Goal: Information Seeking & Learning: Learn about a topic

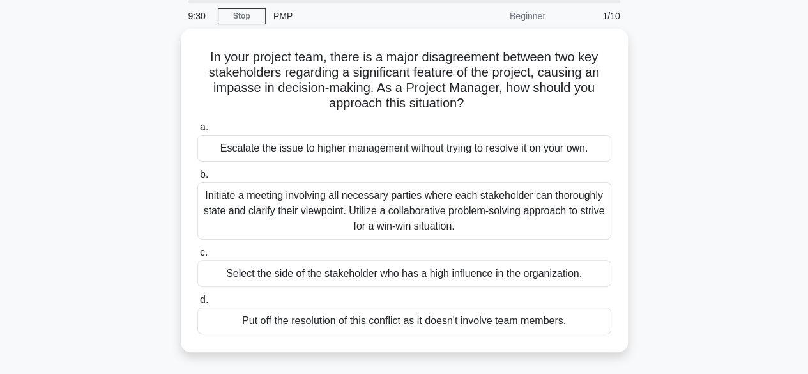
scroll to position [40, 0]
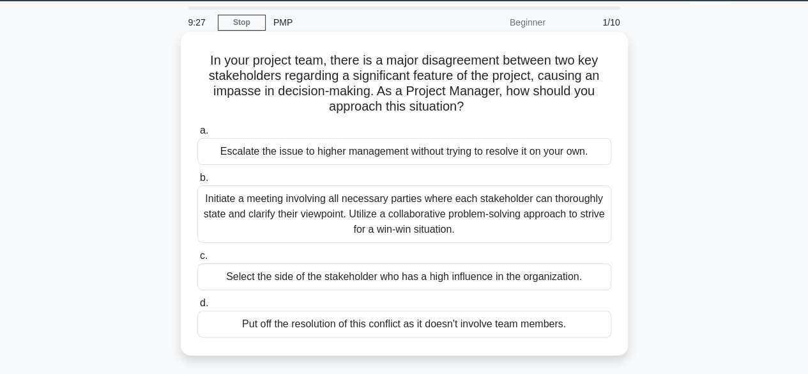
click at [270, 223] on div "Initiate a meeting involving all necessary parties where each stakeholder can t…" at bounding box center [404, 213] width 414 height 57
click at [197, 182] on input "b. Initiate a meeting involving all necessary parties where each stakeholder ca…" at bounding box center [197, 178] width 0 height 8
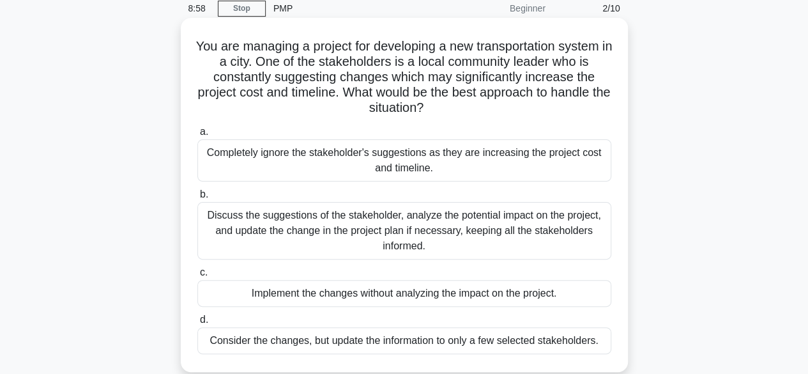
scroll to position [61, 0]
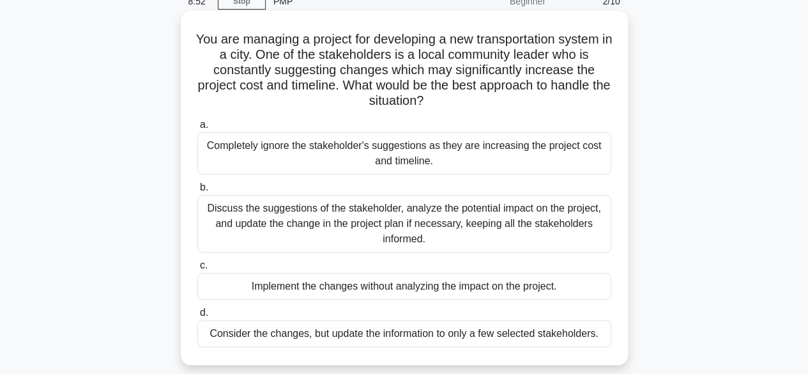
click at [334, 232] on div "Discuss the suggestions of the stakeholder, analyze the potential impact on the…" at bounding box center [404, 223] width 414 height 57
click at [197, 192] on input "b. Discuss the suggestions of the stakeholder, analyze the potential impact on …" at bounding box center [197, 187] width 0 height 8
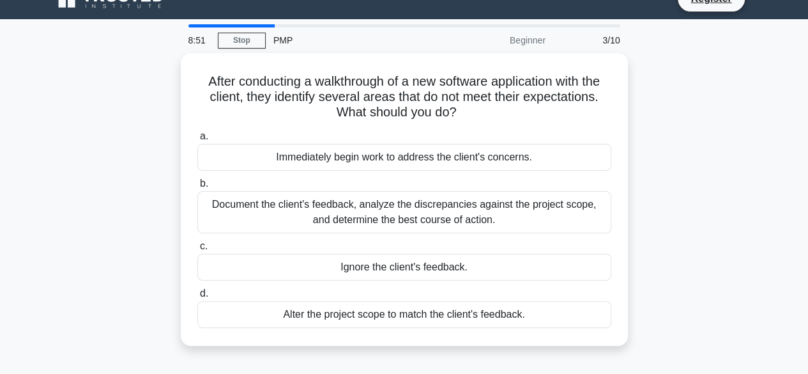
scroll to position [0, 0]
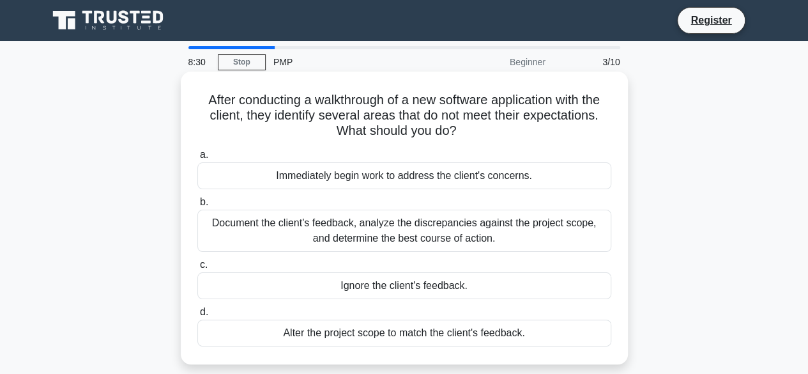
click at [293, 227] on div "Document the client's feedback, analyze the discrepancies against the project s…" at bounding box center [404, 230] width 414 height 42
click at [197, 206] on input "b. Document the client's feedback, analyze the discrepancies against the projec…" at bounding box center [197, 202] width 0 height 8
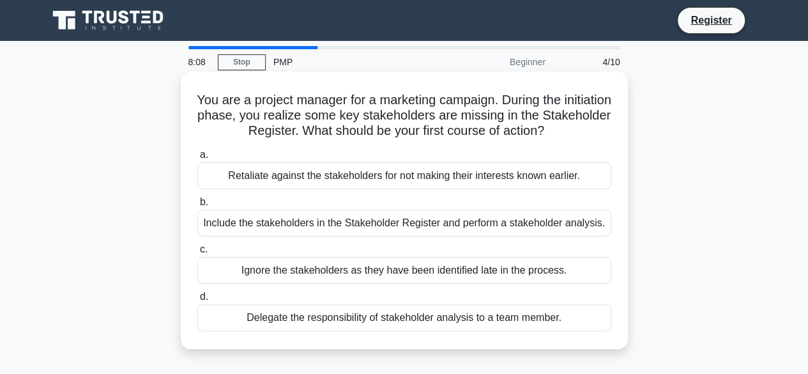
click at [307, 224] on div "Include the stakeholders in the Stakeholder Register and perform a stakeholder …" at bounding box center [404, 222] width 414 height 27
click at [197, 206] on input "b. Include the stakeholders in the Stakeholder Register and perform a stakehold…" at bounding box center [197, 202] width 0 height 8
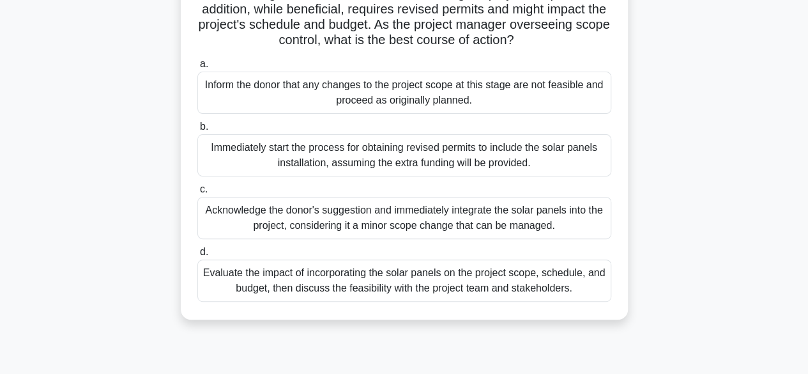
scroll to position [161, 0]
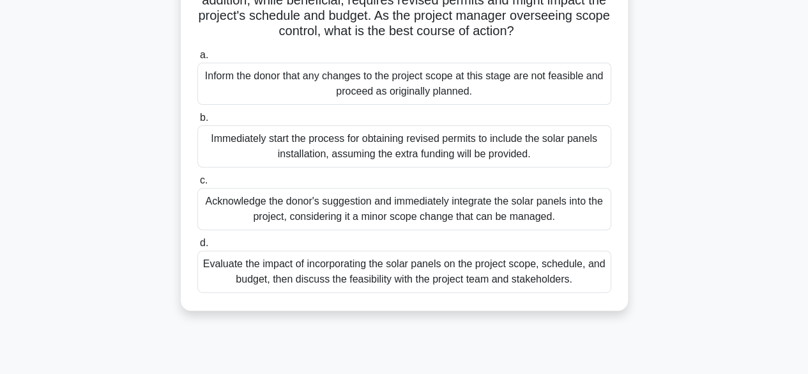
click at [359, 288] on div "Evaluate the impact of incorporating the solar panels on the project scope, sch…" at bounding box center [404, 271] width 414 height 42
click at [197, 247] on input "d. Evaluate the impact of incorporating the solar panels on the project scope, …" at bounding box center [197, 243] width 0 height 8
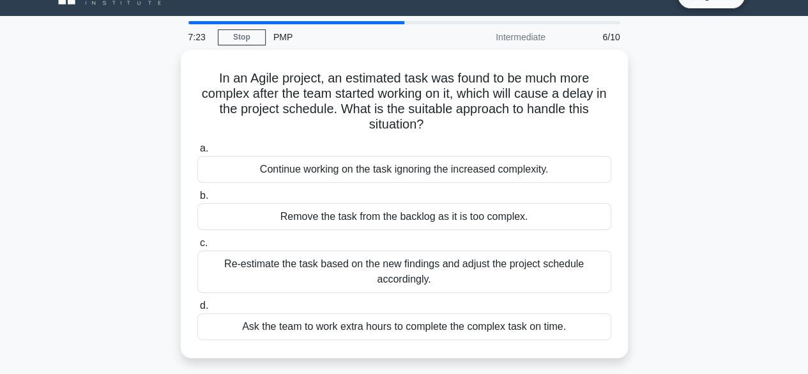
scroll to position [26, 0]
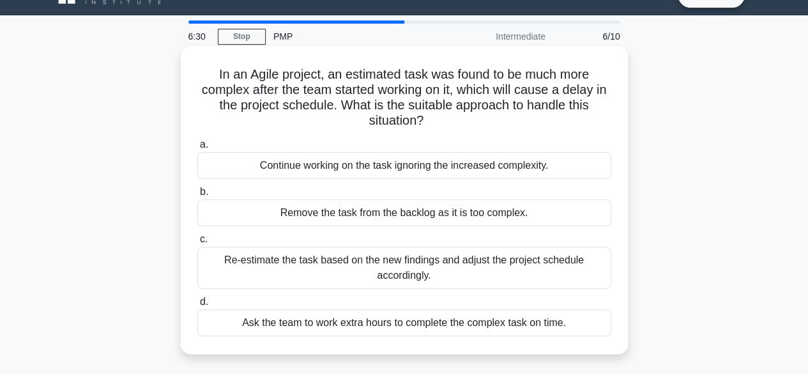
click at [379, 267] on div "Re-estimate the task based on the new findings and adjust the project schedule …" at bounding box center [404, 268] width 414 height 42
click at [197, 243] on input "c. Re-estimate the task based on the new findings and adjust the project schedu…" at bounding box center [197, 239] width 0 height 8
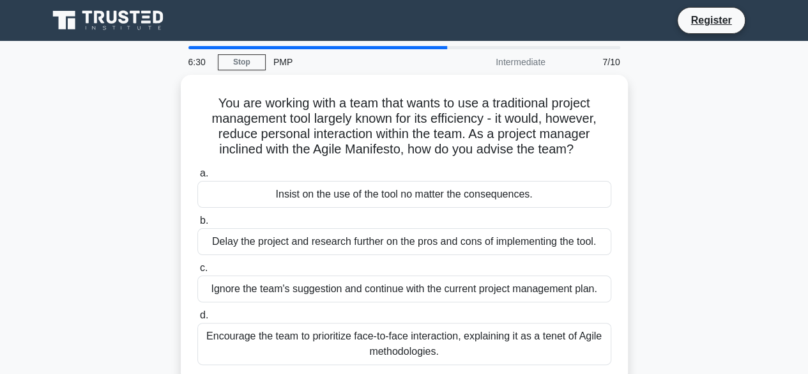
scroll to position [0, 0]
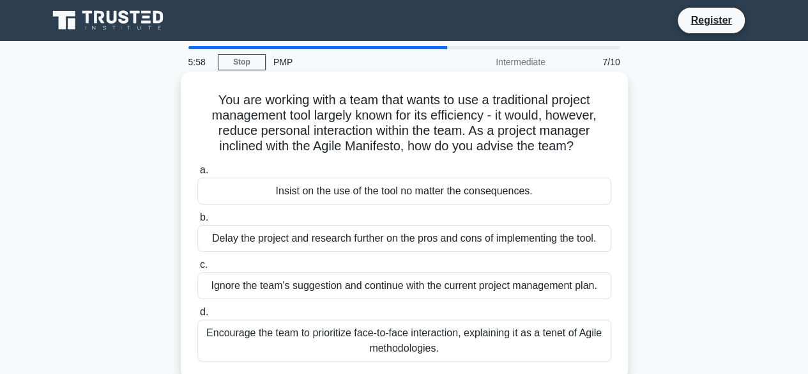
click at [391, 332] on div "Encourage the team to prioritize face-to-face interaction, explaining it as a t…" at bounding box center [404, 340] width 414 height 42
click at [197, 316] on input "d. Encourage the team to prioritize face-to-face interaction, explaining it as …" at bounding box center [197, 312] width 0 height 8
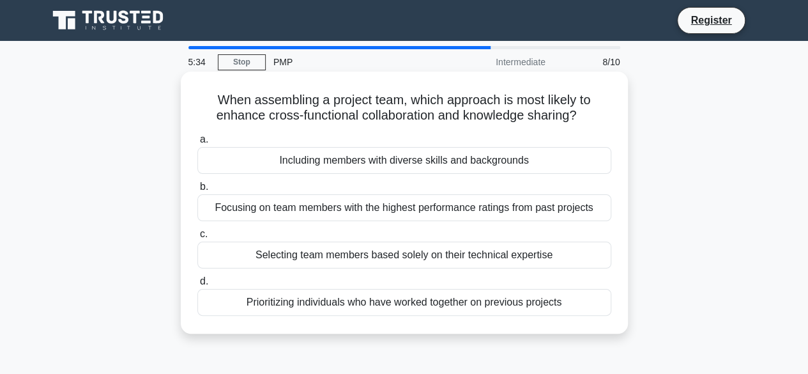
click at [432, 167] on div "Including members with diverse skills and backgrounds" at bounding box center [404, 160] width 414 height 27
click at [197, 144] on input "a. Including members with diverse skills and backgrounds" at bounding box center [197, 139] width 0 height 8
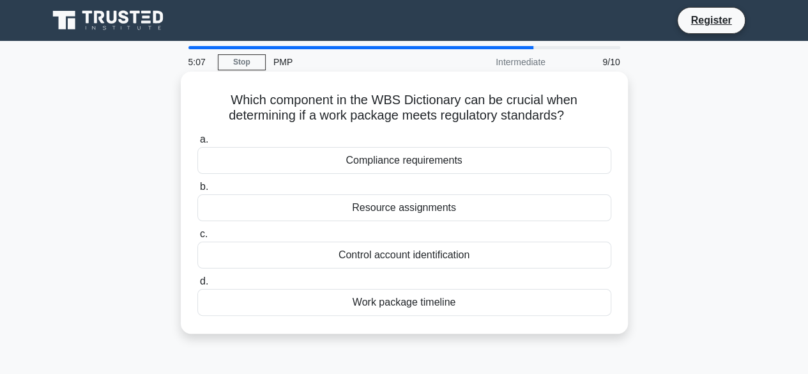
click at [405, 162] on div "Compliance requirements" at bounding box center [404, 160] width 414 height 27
click at [197, 144] on input "a. Compliance requirements" at bounding box center [197, 139] width 0 height 8
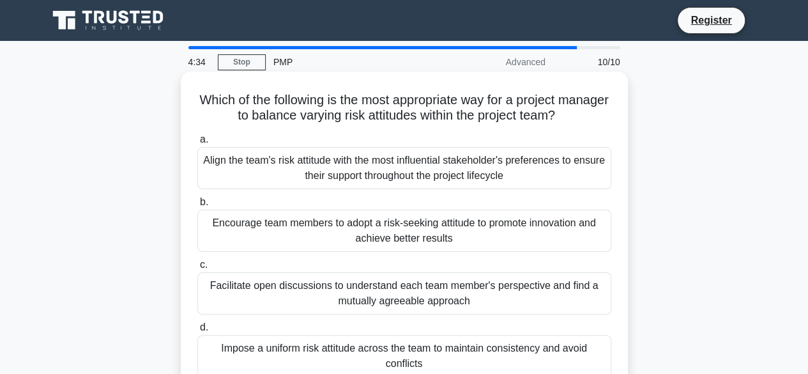
click at [400, 287] on div "Facilitate open discussions to understand each team member's perspective and fi…" at bounding box center [404, 293] width 414 height 42
click at [197, 269] on input "c. Facilitate open discussions to understand each team member's perspective and…" at bounding box center [197, 265] width 0 height 8
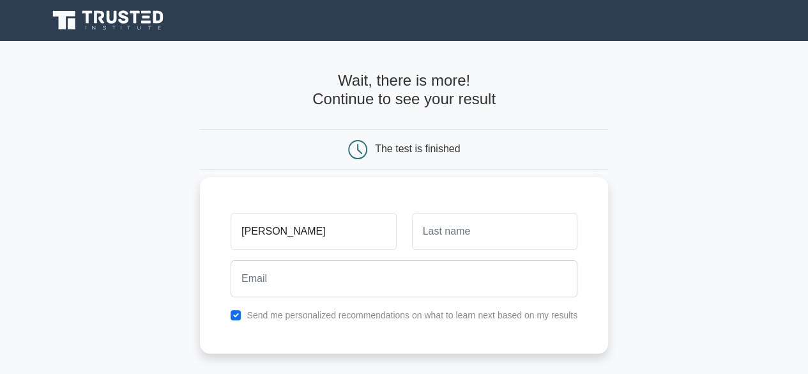
type input "salim"
click at [476, 239] on input "text" at bounding box center [494, 231] width 165 height 37
type input "Mwakidzuga"
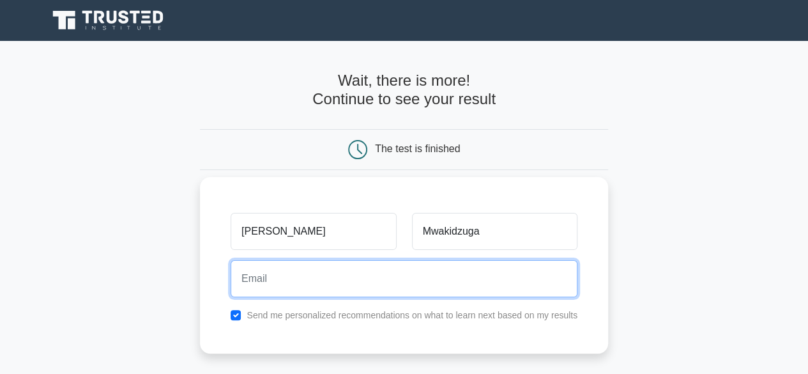
click at [407, 283] on input "email" at bounding box center [404, 278] width 347 height 37
type input "slimsalim82@yahoo.com"
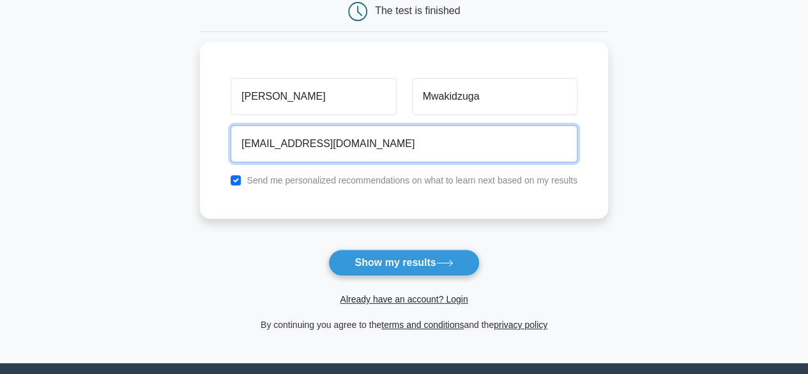
scroll to position [148, 0]
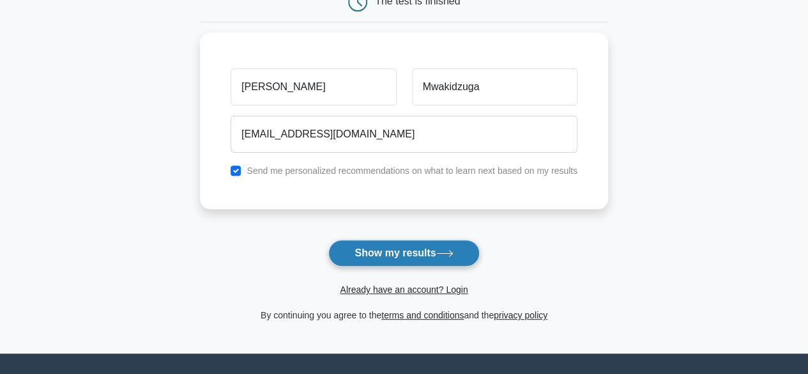
click at [413, 250] on button "Show my results" at bounding box center [403, 253] width 151 height 27
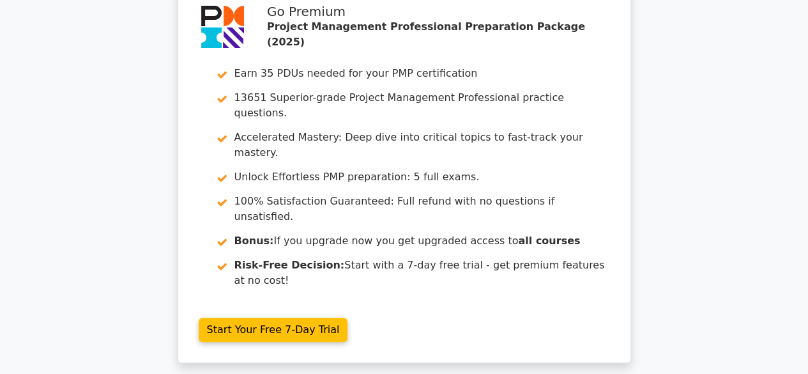
scroll to position [70, 0]
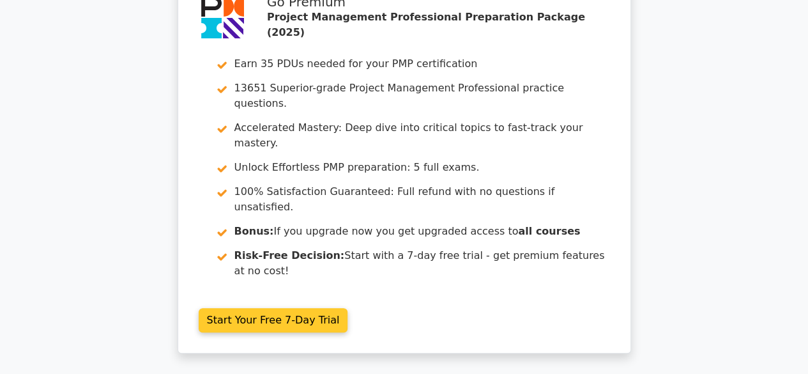
click at [263, 308] on link "Start Your Free 7-Day Trial" at bounding box center [273, 320] width 149 height 24
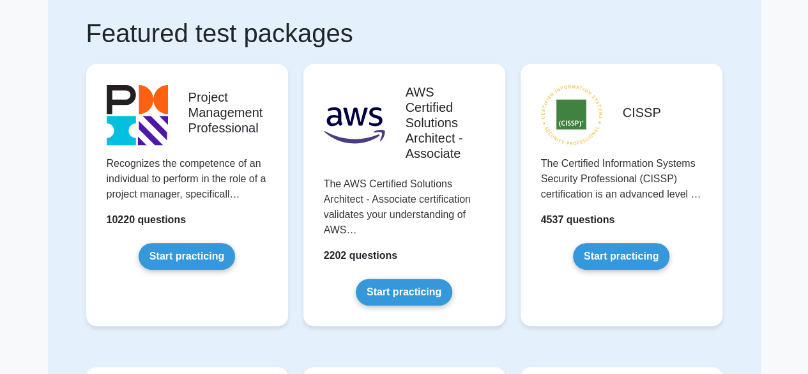
scroll to position [82, 0]
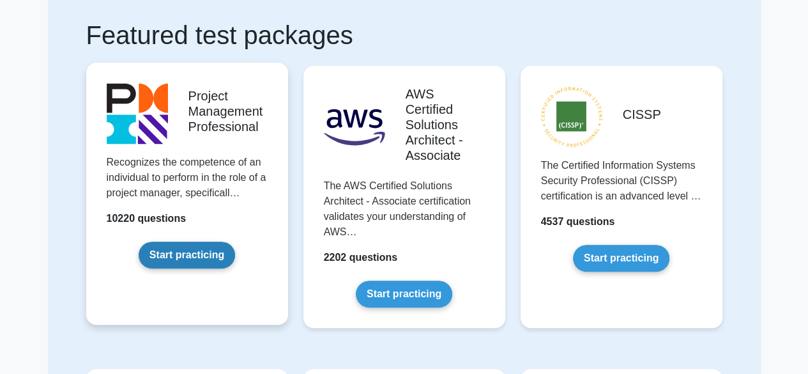
click at [179, 261] on link "Start practicing" at bounding box center [187, 254] width 96 height 27
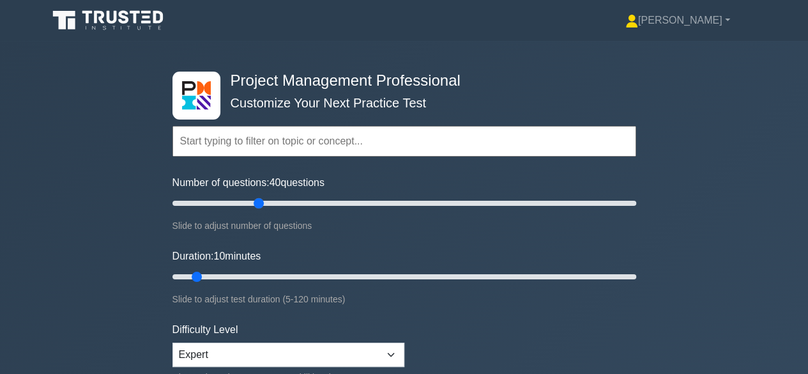
drag, startPoint x: 189, startPoint y: 200, endPoint x: 263, endPoint y: 198, distance: 74.1
type input "40"
click at [263, 198] on input "Number of questions: 40 questions" at bounding box center [404, 202] width 464 height 15
drag, startPoint x: 197, startPoint y: 273, endPoint x: 261, endPoint y: 271, distance: 64.5
type input "25"
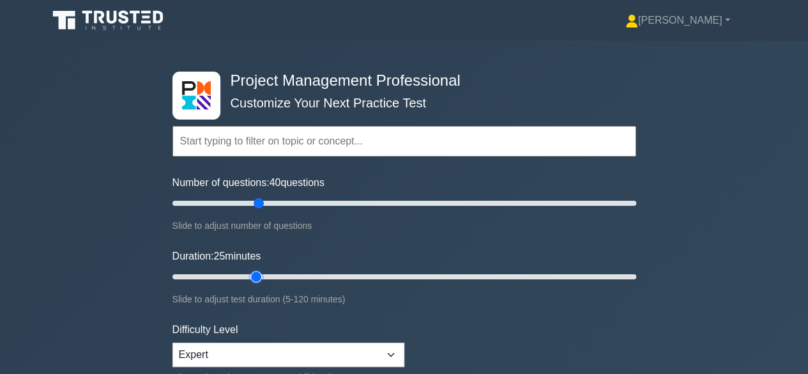
click at [261, 271] on input "Duration: 25 minutes" at bounding box center [404, 276] width 464 height 15
click at [86, 285] on div "Project Management Professional Customize Your Next Practice Test Topics Scope …" at bounding box center [404, 276] width 808 height 471
click at [303, 141] on input "text" at bounding box center [404, 141] width 464 height 31
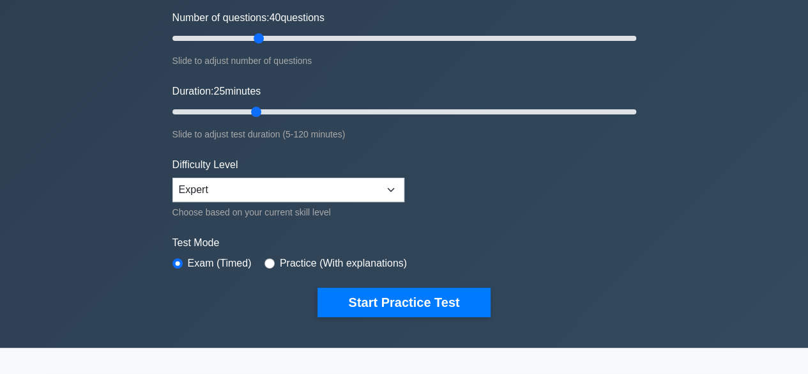
scroll to position [169, 0]
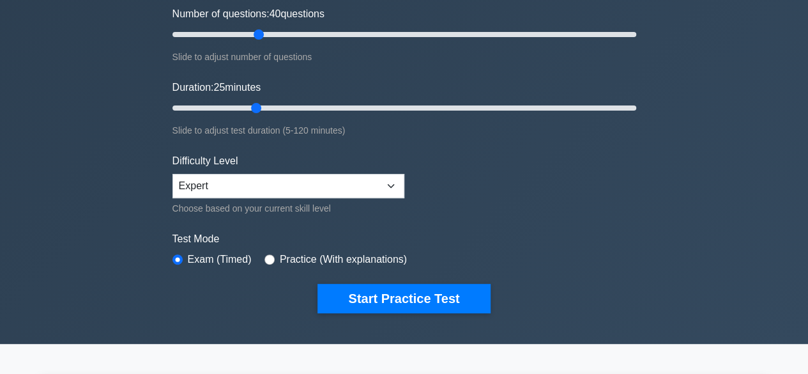
type input "people"
click at [266, 254] on input "radio" at bounding box center [269, 259] width 10 height 10
radio input "true"
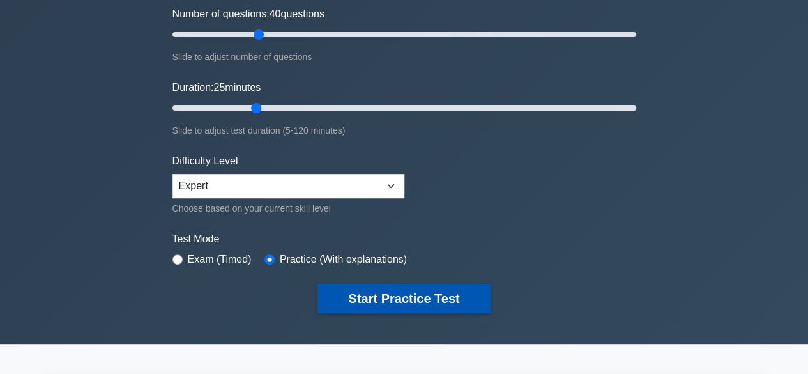
click at [361, 292] on button "Start Practice Test" at bounding box center [403, 298] width 172 height 29
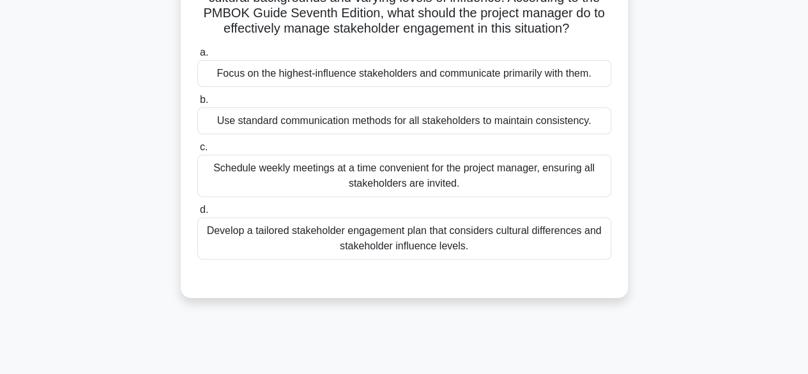
scroll to position [133, 0]
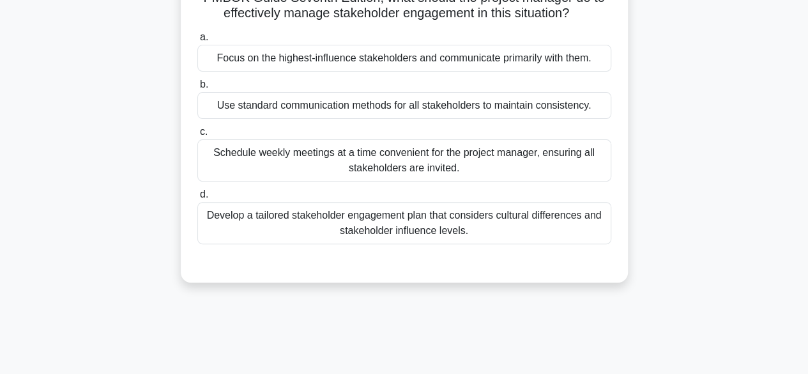
click at [430, 235] on div "Develop a tailored stakeholder engagement plan that considers cultural differen…" at bounding box center [404, 223] width 414 height 42
click at [197, 199] on input "d. Develop a tailored stakeholder engagement plan that considers cultural diffe…" at bounding box center [197, 194] width 0 height 8
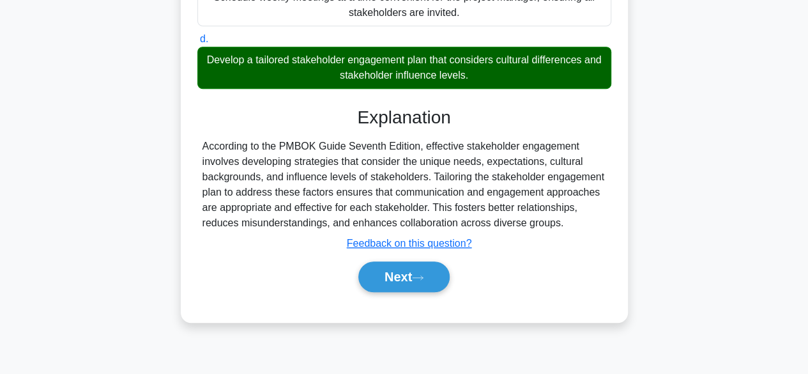
scroll to position [290, 0]
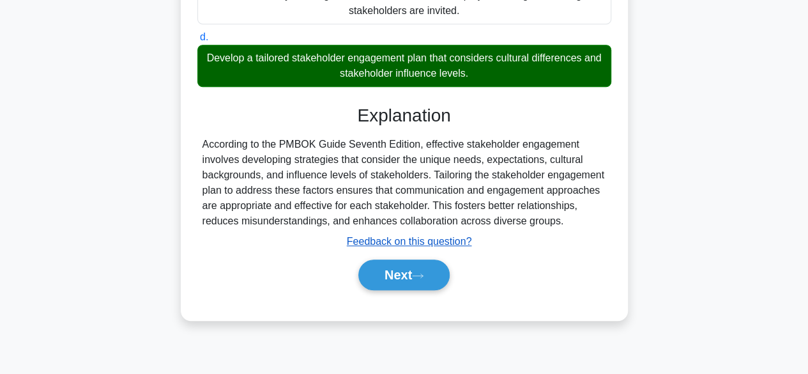
click at [402, 241] on u "Feedback on this question?" at bounding box center [409, 241] width 125 height 11
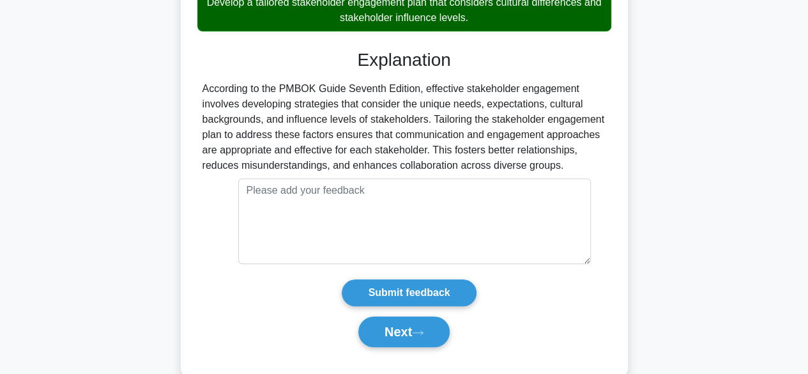
scroll to position [370, 0]
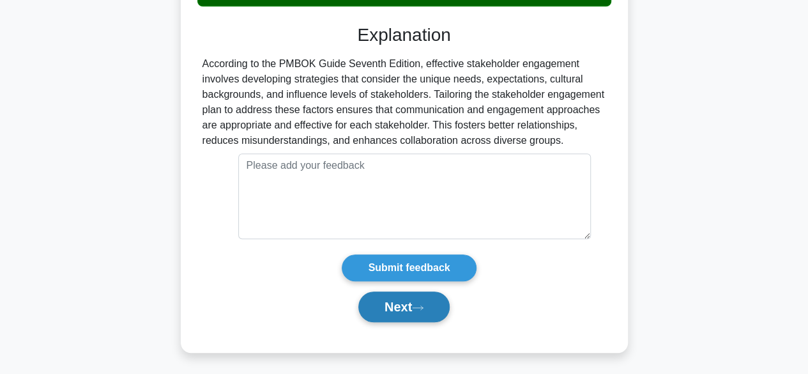
click at [400, 303] on button "Next" at bounding box center [403, 306] width 91 height 31
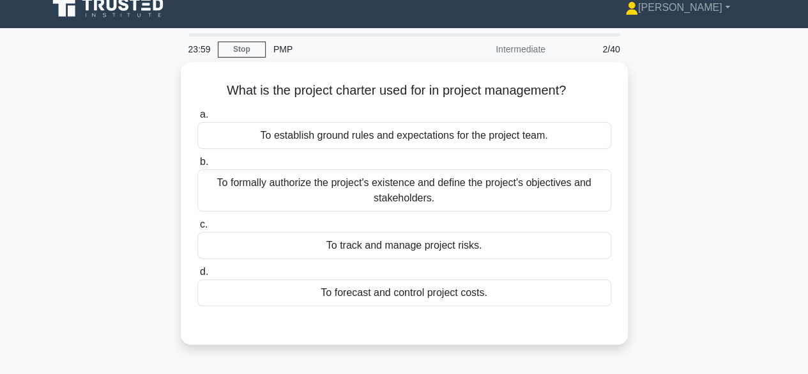
scroll to position [17, 0]
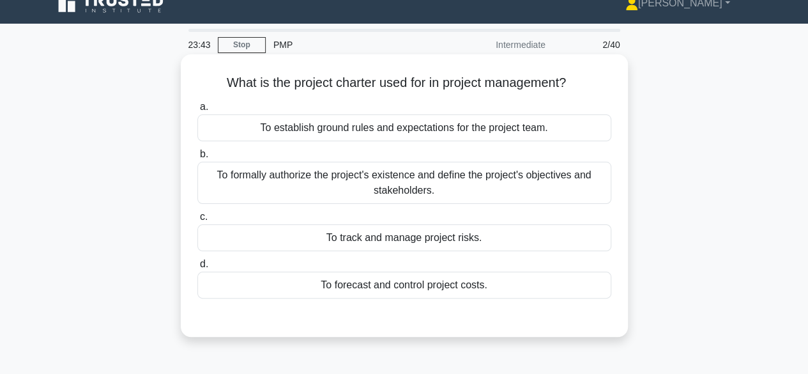
click at [459, 186] on div "To formally authorize the project's existence and define the project's objectiv…" at bounding box center [404, 183] width 414 height 42
click at [197, 158] on input "b. To formally authorize the project's existence and define the project's objec…" at bounding box center [197, 154] width 0 height 8
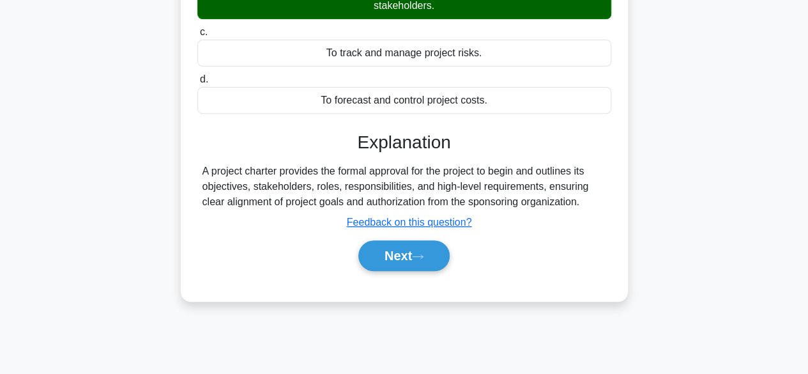
scroll to position [202, 0]
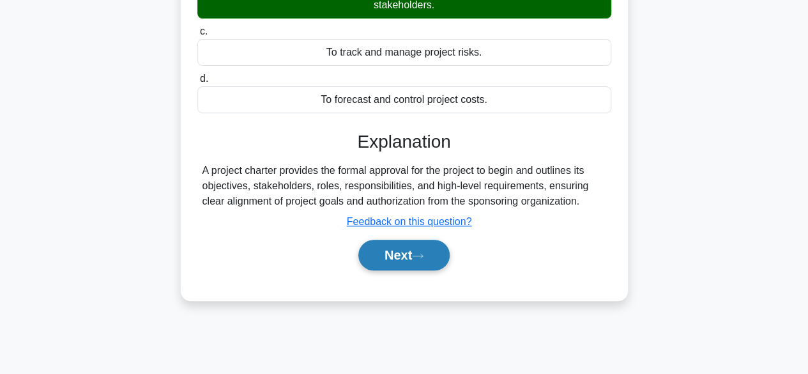
click at [409, 261] on button "Next" at bounding box center [403, 255] width 91 height 31
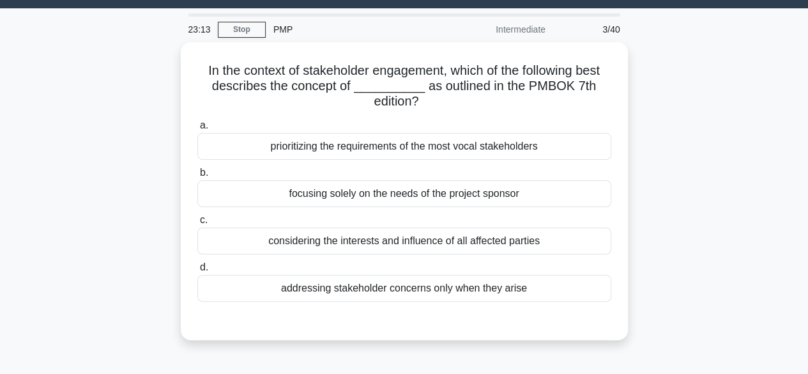
scroll to position [33, 0]
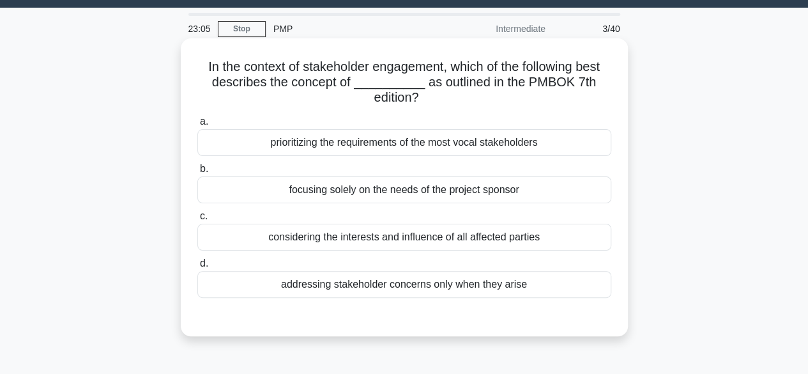
click at [473, 238] on div "considering the interests and influence of all affected parties" at bounding box center [404, 237] width 414 height 27
click at [197, 220] on input "c. considering the interests and influence of all affected parties" at bounding box center [197, 216] width 0 height 8
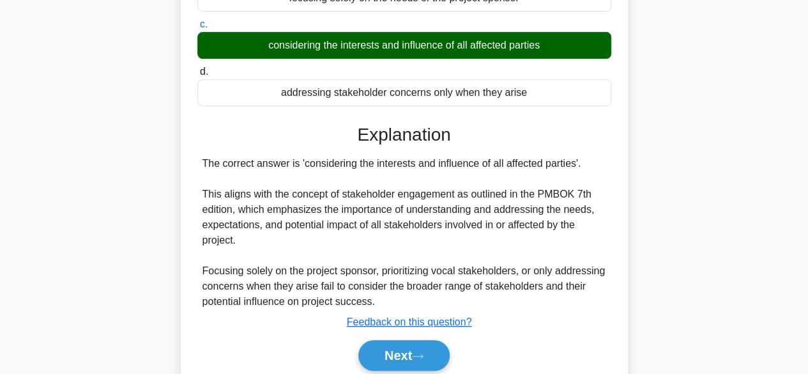
scroll to position [219, 0]
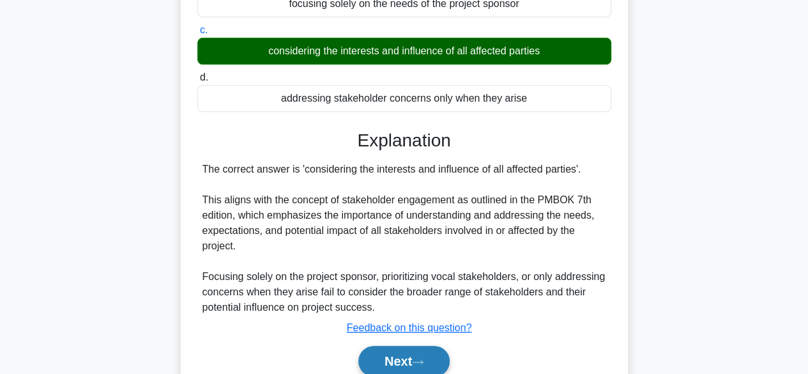
click at [406, 361] on button "Next" at bounding box center [403, 361] width 91 height 31
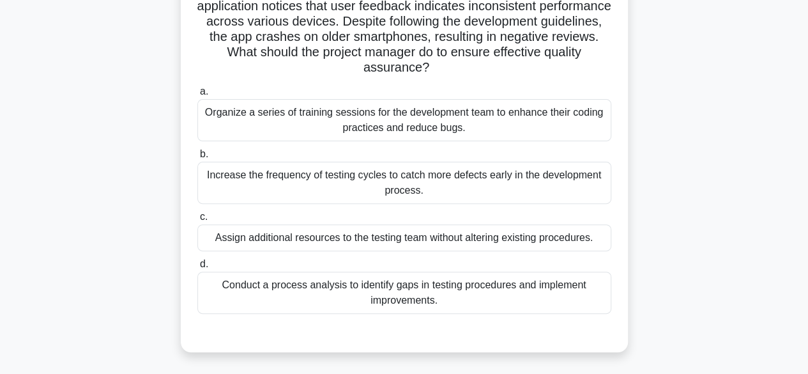
scroll to position [115, 0]
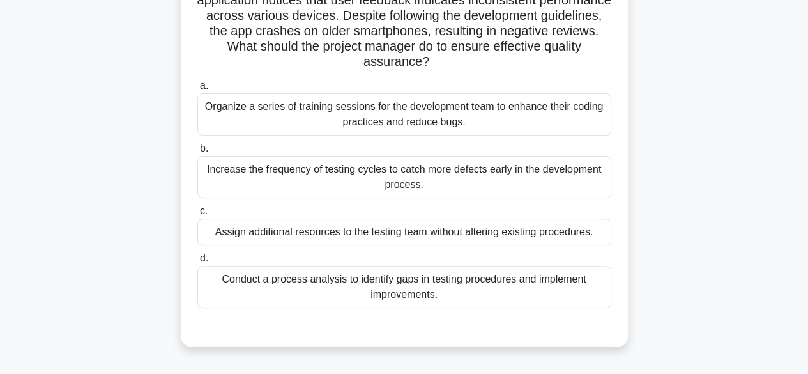
click at [405, 298] on div "Conduct a process analysis to identify gaps in testing procedures and implement…" at bounding box center [404, 287] width 414 height 42
click at [197, 262] on input "d. Conduct a process analysis to identify gaps in testing procedures and implem…" at bounding box center [197, 258] width 0 height 8
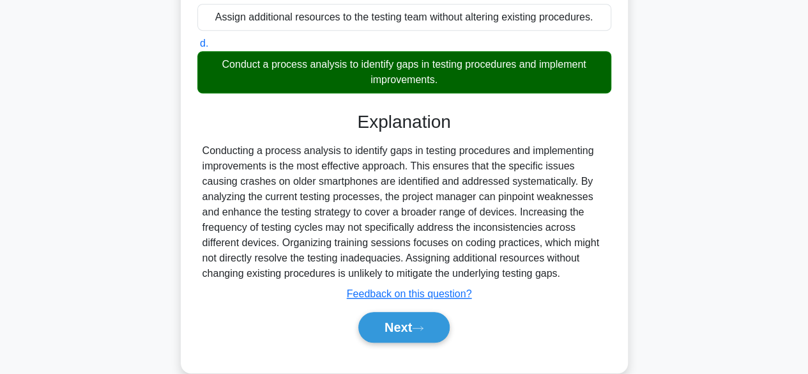
scroll to position [351, 0]
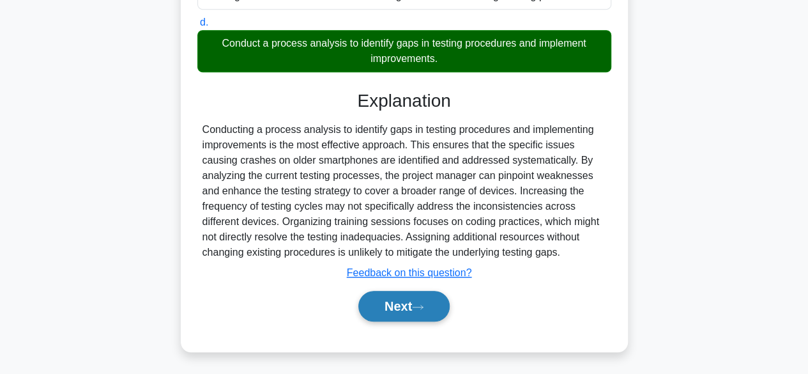
click at [399, 308] on button "Next" at bounding box center [403, 306] width 91 height 31
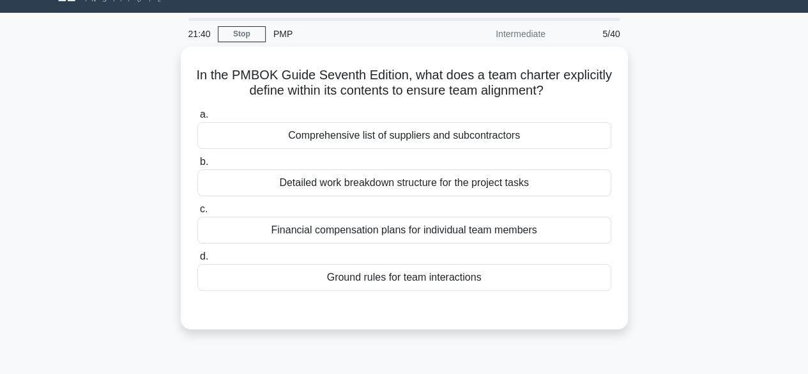
scroll to position [28, 0]
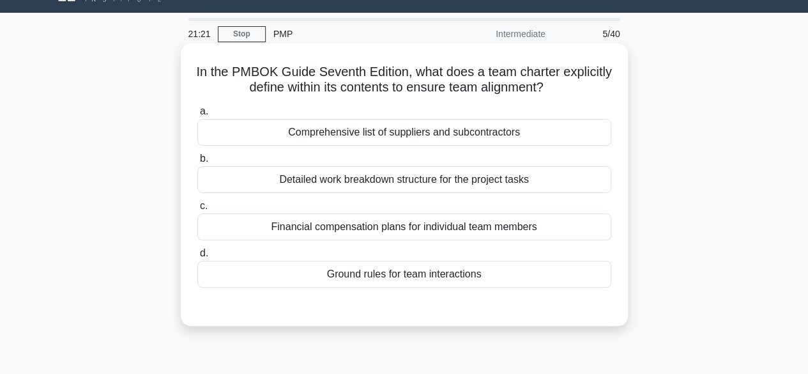
click at [482, 185] on div "Detailed work breakdown structure for the project tasks" at bounding box center [404, 179] width 414 height 27
click at [197, 163] on input "b. Detailed work breakdown structure for the project tasks" at bounding box center [197, 159] width 0 height 8
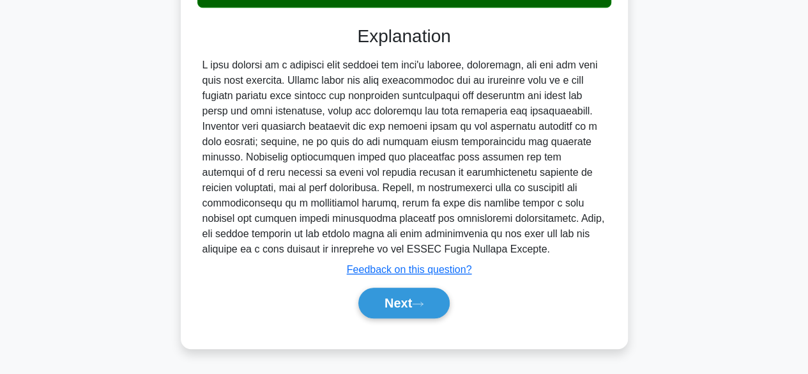
scroll to position [316, 0]
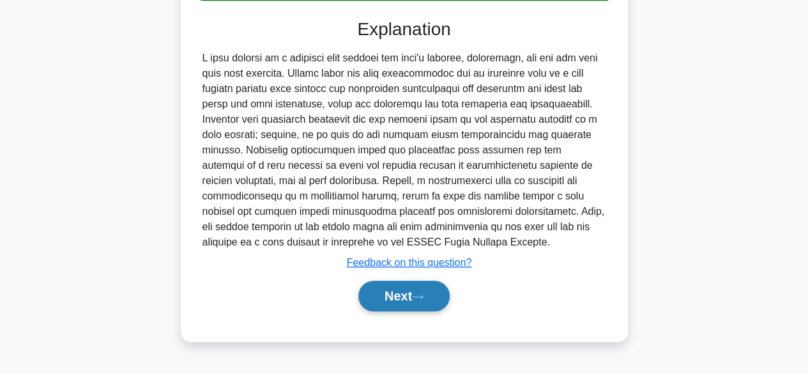
click at [404, 300] on button "Next" at bounding box center [403, 295] width 91 height 31
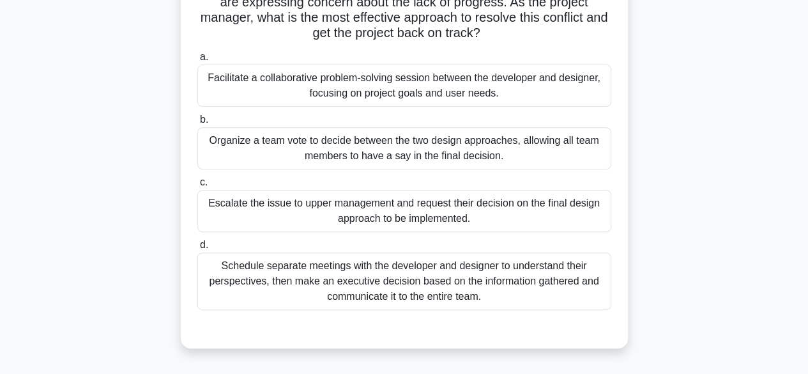
scroll to position [194, 0]
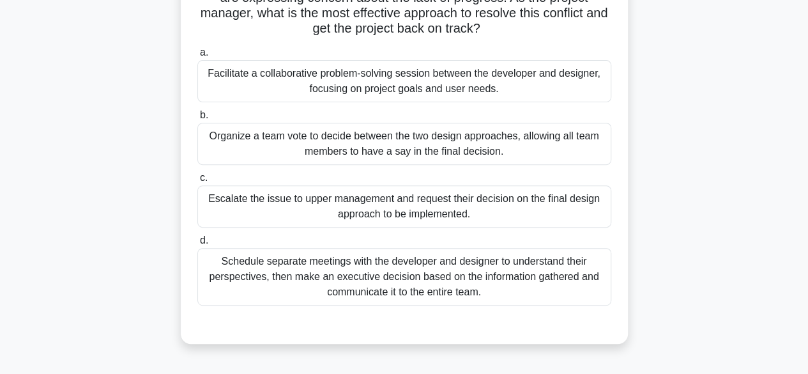
click at [461, 273] on div "Schedule separate meetings with the developer and designer to understand their …" at bounding box center [404, 276] width 414 height 57
click at [197, 245] on input "d. Schedule separate meetings with the developer and designer to understand the…" at bounding box center [197, 240] width 0 height 8
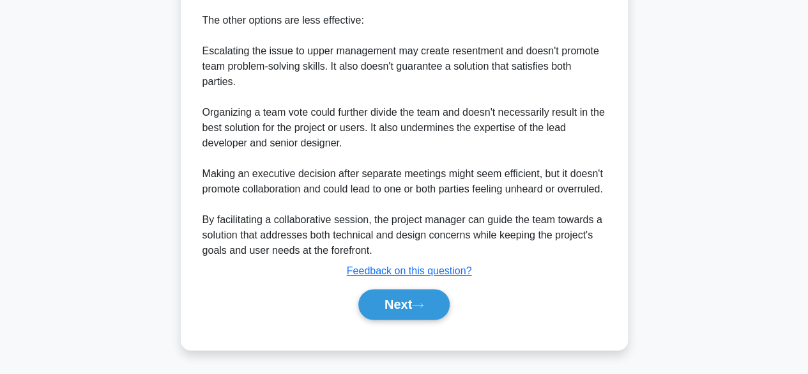
scroll to position [782, 0]
click at [411, 308] on button "Next" at bounding box center [403, 304] width 91 height 31
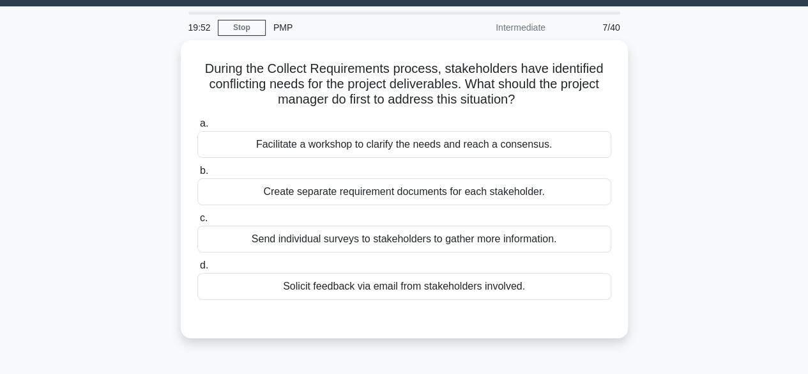
scroll to position [0, 0]
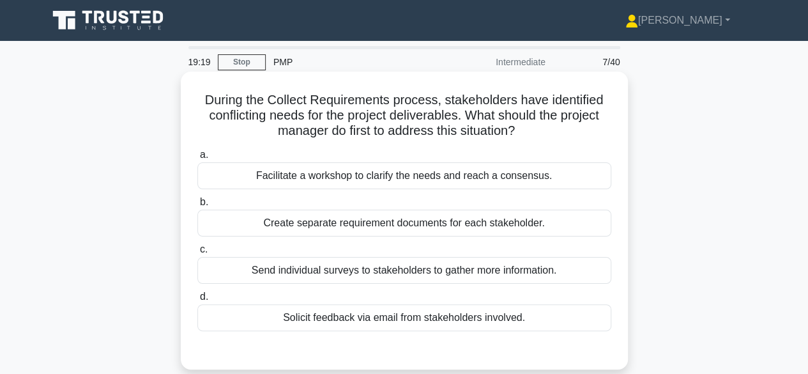
click at [462, 185] on div "Facilitate a workshop to clarify the needs and reach a consensus." at bounding box center [404, 175] width 414 height 27
click at [197, 159] on input "a. Facilitate a workshop to clarify the needs and reach a consensus." at bounding box center [197, 155] width 0 height 8
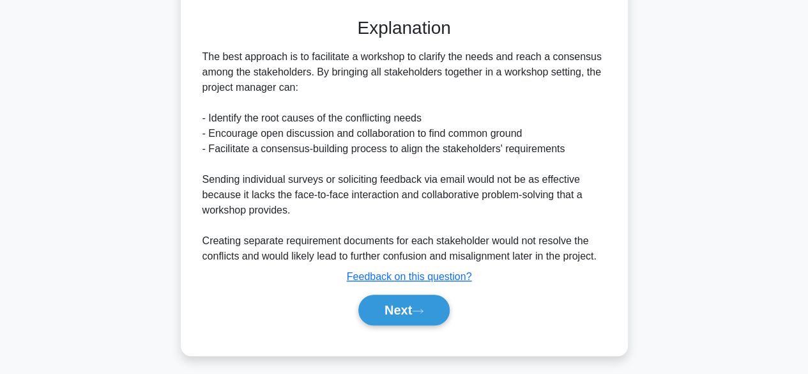
scroll to position [335, 0]
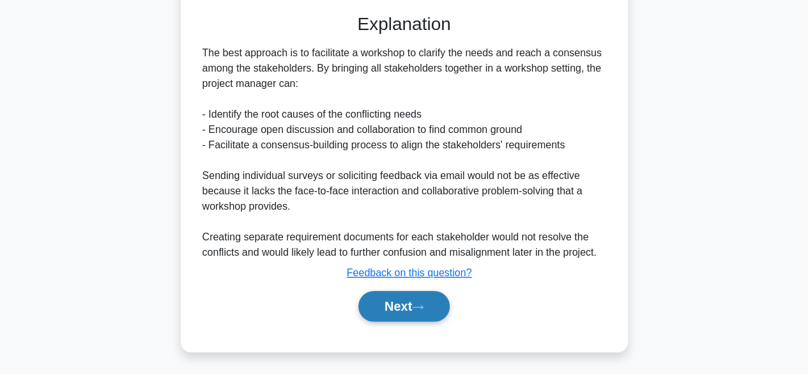
click at [407, 305] on button "Next" at bounding box center [403, 306] width 91 height 31
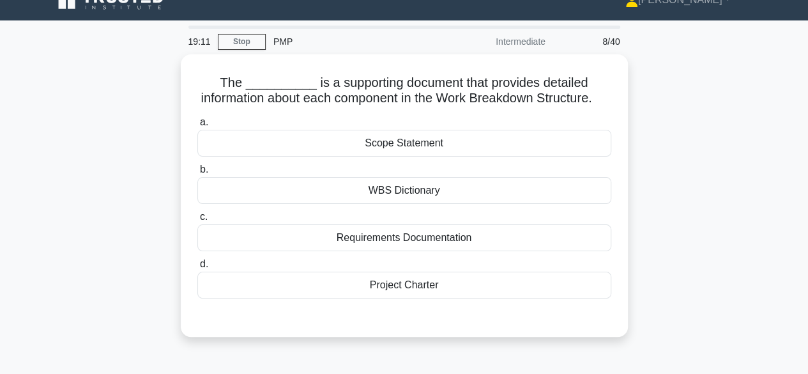
scroll to position [22, 0]
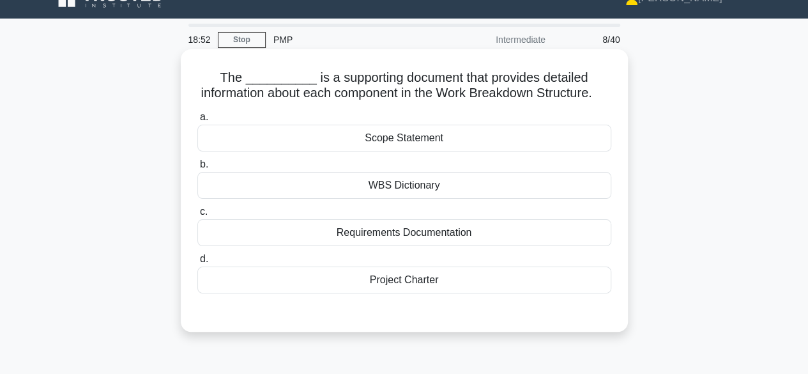
click at [425, 199] on div "WBS Dictionary" at bounding box center [404, 185] width 414 height 27
click at [197, 169] on input "b. WBS Dictionary" at bounding box center [197, 164] width 0 height 8
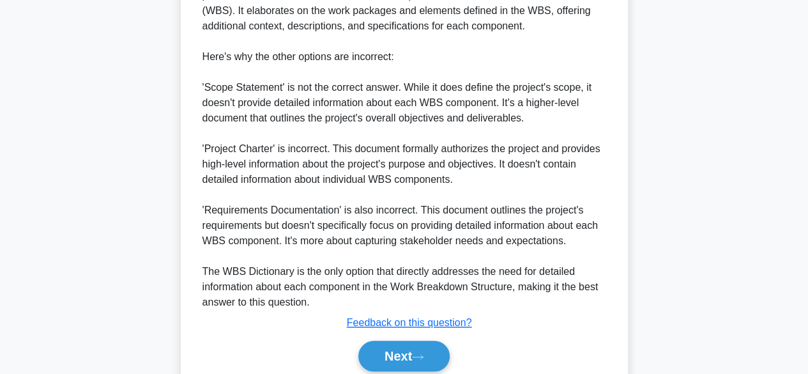
scroll to position [489, 0]
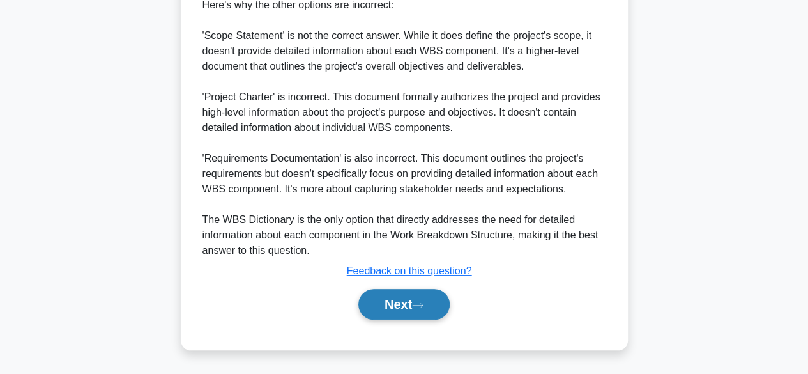
click at [400, 307] on button "Next" at bounding box center [403, 304] width 91 height 31
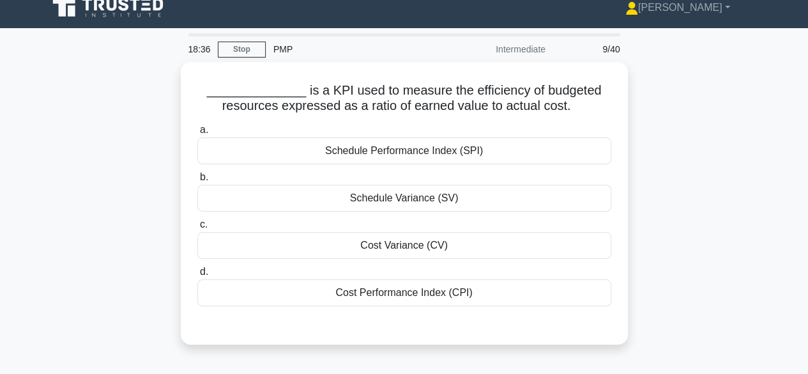
scroll to position [16, 0]
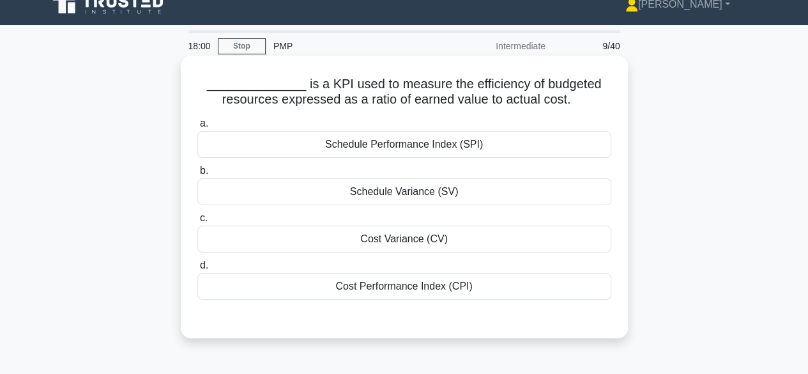
click at [407, 291] on div "Cost Performance Index (CPI)" at bounding box center [404, 286] width 414 height 27
click at [197, 270] on input "d. Cost Performance Index (CPI)" at bounding box center [197, 265] width 0 height 8
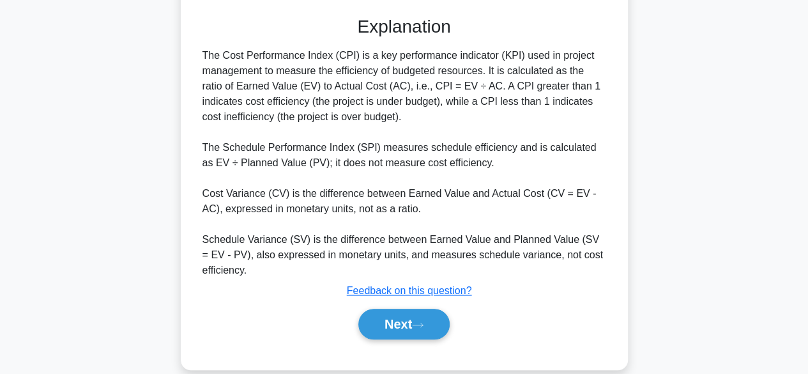
scroll to position [335, 0]
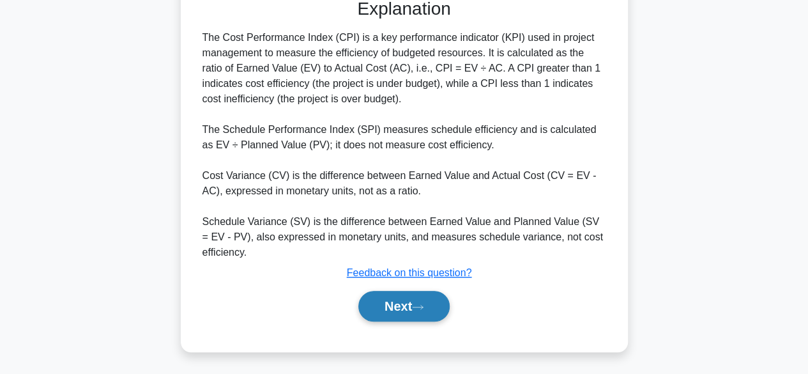
click at [400, 305] on button "Next" at bounding box center [403, 306] width 91 height 31
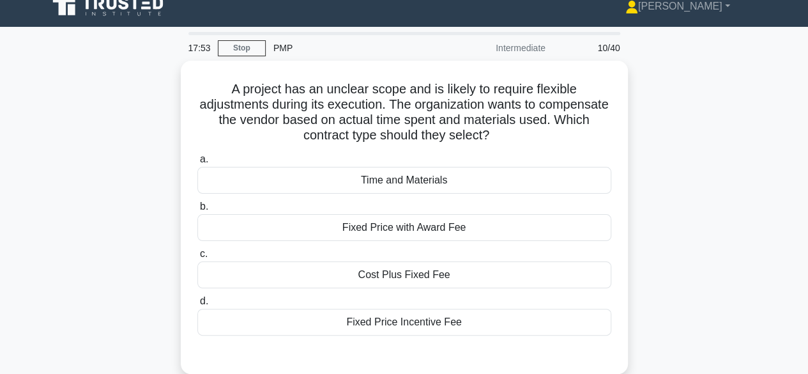
scroll to position [18, 0]
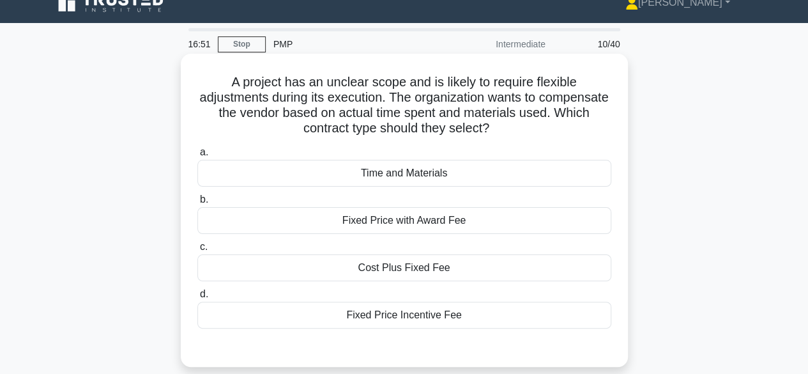
click at [441, 227] on div "Fixed Price with Award Fee" at bounding box center [404, 220] width 414 height 27
click at [197, 204] on input "b. Fixed Price with Award Fee" at bounding box center [197, 199] width 0 height 8
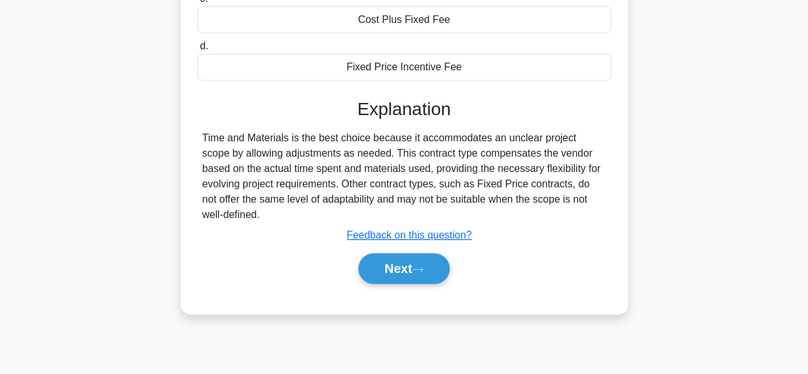
scroll to position [316, 0]
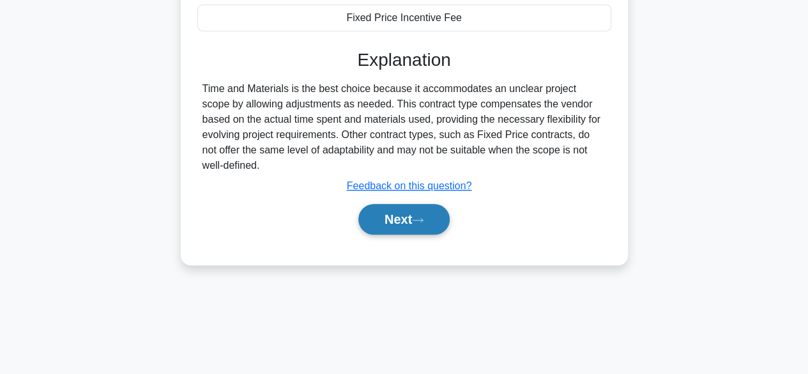
click at [411, 204] on button "Next" at bounding box center [403, 219] width 91 height 31
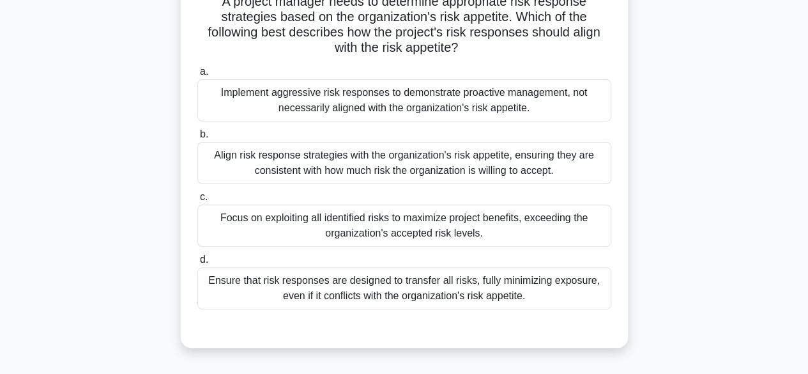
scroll to position [106, 0]
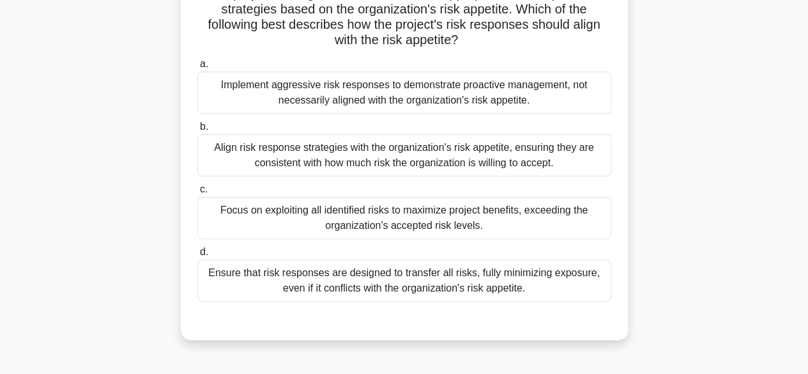
click at [442, 162] on div "Align risk response strategies with the organization's risk appetite, ensuring …" at bounding box center [404, 155] width 414 height 42
click at [197, 131] on input "b. Align risk response strategies with the organization's risk appetite, ensuri…" at bounding box center [197, 127] width 0 height 8
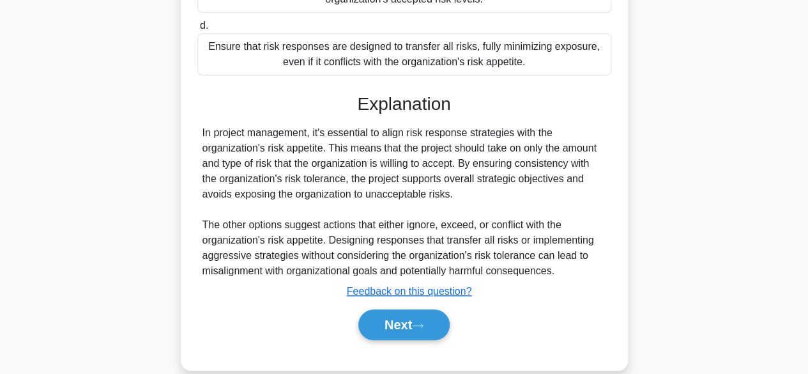
scroll to position [351, 0]
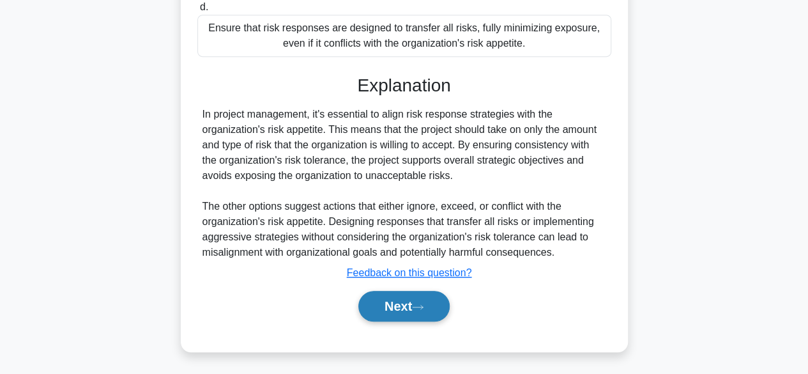
click at [399, 308] on button "Next" at bounding box center [403, 306] width 91 height 31
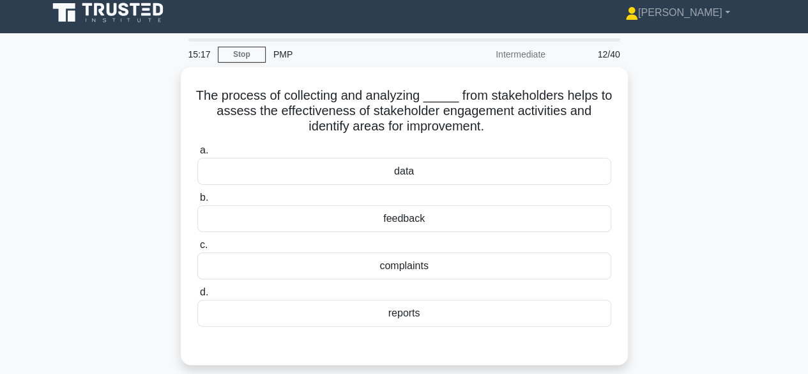
scroll to position [11, 0]
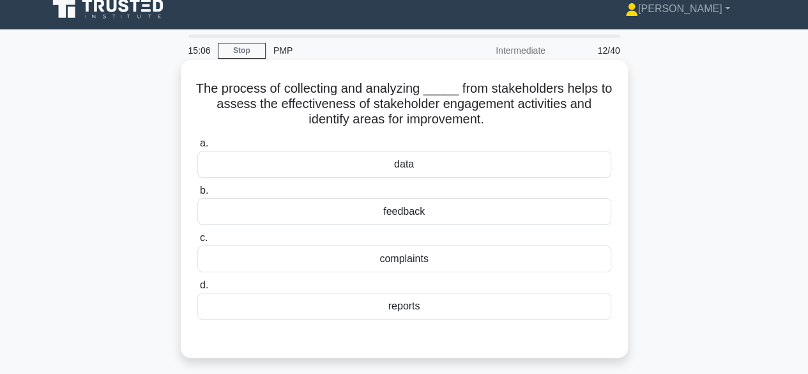
click at [418, 215] on div "feedback" at bounding box center [404, 211] width 414 height 27
click at [197, 195] on input "b. feedback" at bounding box center [197, 190] width 0 height 8
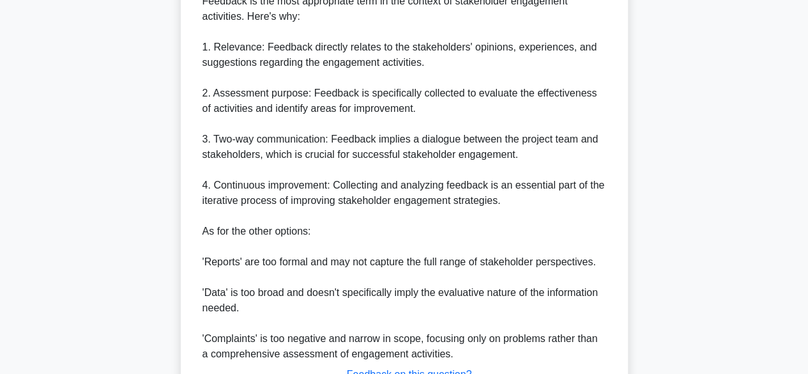
scroll to position [519, 0]
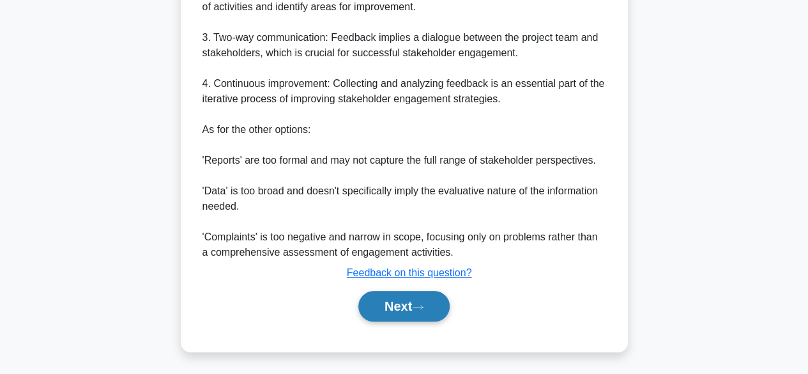
click at [392, 319] on button "Next" at bounding box center [403, 306] width 91 height 31
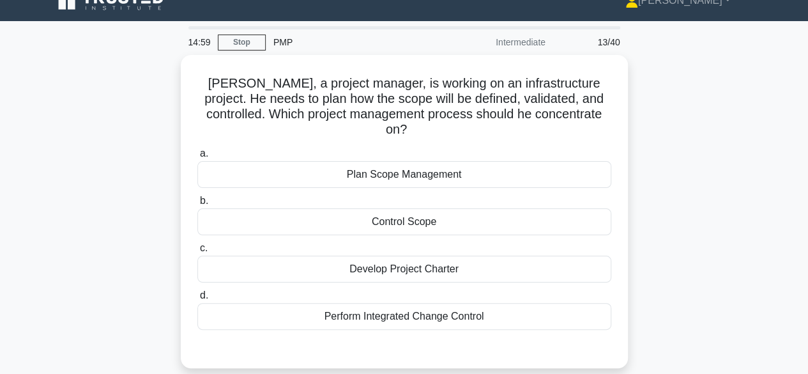
scroll to position [23, 0]
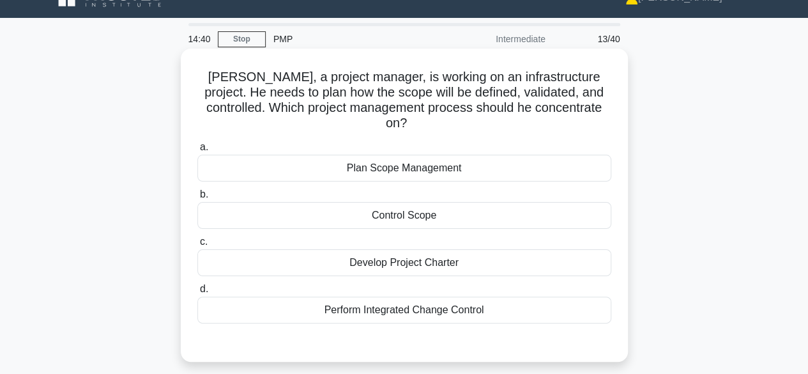
click at [429, 162] on div "Plan Scope Management" at bounding box center [404, 168] width 414 height 27
click at [197, 151] on input "a. Plan Scope Management" at bounding box center [197, 147] width 0 height 8
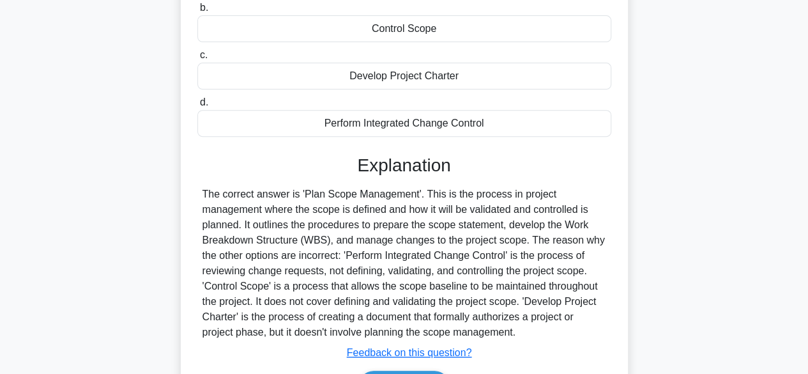
scroll to position [316, 0]
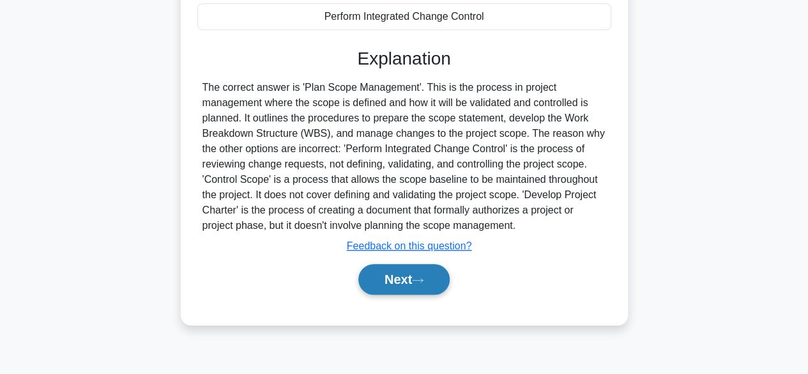
click at [404, 266] on button "Next" at bounding box center [403, 279] width 91 height 31
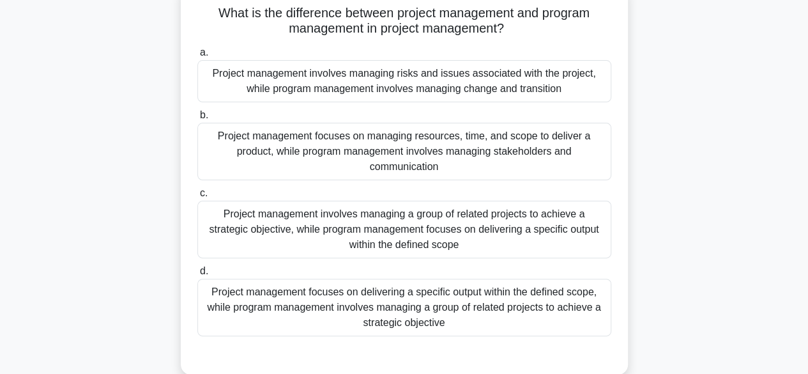
scroll to position [92, 0]
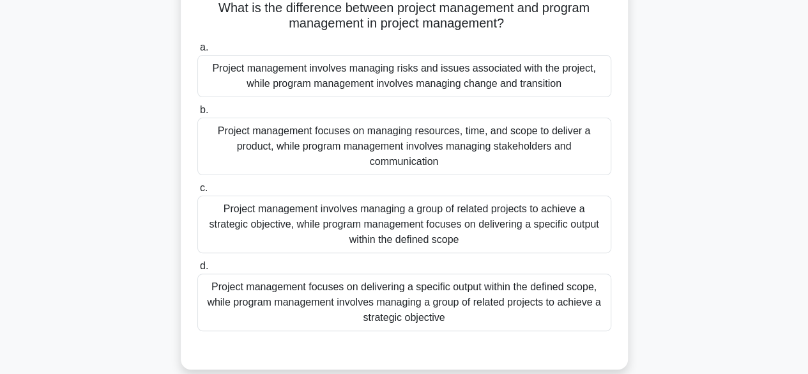
click at [461, 308] on div "Project management focuses on delivering a specific output within the defined s…" at bounding box center [404, 301] width 414 height 57
click at [197, 270] on input "d. Project management focuses on delivering a specific output within the define…" at bounding box center [197, 266] width 0 height 8
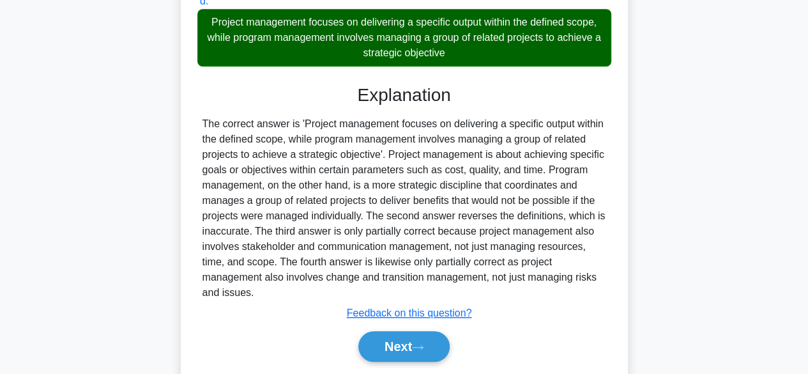
scroll to position [397, 0]
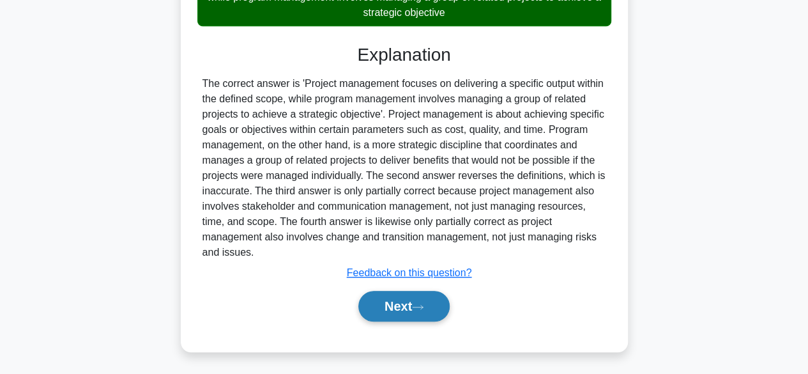
click at [402, 310] on button "Next" at bounding box center [403, 306] width 91 height 31
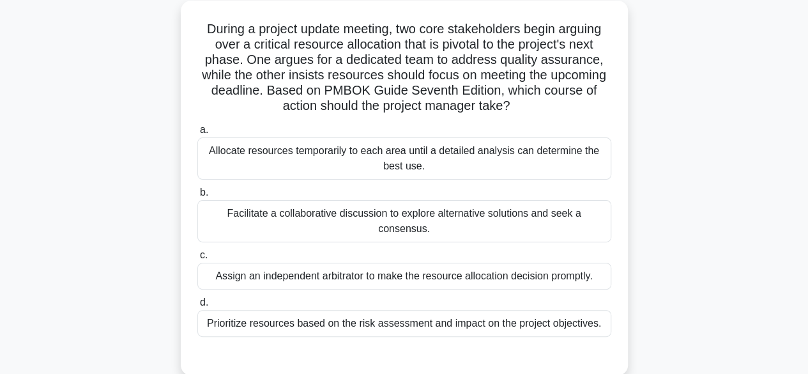
scroll to position [78, 0]
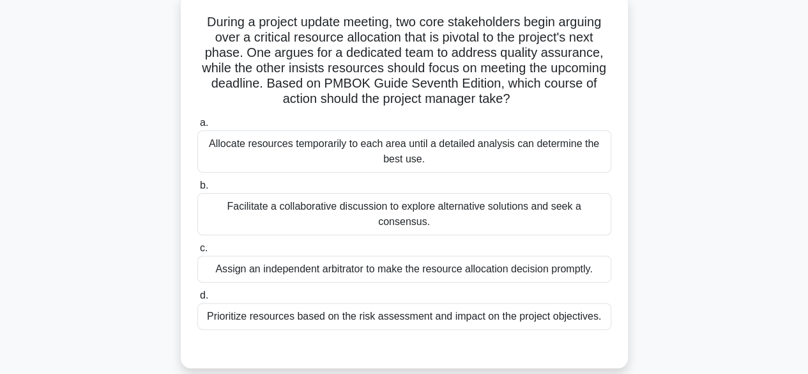
click at [443, 220] on div "Facilitate a collaborative discussion to explore alternative solutions and seek…" at bounding box center [404, 214] width 414 height 42
click at [197, 190] on input "b. Facilitate a collaborative discussion to explore alternative solutions and s…" at bounding box center [197, 185] width 0 height 8
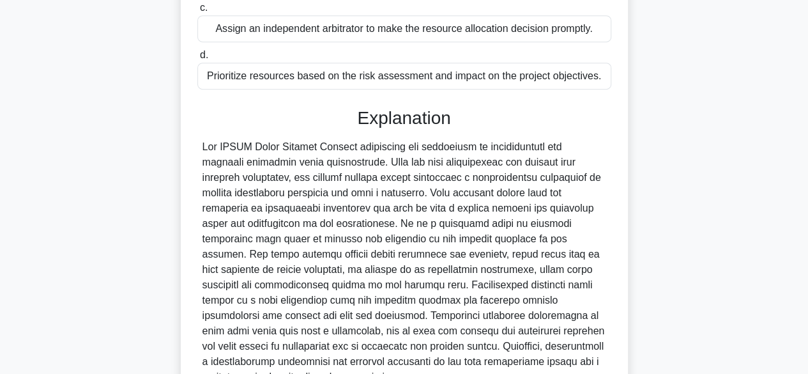
scroll to position [443, 0]
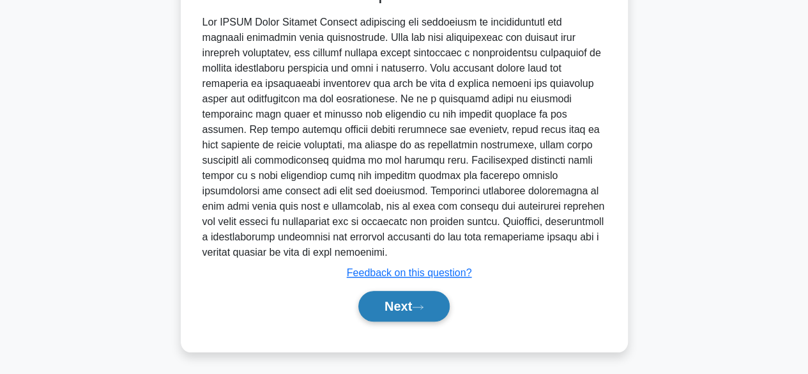
click at [399, 300] on button "Next" at bounding box center [403, 306] width 91 height 31
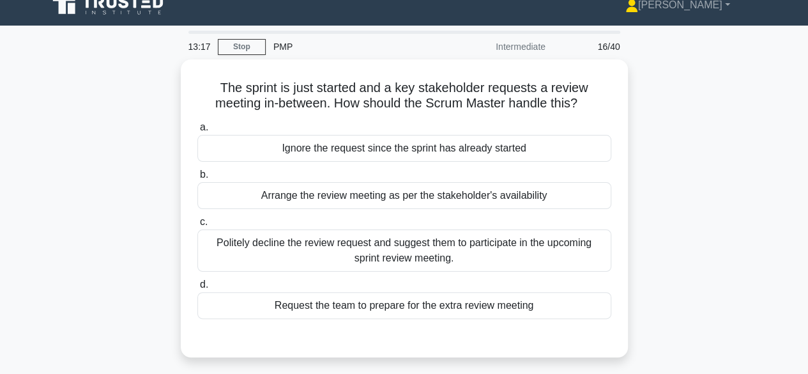
scroll to position [15, 0]
click at [731, 185] on div "The sprint is just started and a key stakeholder requests a review meeting in-b…" at bounding box center [404, 215] width 728 height 313
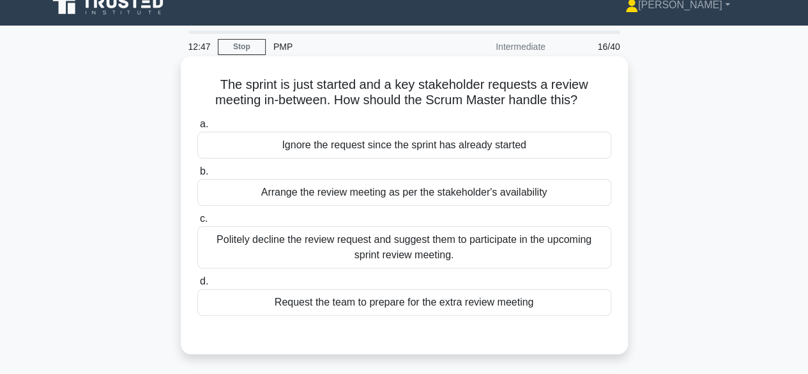
click at [494, 199] on div "Arrange the review meeting as per the stakeholder's availability" at bounding box center [404, 192] width 414 height 27
click at [197, 176] on input "b. Arrange the review meeting as per the stakeholder's availability" at bounding box center [197, 171] width 0 height 8
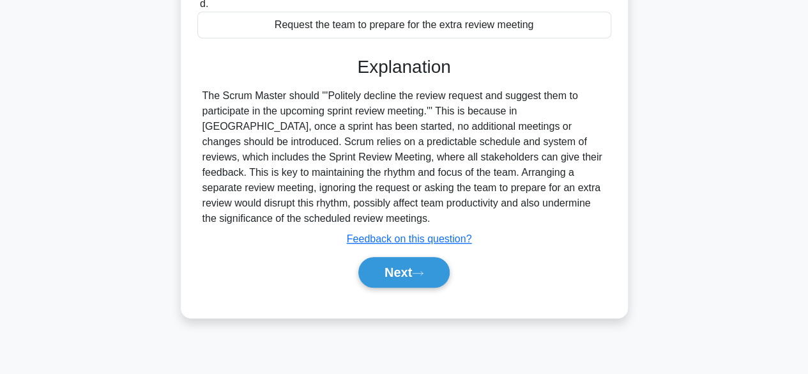
scroll to position [316, 0]
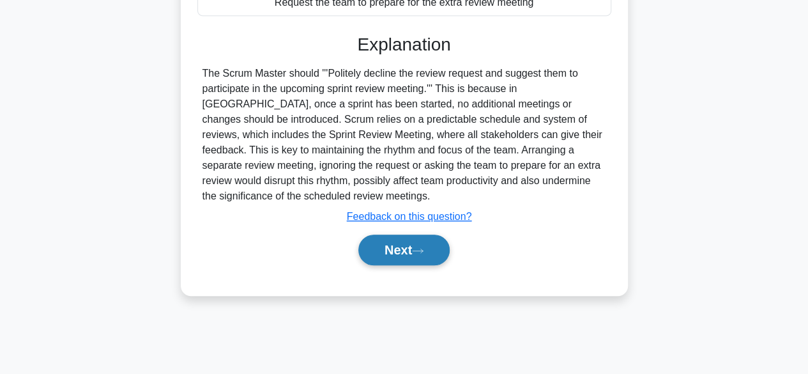
click at [405, 257] on button "Next" at bounding box center [403, 249] width 91 height 31
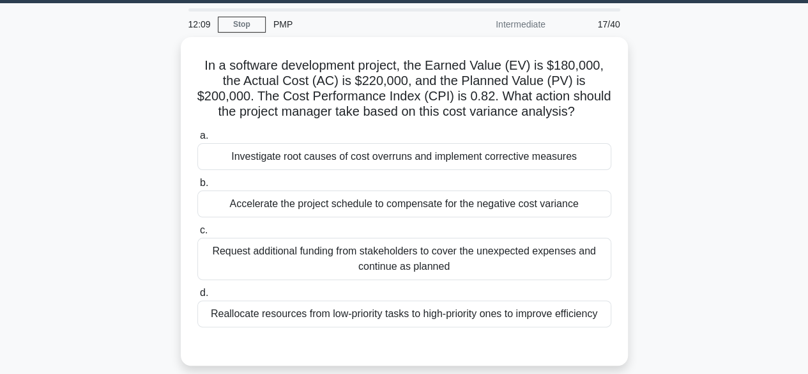
scroll to position [40, 0]
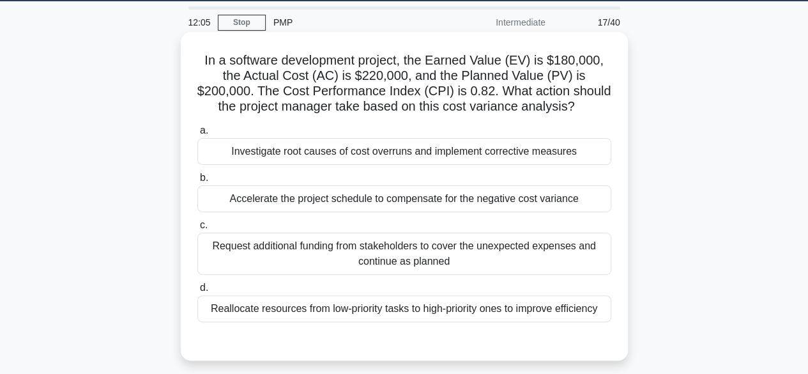
click at [485, 160] on div "Investigate root causes of cost overruns and implement corrective measures" at bounding box center [404, 151] width 414 height 27
click at [197, 135] on input "a. Investigate root causes of cost overruns and implement corrective measures" at bounding box center [197, 130] width 0 height 8
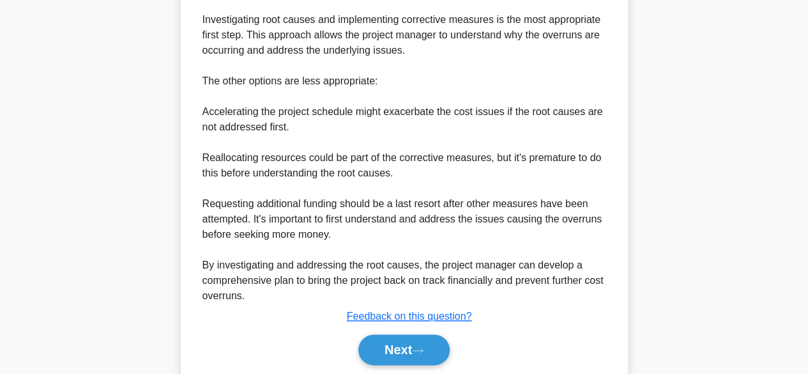
scroll to position [642, 0]
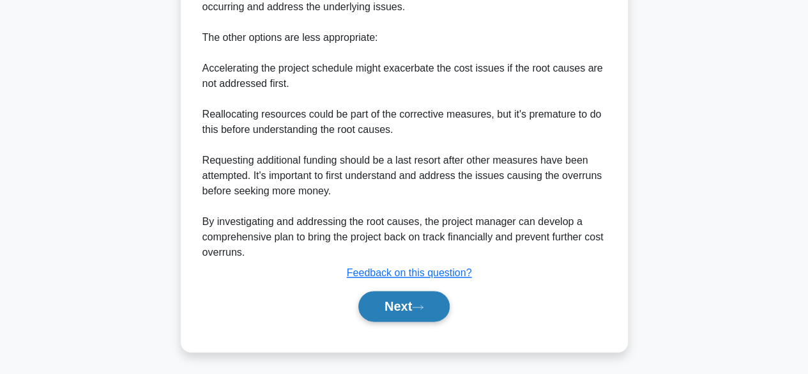
click at [399, 308] on button "Next" at bounding box center [403, 306] width 91 height 31
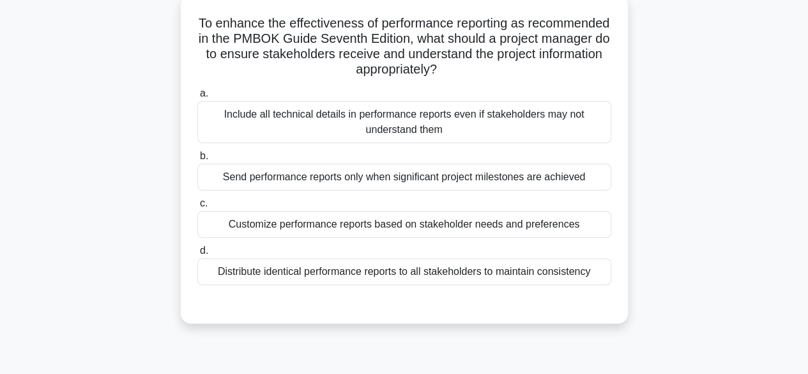
scroll to position [84, 0]
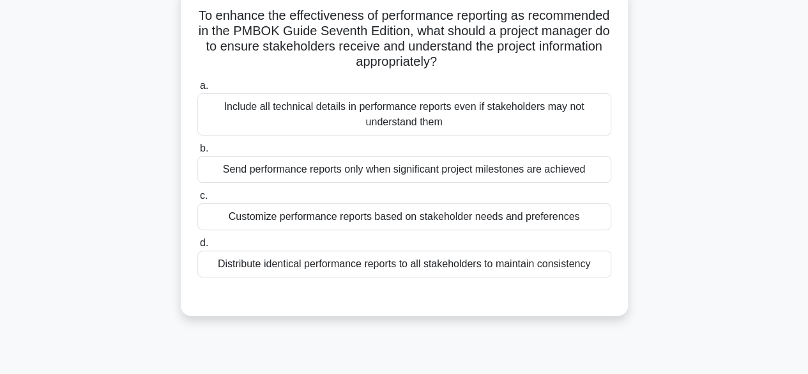
click at [464, 220] on div "Customize performance reports based on stakeholder needs and preferences" at bounding box center [404, 216] width 414 height 27
click at [197, 200] on input "c. Customize performance reports based on stakeholder needs and preferences" at bounding box center [197, 196] width 0 height 8
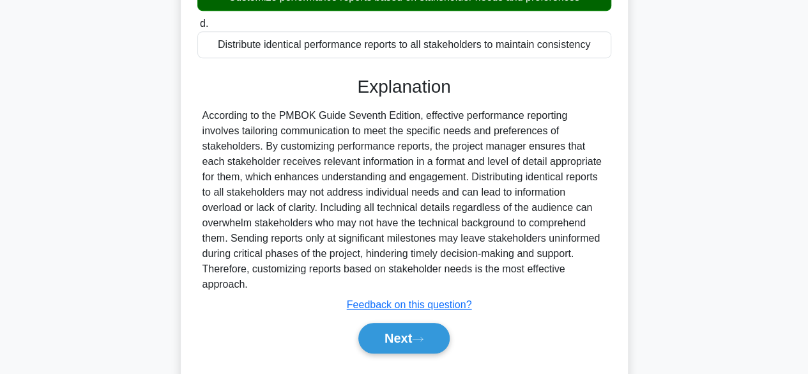
scroll to position [320, 0]
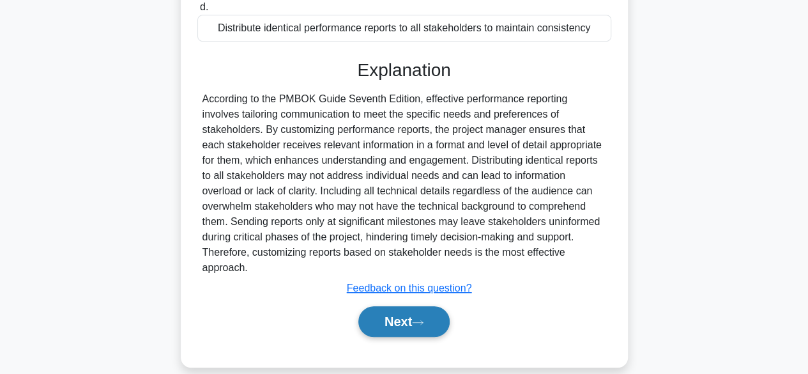
click at [405, 306] on button "Next" at bounding box center [403, 321] width 91 height 31
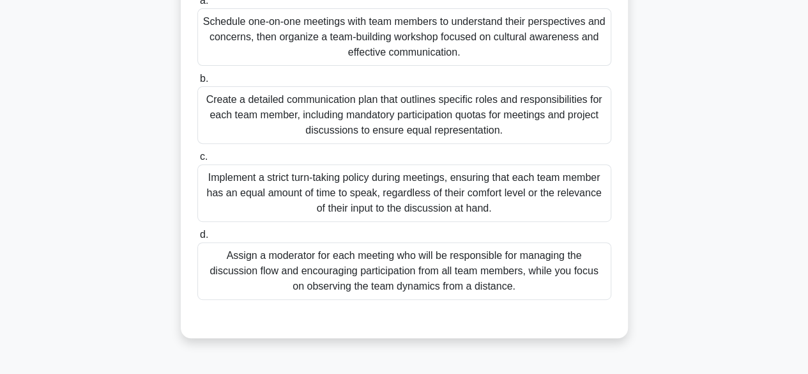
scroll to position [213, 0]
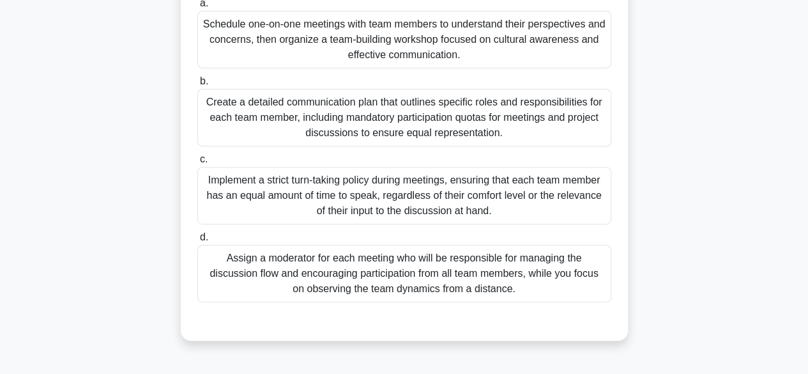
click at [484, 130] on div "Create a detailed communication plan that outlines specific roles and responsib…" at bounding box center [404, 117] width 414 height 57
click at [197, 86] on input "b. Create a detailed communication plan that outlines specific roles and respon…" at bounding box center [197, 81] width 0 height 8
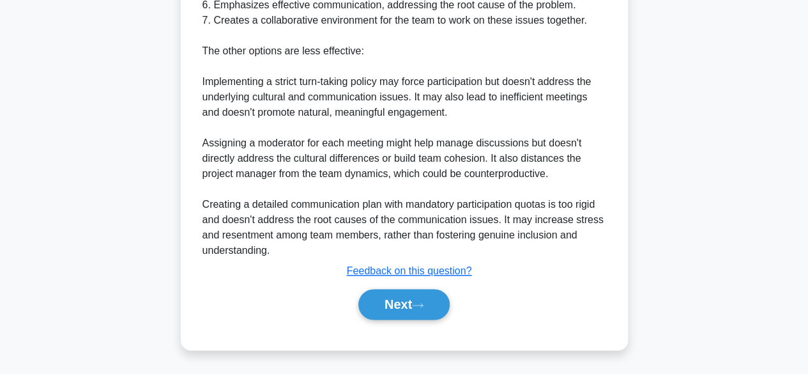
scroll to position [766, 0]
click at [405, 307] on button "Next" at bounding box center [403, 304] width 91 height 31
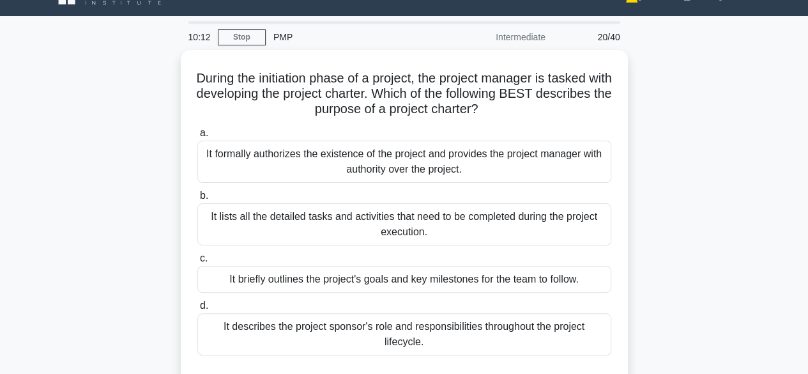
scroll to position [26, 0]
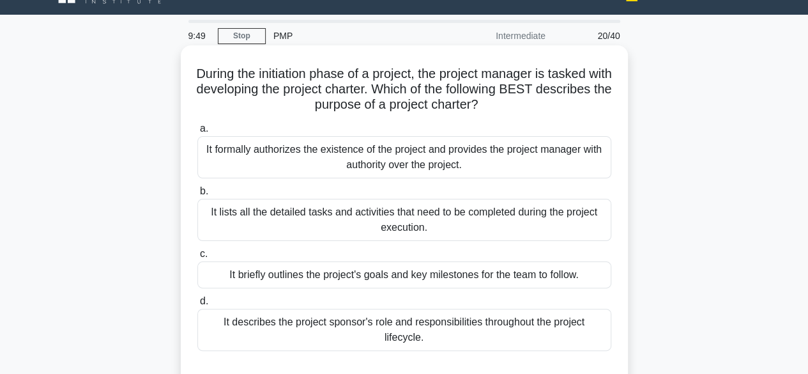
click at [409, 160] on div "It formally authorizes the existence of the project and provides the project ma…" at bounding box center [404, 157] width 414 height 42
click at [197, 133] on input "a. It formally authorizes the existence of the project and provides the project…" at bounding box center [197, 129] width 0 height 8
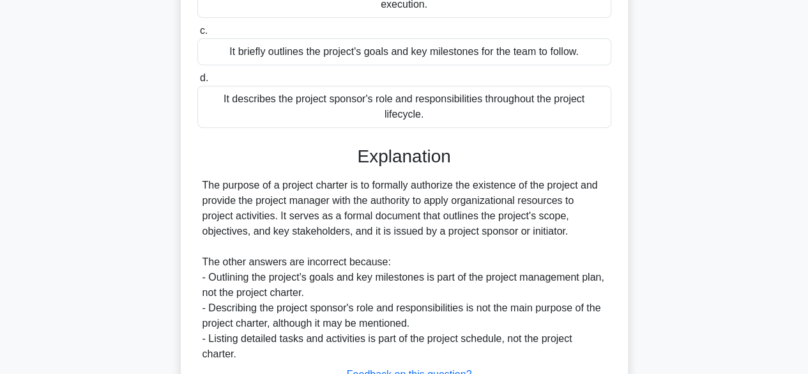
scroll to position [351, 0]
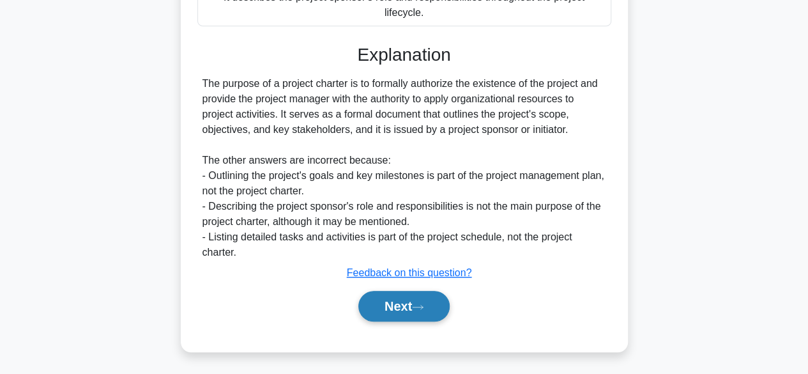
click at [397, 313] on button "Next" at bounding box center [403, 306] width 91 height 31
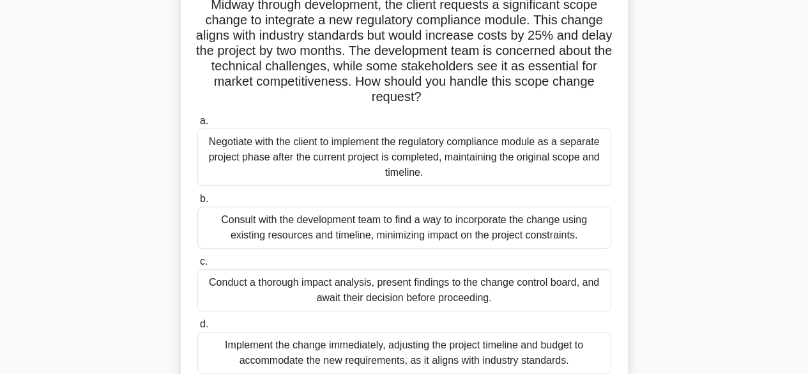
scroll to position [105, 0]
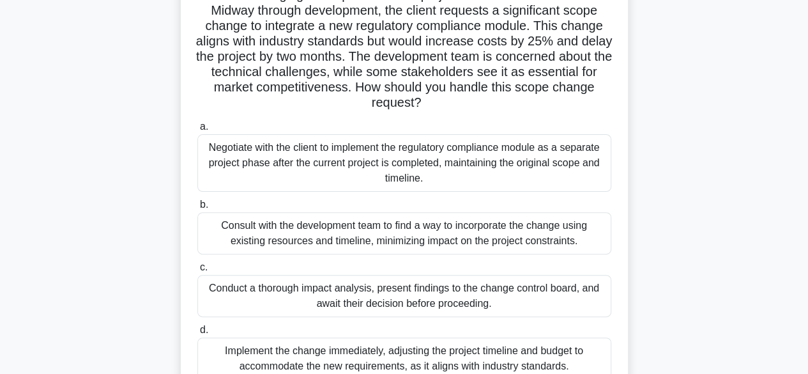
click at [427, 163] on div "Negotiate with the client to implement the regulatory compliance module as a se…" at bounding box center [404, 162] width 414 height 57
click at [197, 131] on input "a. Negotiate with the client to implement the regulatory compliance module as a…" at bounding box center [197, 127] width 0 height 8
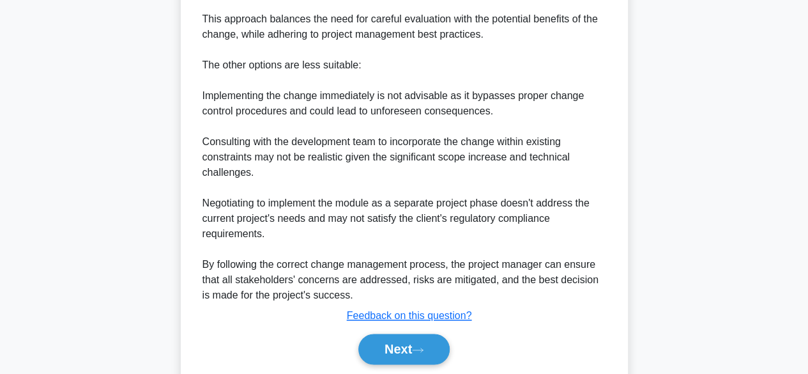
scroll to position [736, 0]
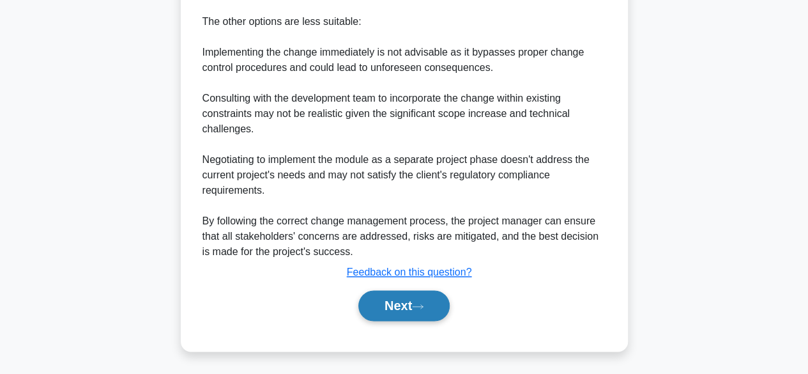
click at [402, 309] on button "Next" at bounding box center [403, 305] width 91 height 31
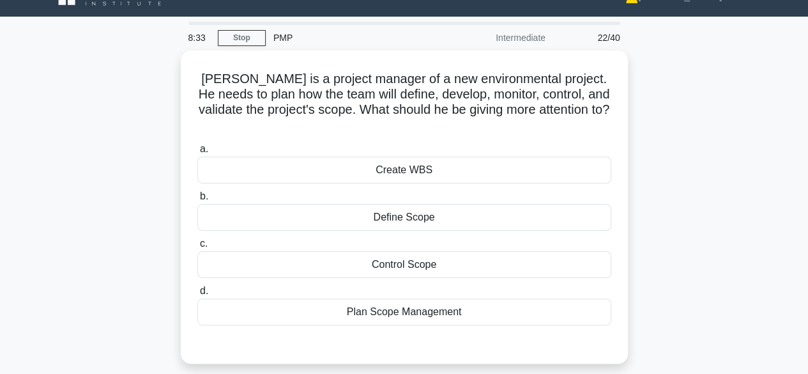
scroll to position [31, 0]
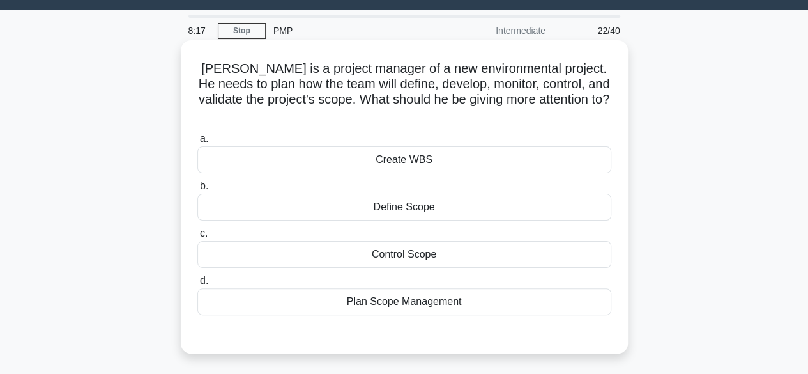
click at [442, 291] on div "Plan Scope Management" at bounding box center [404, 301] width 414 height 27
click at [197, 285] on input "d. Plan Scope Management" at bounding box center [197, 281] width 0 height 8
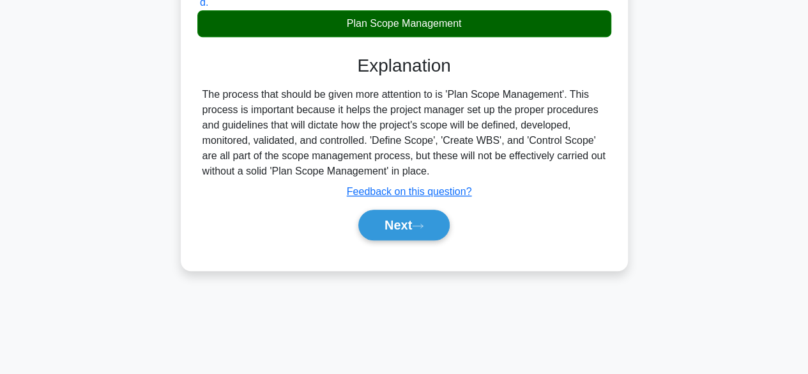
scroll to position [316, 0]
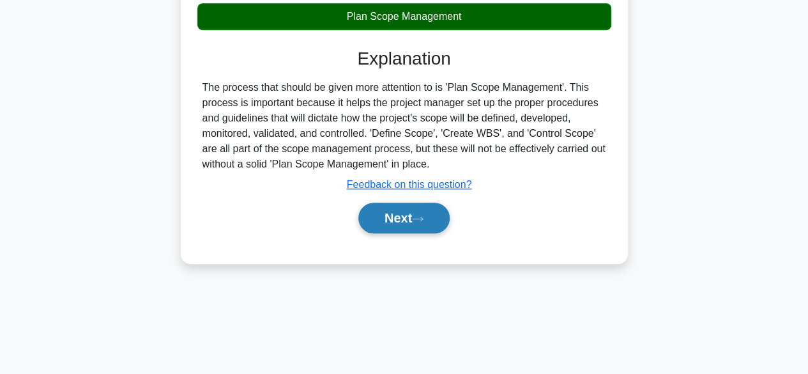
click at [391, 209] on button "Next" at bounding box center [403, 217] width 91 height 31
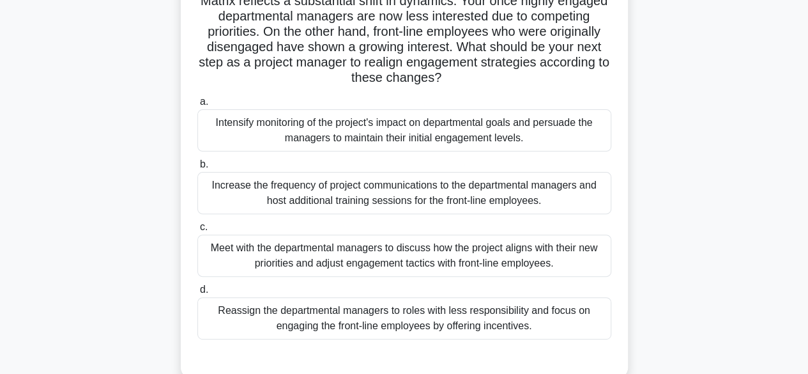
scroll to position [118, 0]
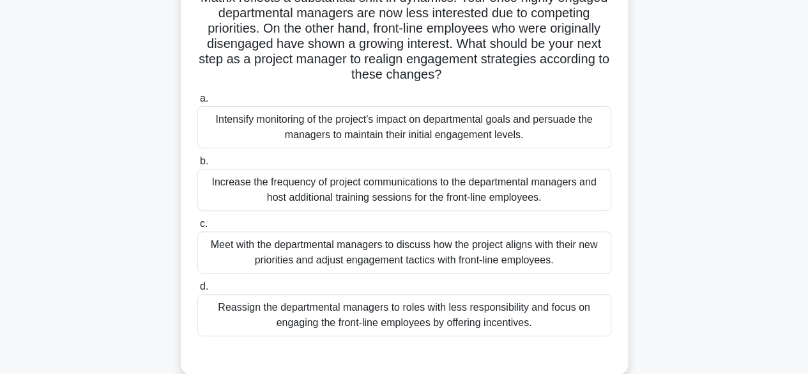
click at [437, 190] on div "Increase the frequency of project communications to the departmental managers a…" at bounding box center [404, 190] width 414 height 42
click at [197, 165] on input "b. Increase the frequency of project communications to the departmental manager…" at bounding box center [197, 161] width 0 height 8
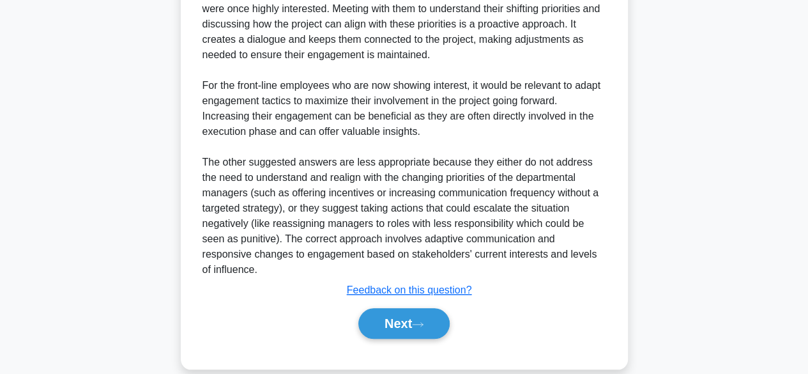
scroll to position [536, 0]
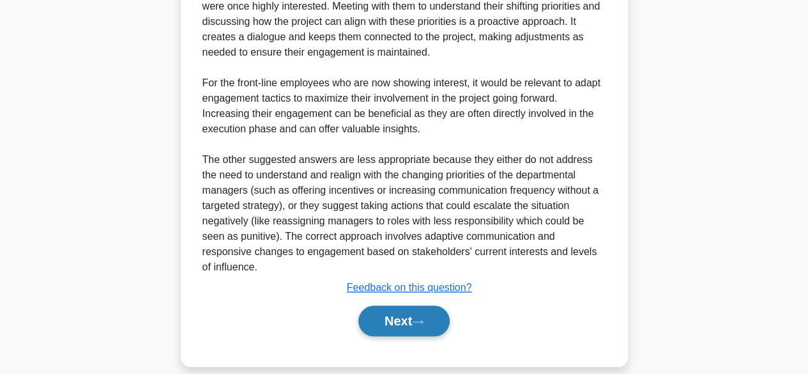
click at [400, 305] on button "Next" at bounding box center [403, 320] width 91 height 31
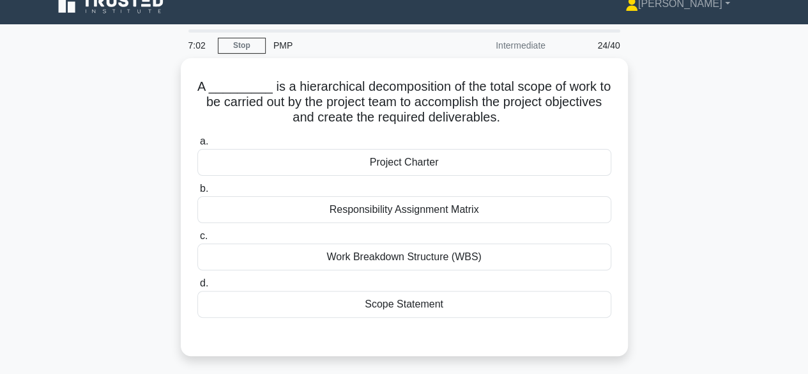
scroll to position [19, 0]
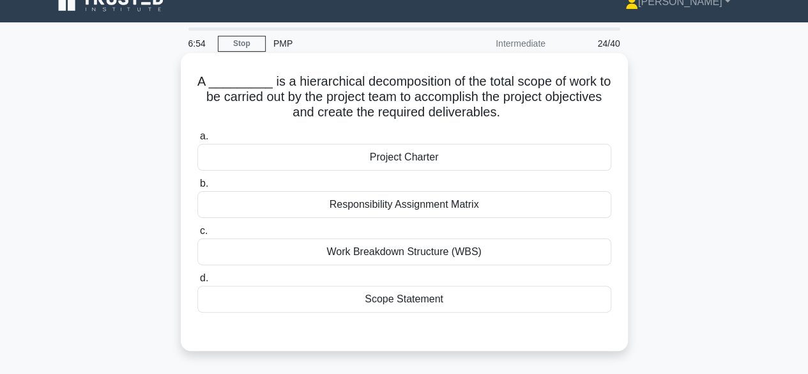
click at [396, 258] on div "Work Breakdown Structure (WBS)" at bounding box center [404, 251] width 414 height 27
click at [197, 235] on input "c. Work Breakdown Structure (WBS)" at bounding box center [197, 231] width 0 height 8
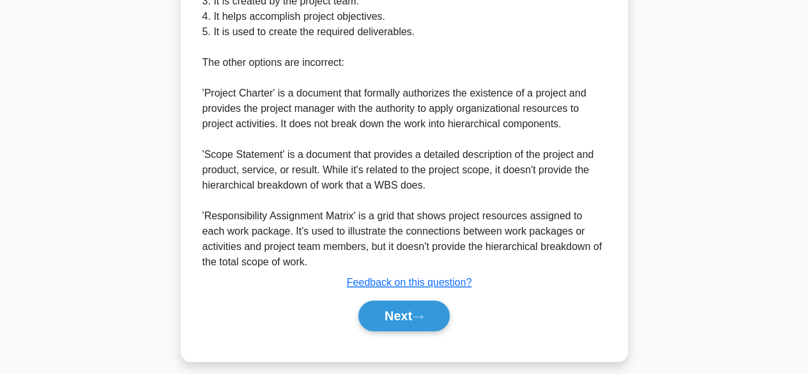
scroll to position [535, 0]
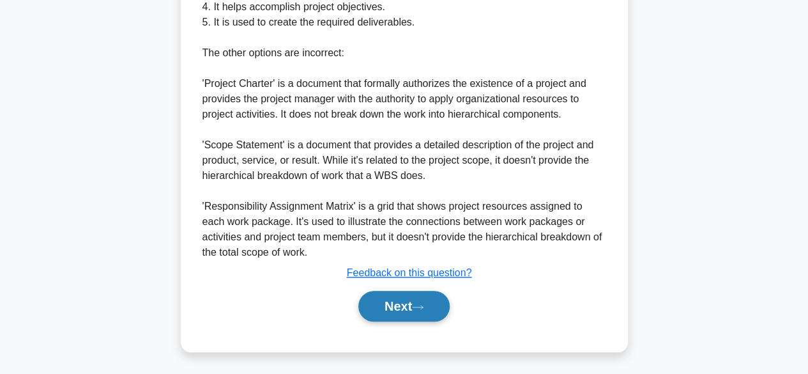
click at [395, 316] on button "Next" at bounding box center [403, 306] width 91 height 31
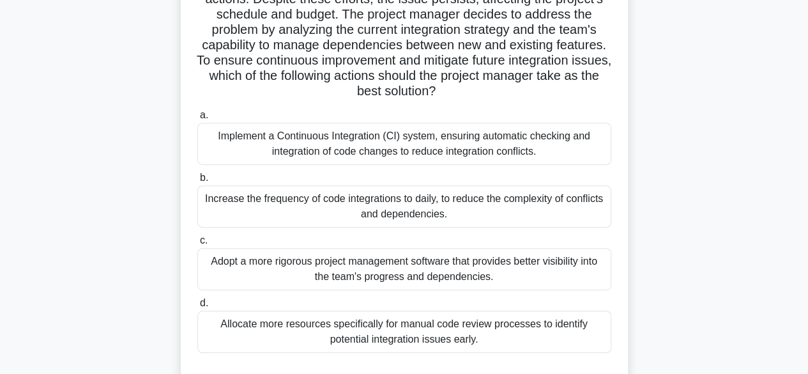
scroll to position [199, 0]
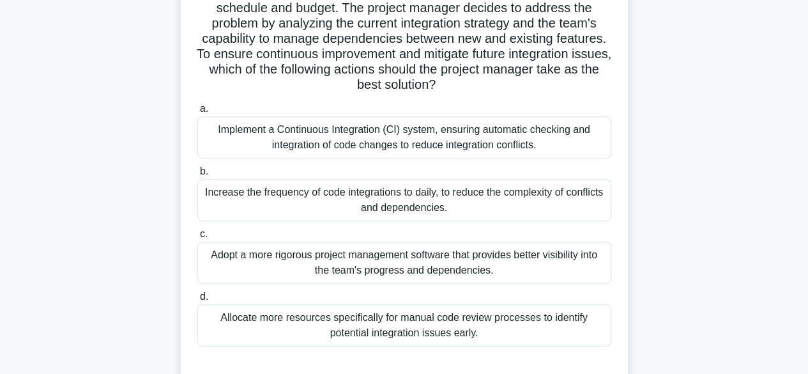
click at [447, 140] on div "Implement a Continuous Integration (CI) system, ensuring automatic checking and…" at bounding box center [404, 137] width 414 height 42
click at [197, 113] on input "a. Implement a Continuous Integration (CI) system, ensuring automatic checking …" at bounding box center [197, 109] width 0 height 8
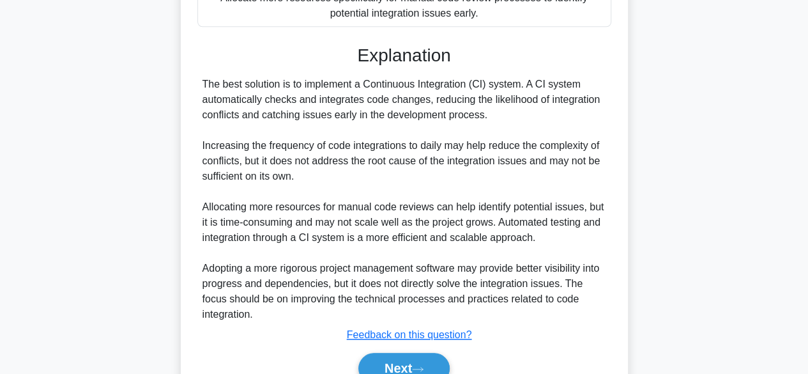
scroll to position [581, 0]
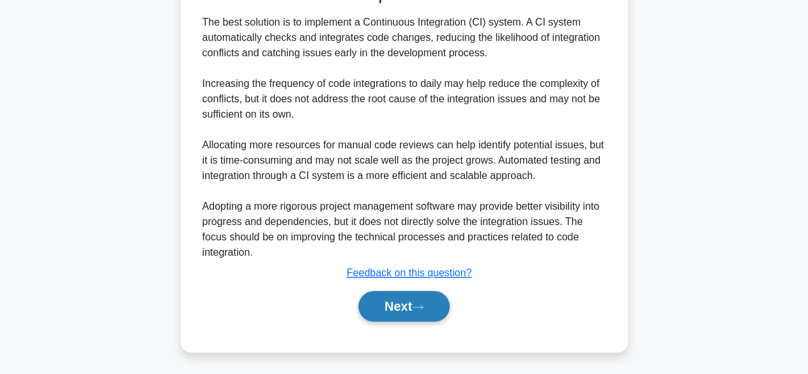
click at [399, 307] on button "Next" at bounding box center [403, 306] width 91 height 31
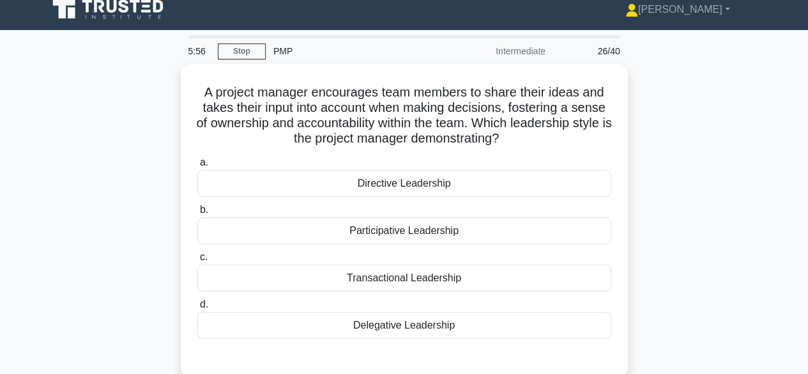
scroll to position [15, 0]
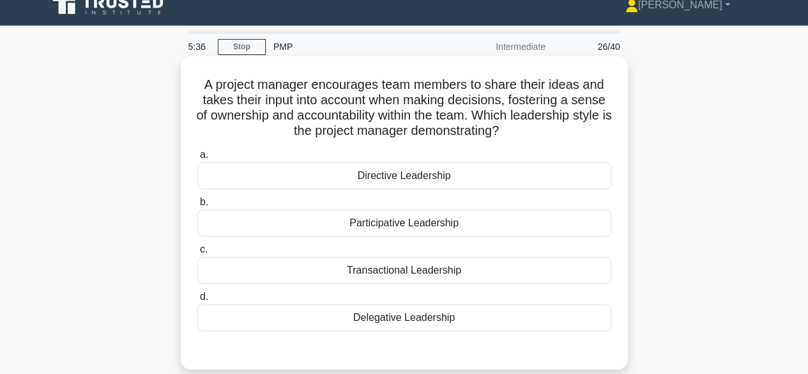
click at [432, 230] on div "Participative Leadership" at bounding box center [404, 222] width 414 height 27
click at [197, 206] on input "b. Participative Leadership" at bounding box center [197, 202] width 0 height 8
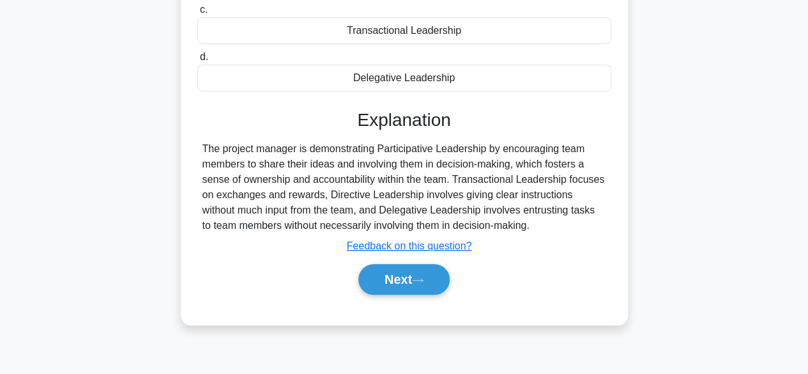
scroll to position [316, 0]
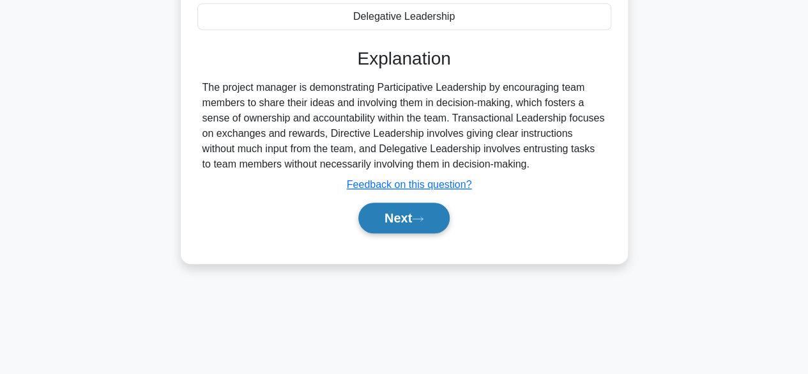
click at [397, 218] on button "Next" at bounding box center [403, 217] width 91 height 31
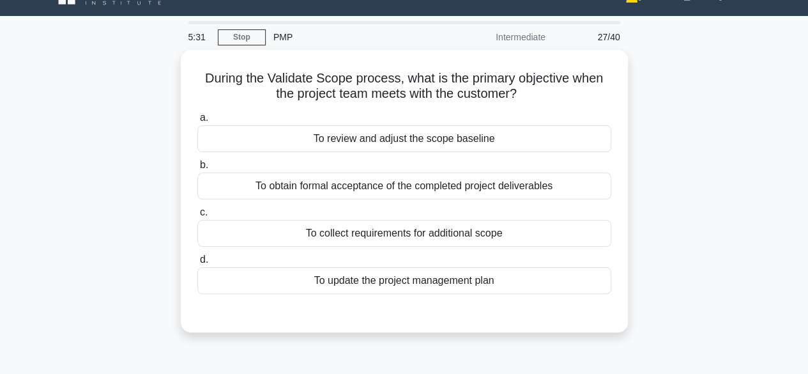
scroll to position [26, 0]
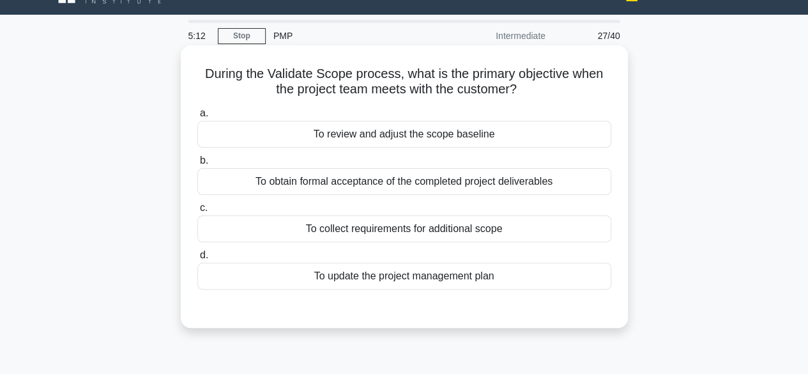
click at [478, 185] on div "To obtain formal acceptance of the completed project deliverables" at bounding box center [404, 181] width 414 height 27
click at [197, 165] on input "b. To obtain formal acceptance of the completed project deliverables" at bounding box center [197, 160] width 0 height 8
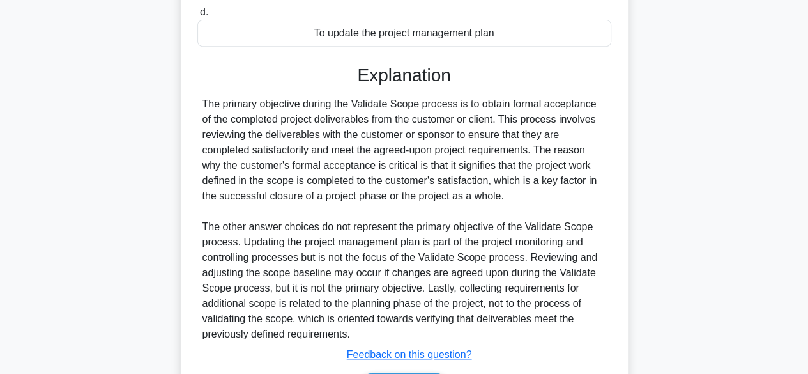
scroll to position [351, 0]
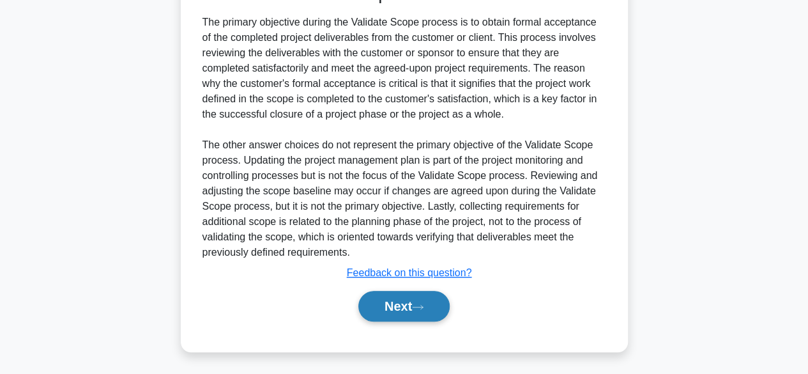
click at [400, 308] on button "Next" at bounding box center [403, 306] width 91 height 31
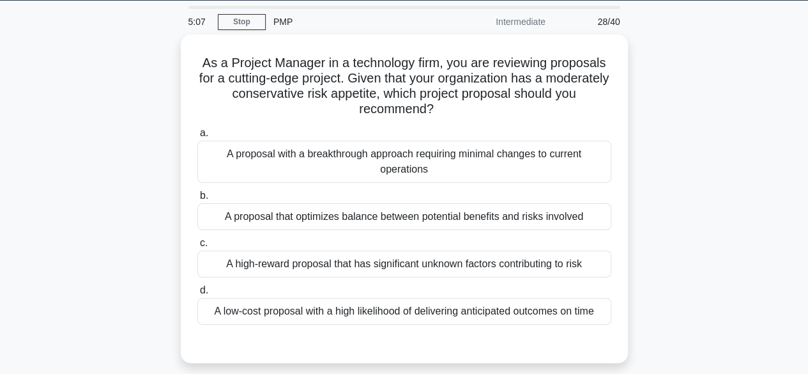
scroll to position [40, 0]
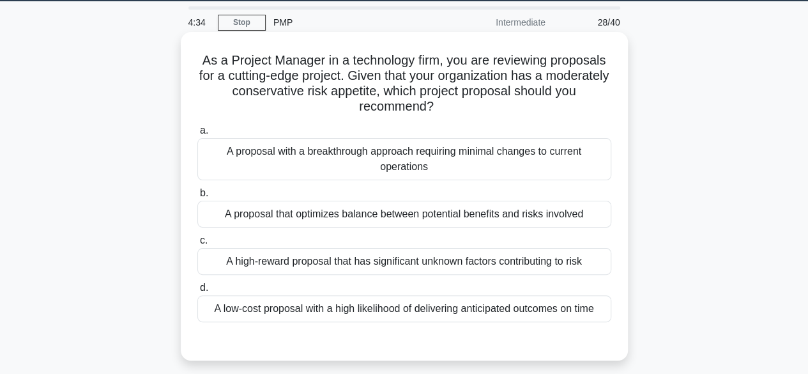
click at [455, 227] on div "A proposal that optimizes balance between potential benefits and risks involved" at bounding box center [404, 214] width 414 height 27
click at [197, 197] on input "b. A proposal that optimizes balance between potential benefits and risks invol…" at bounding box center [197, 193] width 0 height 8
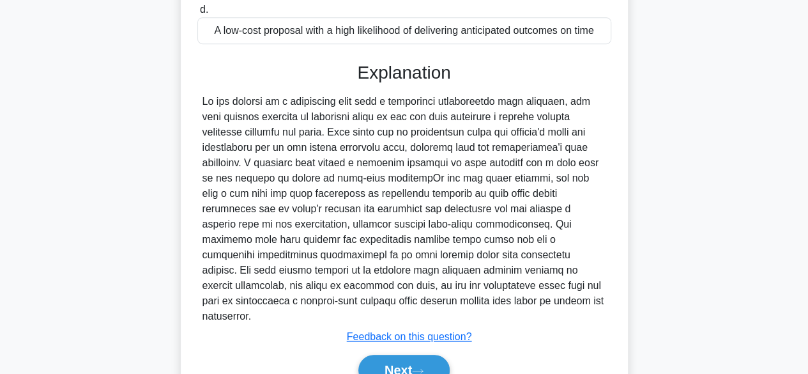
scroll to position [366, 0]
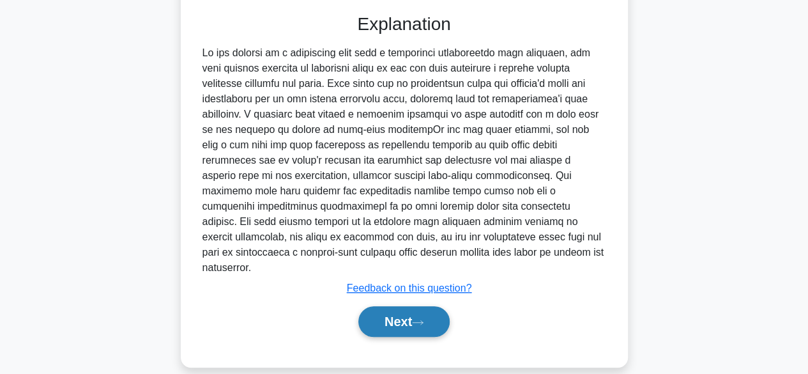
click at [409, 306] on button "Next" at bounding box center [403, 321] width 91 height 31
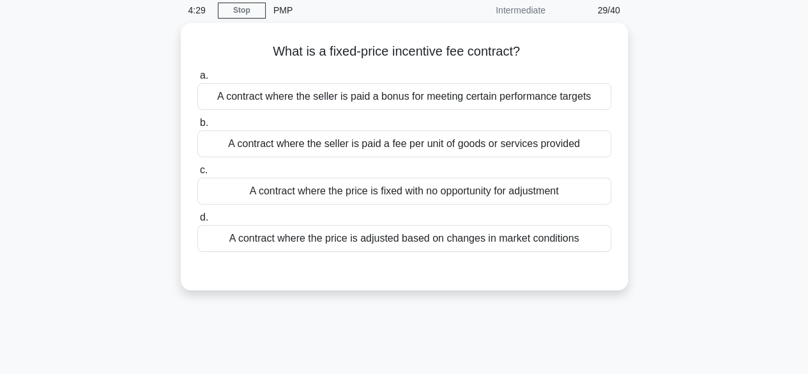
scroll to position [0, 0]
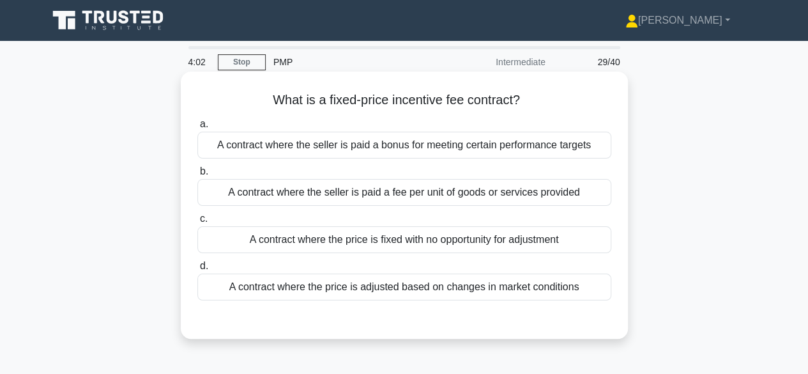
click at [501, 245] on div "A contract where the price is fixed with no opportunity for adjustment" at bounding box center [404, 239] width 414 height 27
click at [197, 223] on input "c. A contract where the price is fixed with no opportunity for adjustment" at bounding box center [197, 219] width 0 height 8
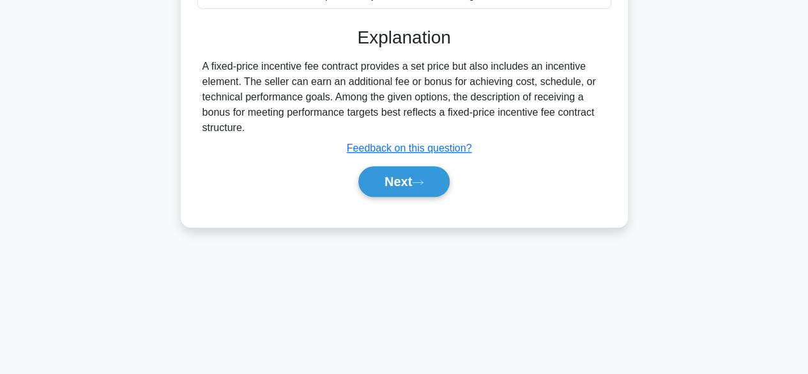
scroll to position [316, 0]
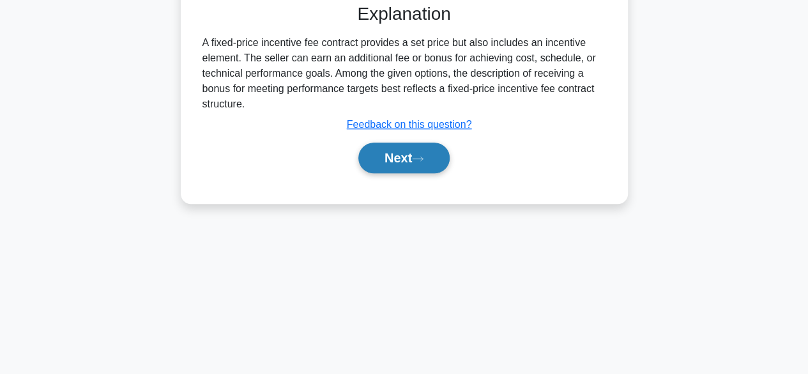
click at [405, 162] on button "Next" at bounding box center [403, 157] width 91 height 31
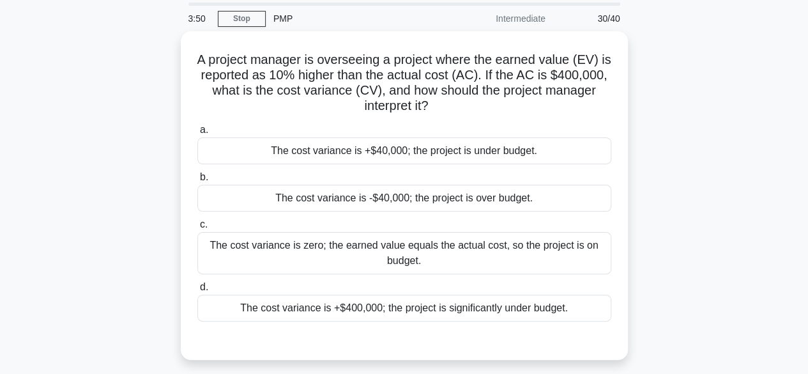
scroll to position [45, 0]
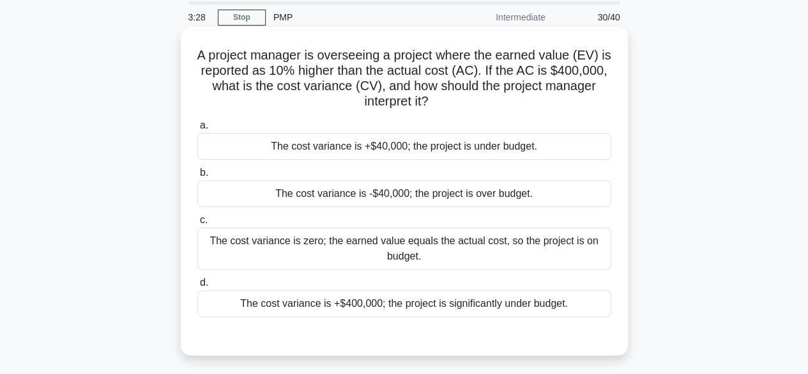
click at [436, 155] on div "The cost variance is +$40,000; the project is under budget." at bounding box center [404, 146] width 414 height 27
click at [197, 130] on input "a. The cost variance is +$40,000; the project is under budget." at bounding box center [197, 125] width 0 height 8
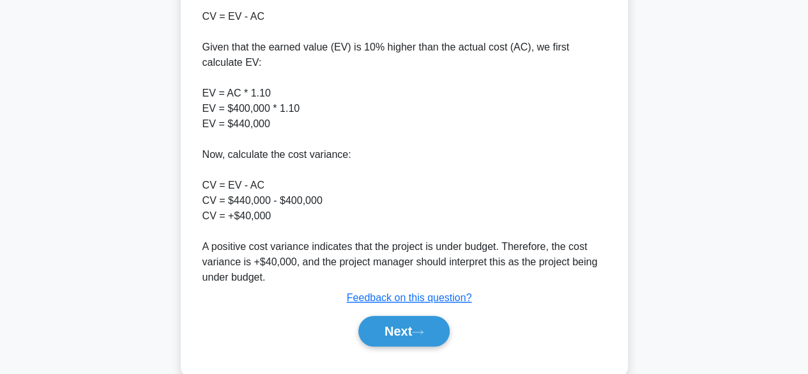
scroll to position [458, 0]
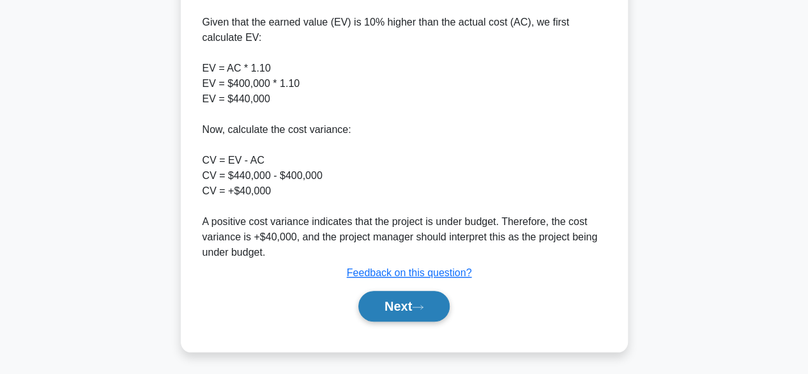
click at [395, 305] on button "Next" at bounding box center [403, 306] width 91 height 31
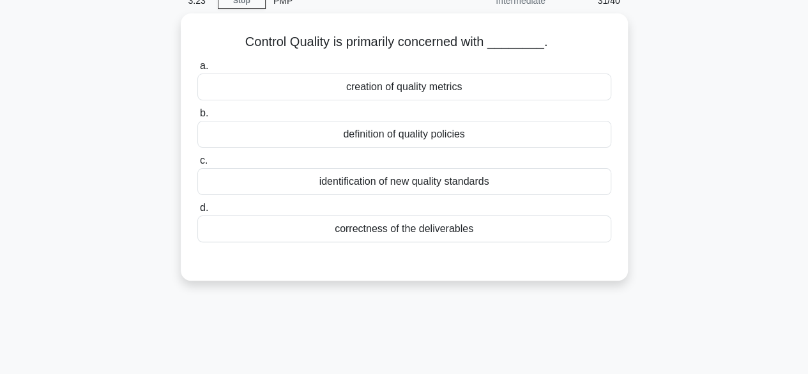
scroll to position [0, 0]
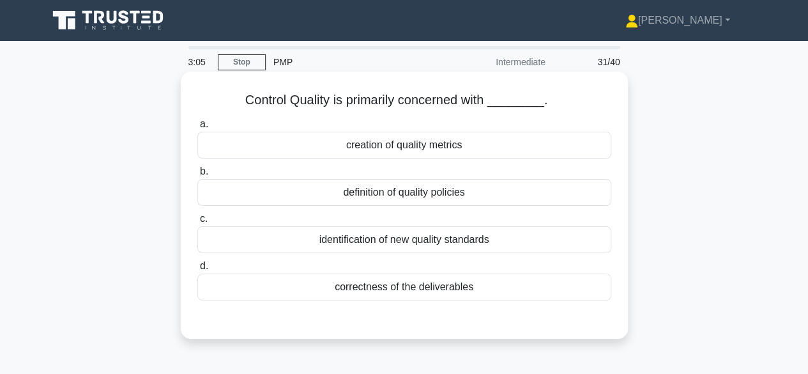
click at [432, 198] on div "definition of quality policies" at bounding box center [404, 192] width 414 height 27
click at [197, 176] on input "b. definition of quality policies" at bounding box center [197, 171] width 0 height 8
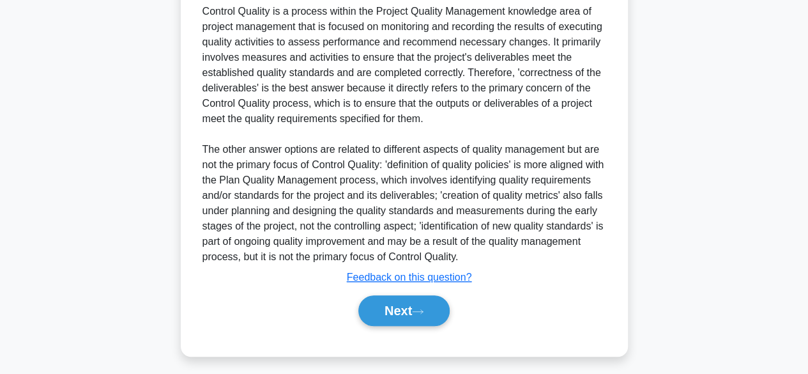
scroll to position [353, 0]
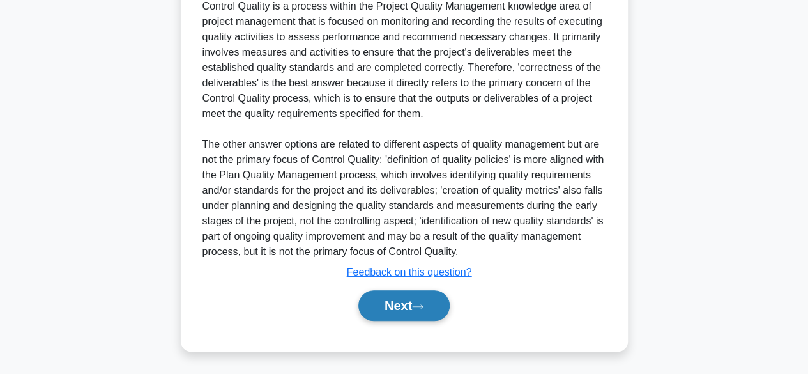
click at [402, 316] on button "Next" at bounding box center [403, 305] width 91 height 31
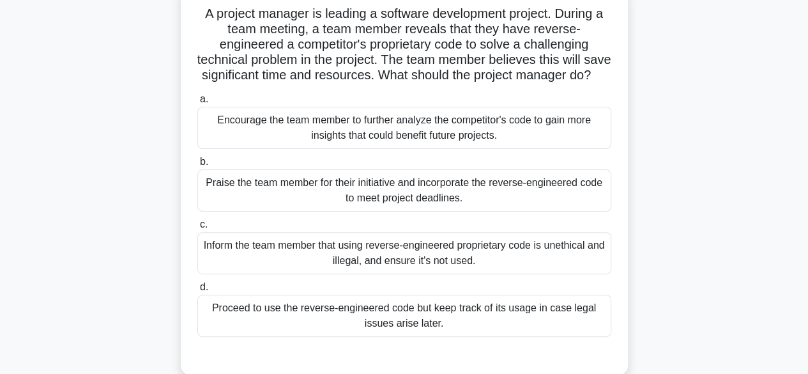
scroll to position [81, 0]
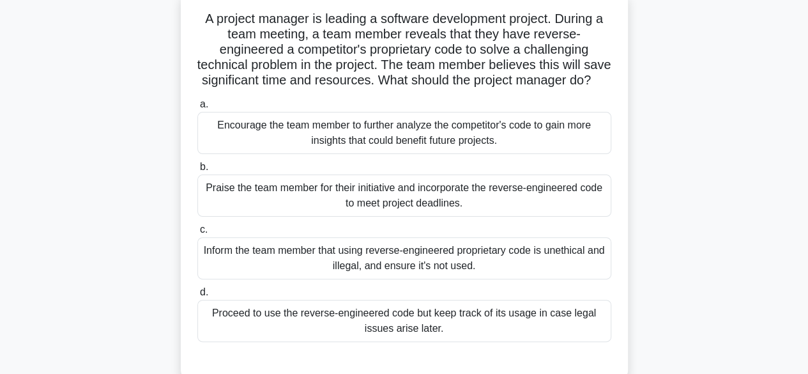
click at [475, 152] on div "Encourage the team member to further analyze the competitor's code to gain more…" at bounding box center [404, 133] width 414 height 42
click at [197, 109] on input "a. Encourage the team member to further analyze the competitor's code to gain m…" at bounding box center [197, 104] width 0 height 8
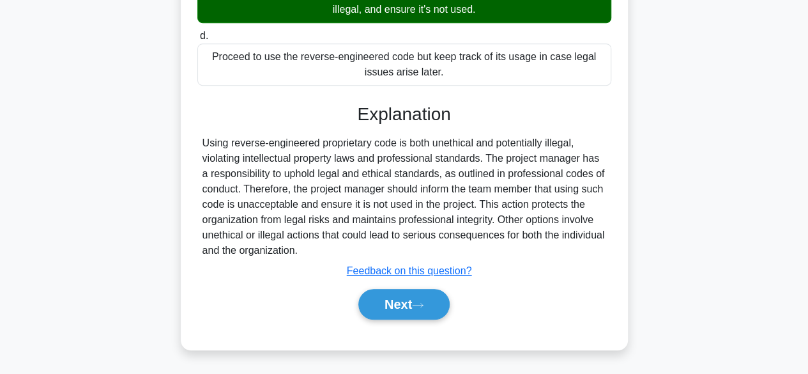
scroll to position [353, 0]
click at [402, 308] on button "Next" at bounding box center [403, 304] width 91 height 31
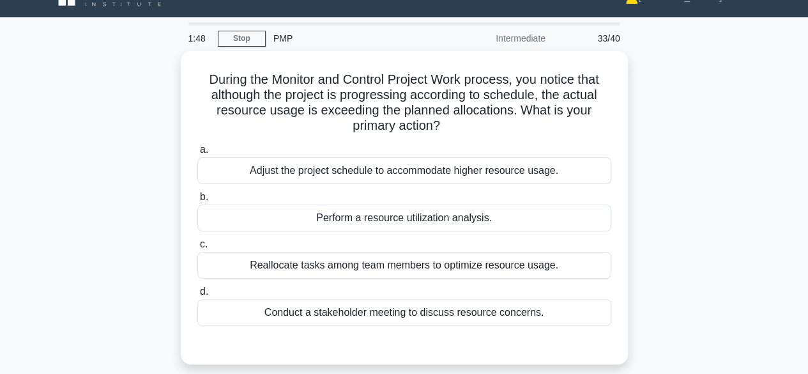
scroll to position [29, 0]
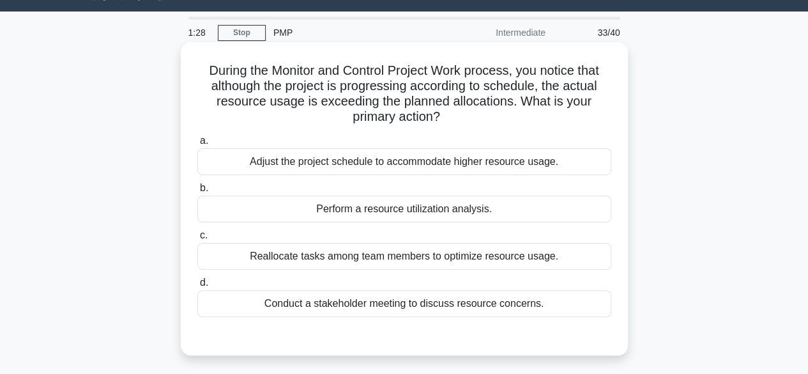
click at [447, 209] on div "Perform a resource utilization analysis." at bounding box center [404, 208] width 414 height 27
click at [197, 192] on input "b. Perform a resource utilization analysis." at bounding box center [197, 188] width 0 height 8
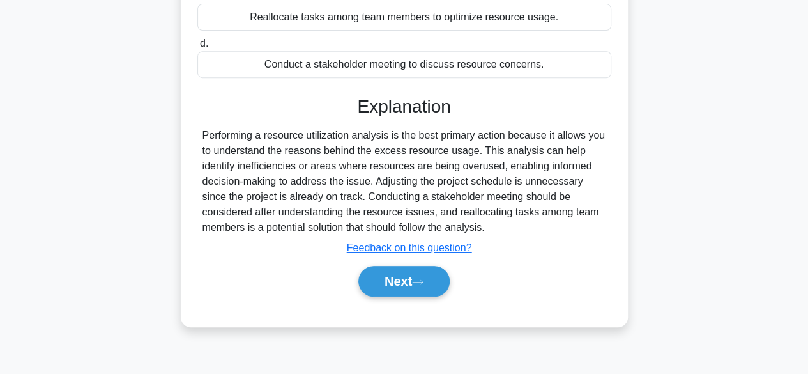
scroll to position [316, 0]
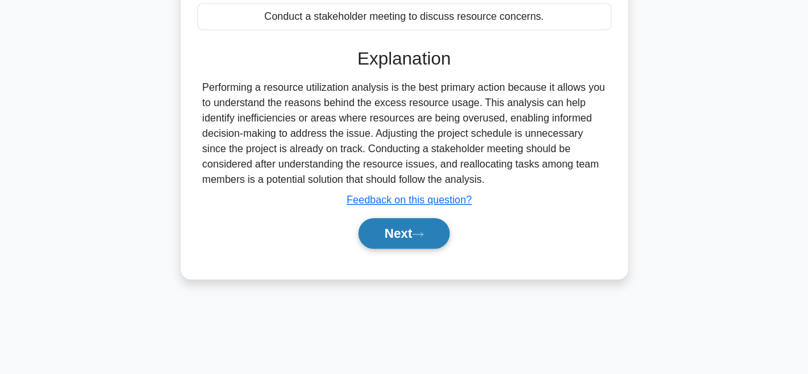
click at [404, 227] on button "Next" at bounding box center [403, 233] width 91 height 31
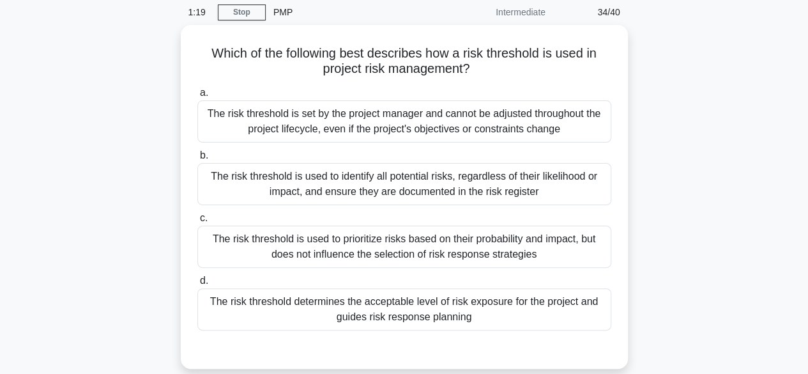
scroll to position [50, 0]
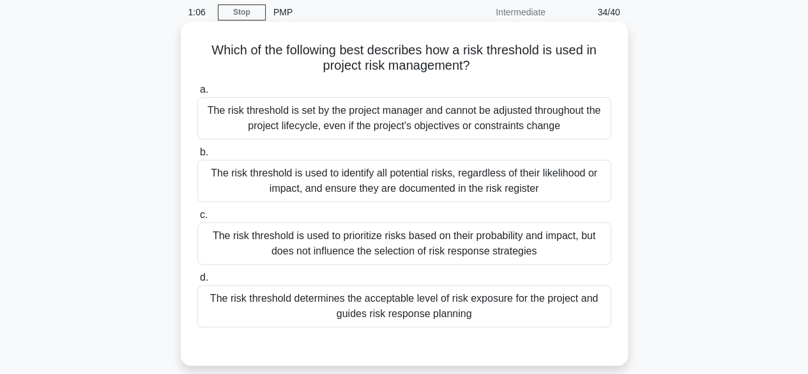
click at [468, 186] on div "The risk threshold is used to identify all potential risks, regardless of their…" at bounding box center [404, 181] width 414 height 42
click at [197, 156] on input "b. The risk threshold is used to identify all potential risks, regardless of th…" at bounding box center [197, 152] width 0 height 8
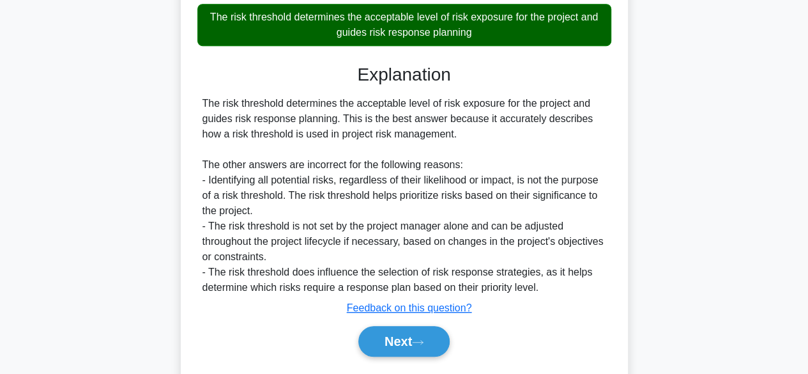
scroll to position [368, 0]
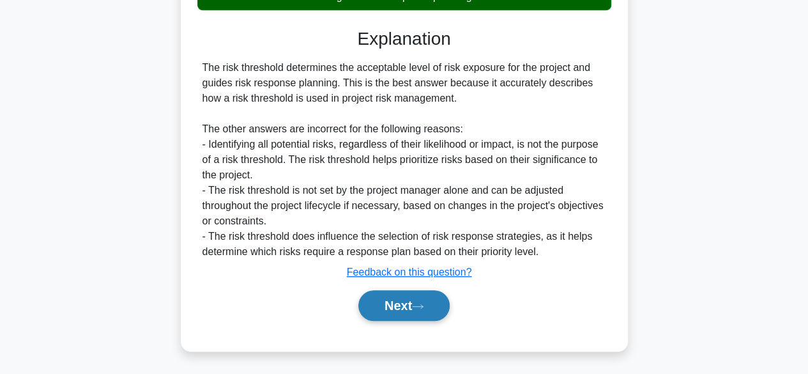
click at [406, 307] on button "Next" at bounding box center [403, 305] width 91 height 31
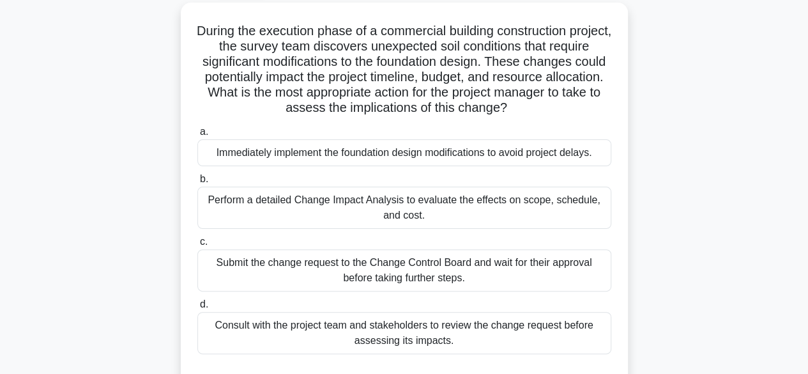
scroll to position [81, 0]
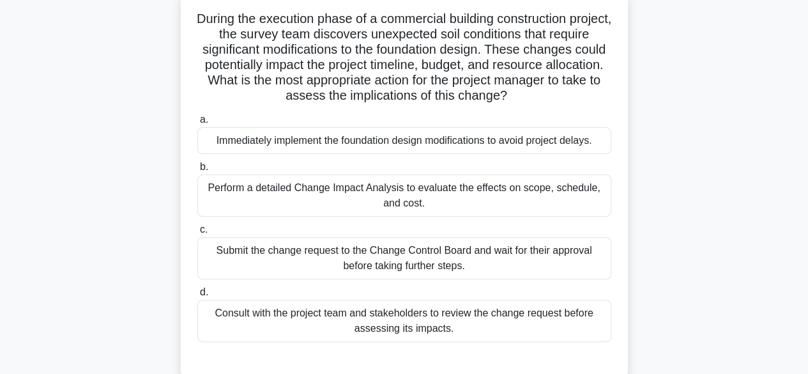
click at [436, 265] on div "Submit the change request to the Change Control Board and wait for their approv…" at bounding box center [404, 258] width 414 height 42
click at [197, 234] on input "c. Submit the change request to the Change Control Board and wait for their app…" at bounding box center [197, 229] width 0 height 8
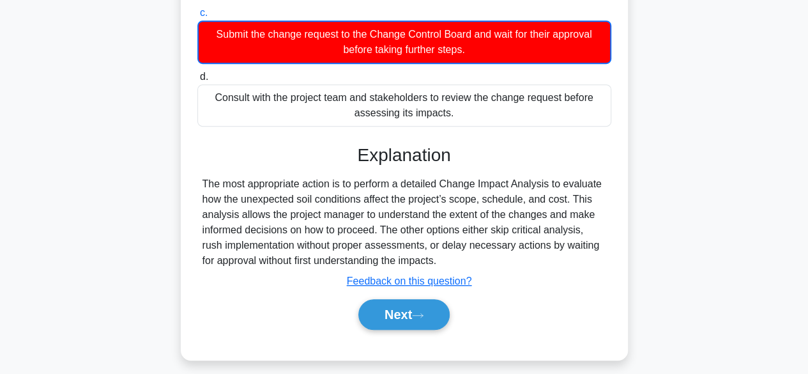
scroll to position [316, 0]
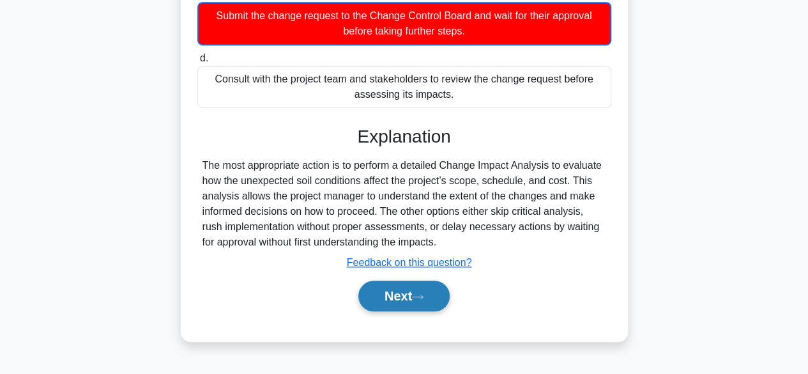
click at [406, 296] on button "Next" at bounding box center [403, 295] width 91 height 31
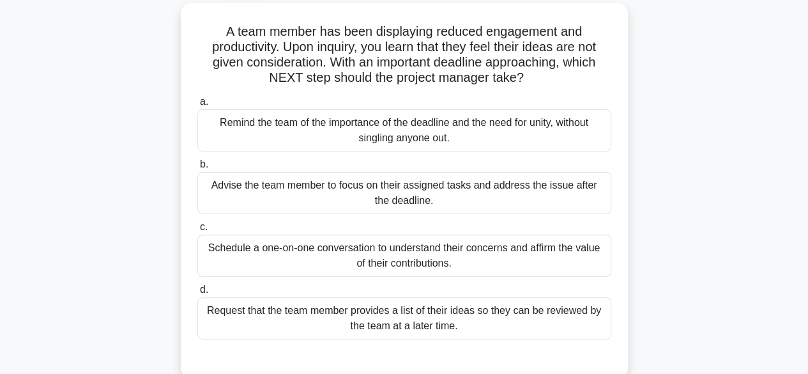
scroll to position [77, 0]
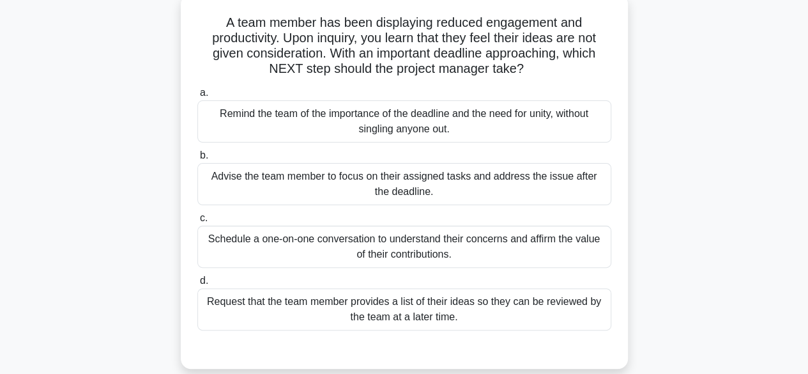
click at [412, 233] on div "Schedule a one-on-one conversation to understand their concerns and affirm the …" at bounding box center [404, 246] width 414 height 42
click at [197, 222] on input "c. Schedule a one-on-one conversation to understand their concerns and affirm t…" at bounding box center [197, 218] width 0 height 8
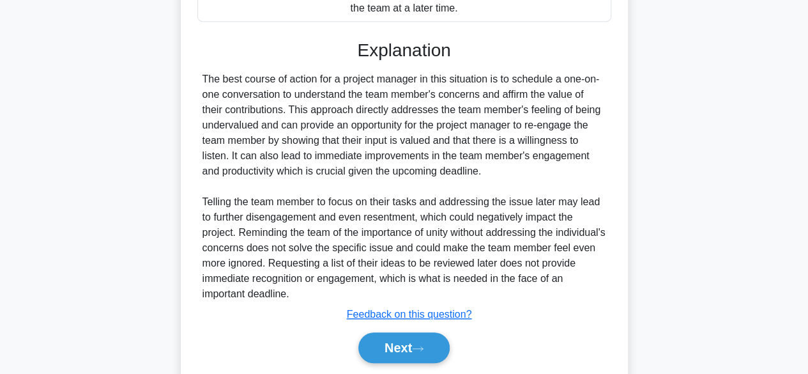
scroll to position [427, 0]
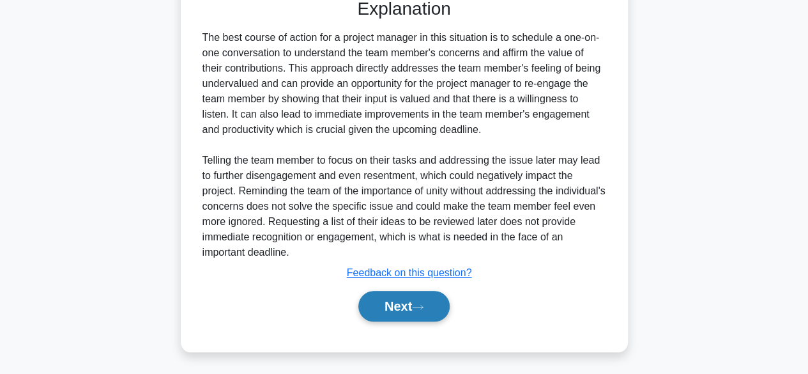
click at [378, 308] on button "Next" at bounding box center [403, 306] width 91 height 31
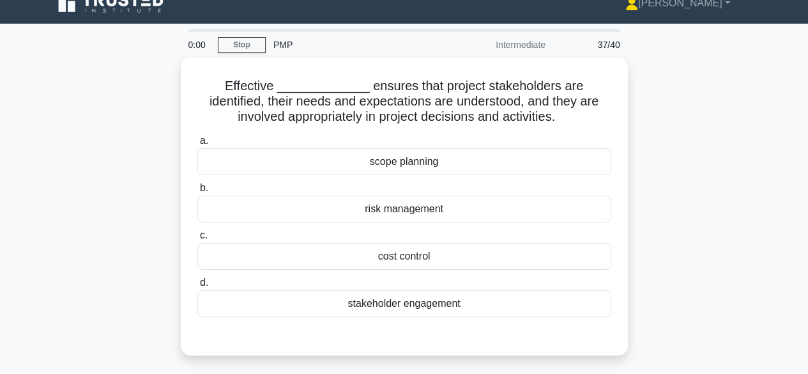
scroll to position [18, 0]
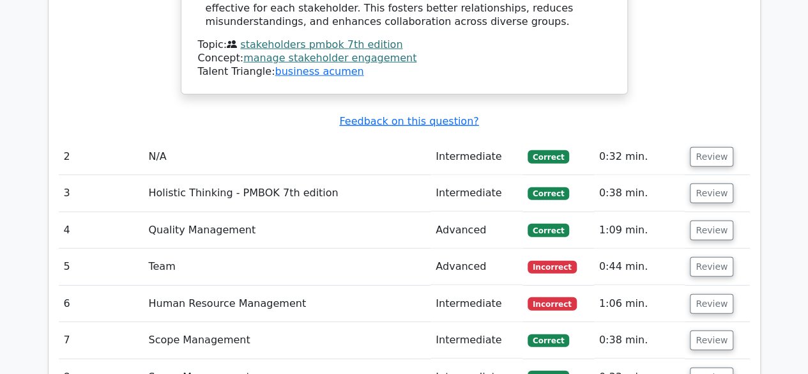
scroll to position [1645, 0]
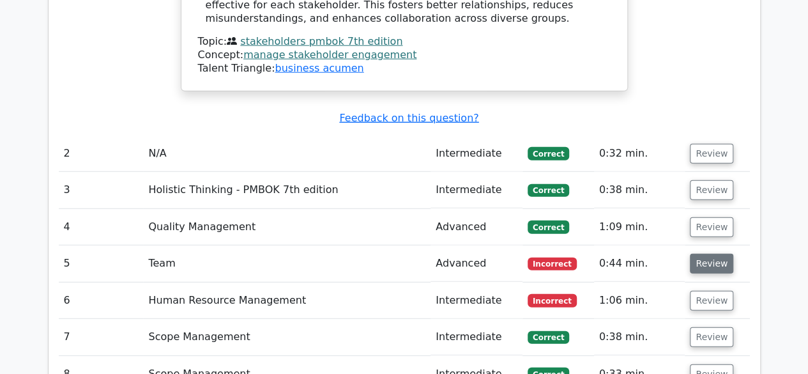
click at [710, 254] on button "Review" at bounding box center [711, 264] width 43 height 20
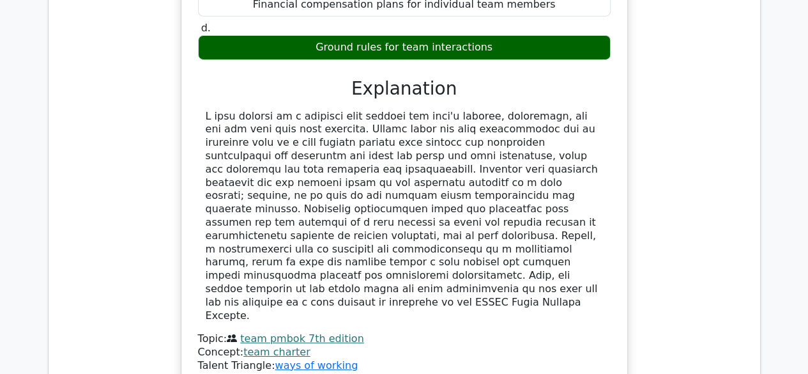
scroll to position [2099, 0]
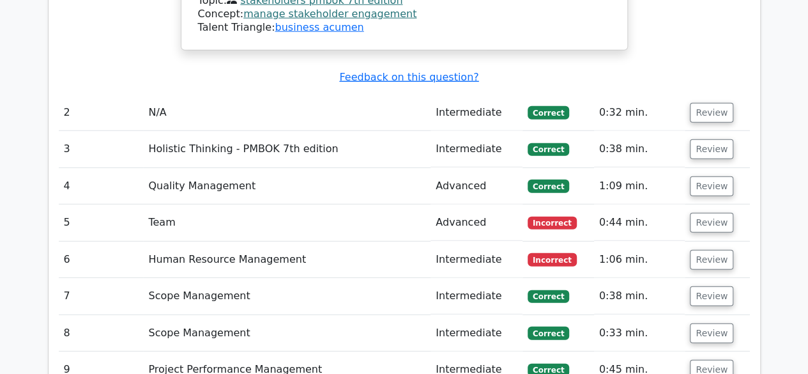
scroll to position [1704, 0]
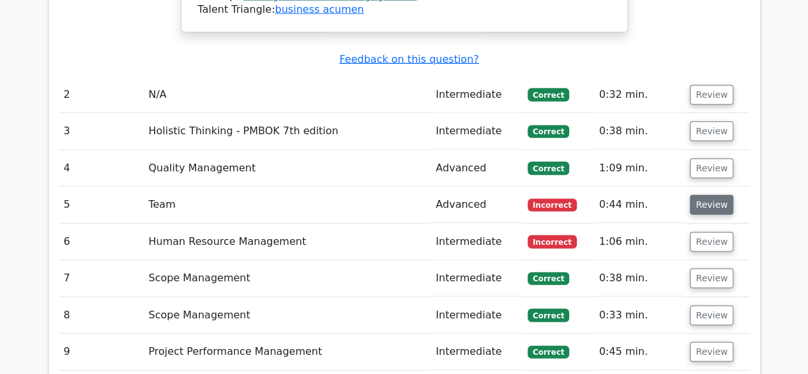
click at [709, 195] on button "Review" at bounding box center [711, 205] width 43 height 20
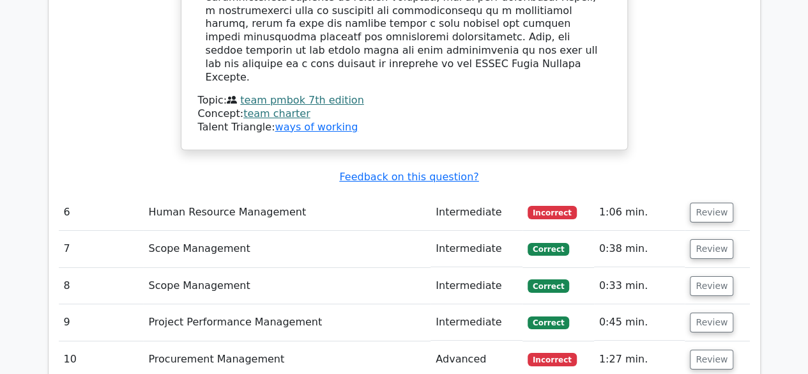
scroll to position [2333, 0]
click at [696, 202] on button "Review" at bounding box center [711, 212] width 43 height 20
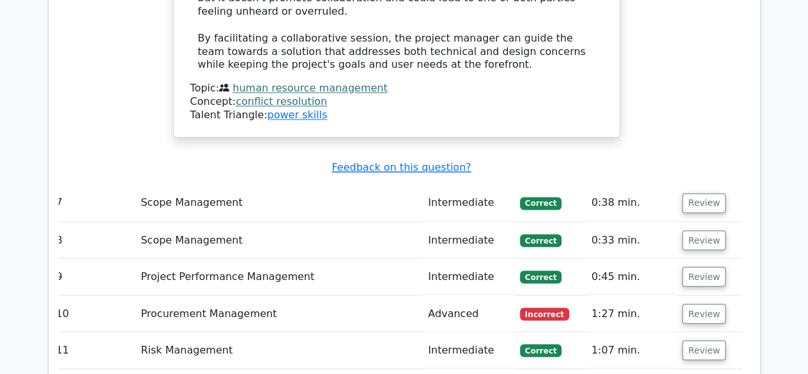
scroll to position [3411, 0]
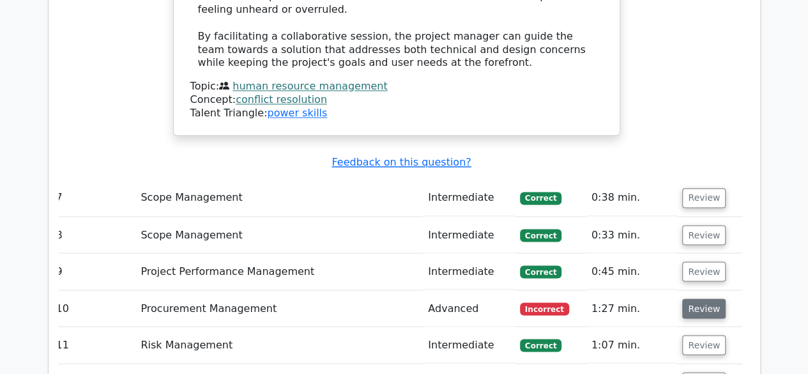
click at [688, 298] on button "Review" at bounding box center [703, 308] width 43 height 20
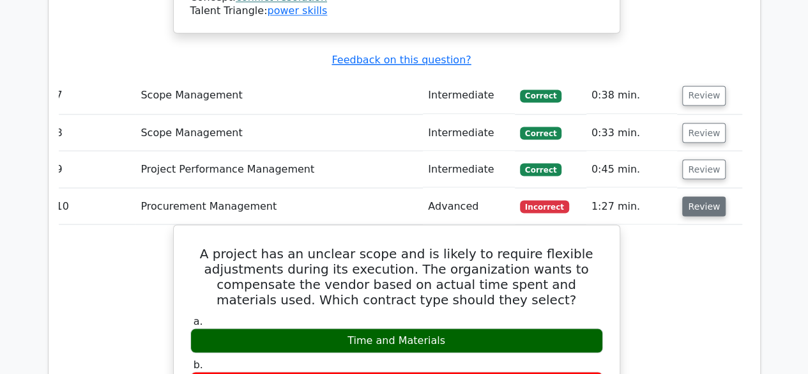
scroll to position [3516, 0]
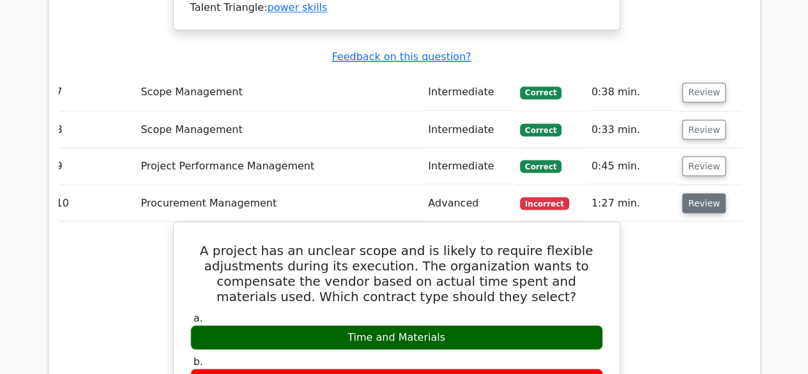
click at [682, 193] on button "Review" at bounding box center [703, 203] width 43 height 20
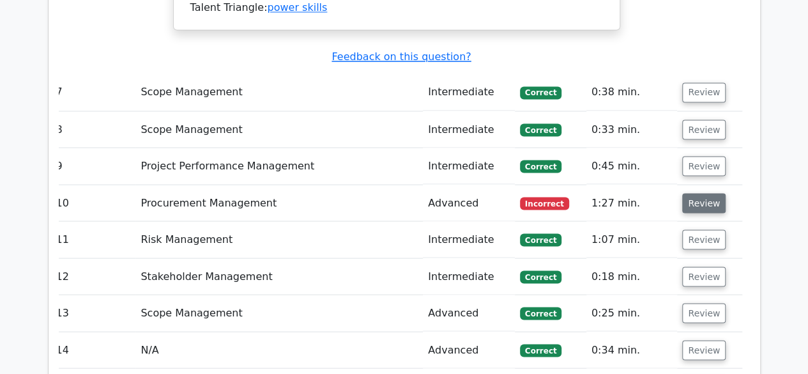
click at [691, 193] on button "Review" at bounding box center [703, 203] width 43 height 20
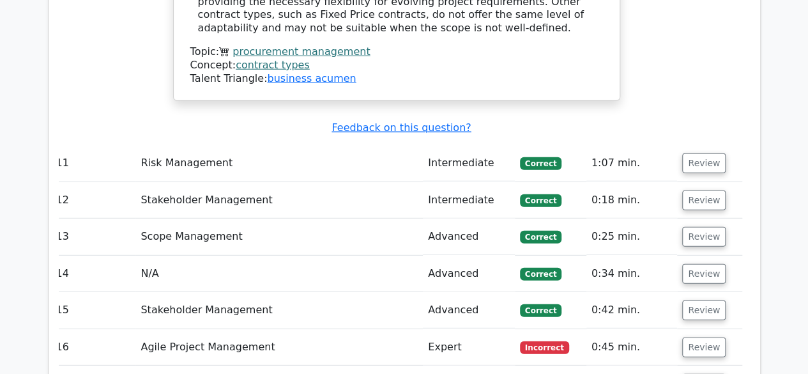
scroll to position [4090, 0]
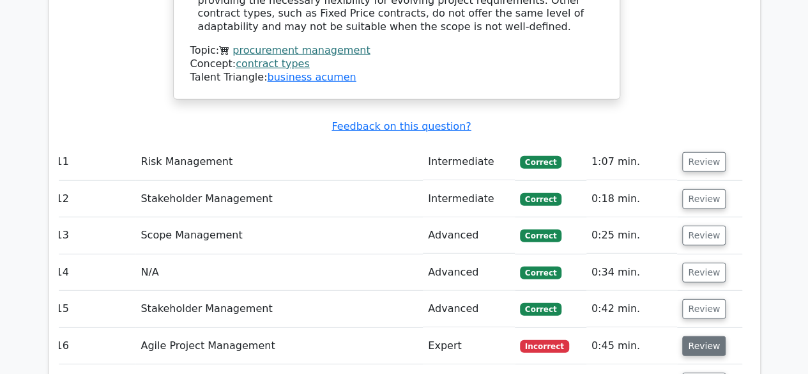
click at [706, 336] on button "Review" at bounding box center [703, 346] width 43 height 20
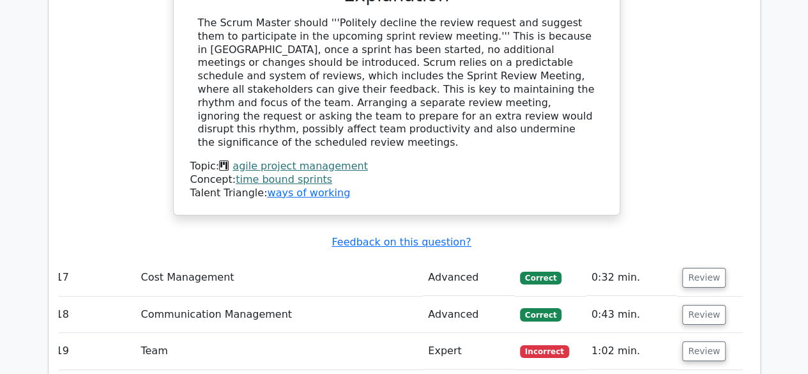
scroll to position [4745, 0]
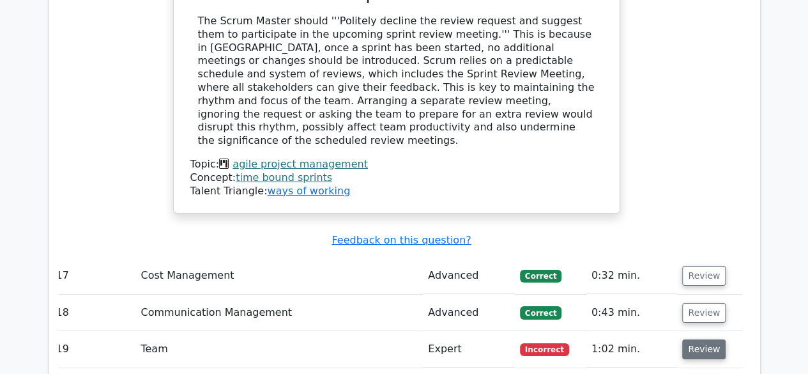
click at [692, 339] on button "Review" at bounding box center [703, 349] width 43 height 20
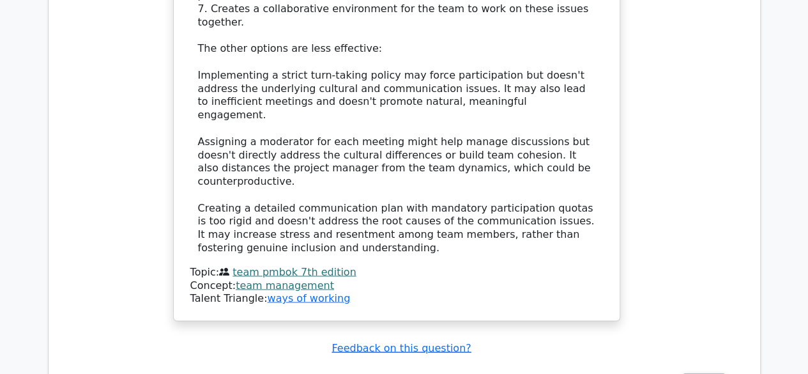
scroll to position [5798, 0]
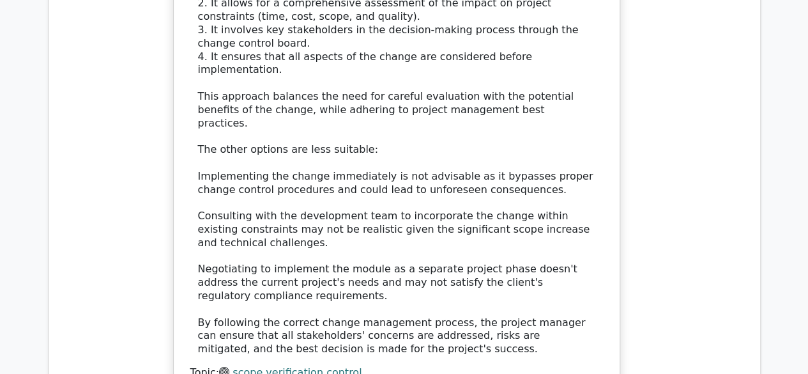
scroll to position [6794, 0]
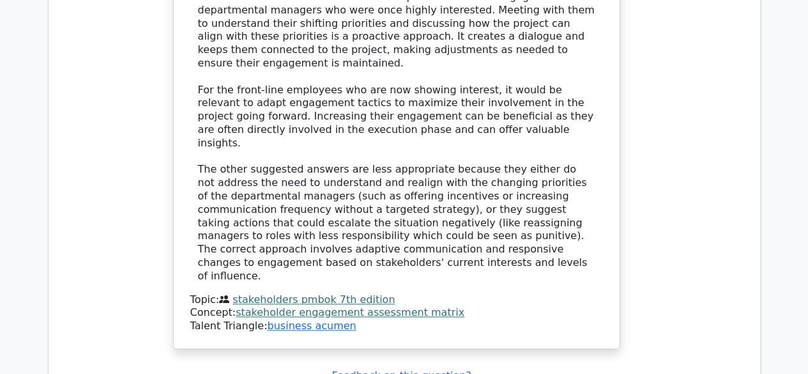
scroll to position [7798, 0]
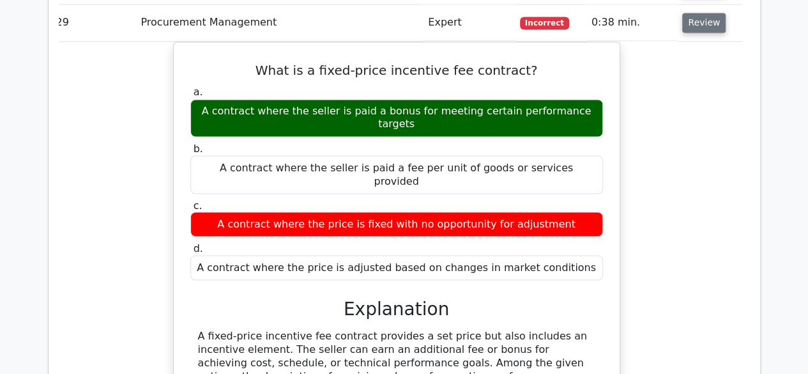
scroll to position [8351, 0]
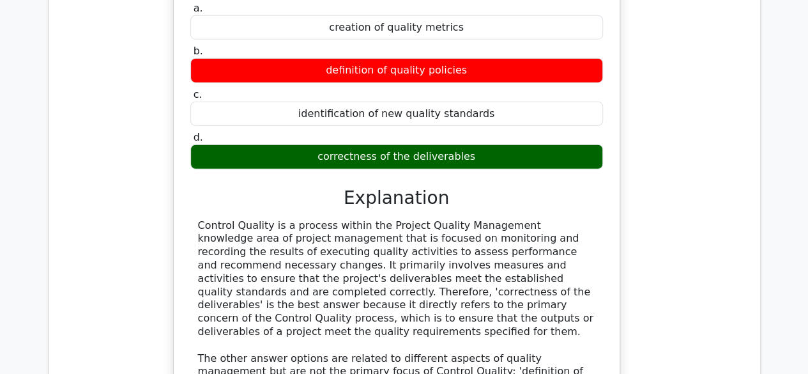
scroll to position [8959, 0]
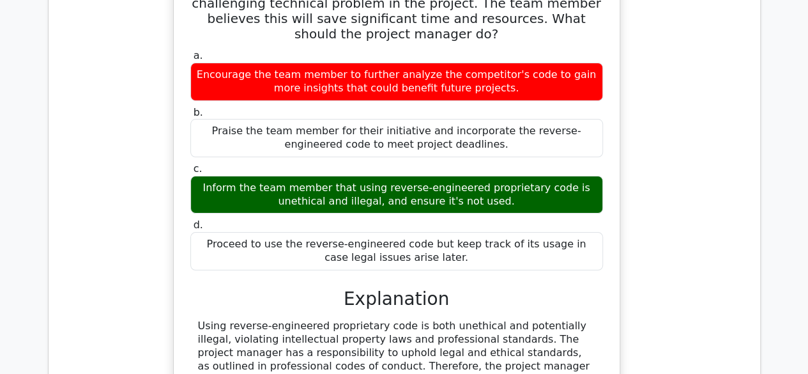
scroll to position [9661, 0]
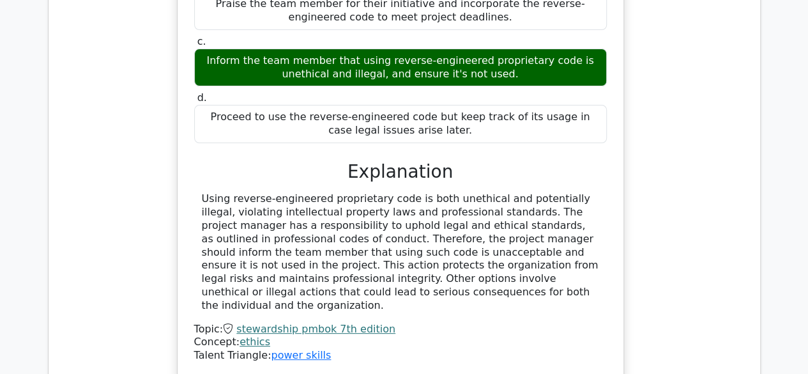
scroll to position [0, 0]
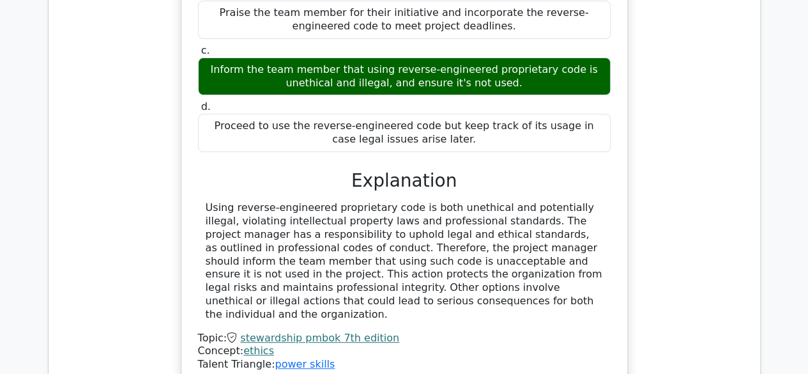
scroll to position [9770, 0]
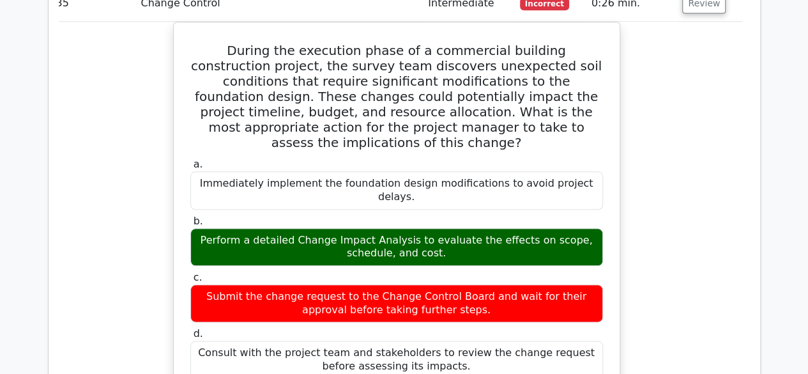
scroll to position [10306, 0]
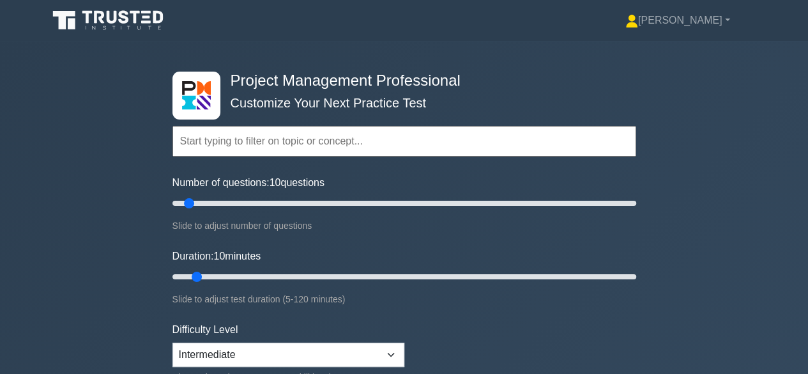
click at [321, 137] on input "text" at bounding box center [404, 141] width 464 height 31
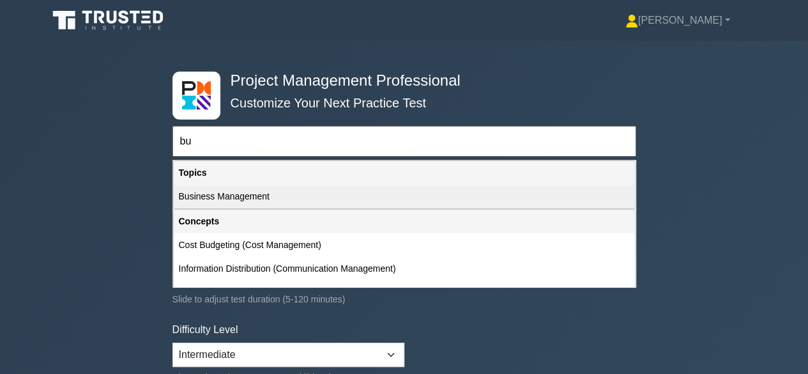
click at [255, 192] on div "Business Management" at bounding box center [404, 197] width 461 height 24
type input "Business Management"
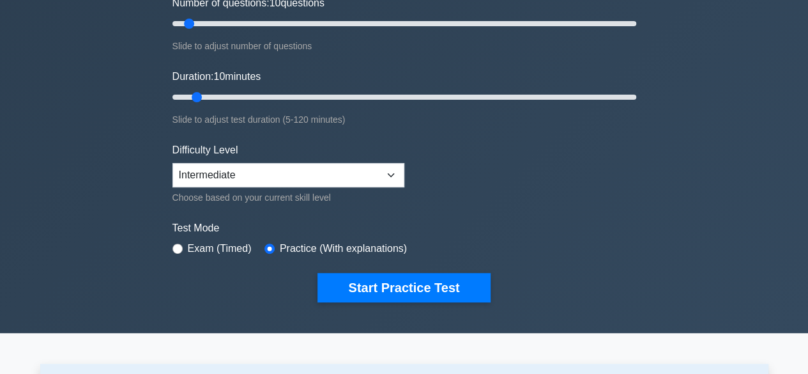
scroll to position [180, 0]
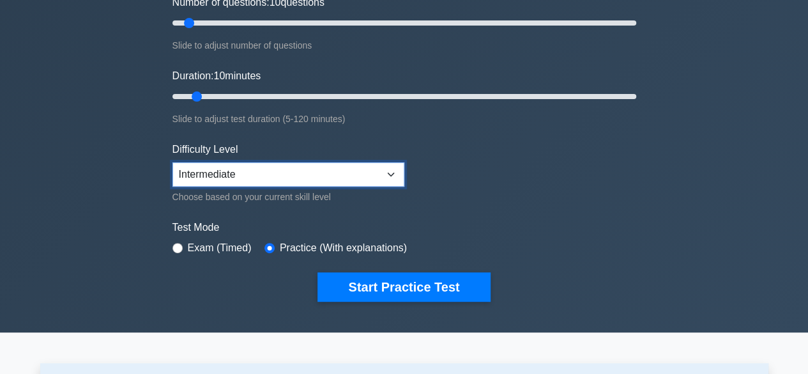
click at [333, 176] on select "Beginner Intermediate Expert" at bounding box center [288, 174] width 232 height 24
select select "expert"
click at [172, 162] on select "Beginner Intermediate Expert" at bounding box center [288, 174] width 232 height 24
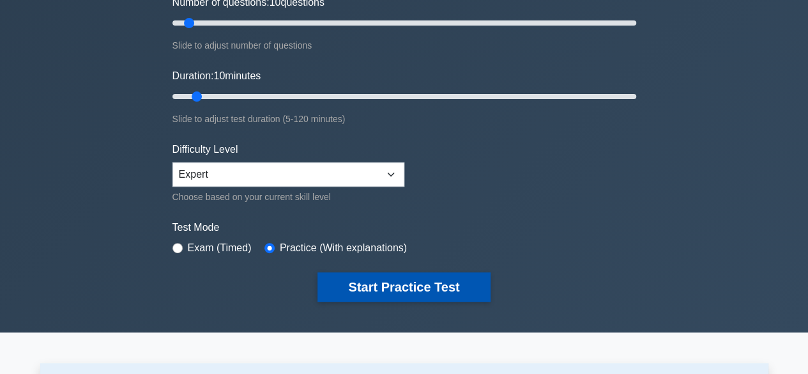
click at [377, 284] on button "Start Practice Test" at bounding box center [403, 286] width 172 height 29
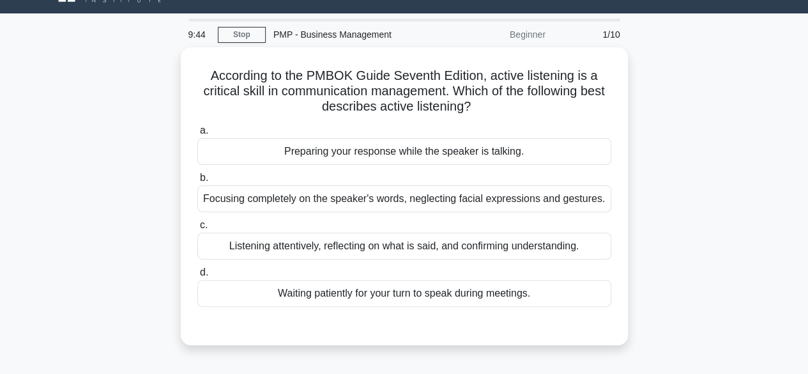
scroll to position [30, 0]
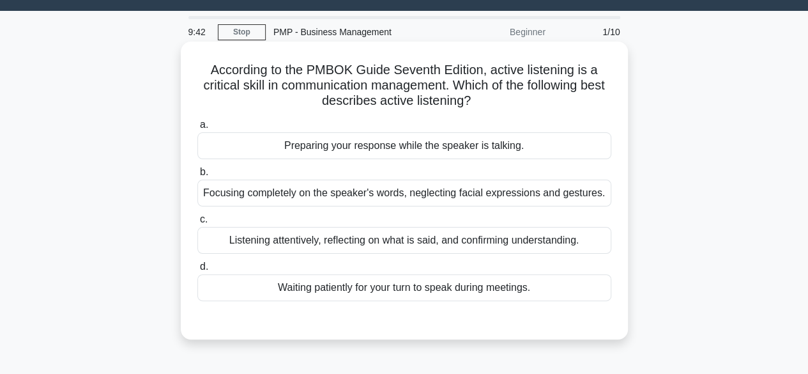
click at [407, 245] on div "Listening attentively, reflecting on what is said, and confirming understanding." at bounding box center [404, 240] width 414 height 27
click at [197, 224] on input "c. Listening attentively, reflecting on what is said, and confirming understand…" at bounding box center [197, 219] width 0 height 8
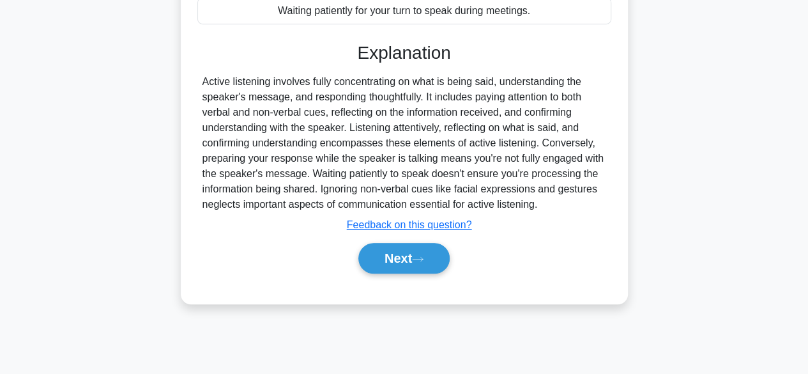
scroll to position [316, 0]
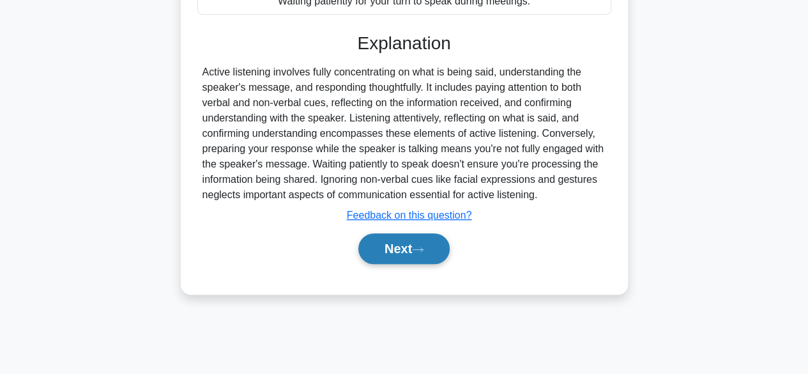
click at [400, 247] on button "Next" at bounding box center [403, 248] width 91 height 31
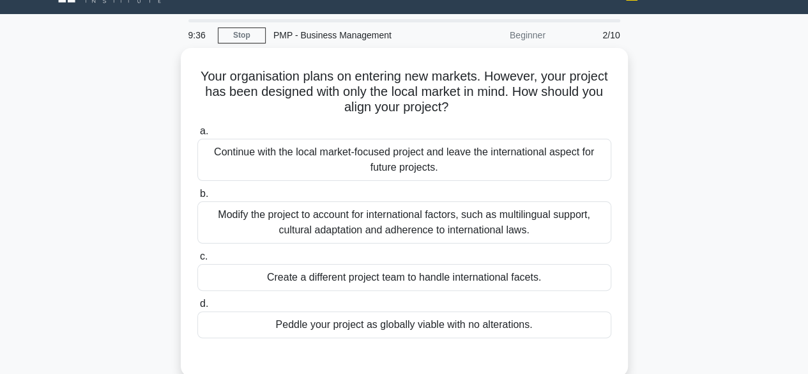
scroll to position [24, 0]
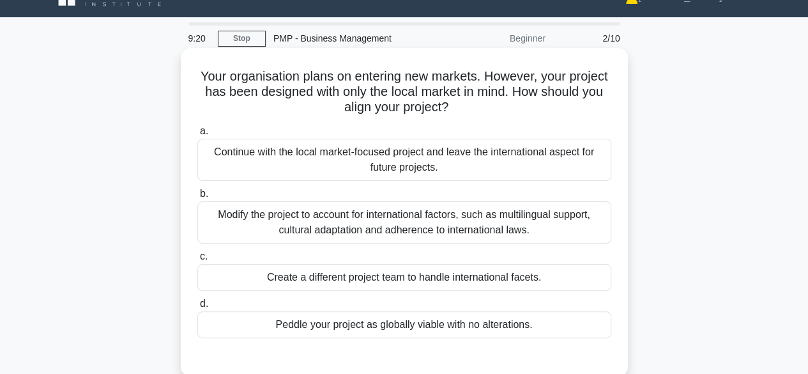
click at [373, 225] on div "Modify the project to account for international factors, such as multilingual s…" at bounding box center [404, 222] width 414 height 42
click at [197, 198] on input "b. Modify the project to account for international factors, such as multilingua…" at bounding box center [197, 194] width 0 height 8
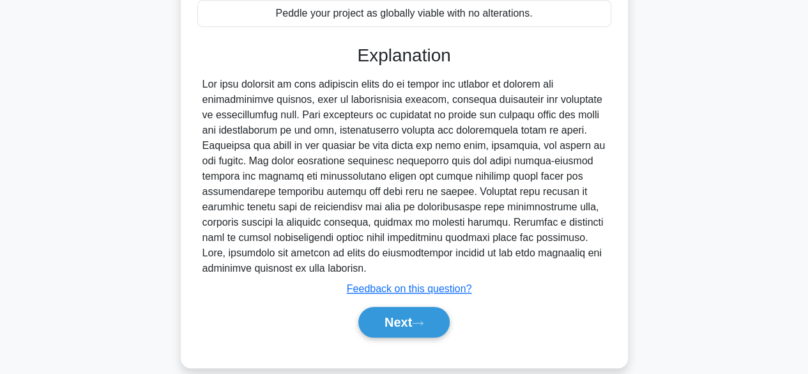
scroll to position [351, 0]
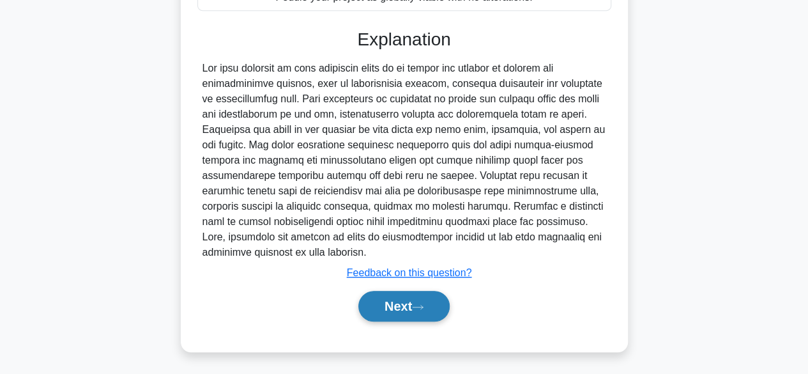
click at [381, 302] on button "Next" at bounding box center [403, 306] width 91 height 31
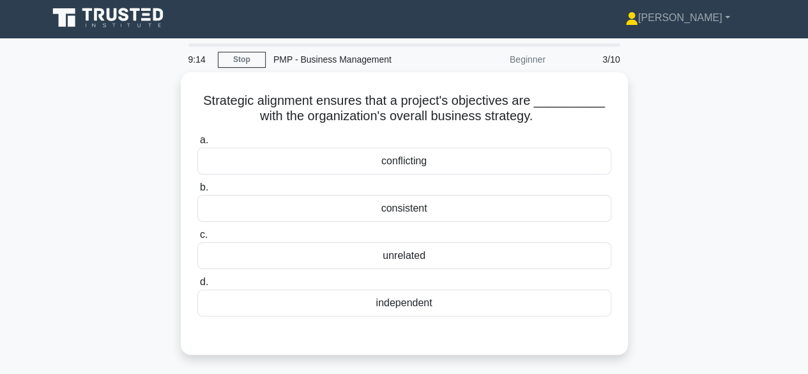
scroll to position [0, 0]
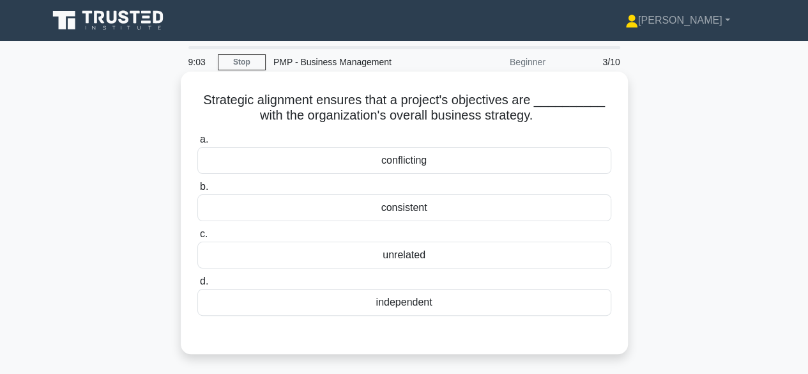
click at [413, 203] on div "consistent" at bounding box center [404, 207] width 414 height 27
click at [197, 191] on input "b. consistent" at bounding box center [197, 187] width 0 height 8
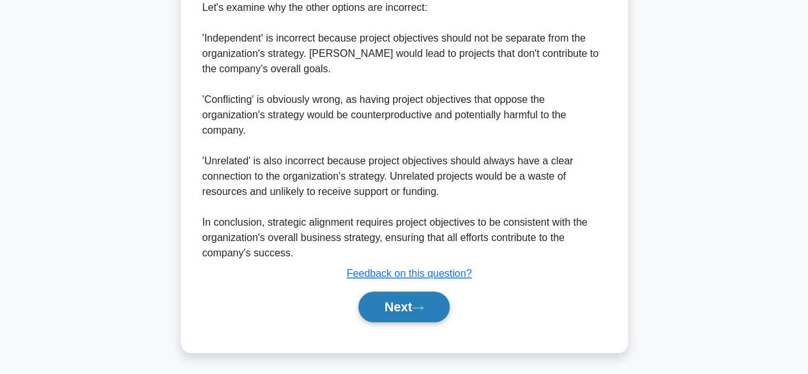
scroll to position [535, 0]
click at [371, 302] on button "Next" at bounding box center [403, 306] width 91 height 31
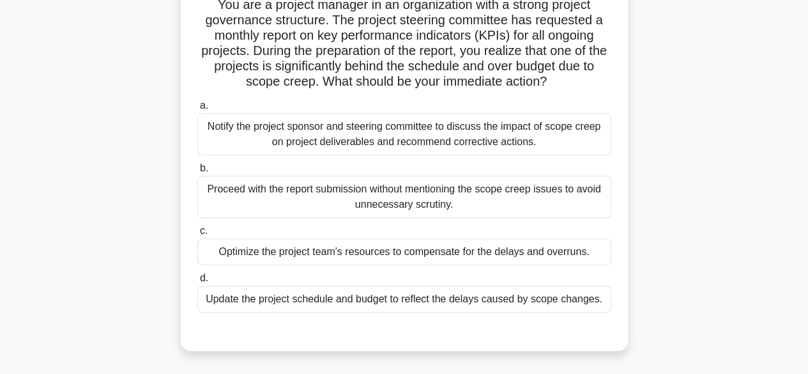
scroll to position [100, 0]
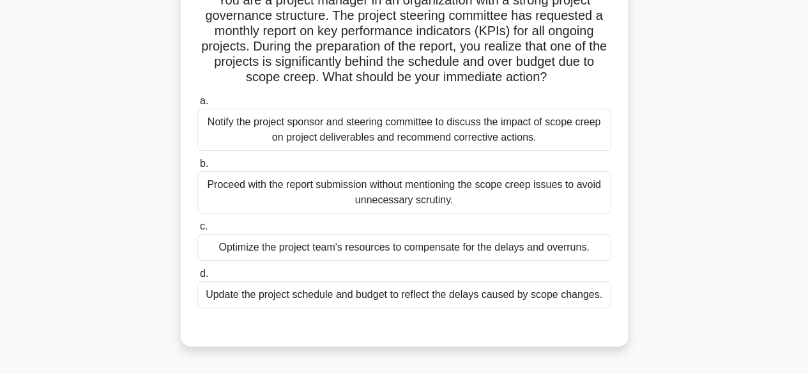
click at [365, 291] on div "Update the project schedule and budget to reflect the delays caused by scope ch…" at bounding box center [404, 294] width 414 height 27
click at [197, 278] on input "d. Update the project schedule and budget to reflect the delays caused by scope…" at bounding box center [197, 274] width 0 height 8
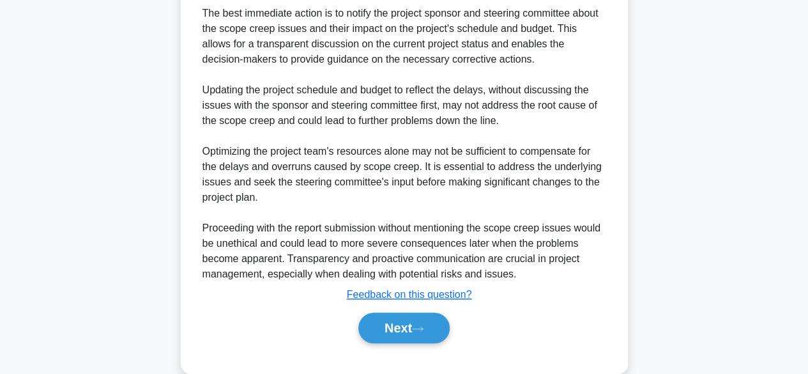
scroll to position [491, 0]
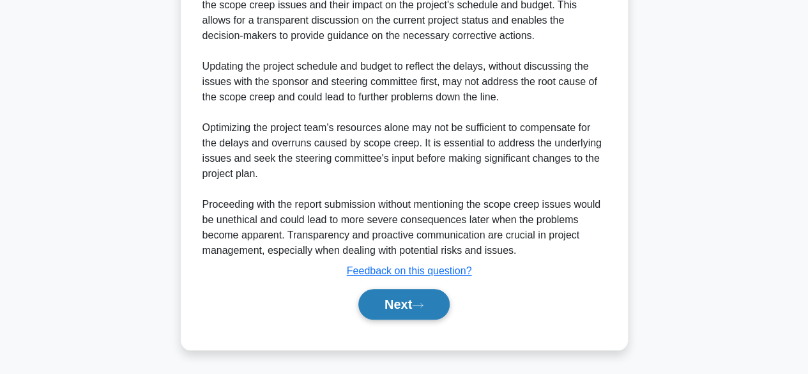
click at [383, 302] on button "Next" at bounding box center [403, 304] width 91 height 31
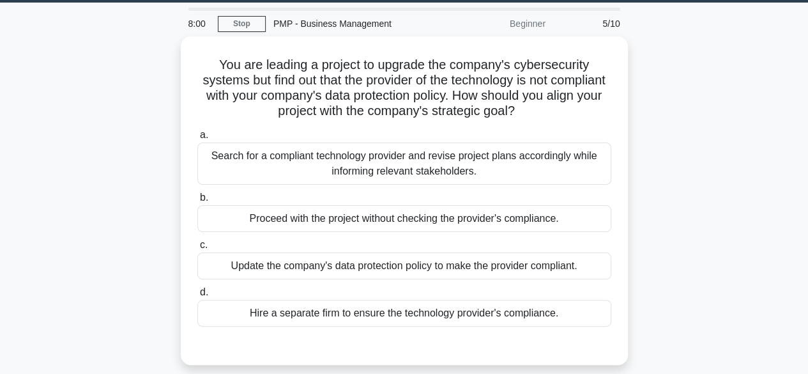
scroll to position [36, 0]
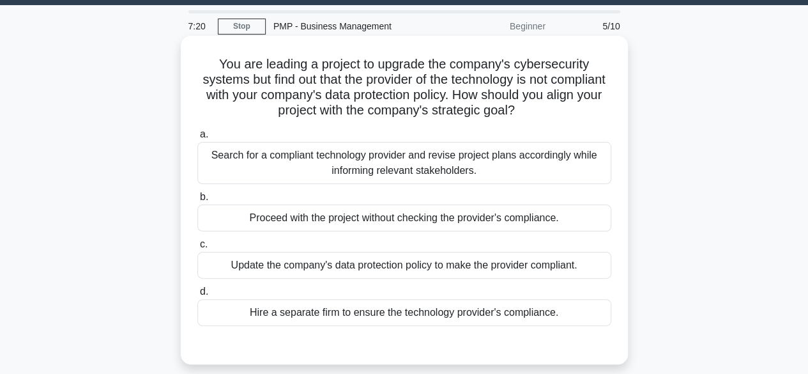
click at [425, 171] on div "Search for a compliant technology provider and revise project plans accordingly…" at bounding box center [404, 163] width 414 height 42
click at [197, 139] on input "a. Search for a compliant technology provider and revise project plans accordin…" at bounding box center [197, 134] width 0 height 8
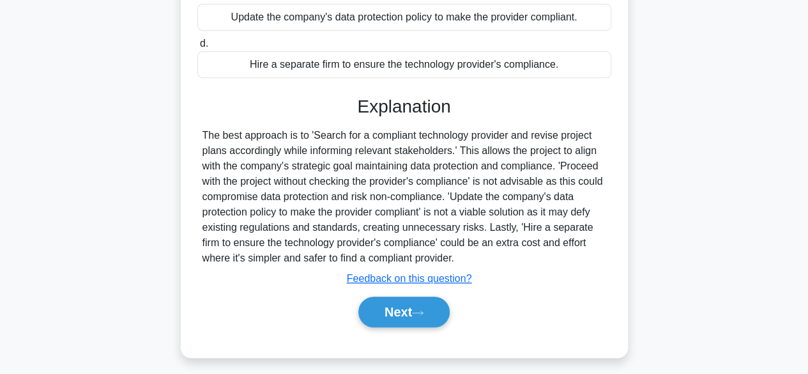
scroll to position [316, 0]
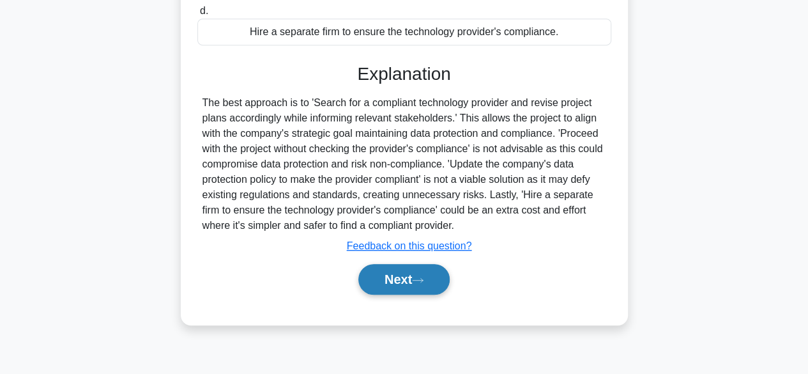
click at [400, 288] on button "Next" at bounding box center [403, 279] width 91 height 31
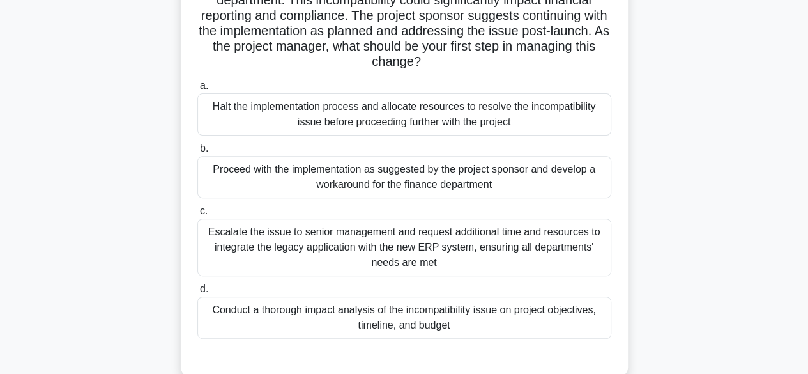
scroll to position [169, 0]
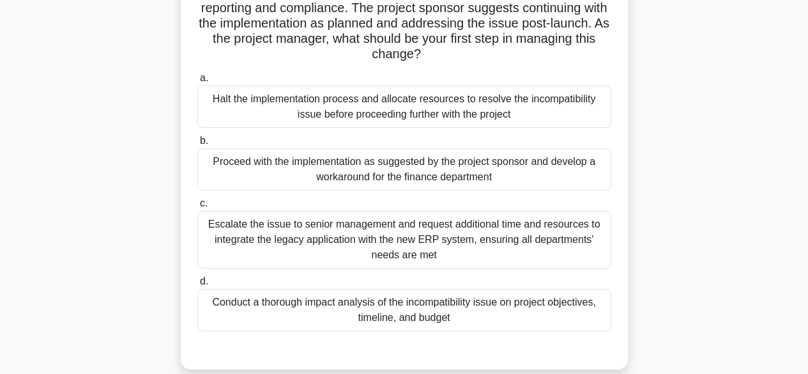
click at [548, 309] on div "Conduct a thorough impact analysis of the incompatibility issue on project obje…" at bounding box center [404, 310] width 414 height 42
click at [197, 285] on input "d. Conduct a thorough impact analysis of the incompatibility issue on project o…" at bounding box center [197, 281] width 0 height 8
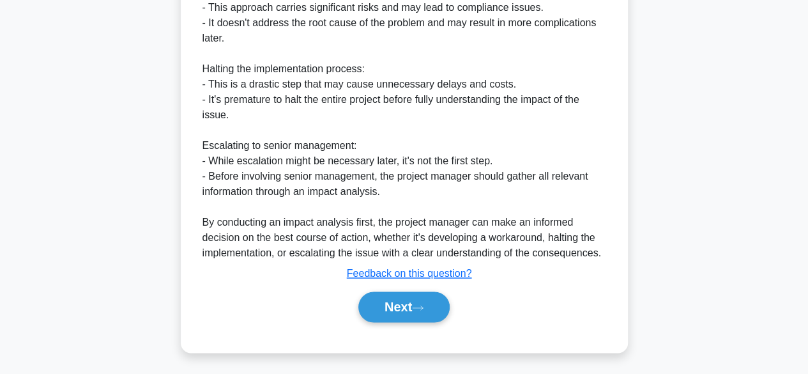
scroll to position [795, 0]
click at [407, 310] on button "Next" at bounding box center [403, 306] width 91 height 31
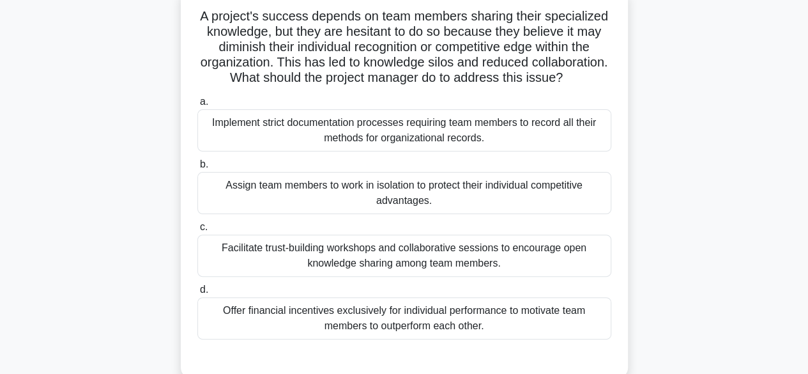
scroll to position [101, 0]
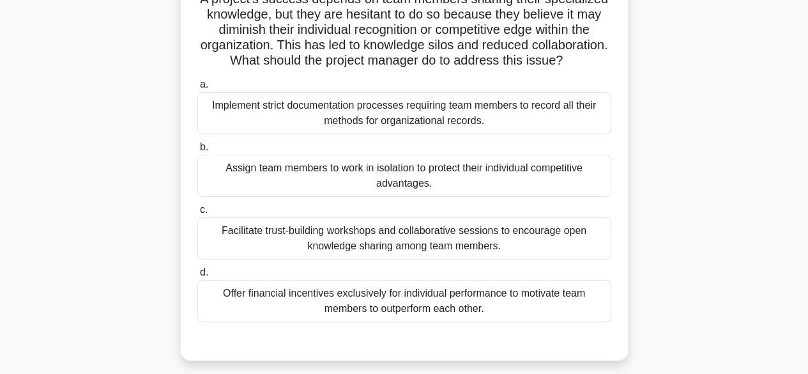
click at [528, 259] on div "Facilitate trust-building workshops and collaborative sessions to encourage ope…" at bounding box center [404, 238] width 414 height 42
click at [197, 214] on input "c. Facilitate trust-building workshops and collaborative sessions to encourage …" at bounding box center [197, 210] width 0 height 8
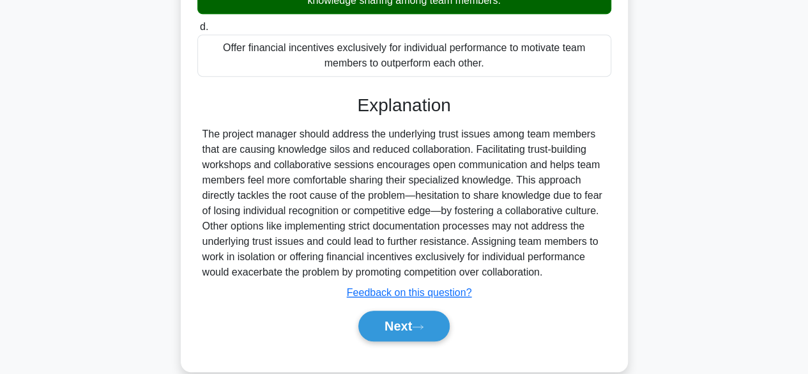
scroll to position [381, 0]
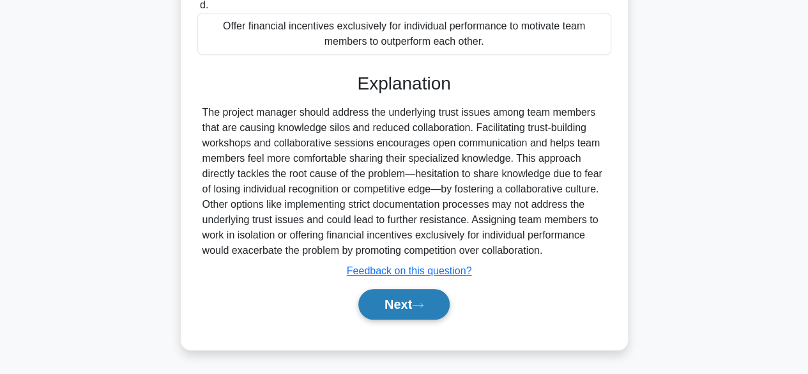
click at [442, 300] on button "Next" at bounding box center [403, 304] width 91 height 31
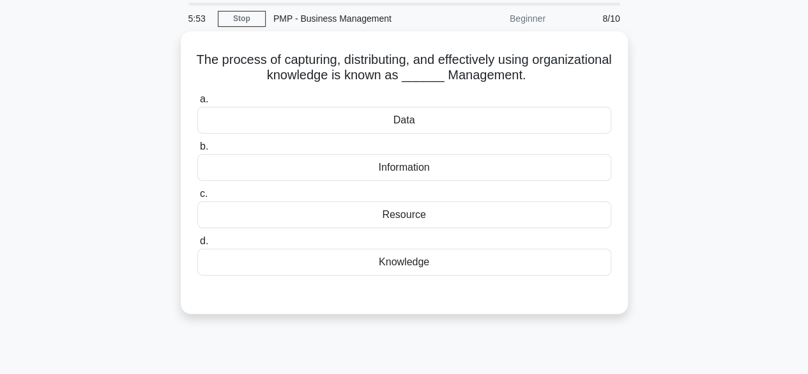
scroll to position [0, 0]
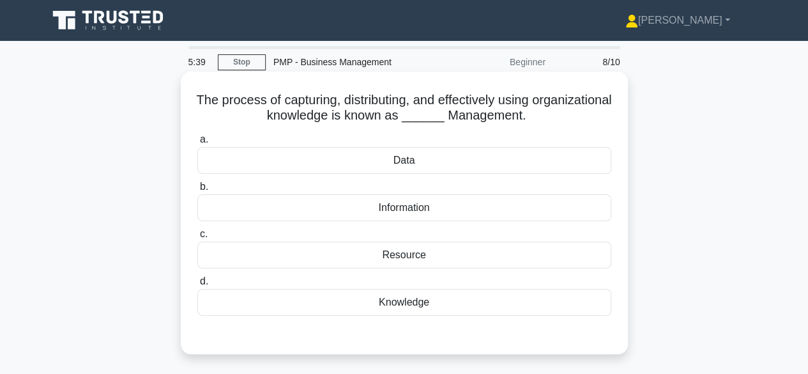
click at [484, 310] on div "Knowledge" at bounding box center [404, 302] width 414 height 27
click at [197, 285] on input "d. Knowledge" at bounding box center [197, 281] width 0 height 8
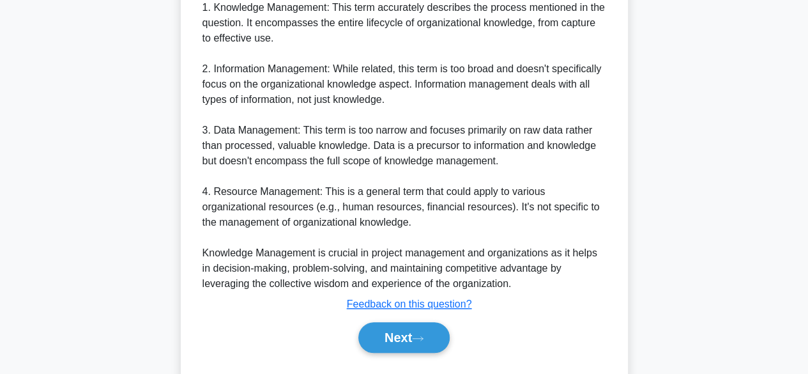
scroll to position [535, 0]
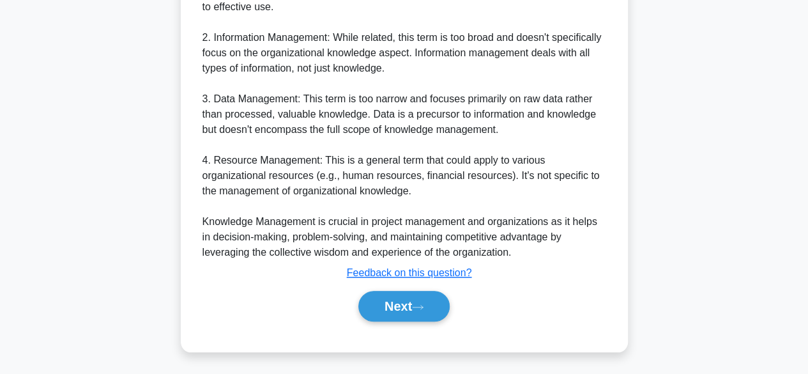
click at [589, 236] on div "The correct answer is 'Knowledge Management'. Knowledge Management is the syste…" at bounding box center [404, 45] width 404 height 429
click at [421, 306] on icon at bounding box center [417, 306] width 11 height 7
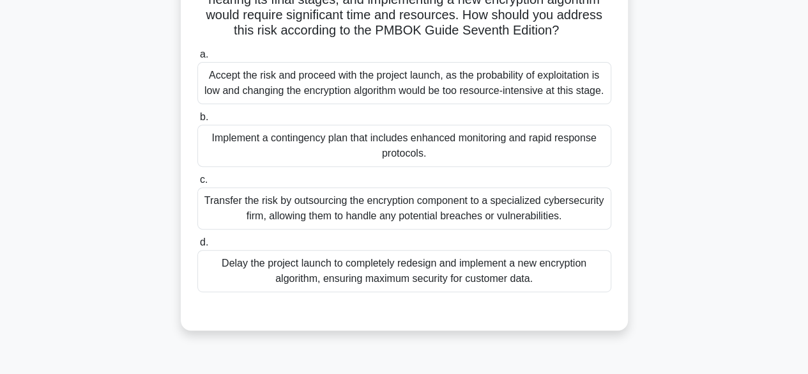
scroll to position [181, 0]
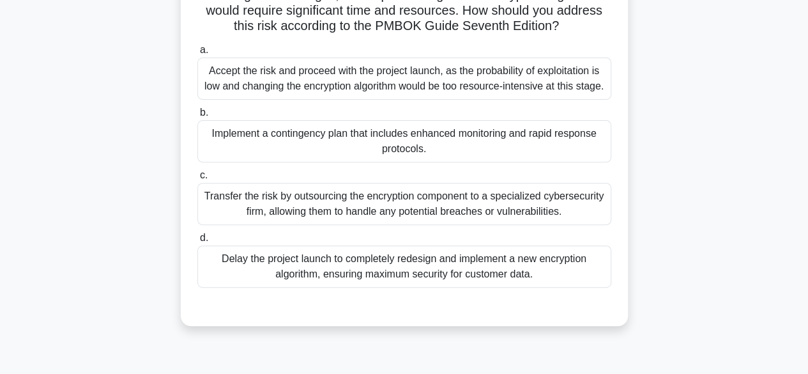
click at [450, 89] on div "Accept the risk and proceed with the project launch, as the probability of expl…" at bounding box center [404, 78] width 414 height 42
click at [197, 54] on input "a. Accept the risk and proceed with the project launch, as the probability of e…" at bounding box center [197, 50] width 0 height 8
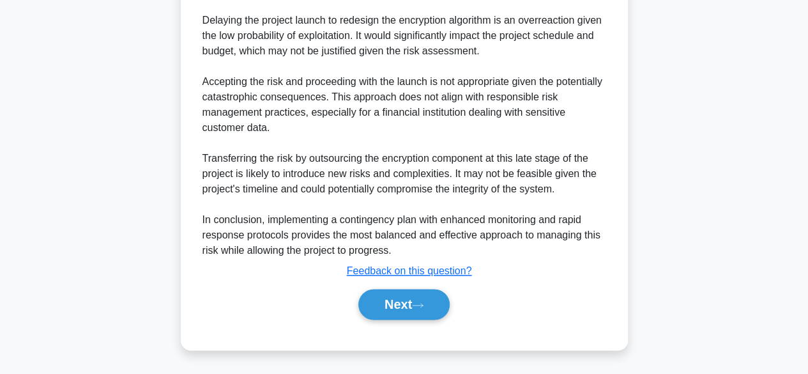
scroll to position [782, 0]
click at [400, 296] on button "Next" at bounding box center [403, 304] width 91 height 31
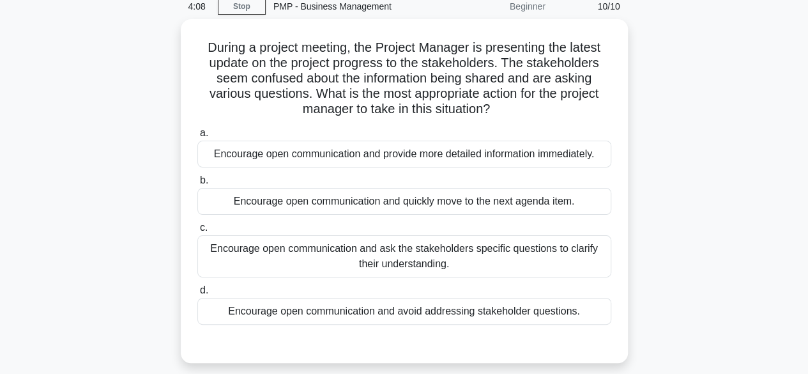
scroll to position [72, 0]
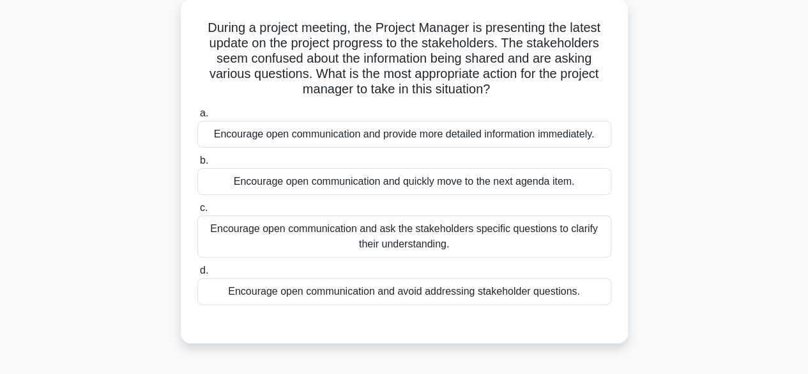
click at [521, 244] on div "Encourage open communication and ask the stakeholders specific questions to cla…" at bounding box center [404, 236] width 414 height 42
click at [197, 212] on input "c. Encourage open communication and ask the stakeholders specific questions to …" at bounding box center [197, 208] width 0 height 8
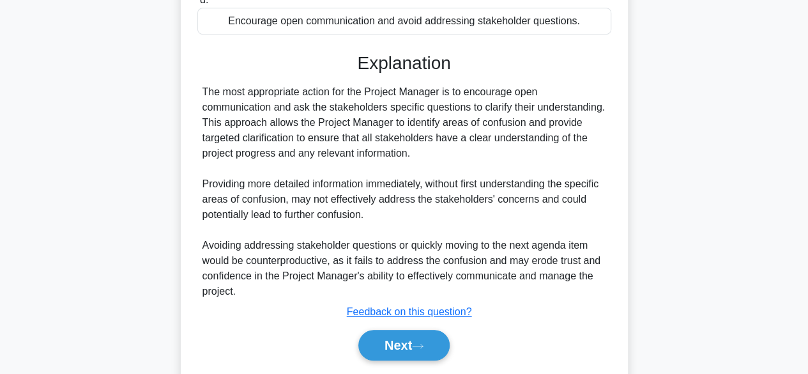
scroll to position [381, 0]
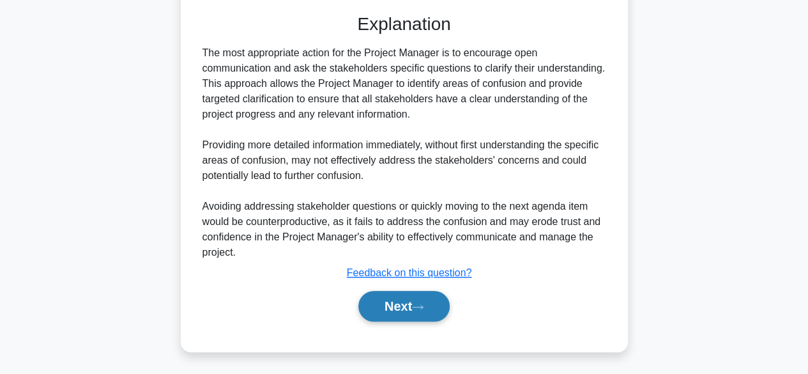
click at [420, 310] on button "Next" at bounding box center [403, 306] width 91 height 31
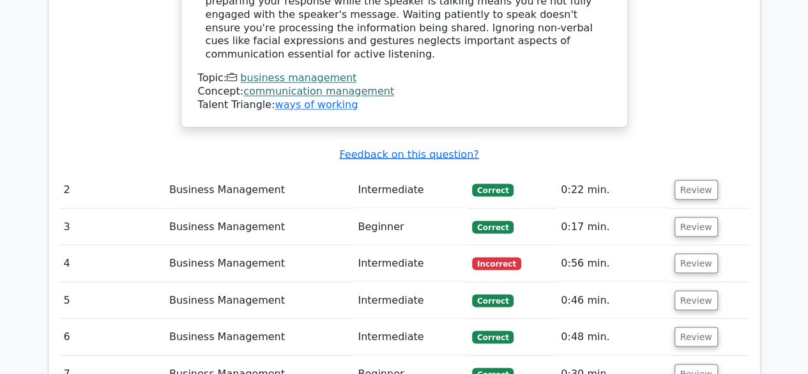
scroll to position [1093, 0]
click at [692, 252] on button "Review" at bounding box center [695, 262] width 43 height 20
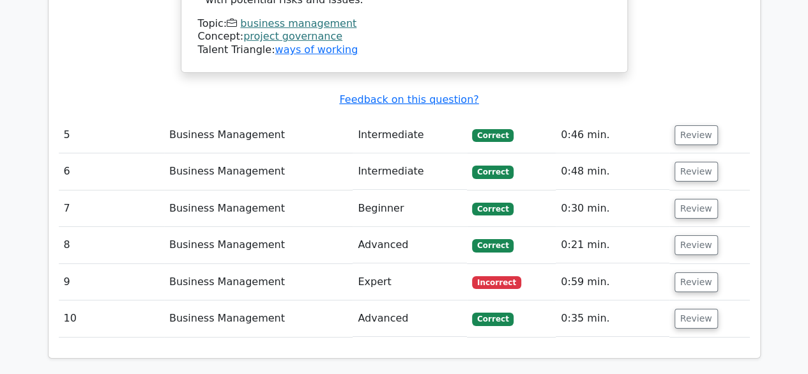
scroll to position [2053, 0]
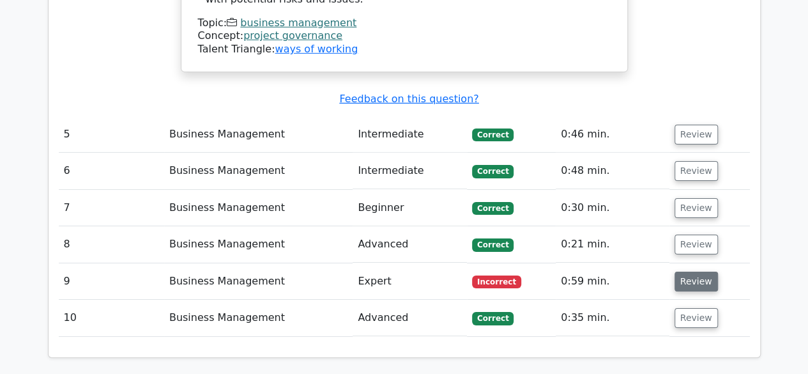
click at [683, 271] on button "Review" at bounding box center [695, 281] width 43 height 20
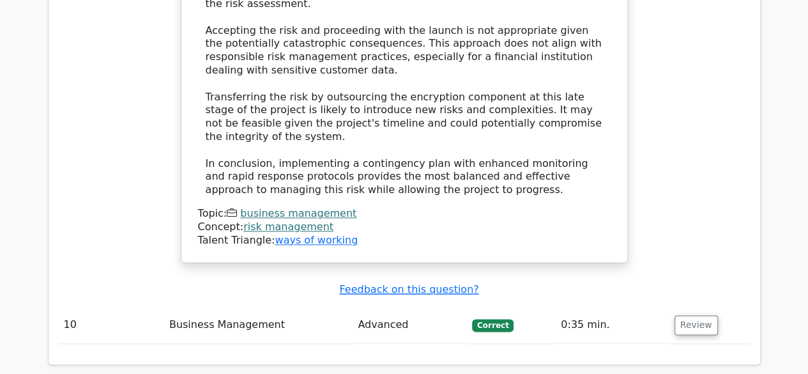
scroll to position [3086, 0]
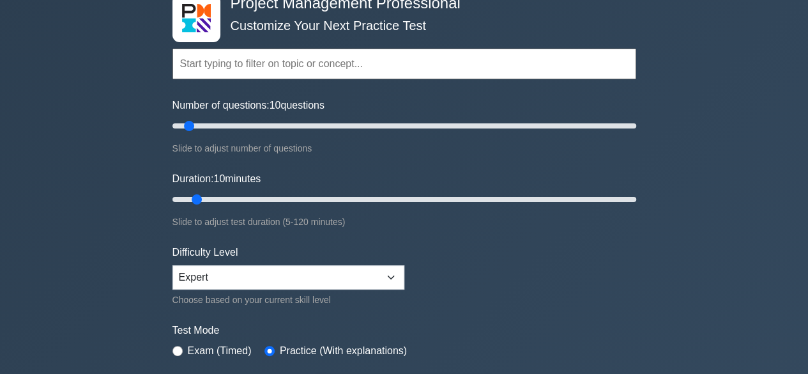
click at [327, 64] on input "text" at bounding box center [404, 64] width 464 height 31
type input "p"
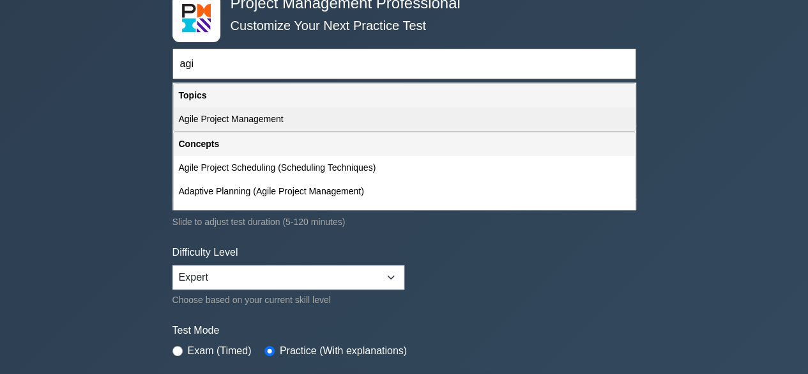
click at [250, 111] on div "Agile Project Management" at bounding box center [404, 119] width 461 height 24
type input "Agile Project Management"
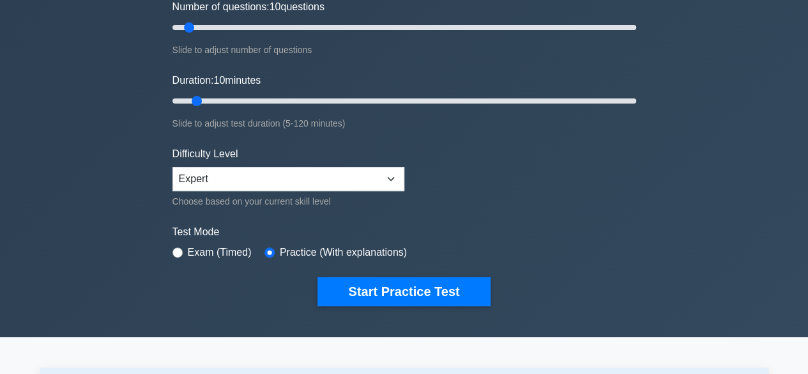
scroll to position [189, 0]
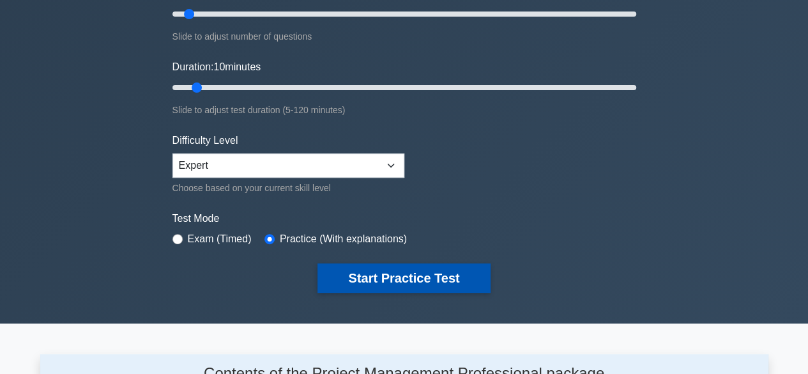
click at [381, 271] on button "Start Practice Test" at bounding box center [403, 277] width 172 height 29
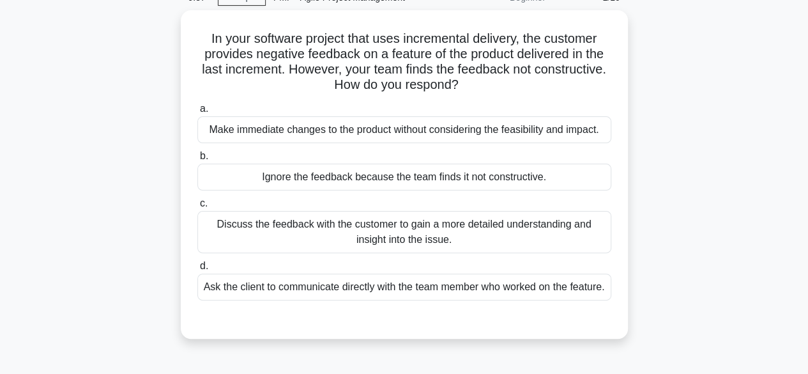
scroll to position [66, 0]
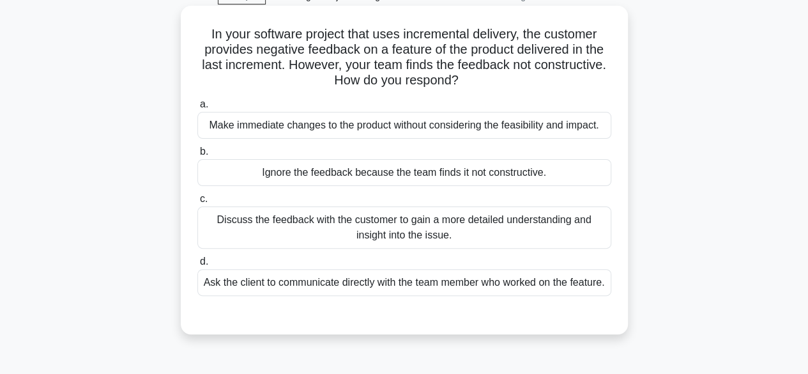
click at [514, 232] on div "Discuss the feedback with the customer to gain a more detailed understanding an…" at bounding box center [404, 227] width 414 height 42
click at [197, 203] on input "c. Discuss the feedback with the customer to gain a more detailed understanding…" at bounding box center [197, 199] width 0 height 8
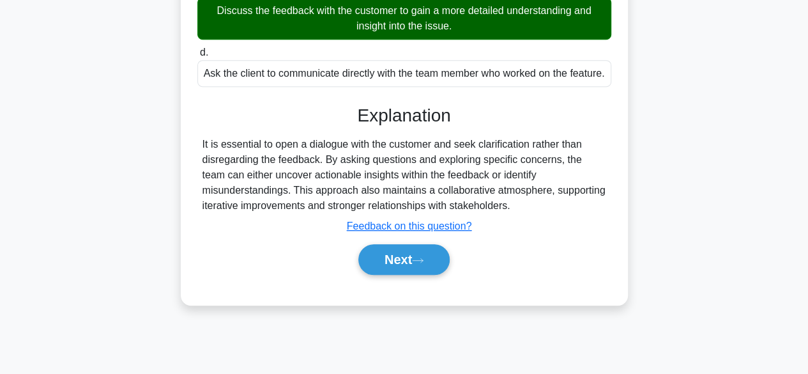
scroll to position [316, 0]
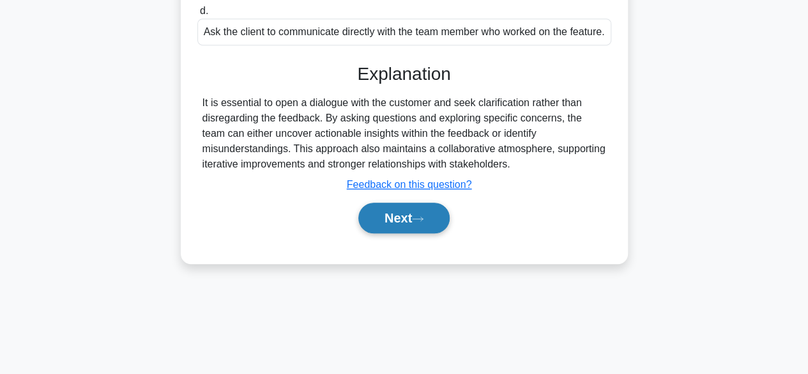
click at [421, 222] on icon at bounding box center [417, 218] width 11 height 7
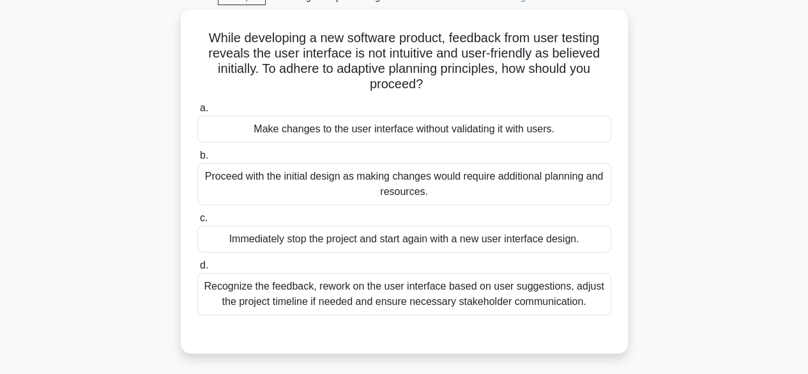
scroll to position [68, 0]
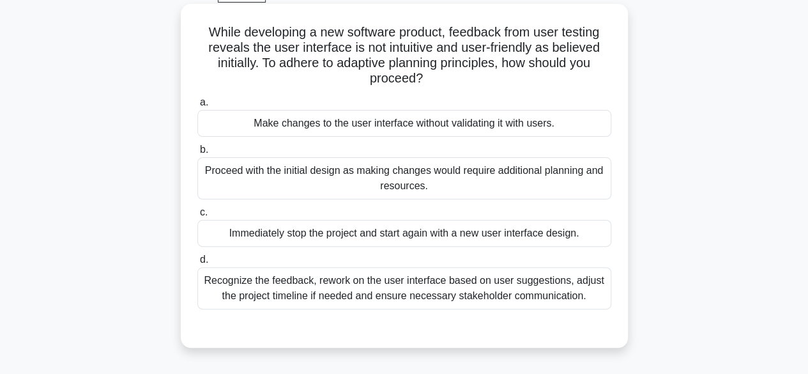
click at [507, 302] on div "Recognize the feedback, rework on the user interface based on user suggestions,…" at bounding box center [404, 288] width 414 height 42
click at [197, 264] on input "d. Recognize the feedback, rework on the user interface based on user suggestio…" at bounding box center [197, 259] width 0 height 8
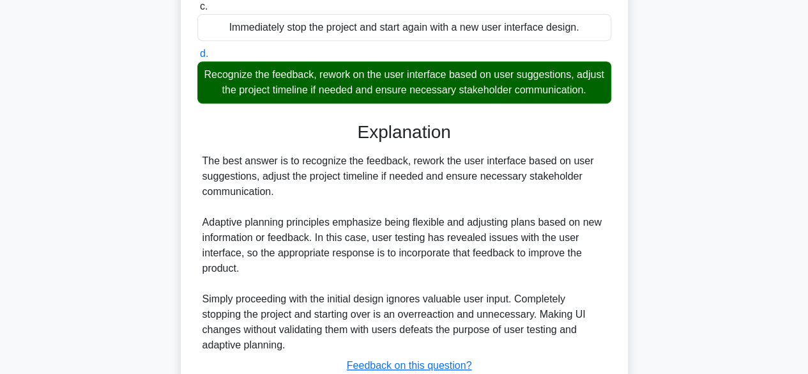
scroll to position [381, 0]
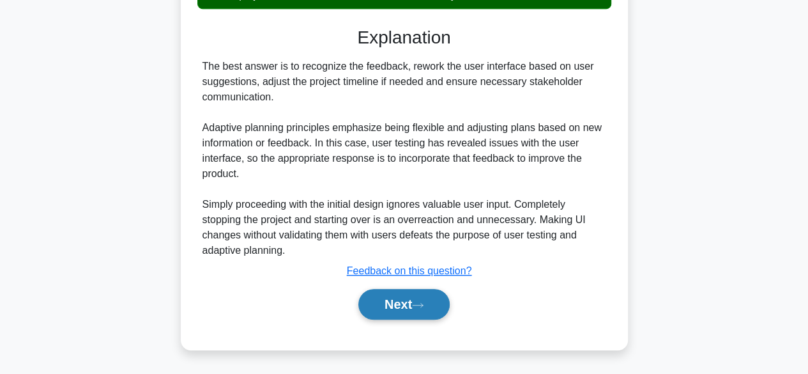
click at [418, 308] on icon at bounding box center [417, 304] width 11 height 7
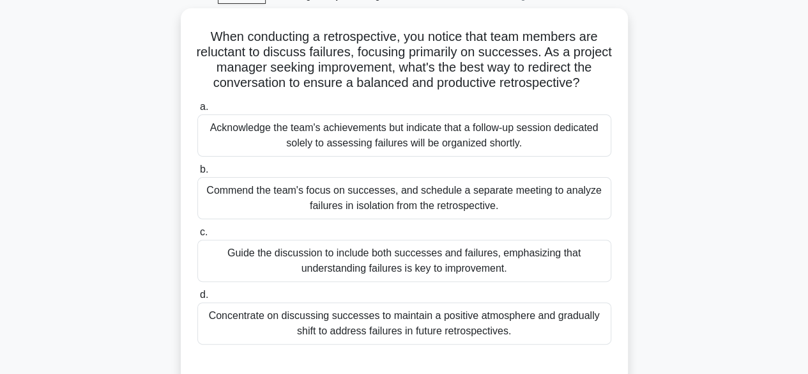
scroll to position [68, 0]
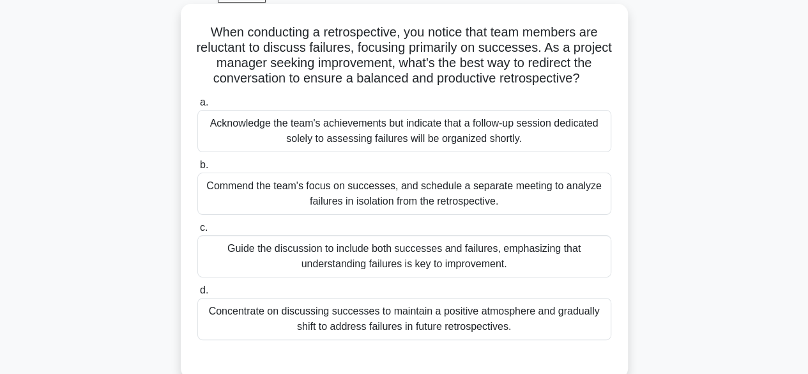
click at [299, 267] on div "Guide the discussion to include both successes and failures, emphasizing that u…" at bounding box center [404, 256] width 414 height 42
click at [197, 232] on input "c. Guide the discussion to include both successes and failures, emphasizing tha…" at bounding box center [197, 228] width 0 height 8
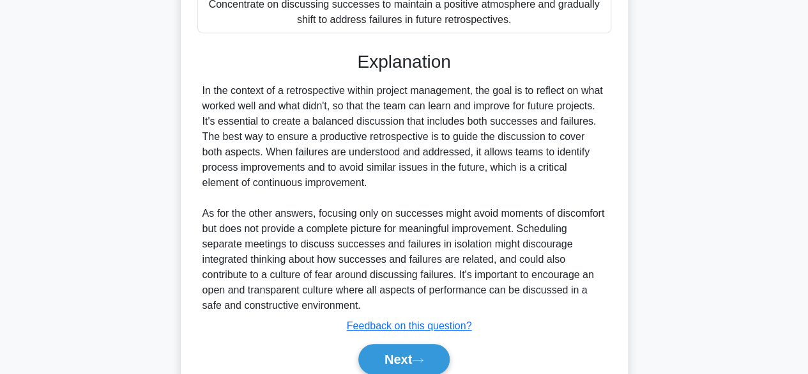
scroll to position [427, 0]
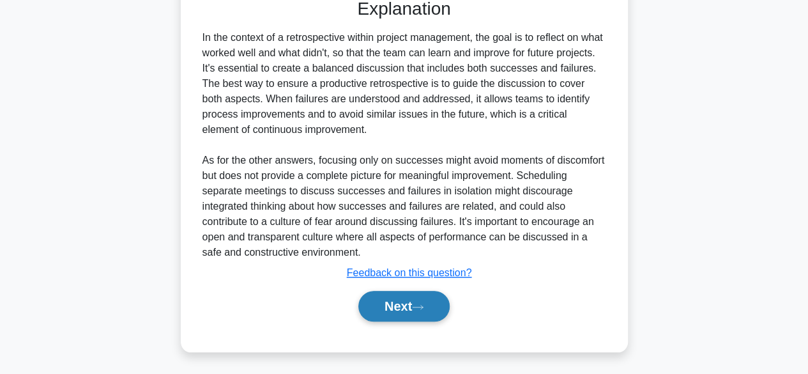
click at [423, 306] on icon at bounding box center [417, 306] width 11 height 7
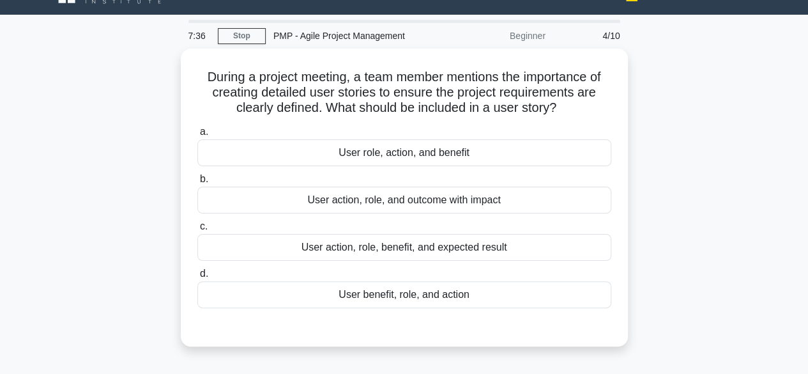
scroll to position [21, 0]
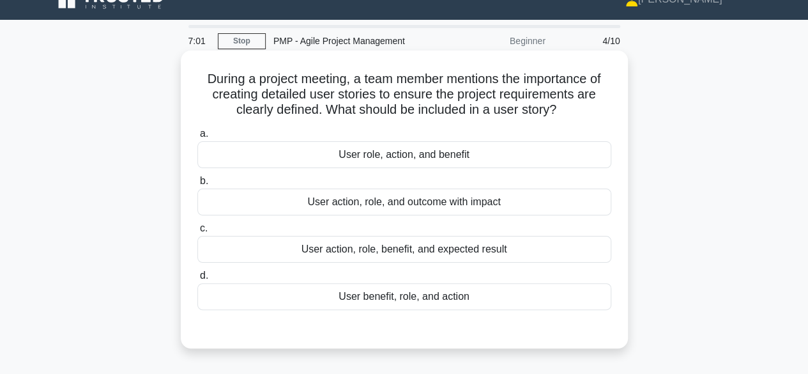
click at [482, 210] on div "User action, role, and outcome with impact" at bounding box center [404, 201] width 414 height 27
click at [197, 185] on input "b. User action, role, and outcome with impact" at bounding box center [197, 181] width 0 height 8
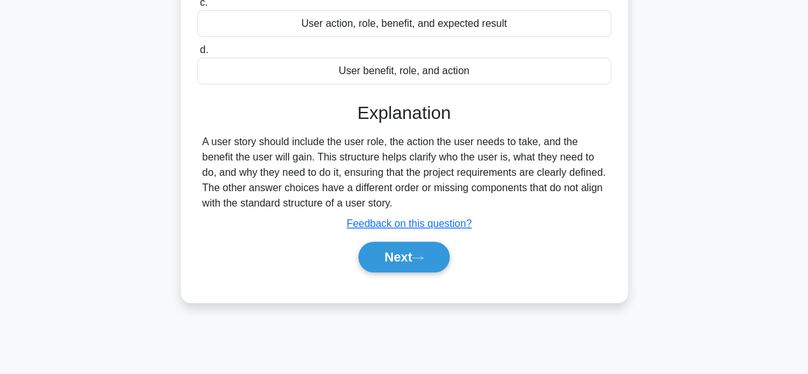
scroll to position [316, 0]
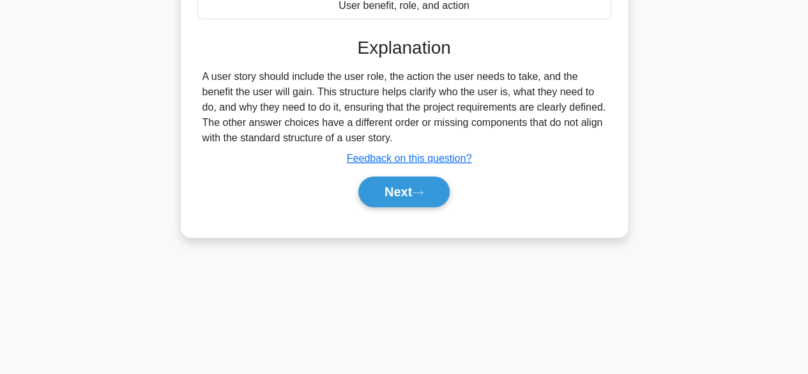
click at [73, 261] on div "6:53 Stop PMP - Agile Project Management Beginner 4/10 During a project meeting…" at bounding box center [404, 49] width 728 height 639
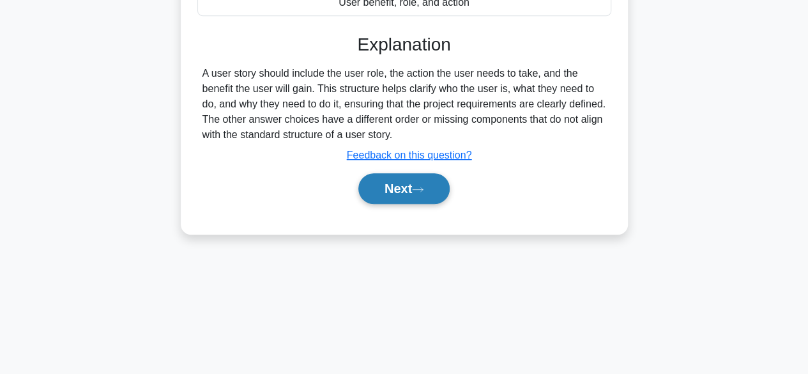
click at [414, 195] on button "Next" at bounding box center [403, 188] width 91 height 31
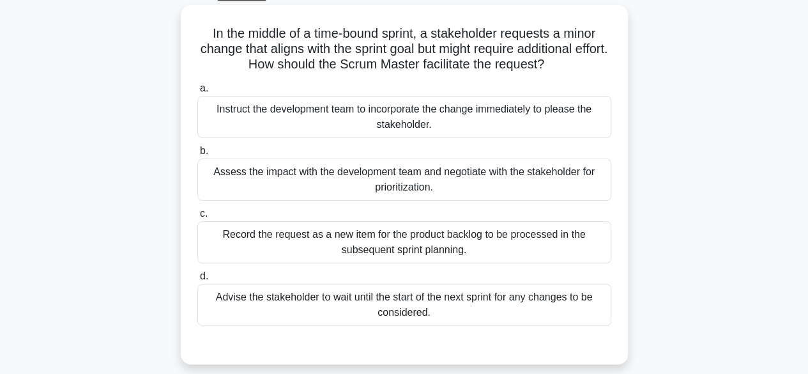
scroll to position [72, 0]
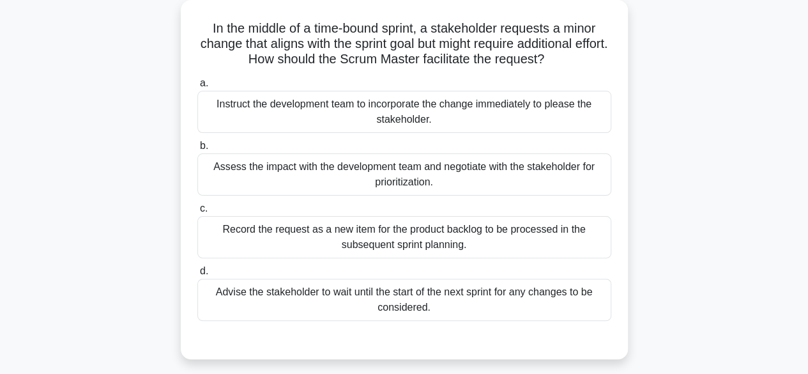
click at [436, 244] on div "Record the request as a new item for the product backlog to be processed in the…" at bounding box center [404, 237] width 414 height 42
click at [197, 213] on input "c. Record the request as a new item for the product backlog to be processed in …" at bounding box center [197, 208] width 0 height 8
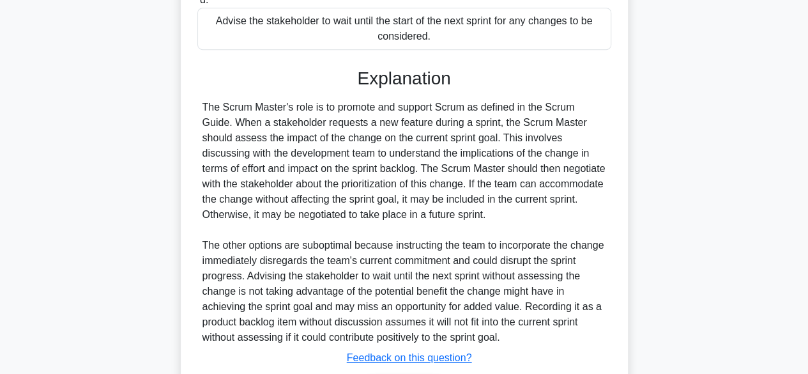
scroll to position [429, 0]
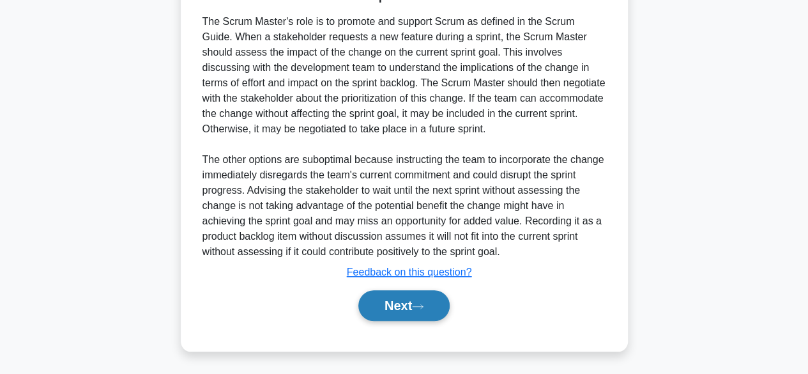
click at [403, 317] on button "Next" at bounding box center [403, 305] width 91 height 31
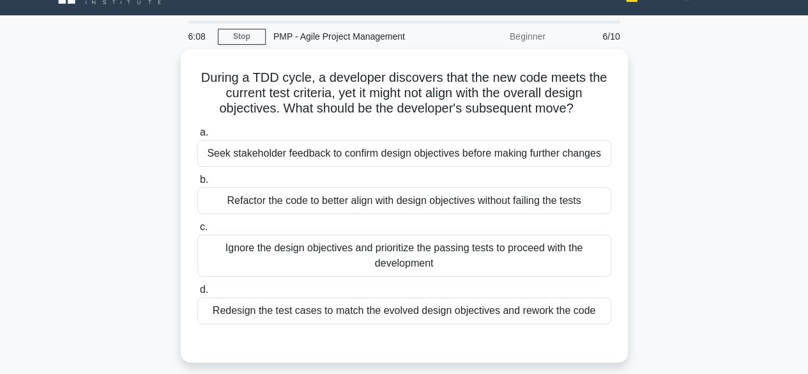
scroll to position [27, 0]
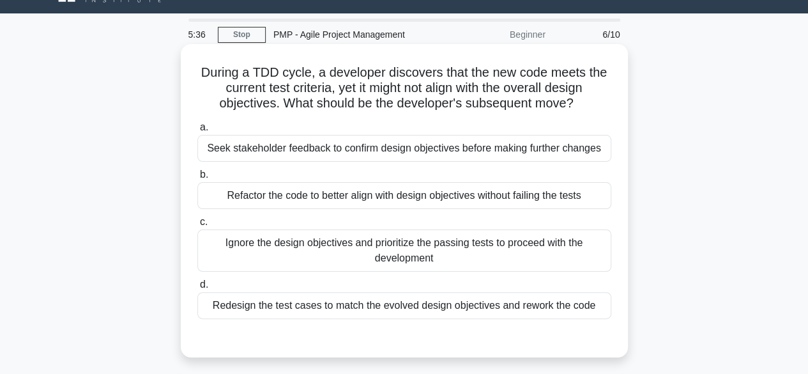
click at [525, 149] on div "Seek stakeholder feedback to confirm design objectives before making further ch…" at bounding box center [404, 148] width 414 height 27
click at [197, 132] on input "a. Seek stakeholder feedback to confirm design objectives before making further…" at bounding box center [197, 127] width 0 height 8
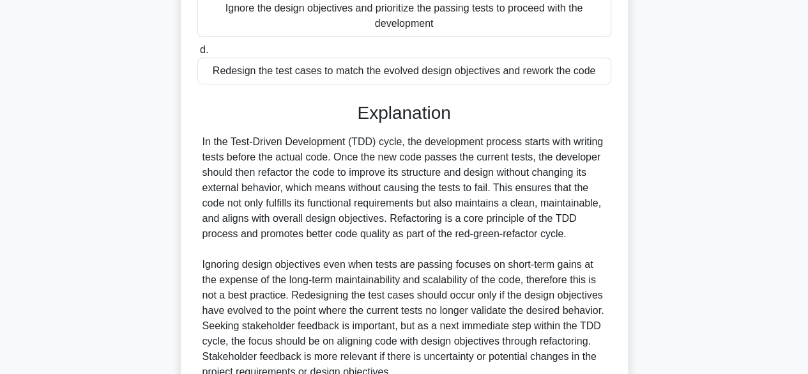
scroll to position [399, 0]
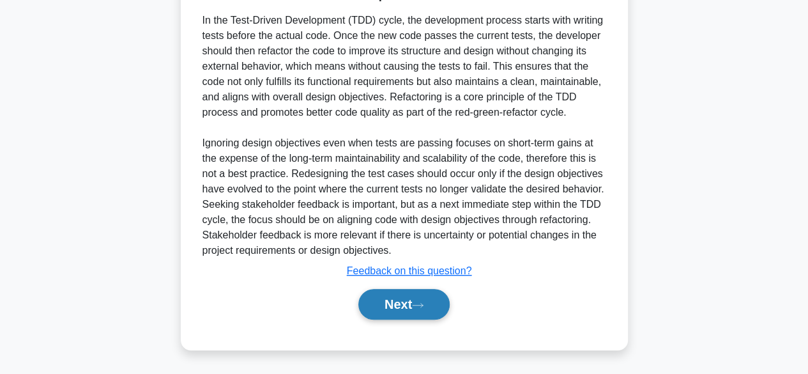
click at [391, 319] on button "Next" at bounding box center [403, 304] width 91 height 31
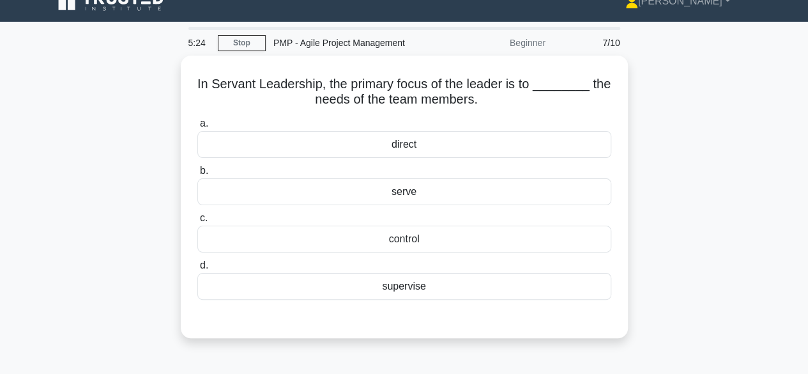
scroll to position [24, 0]
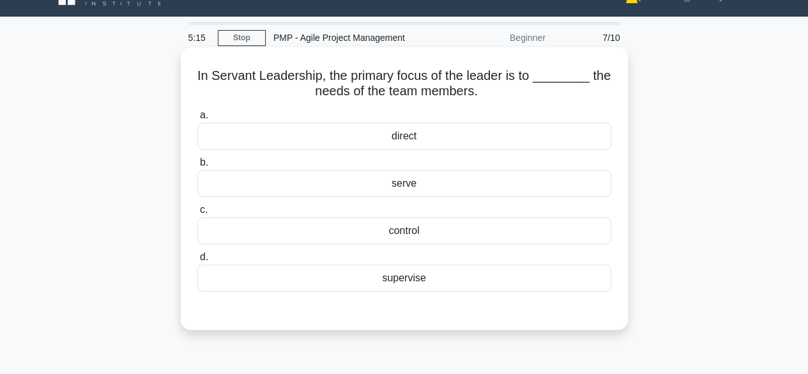
click at [491, 146] on div "direct" at bounding box center [404, 136] width 414 height 27
click at [197, 119] on input "a. direct" at bounding box center [197, 115] width 0 height 8
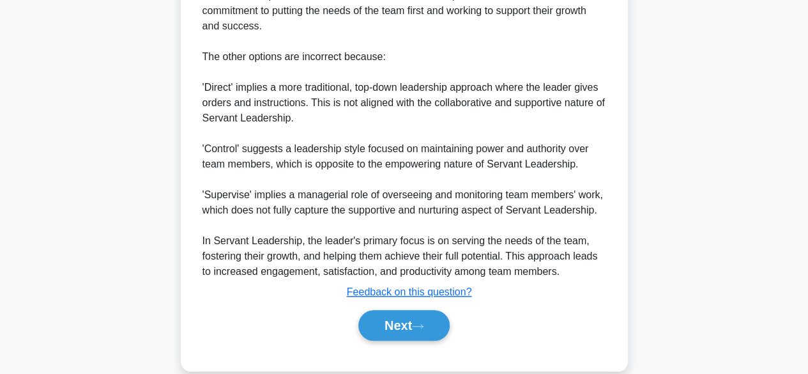
scroll to position [506, 0]
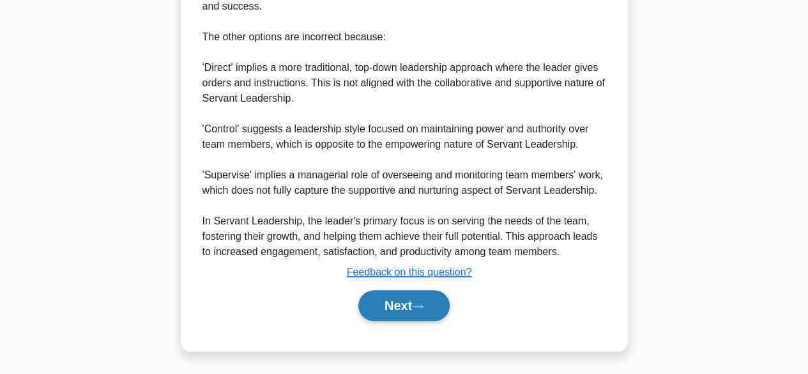
click at [396, 316] on button "Next" at bounding box center [403, 305] width 91 height 31
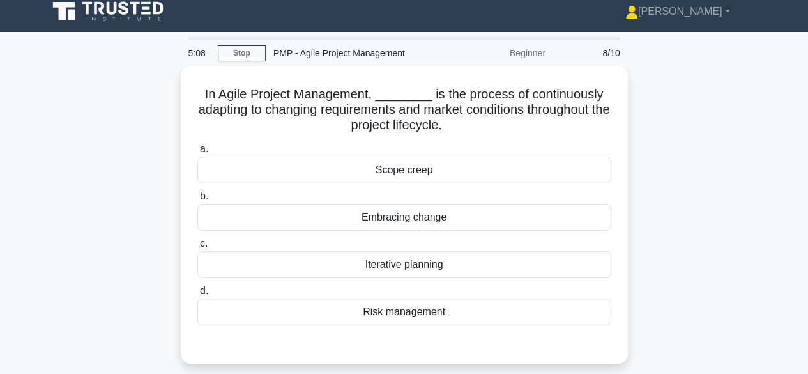
scroll to position [12, 0]
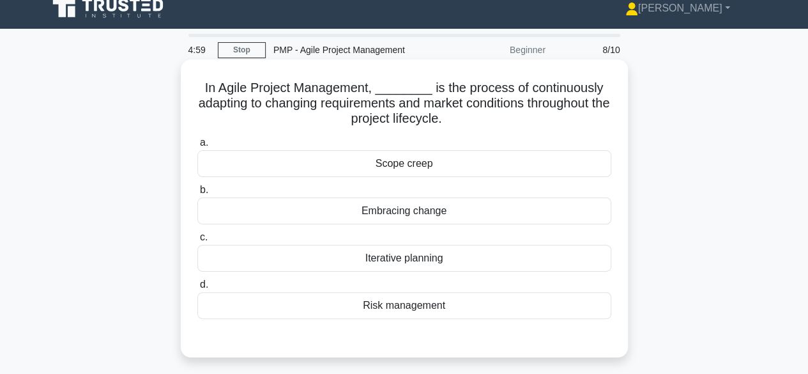
click at [441, 224] on div "Embracing change" at bounding box center [404, 210] width 414 height 27
click at [197, 194] on input "b. Embracing change" at bounding box center [197, 190] width 0 height 8
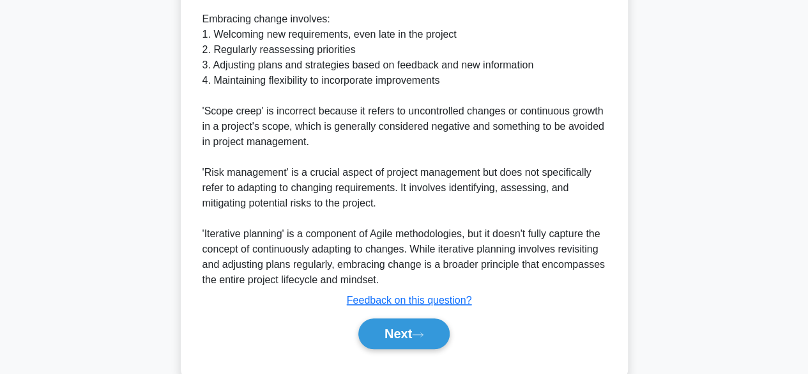
scroll to position [504, 0]
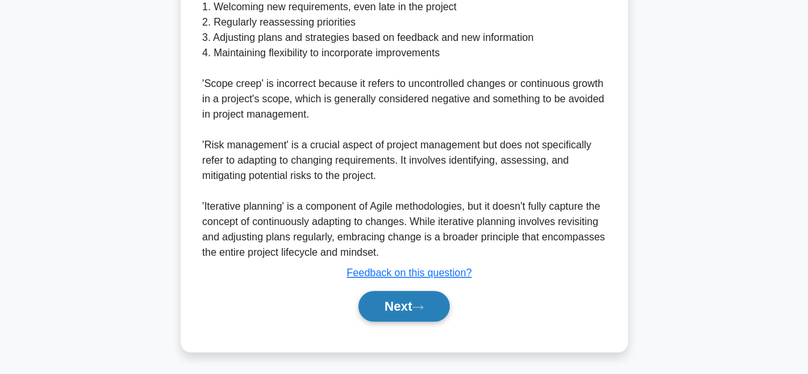
click at [396, 314] on button "Next" at bounding box center [403, 306] width 91 height 31
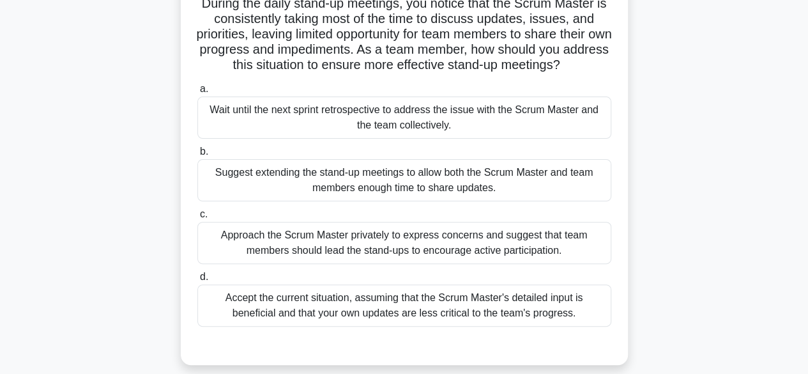
scroll to position [110, 0]
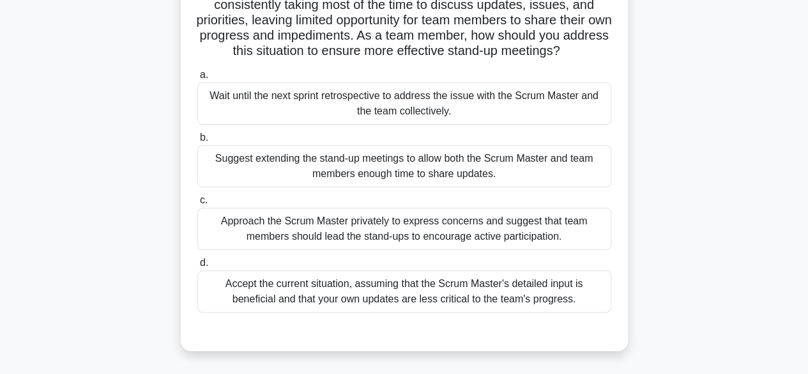
click at [519, 231] on div "Approach the Scrum Master privately to express concerns and suggest that team m…" at bounding box center [404, 229] width 414 height 42
click at [197, 204] on input "c. Approach the Scrum Master privately to express concerns and suggest that tea…" at bounding box center [197, 200] width 0 height 8
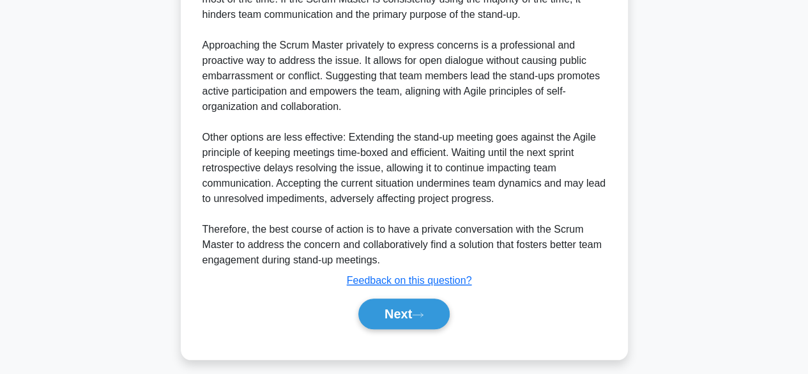
scroll to position [535, 0]
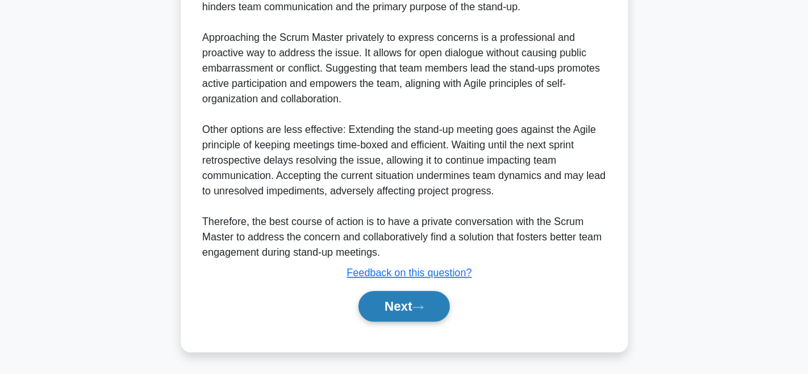
click at [418, 304] on icon at bounding box center [417, 306] width 11 height 7
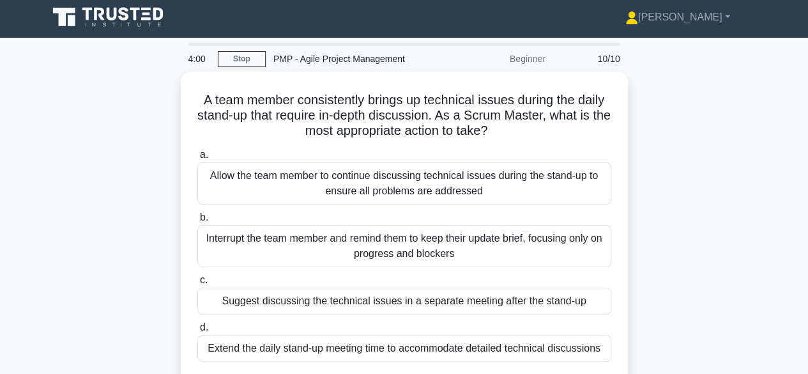
scroll to position [3, 0]
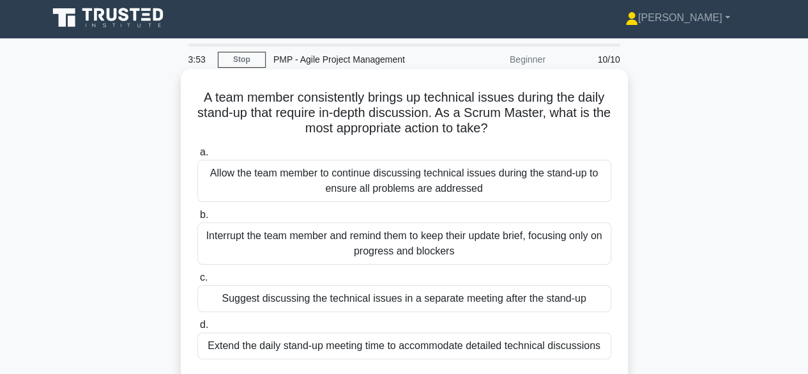
click at [457, 309] on div "Suggest discussing the technical issues in a separate meeting after the stand-up" at bounding box center [404, 298] width 414 height 27
click at [197, 282] on input "c. Suggest discussing the technical issues in a separate meeting after the stan…" at bounding box center [197, 277] width 0 height 8
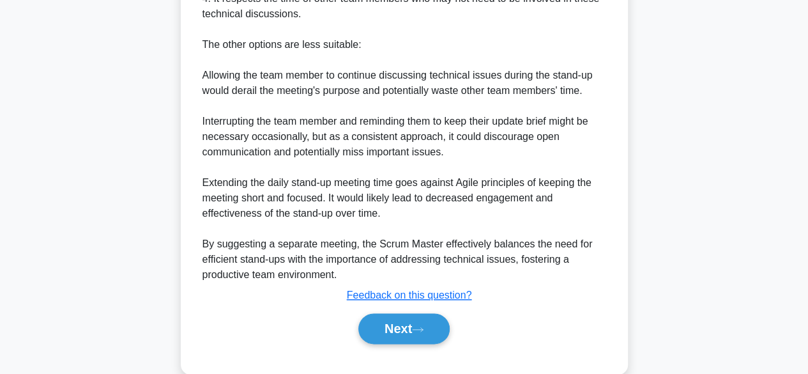
scroll to position [627, 0]
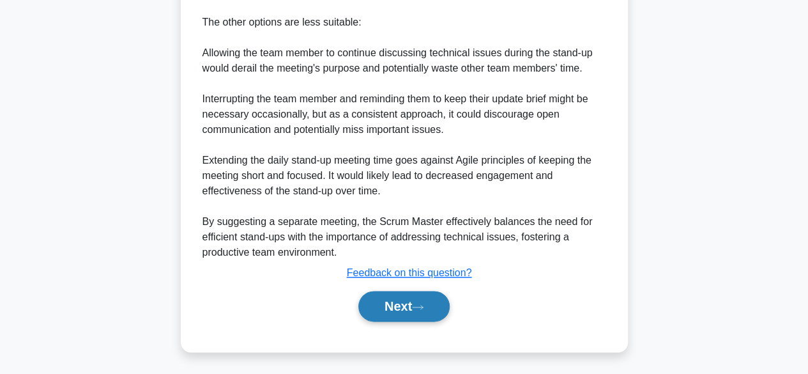
click at [397, 314] on button "Next" at bounding box center [403, 306] width 91 height 31
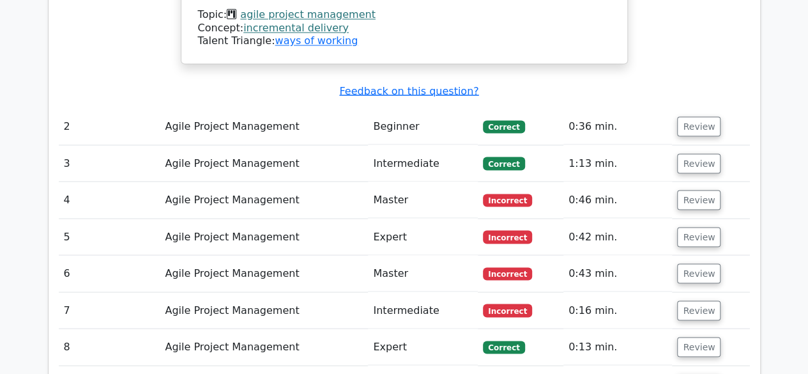
scroll to position [1122, 0]
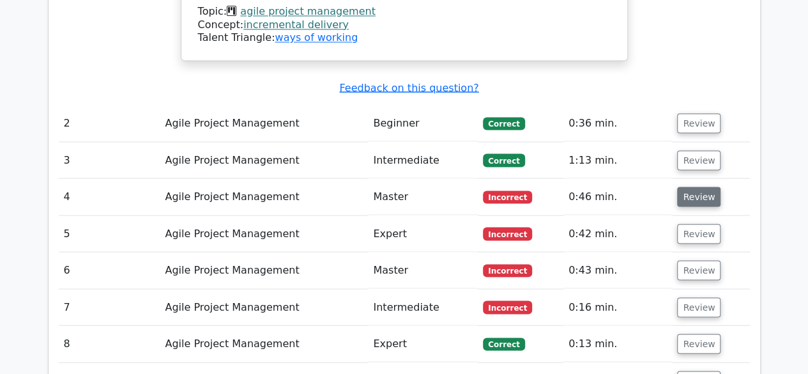
click at [695, 186] on button "Review" at bounding box center [698, 196] width 43 height 20
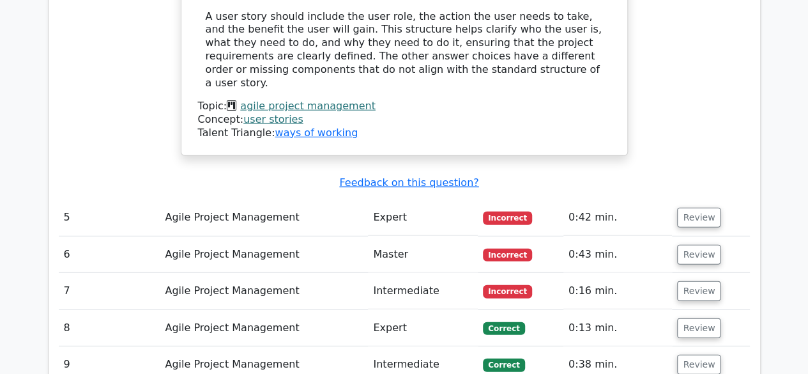
scroll to position [1644, 0]
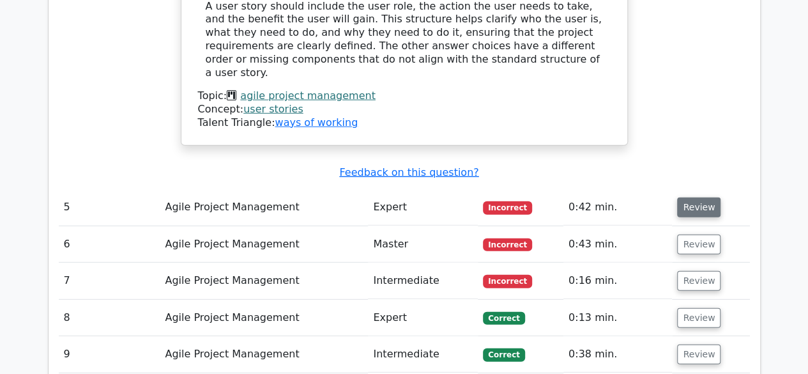
click at [692, 197] on button "Review" at bounding box center [698, 207] width 43 height 20
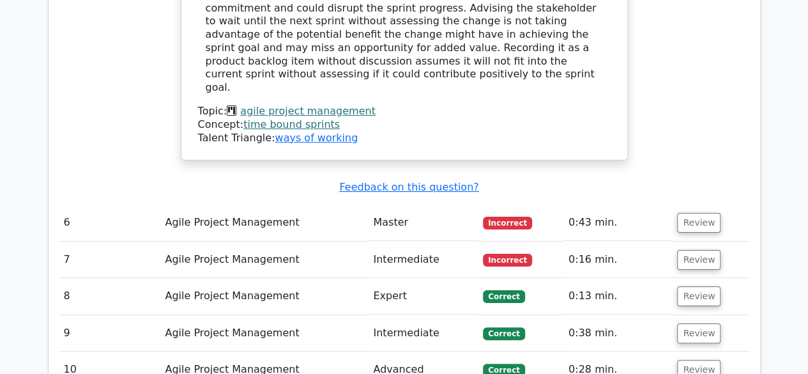
scroll to position [2394, 0]
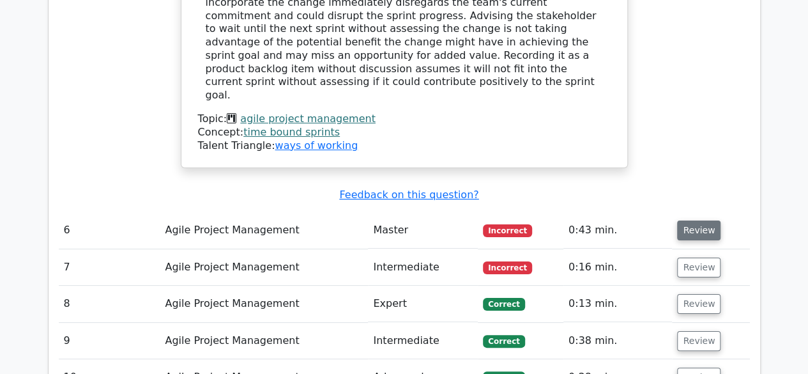
click at [688, 220] on button "Review" at bounding box center [698, 230] width 43 height 20
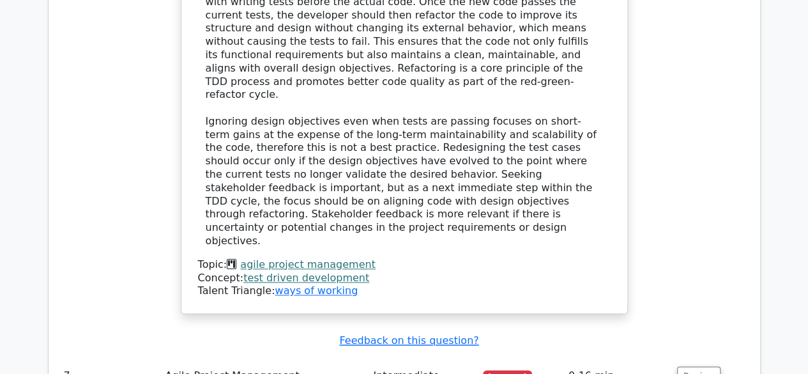
scroll to position [3041, 0]
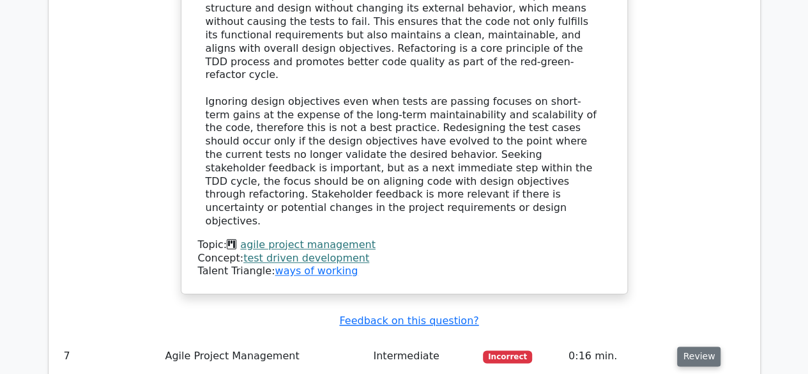
click at [688, 346] on button "Review" at bounding box center [698, 356] width 43 height 20
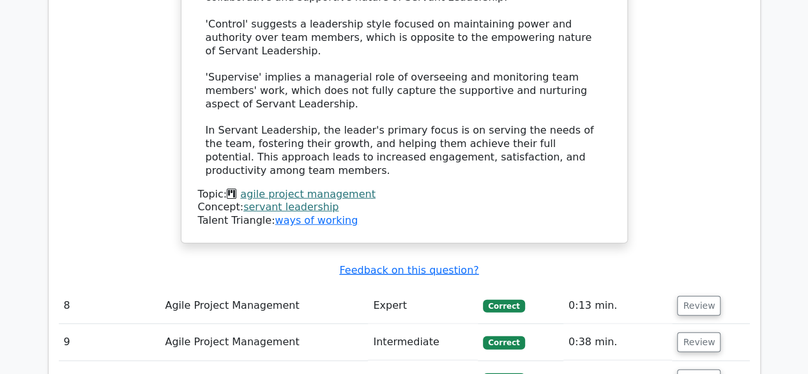
scroll to position [3898, 0]
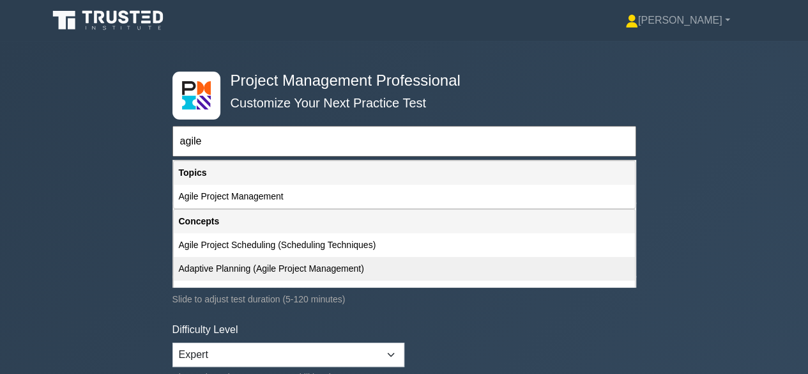
click at [301, 265] on div "Adaptive Planning (Agile Project Management)" at bounding box center [404, 269] width 461 height 24
type input "Adaptive Planning (Agile Project Management)"
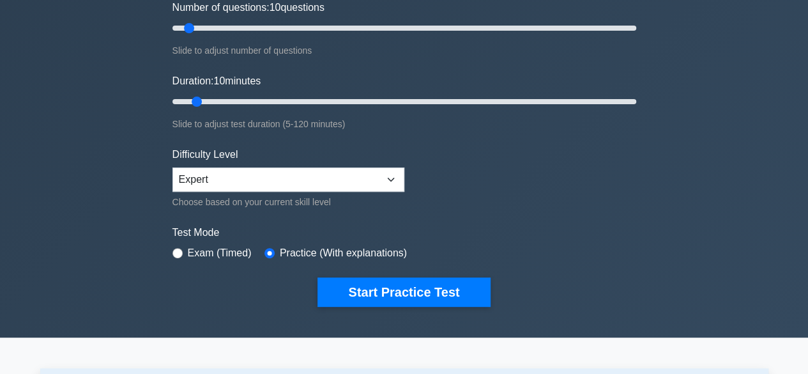
scroll to position [178, 0]
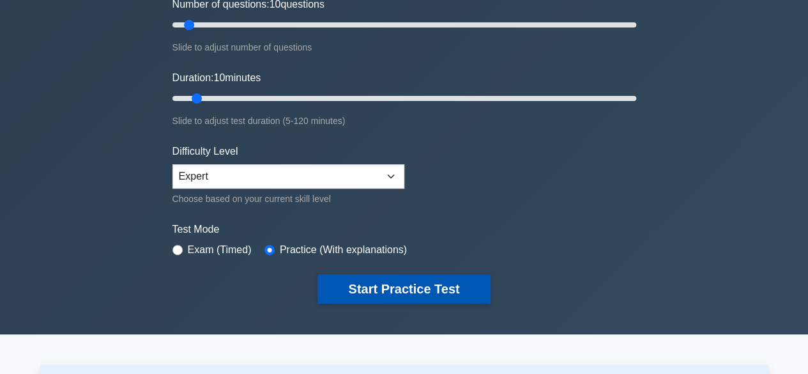
click at [356, 281] on button "Start Practice Test" at bounding box center [403, 288] width 172 height 29
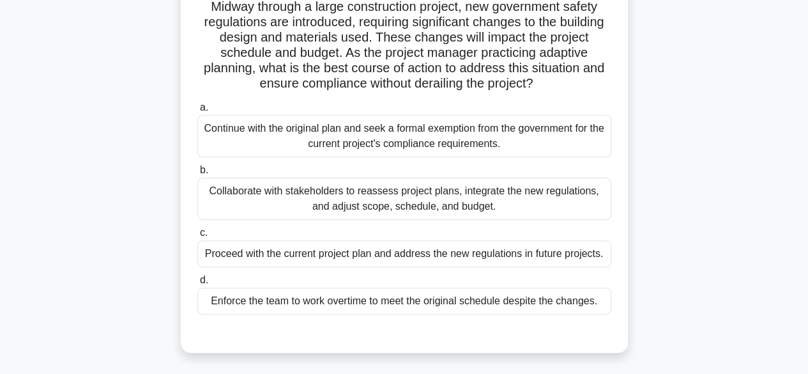
scroll to position [112, 0]
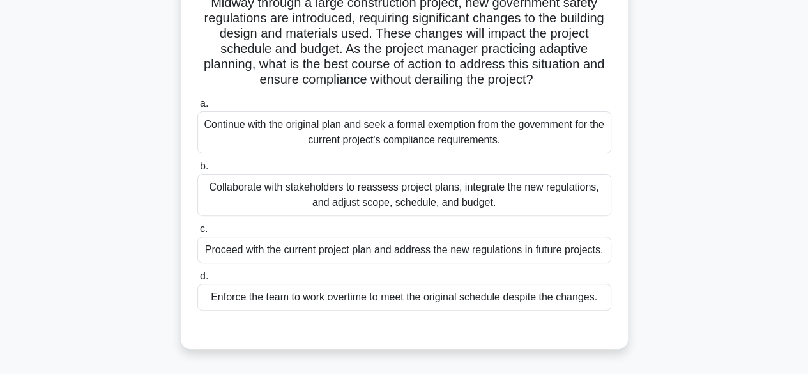
click at [390, 188] on div "Collaborate with stakeholders to reassess project plans, integrate the new regu…" at bounding box center [404, 195] width 414 height 42
click at [197, 171] on input "b. Collaborate with stakeholders to reassess project plans, integrate the new r…" at bounding box center [197, 166] width 0 height 8
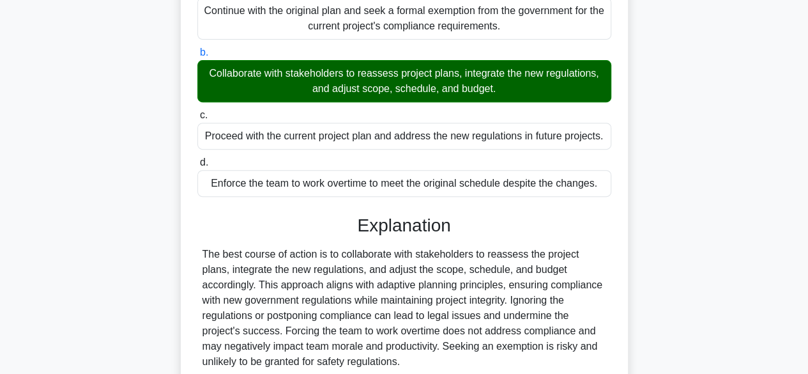
scroll to position [335, 0]
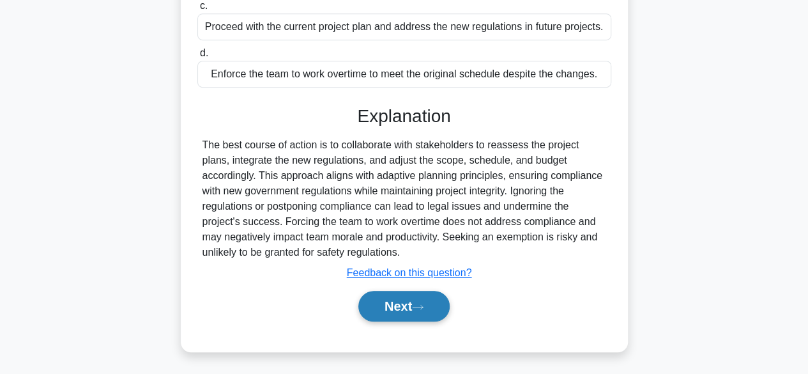
click at [390, 306] on button "Next" at bounding box center [403, 306] width 91 height 31
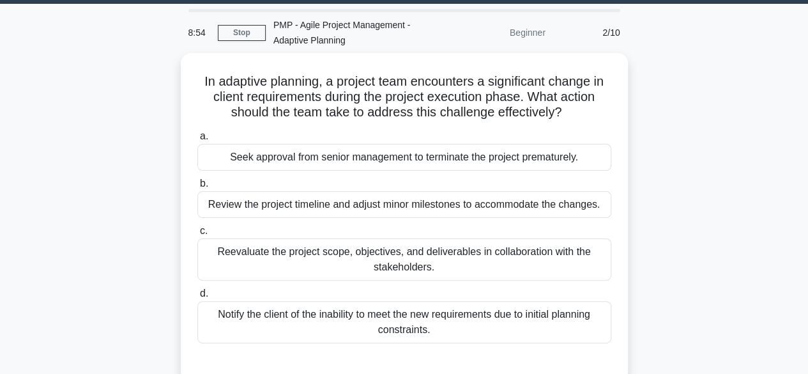
scroll to position [36, 0]
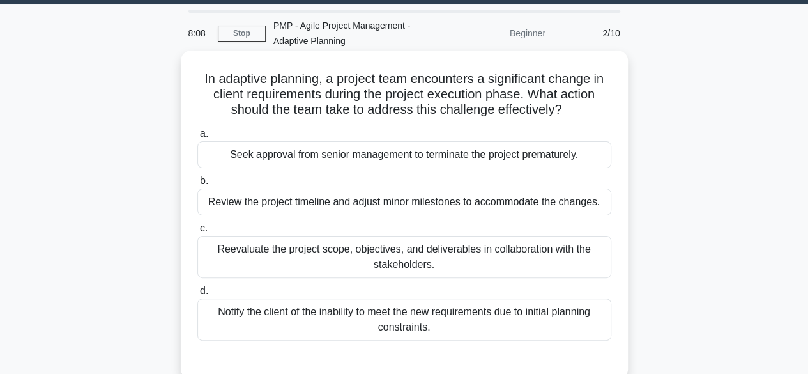
click at [480, 262] on div "Reevaluate the project scope, objectives, and deliverables in collaboration wit…" at bounding box center [404, 257] width 414 height 42
click at [197, 232] on input "c. Reevaluate the project scope, objectives, and deliverables in collaboration …" at bounding box center [197, 228] width 0 height 8
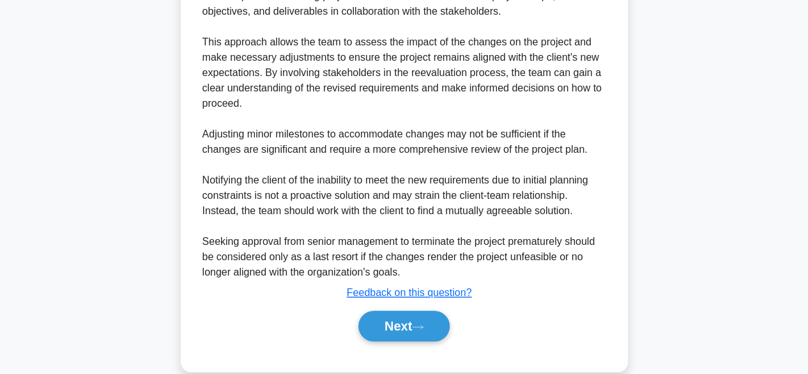
scroll to position [473, 0]
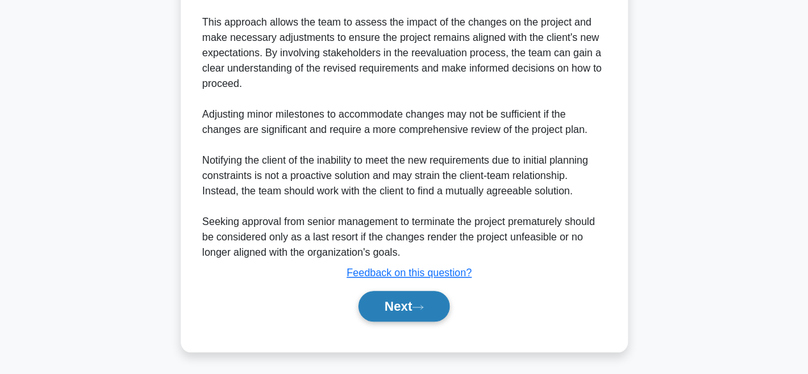
click at [405, 310] on button "Next" at bounding box center [403, 306] width 91 height 31
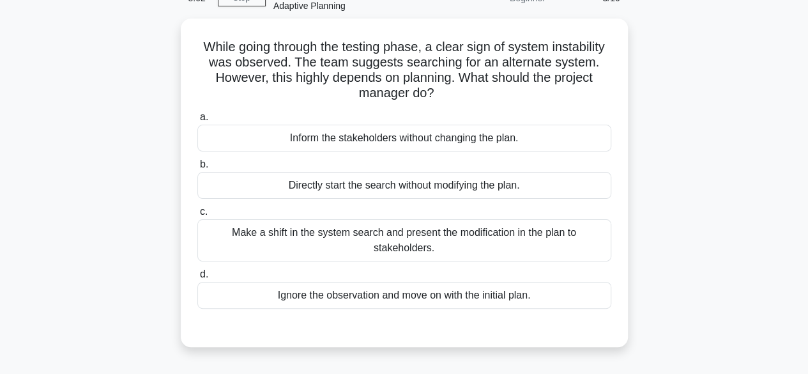
scroll to position [74, 0]
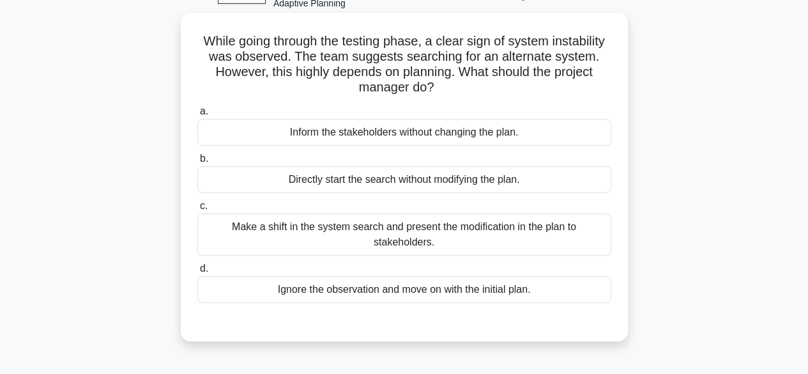
click at [486, 235] on div "Make a shift in the system search and present the modification in the plan to s…" at bounding box center [404, 234] width 414 height 42
click at [197, 210] on input "c. Make a shift in the system search and present the modification in the plan t…" at bounding box center [197, 206] width 0 height 8
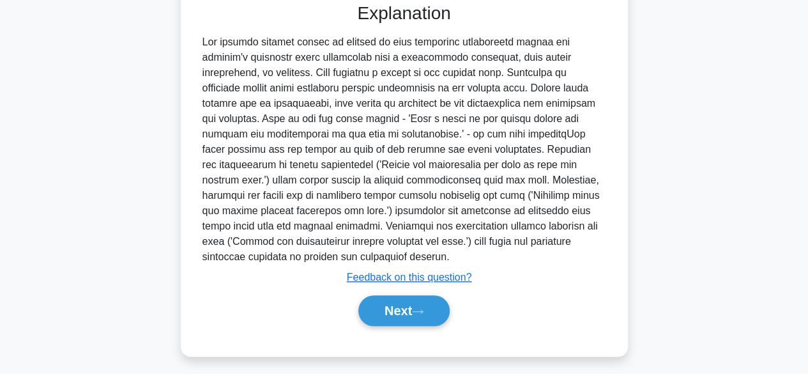
scroll to position [397, 0]
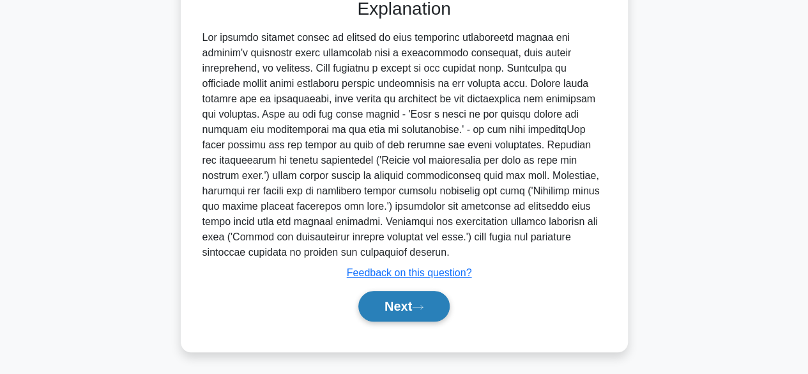
click at [415, 316] on button "Next" at bounding box center [403, 306] width 91 height 31
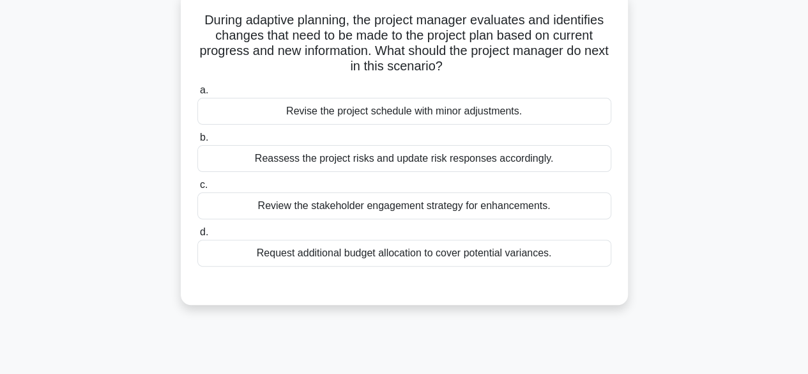
scroll to position [96, 0]
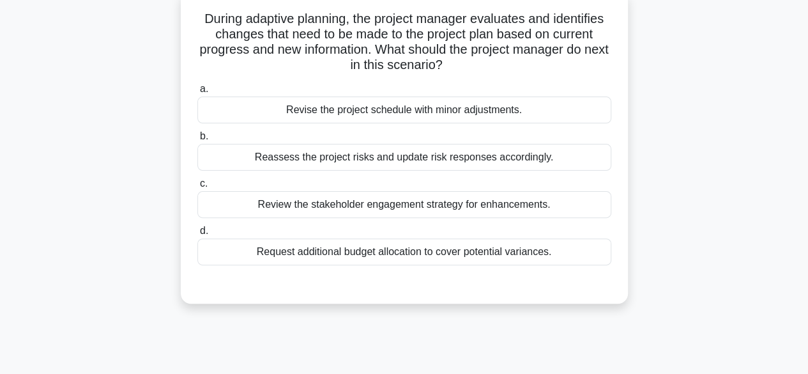
click at [512, 211] on div "Review the stakeholder engagement strategy for enhancements." at bounding box center [404, 204] width 414 height 27
click at [197, 188] on input "c. Review the stakeholder engagement strategy for enhancements." at bounding box center [197, 183] width 0 height 8
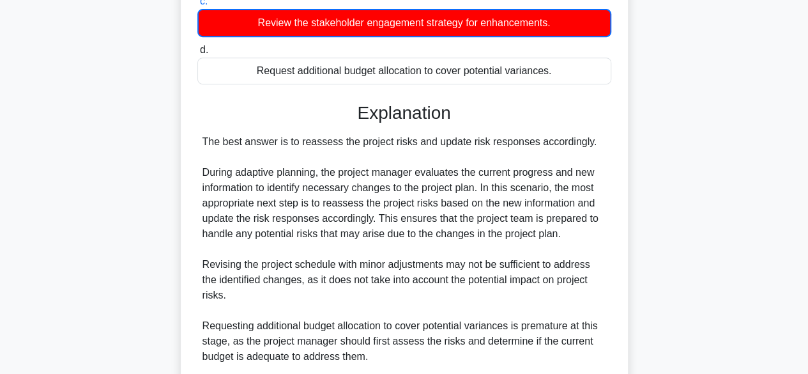
scroll to position [445, 0]
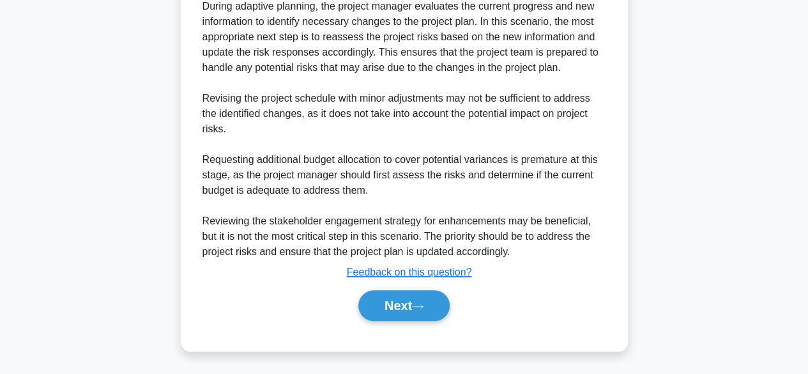
click at [422, 312] on button "Next" at bounding box center [403, 305] width 91 height 31
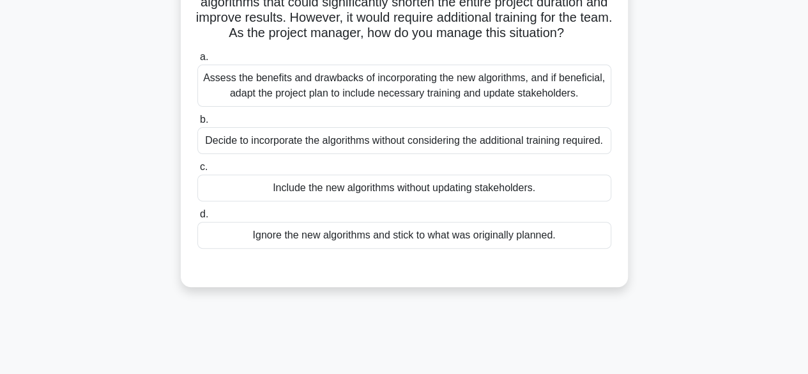
scroll to position [132, 0]
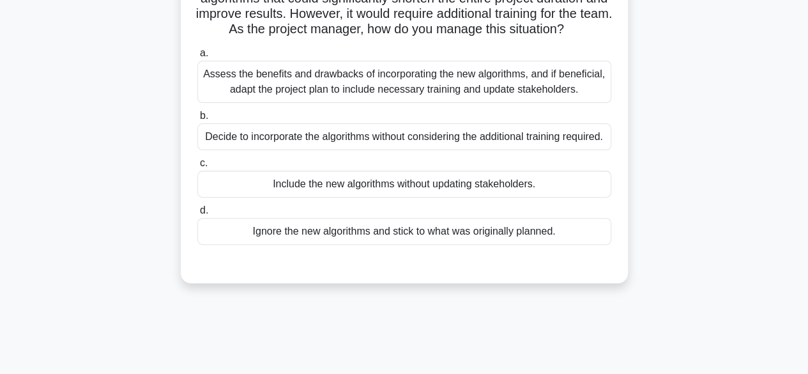
click at [531, 103] on div "Assess the benefits and drawbacks of incorporating the new algorithms, and if b…" at bounding box center [404, 82] width 414 height 42
click at [197, 57] on input "a. Assess the benefits and drawbacks of incorporating the new algorithms, and i…" at bounding box center [197, 53] width 0 height 8
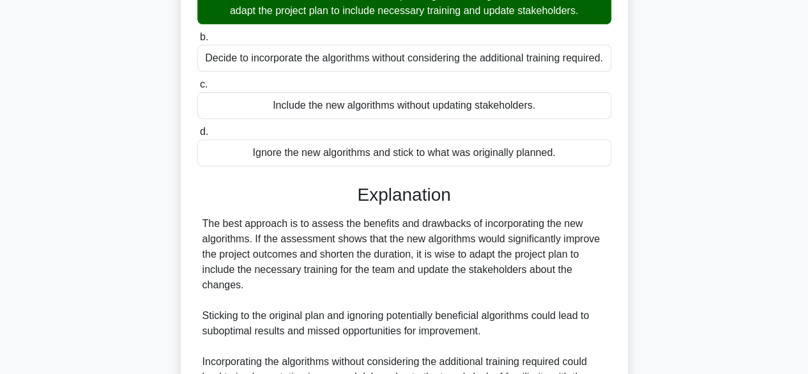
scroll to position [443, 0]
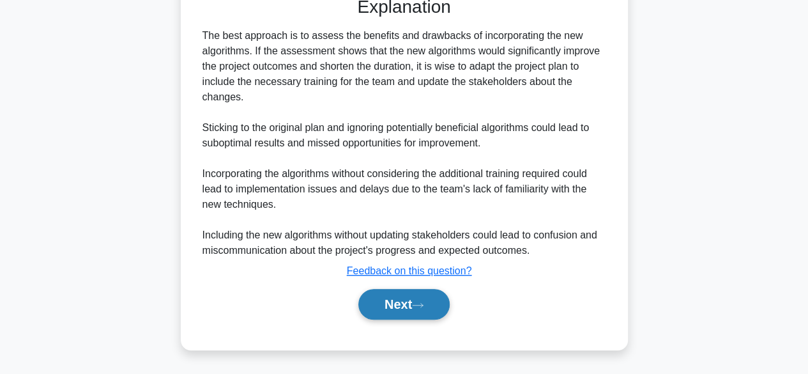
click at [406, 311] on button "Next" at bounding box center [403, 304] width 91 height 31
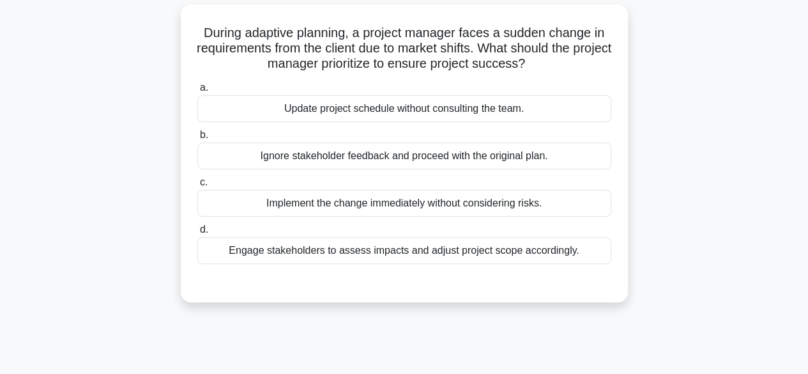
scroll to position [88, 0]
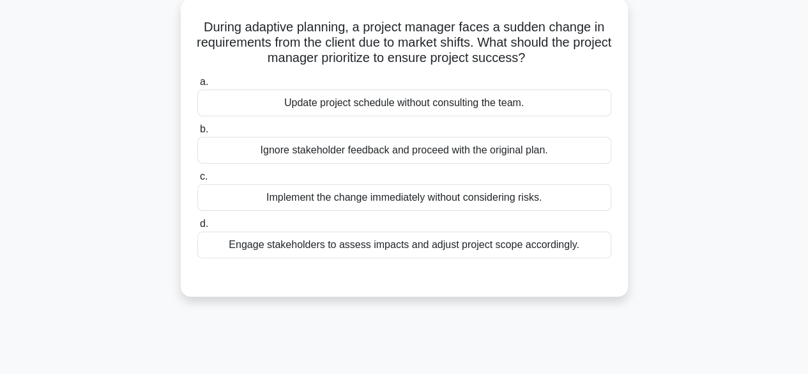
click at [499, 244] on div "Engage stakeholders to assess impacts and adjust project scope accordingly." at bounding box center [404, 244] width 414 height 27
click at [197, 228] on input "d. Engage stakeholders to assess impacts and adjust project scope accordingly." at bounding box center [197, 224] width 0 height 8
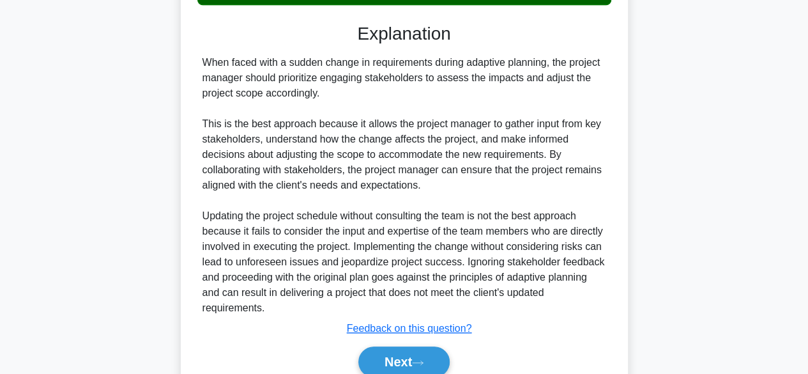
scroll to position [397, 0]
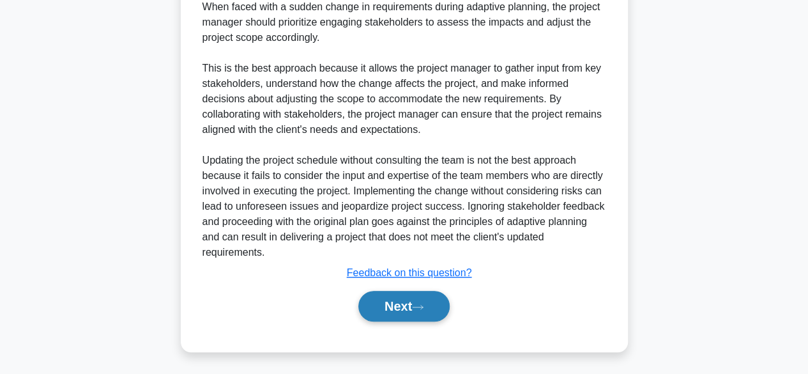
click at [407, 307] on button "Next" at bounding box center [403, 306] width 91 height 31
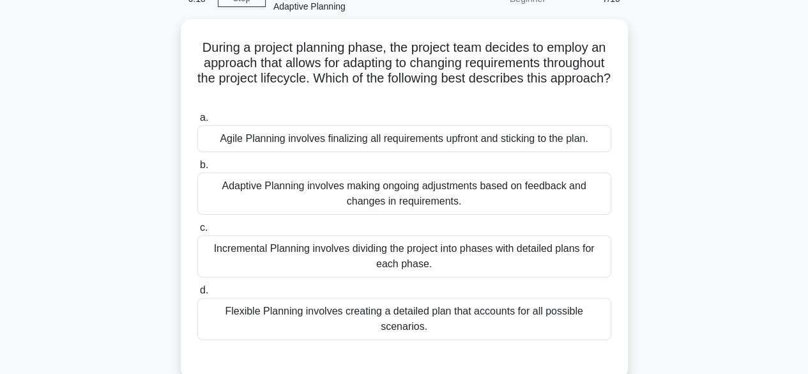
scroll to position [75, 0]
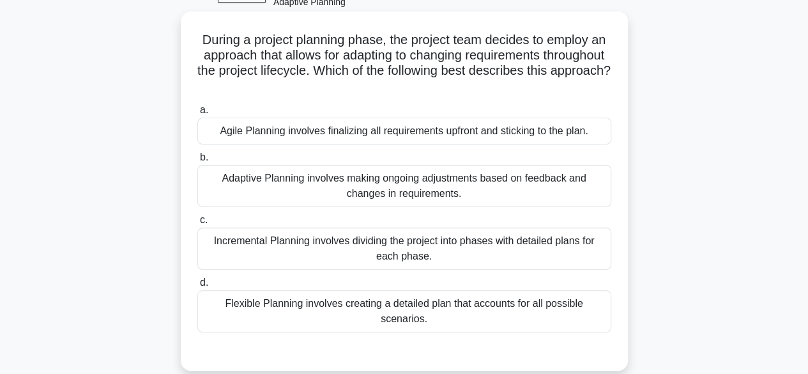
click at [520, 194] on div "Adaptive Planning involves making ongoing adjustments based on feedback and cha…" at bounding box center [404, 186] width 414 height 42
click at [197, 162] on input "b. Adaptive Planning involves making ongoing adjustments based on feedback and …" at bounding box center [197, 157] width 0 height 8
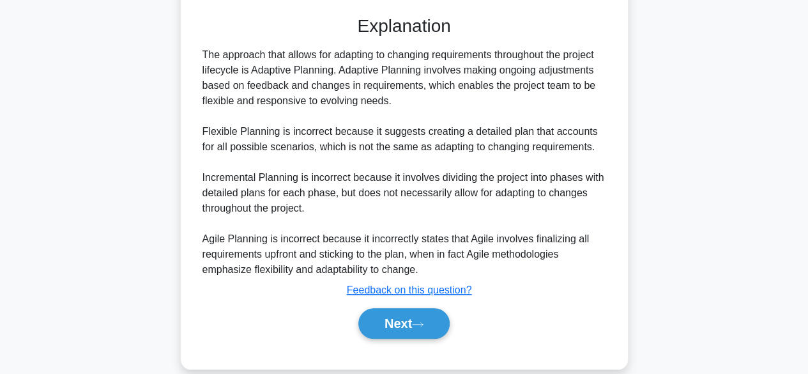
scroll to position [412, 0]
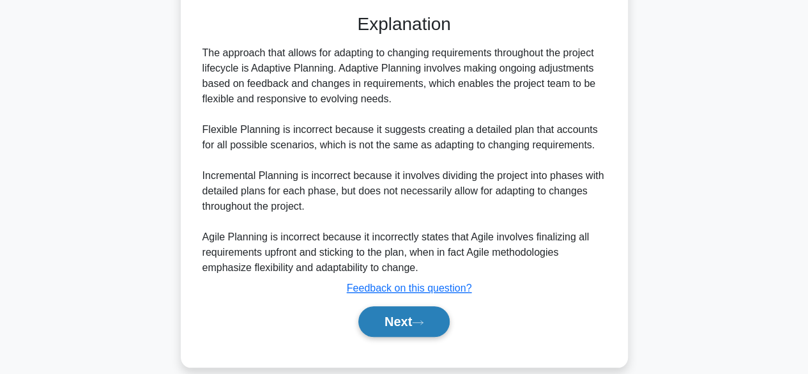
click at [391, 317] on button "Next" at bounding box center [403, 321] width 91 height 31
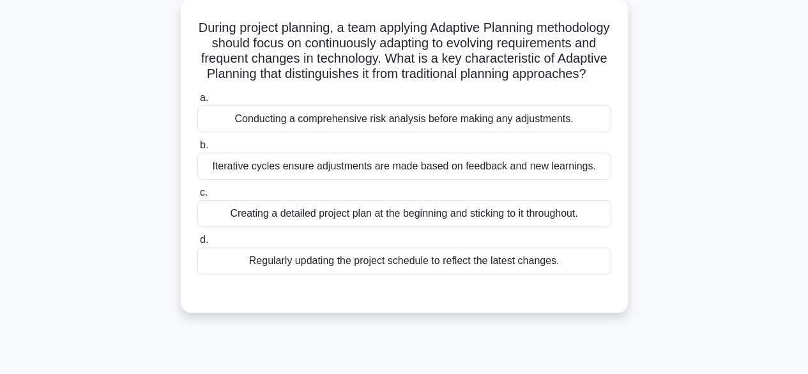
scroll to position [95, 0]
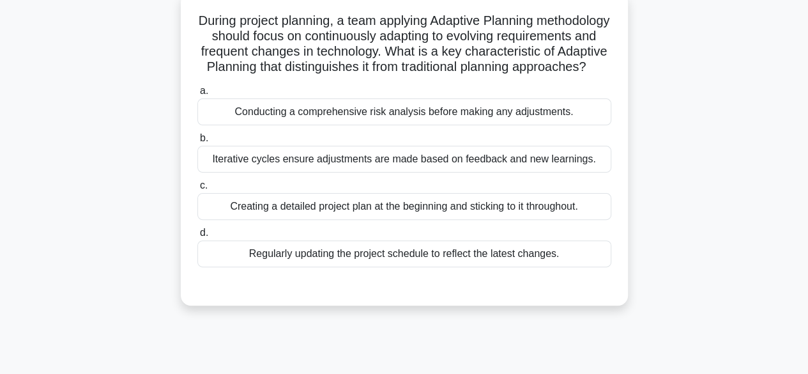
click at [502, 220] on div "Creating a detailed project plan at the beginning and sticking to it throughout." at bounding box center [404, 206] width 414 height 27
click at [197, 190] on input "c. Creating a detailed project plan at the beginning and sticking to it through…" at bounding box center [197, 185] width 0 height 8
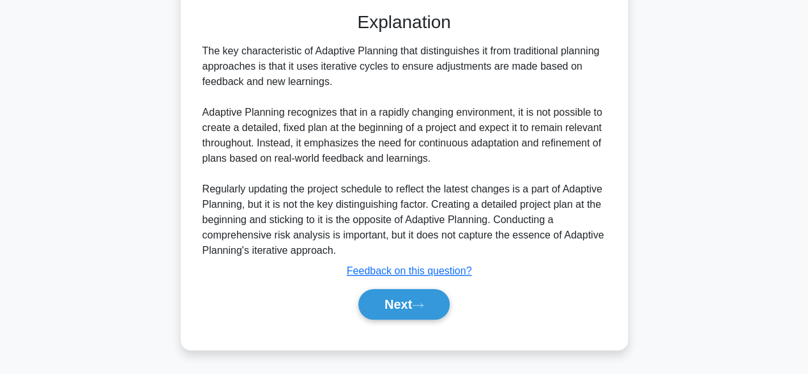
scroll to position [383, 0]
click at [406, 312] on button "Next" at bounding box center [403, 304] width 91 height 31
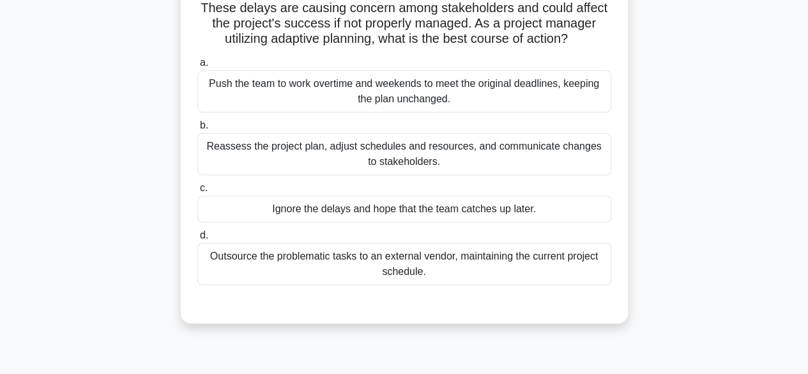
scroll to position [172, 0]
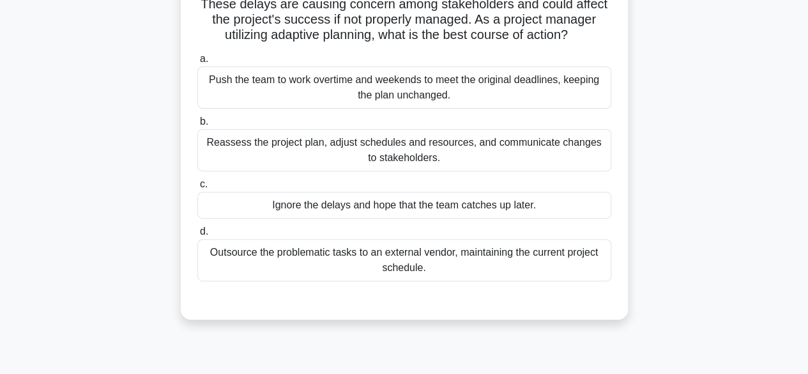
click at [519, 164] on div "Reassess the project plan, adjust schedules and resources, and communicate chan…" at bounding box center [404, 150] width 414 height 42
click at [197, 126] on input "b. Reassess the project plan, adjust schedules and resources, and communicate c…" at bounding box center [197, 122] width 0 height 8
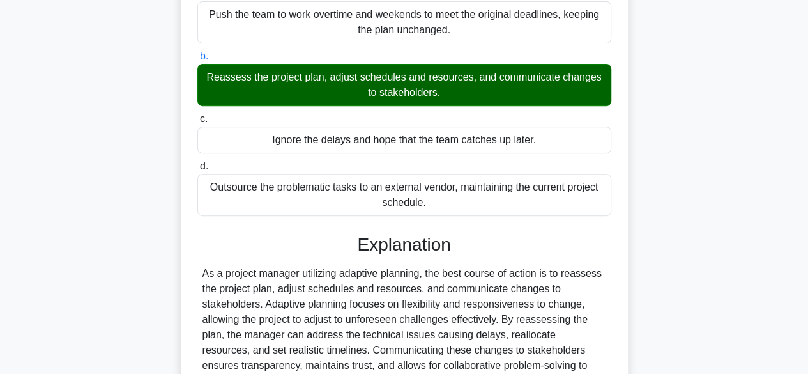
scroll to position [473, 0]
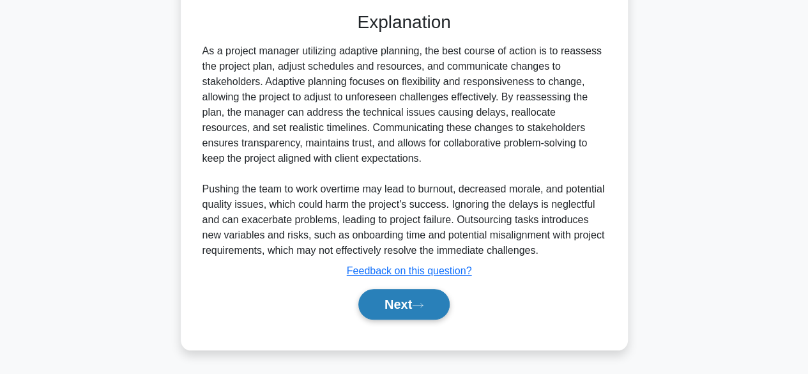
click at [411, 310] on button "Next" at bounding box center [403, 304] width 91 height 31
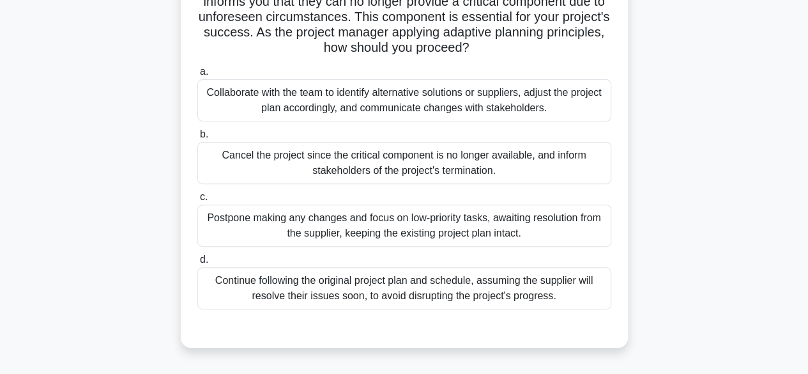
scroll to position [128, 0]
click at [535, 97] on div "Collaborate with the team to identify alternative solutions or suppliers, adjus…" at bounding box center [404, 101] width 414 height 42
click at [197, 77] on input "a. Collaborate with the team to identify alternative solutions or suppliers, ad…" at bounding box center [197, 72] width 0 height 8
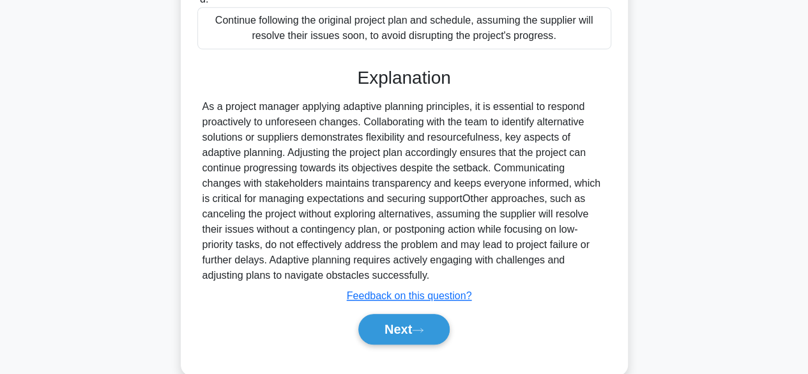
scroll to position [412, 0]
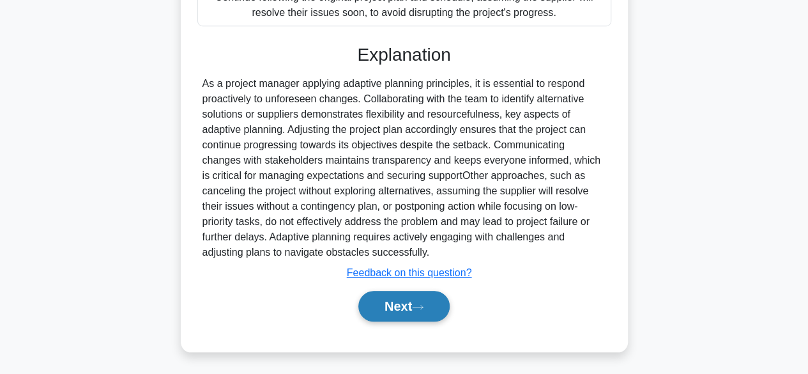
click at [404, 310] on button "Next" at bounding box center [403, 306] width 91 height 31
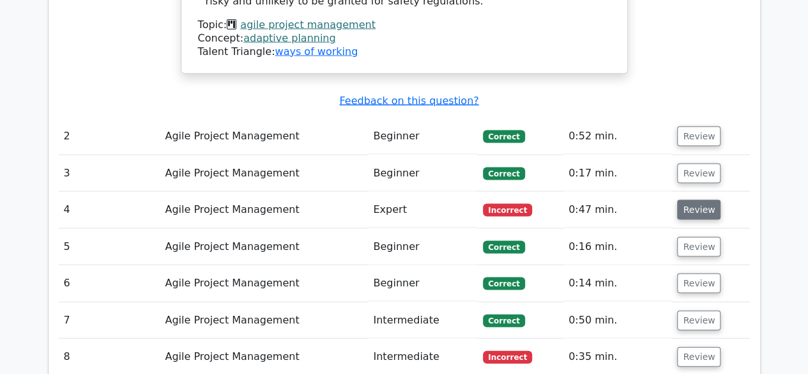
click at [694, 199] on button "Review" at bounding box center [698, 209] width 43 height 20
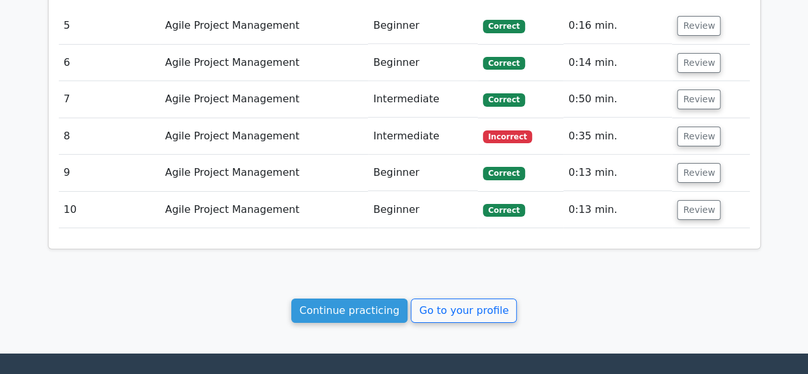
scroll to position [2143, 0]
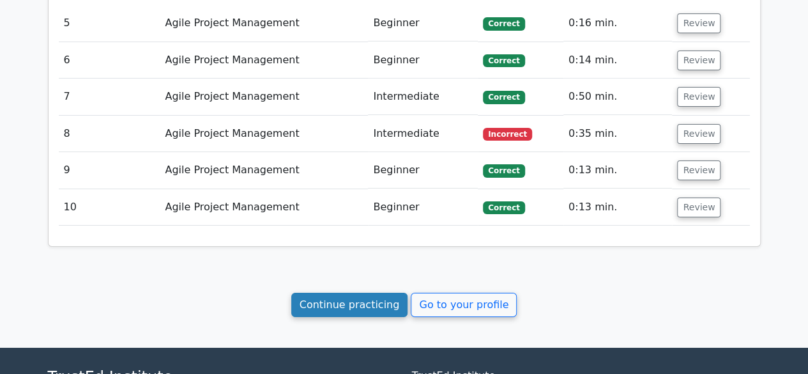
click at [337, 293] on link "Continue practicing" at bounding box center [349, 305] width 117 height 24
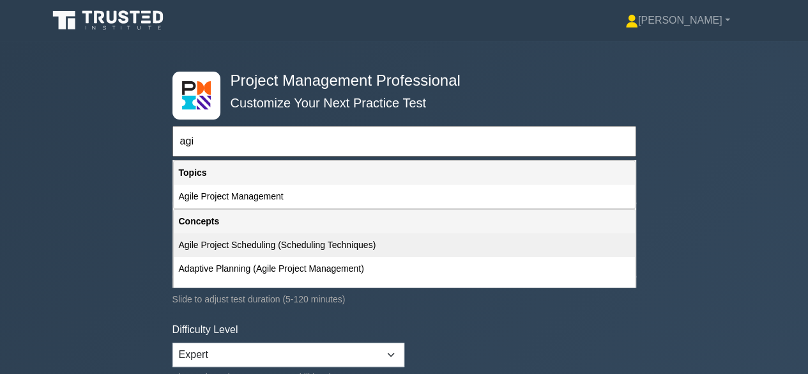
click at [251, 238] on div "Agile Project Scheduling (Scheduling Techniques)" at bounding box center [404, 245] width 461 height 24
type input "Agile Project Scheduling (Scheduling Techniques)"
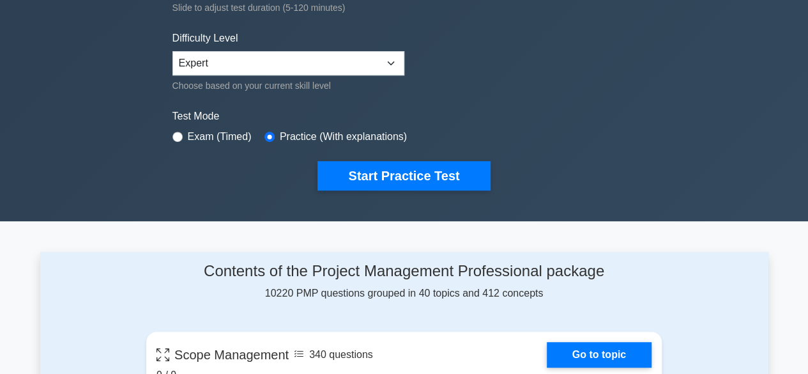
scroll to position [290, 0]
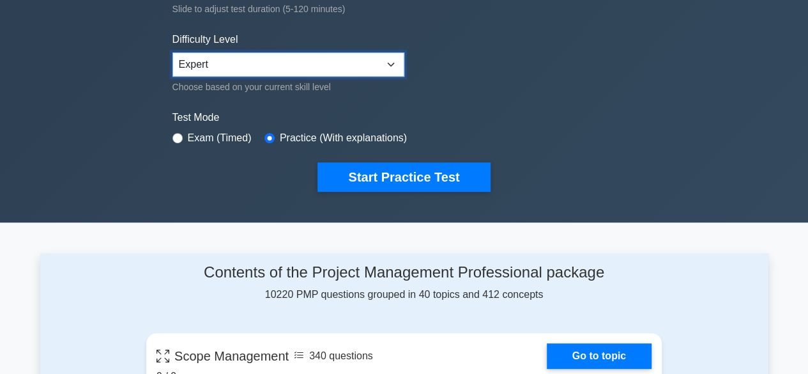
click at [342, 63] on select "Beginner Intermediate Expert" at bounding box center [288, 64] width 232 height 24
click at [172, 52] on select "Beginner Intermediate Expert" at bounding box center [288, 64] width 232 height 24
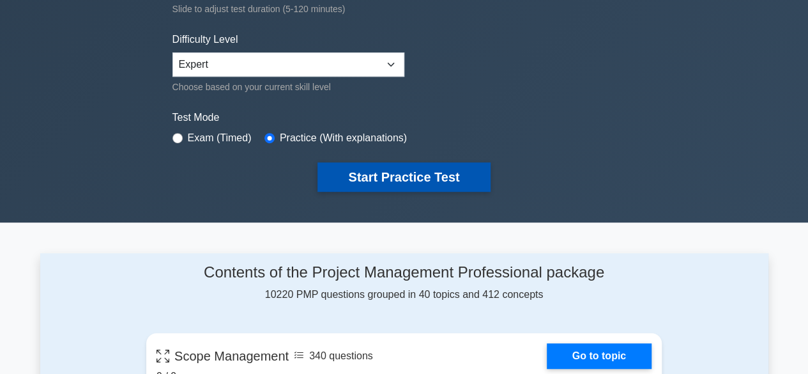
click at [367, 172] on button "Start Practice Test" at bounding box center [403, 176] width 172 height 29
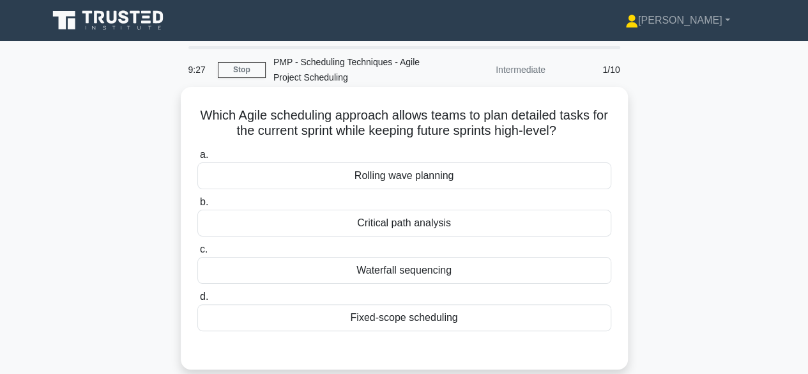
click at [400, 274] on div "Waterfall sequencing" at bounding box center [404, 270] width 414 height 27
click at [197, 254] on input "c. Waterfall sequencing" at bounding box center [197, 249] width 0 height 8
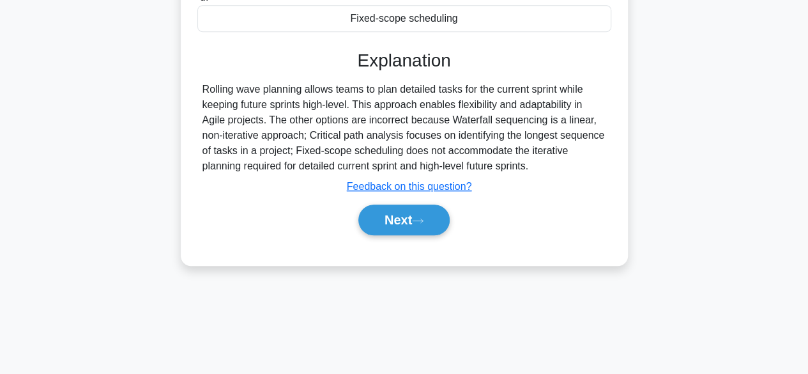
scroll to position [316, 0]
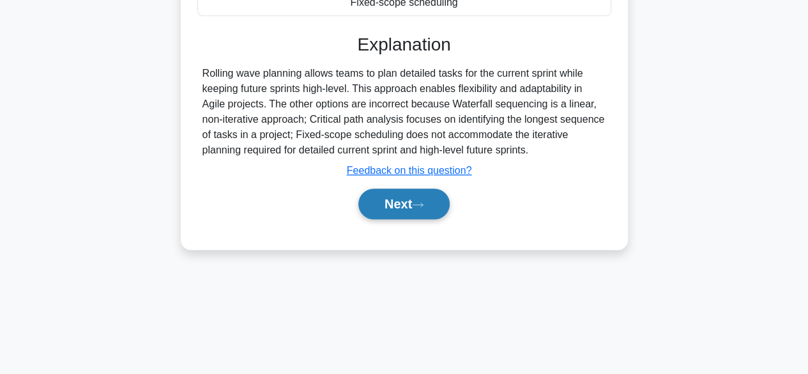
click at [401, 208] on button "Next" at bounding box center [403, 203] width 91 height 31
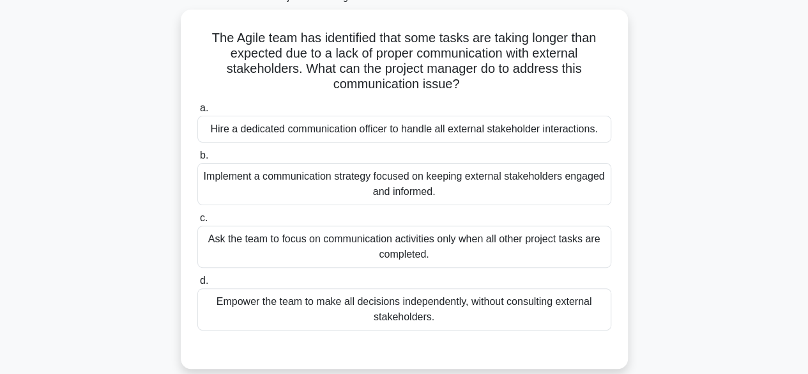
scroll to position [83, 0]
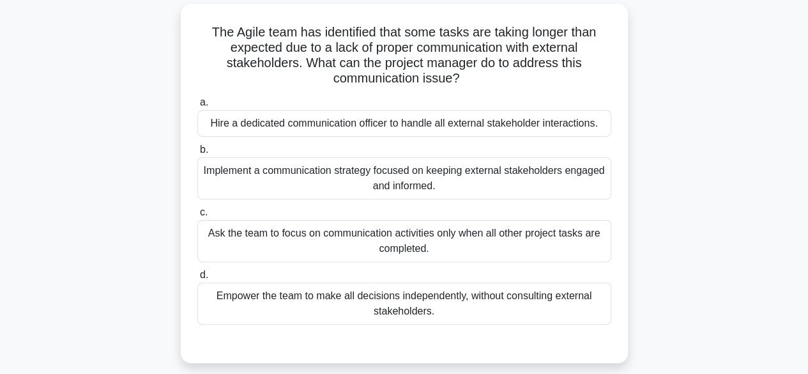
click at [337, 181] on div "Implement a communication strategy focused on keeping external stakeholders eng…" at bounding box center [404, 178] width 414 height 42
click at [197, 154] on input "b. Implement a communication strategy focused on keeping external stakeholders …" at bounding box center [197, 150] width 0 height 8
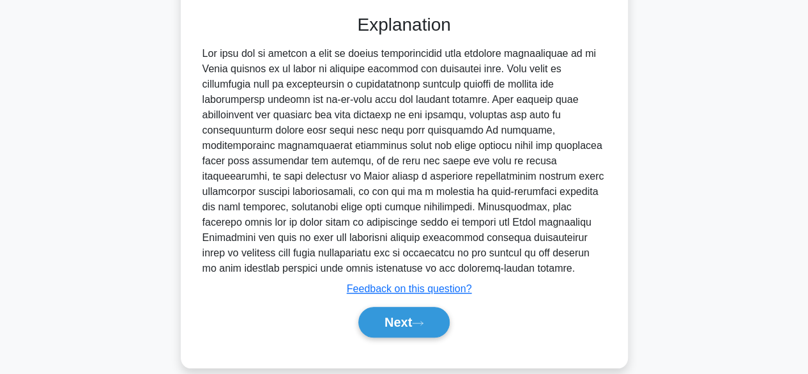
scroll to position [427, 0]
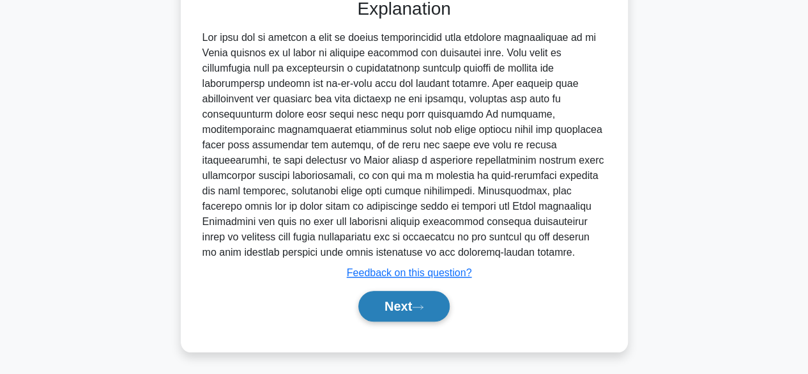
click at [402, 307] on button "Next" at bounding box center [403, 306] width 91 height 31
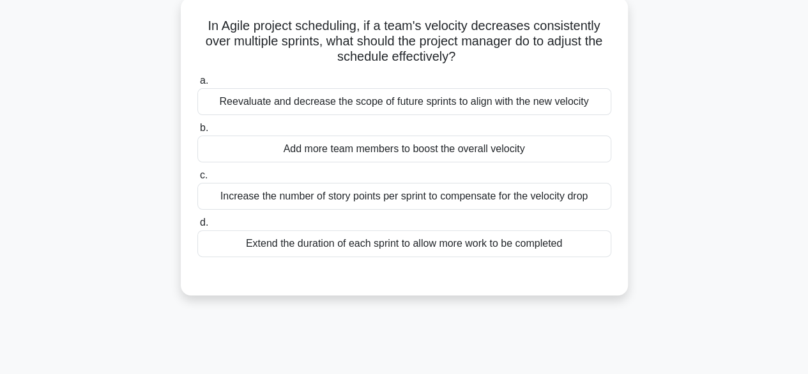
scroll to position [91, 0]
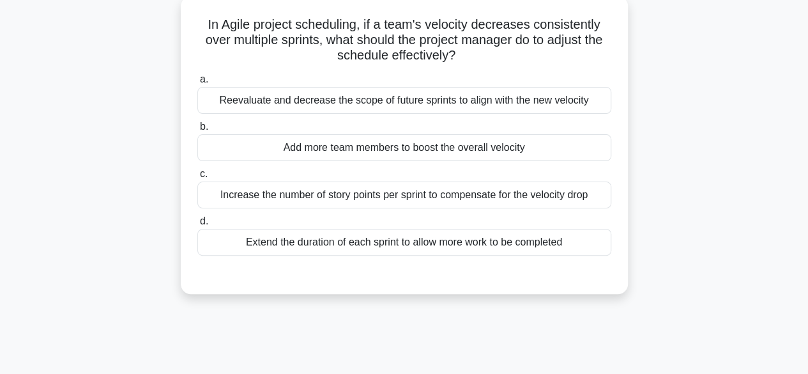
click at [366, 96] on div "Reevaluate and decrease the scope of future sprints to align with the new veloc…" at bounding box center [404, 100] width 414 height 27
click at [197, 84] on input "a. Reevaluate and decrease the scope of future sprints to align with the new ve…" at bounding box center [197, 79] width 0 height 8
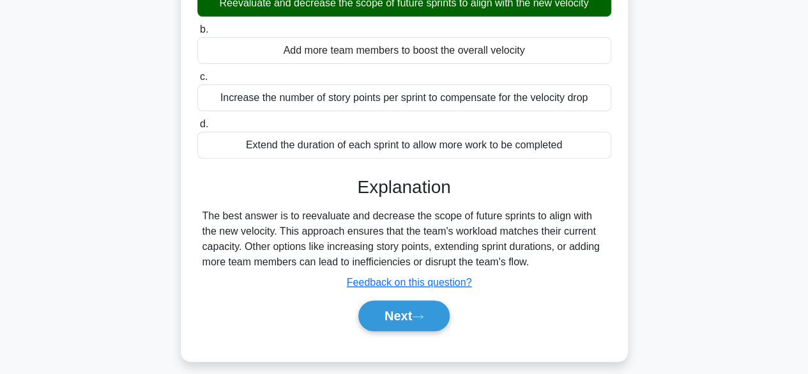
scroll to position [316, 0]
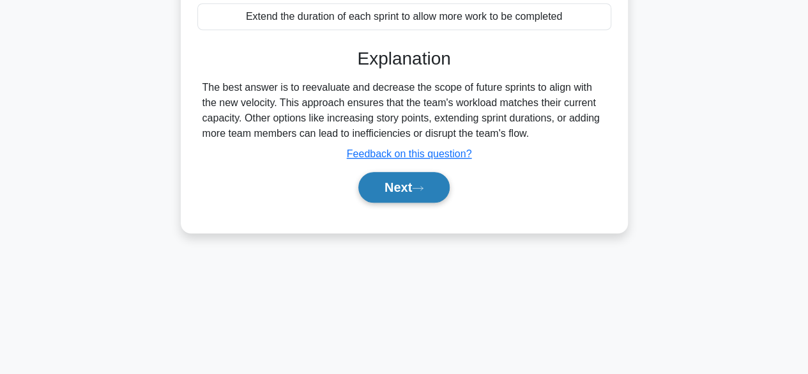
click at [386, 174] on button "Next" at bounding box center [403, 187] width 91 height 31
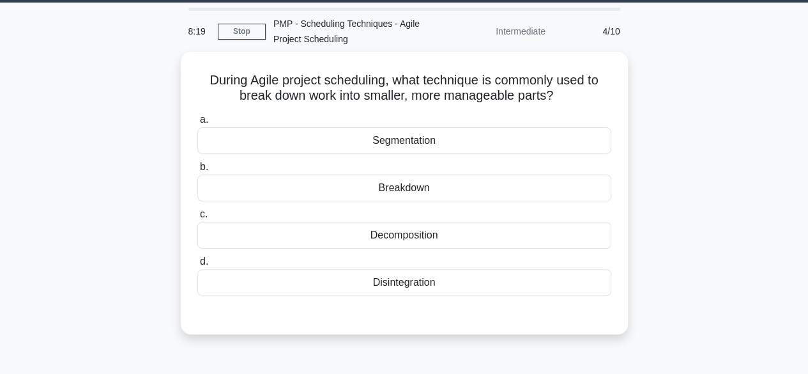
scroll to position [40, 0]
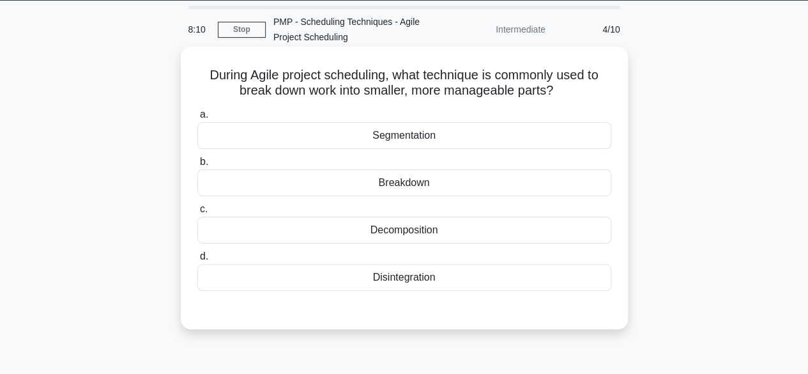
click at [406, 181] on div "Breakdown" at bounding box center [404, 182] width 414 height 27
click at [197, 166] on input "b. Breakdown" at bounding box center [197, 162] width 0 height 8
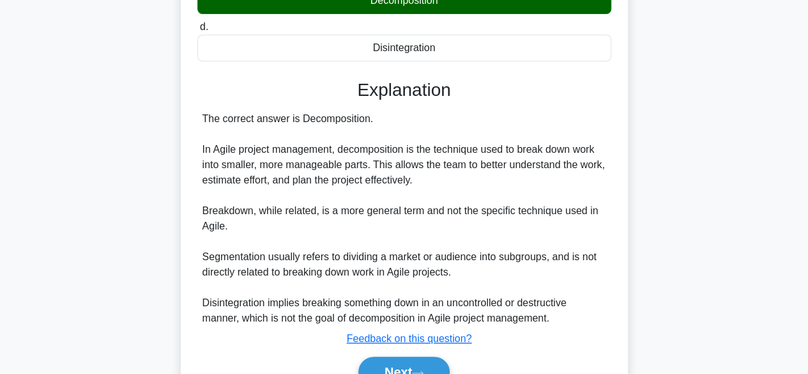
scroll to position [337, 0]
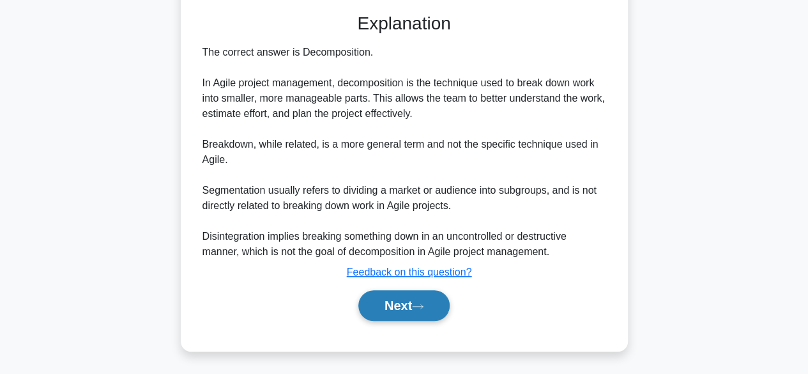
click at [399, 307] on button "Next" at bounding box center [403, 305] width 91 height 31
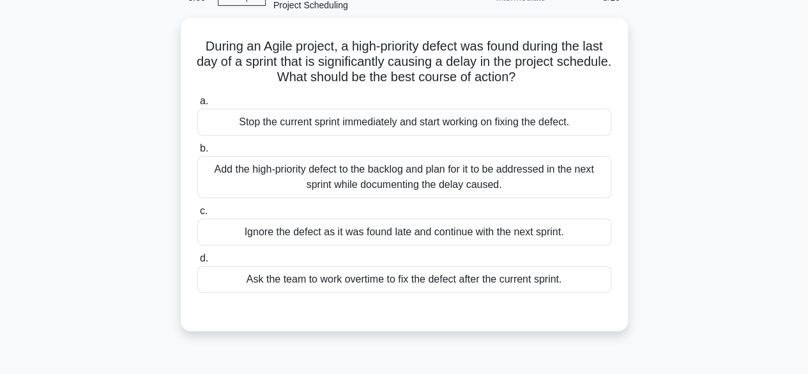
scroll to position [95, 0]
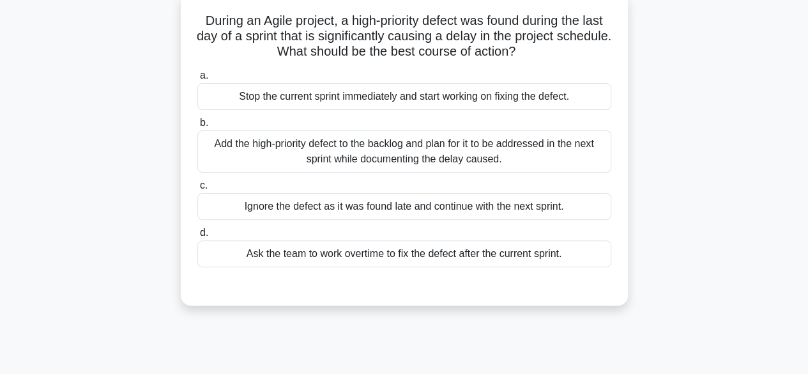
click at [385, 152] on div "Add the high-priority defect to the backlog and plan for it to be addressed in …" at bounding box center [404, 151] width 414 height 42
click at [197, 127] on input "b. Add the high-priority defect to the backlog and plan for it to be addressed …" at bounding box center [197, 123] width 0 height 8
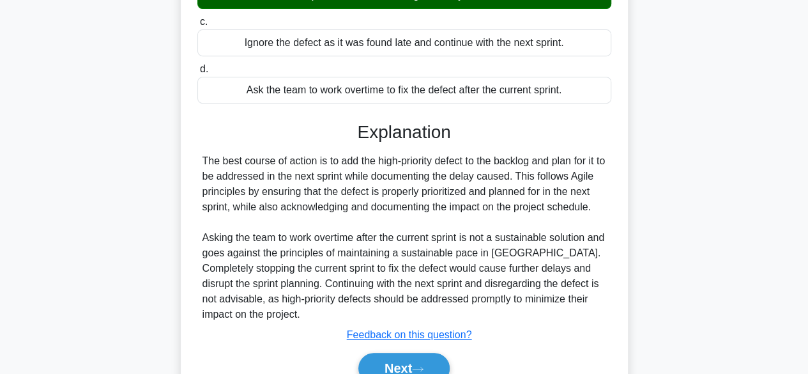
scroll to position [320, 0]
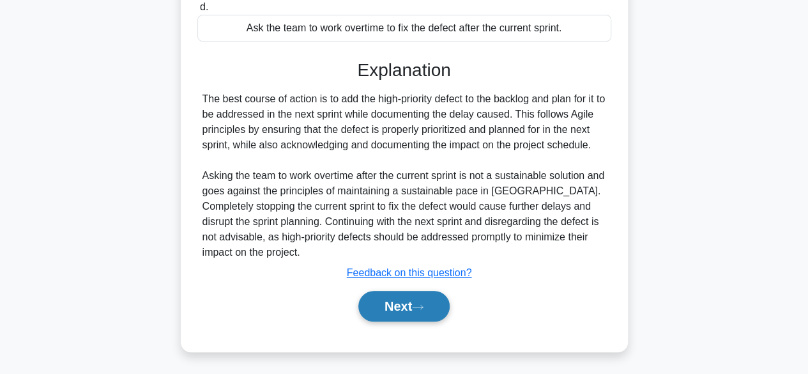
click at [385, 312] on button "Next" at bounding box center [403, 306] width 91 height 31
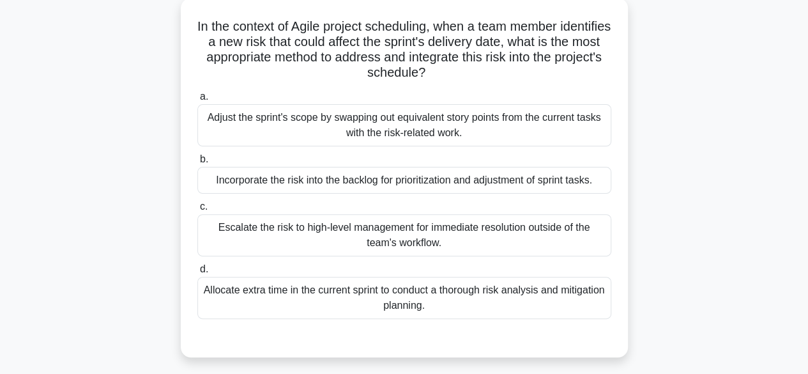
scroll to position [93, 0]
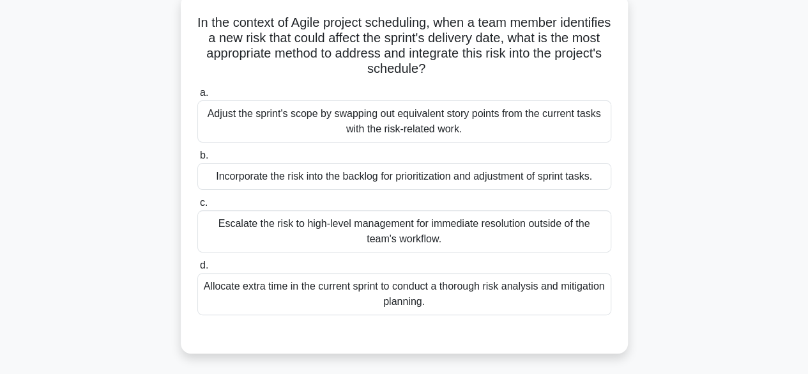
click at [399, 114] on div "Adjust the sprint's scope by swapping out equivalent story points from the curr…" at bounding box center [404, 121] width 414 height 42
click at [197, 97] on input "a. Adjust the sprint's scope by swapping out equivalent story points from the c…" at bounding box center [197, 93] width 0 height 8
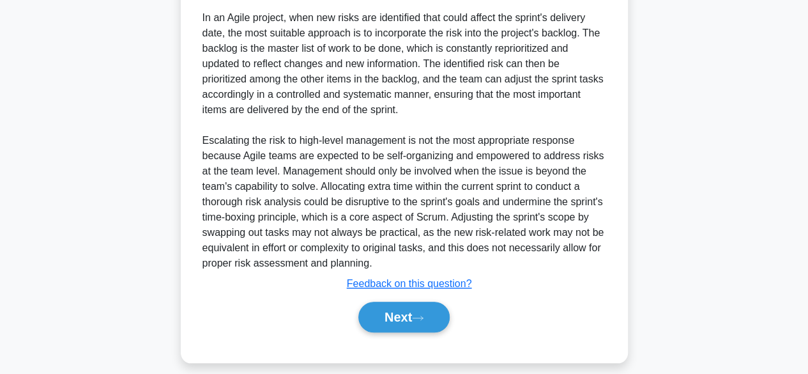
scroll to position [460, 0]
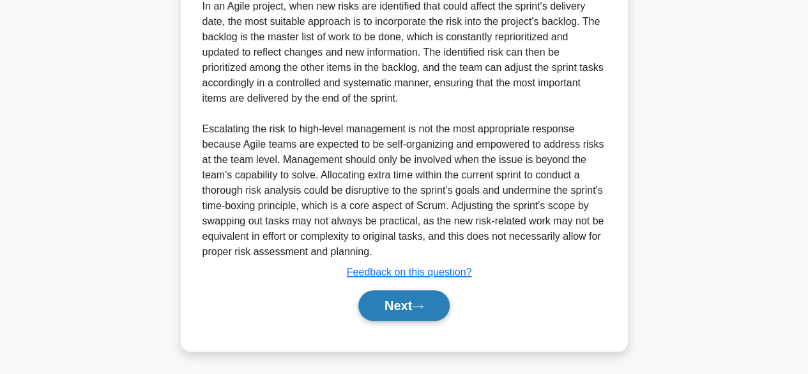
click at [410, 310] on button "Next" at bounding box center [403, 305] width 91 height 31
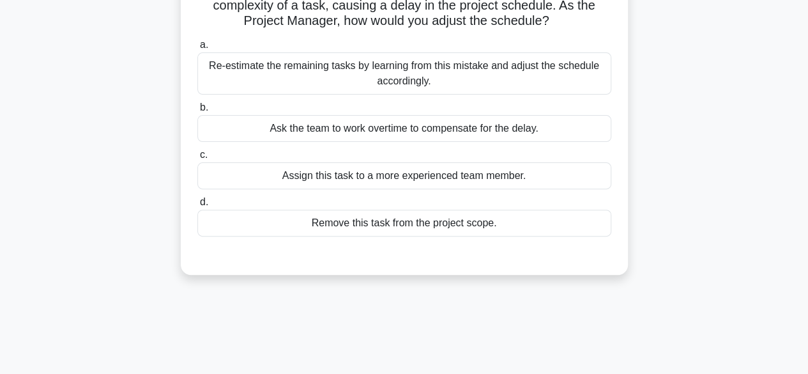
scroll to position [125, 0]
click at [416, 93] on div "Re-estimate the remaining tasks by learning from this mistake and adjust the sc…" at bounding box center [404, 73] width 414 height 42
click at [197, 49] on input "a. Re-estimate the remaining tasks by learning from this mistake and adjust the…" at bounding box center [197, 45] width 0 height 8
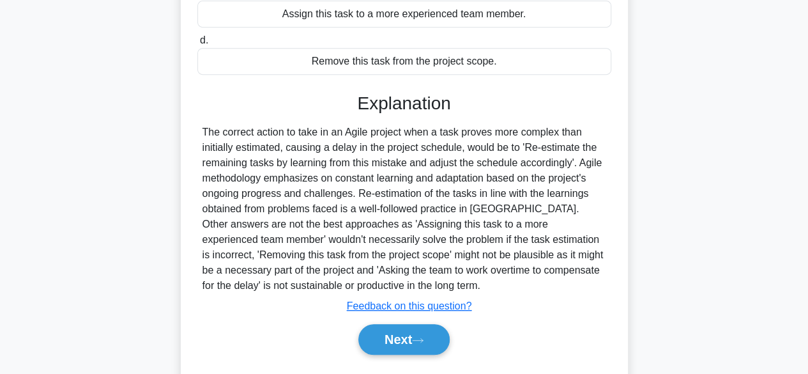
scroll to position [320, 0]
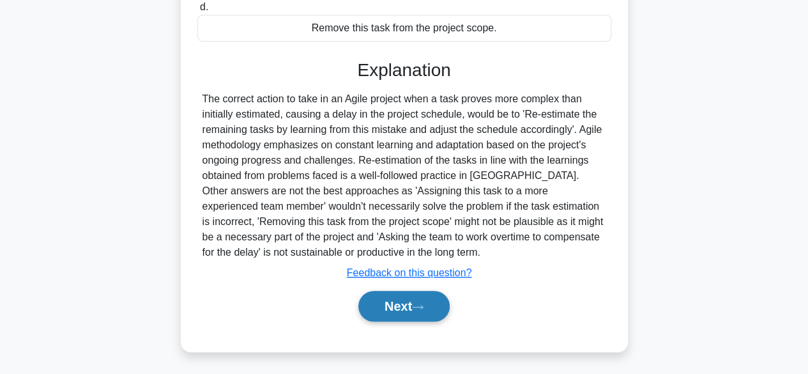
click at [395, 310] on button "Next" at bounding box center [403, 306] width 91 height 31
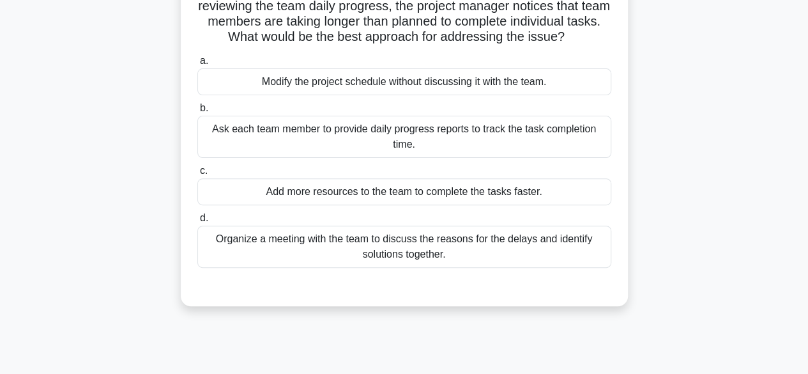
scroll to position [138, 0]
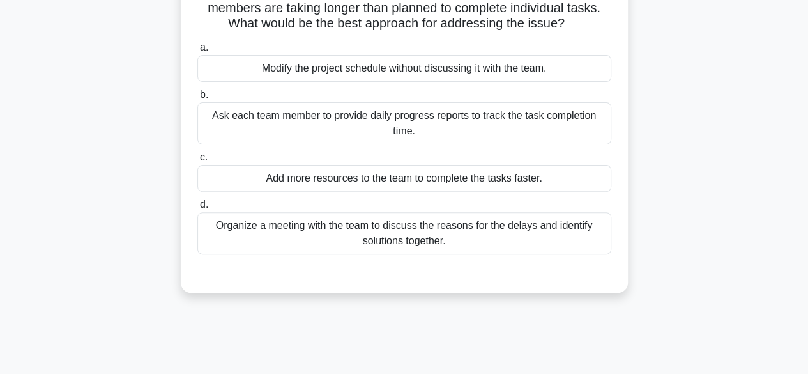
click at [411, 236] on div "Organize a meeting with the team to discuss the reasons for the delays and iden…" at bounding box center [404, 233] width 414 height 42
click at [197, 209] on input "d. Organize a meeting with the team to discuss the reasons for the delays and i…" at bounding box center [197, 205] width 0 height 8
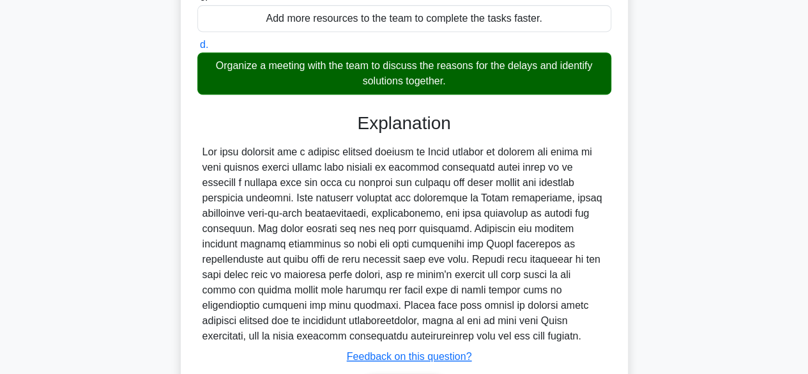
scroll to position [381, 0]
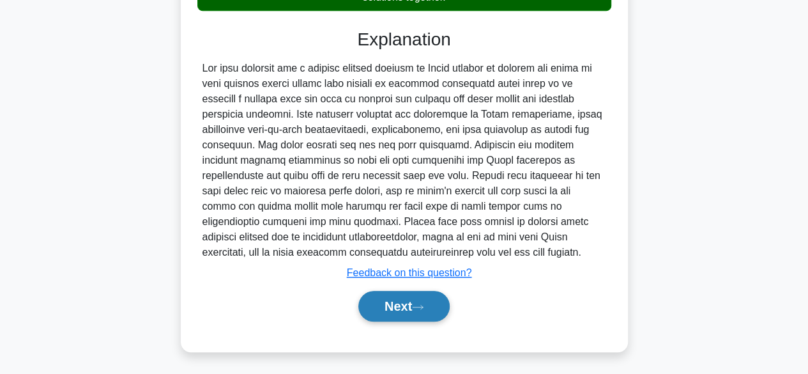
click at [399, 314] on button "Next" at bounding box center [403, 306] width 91 height 31
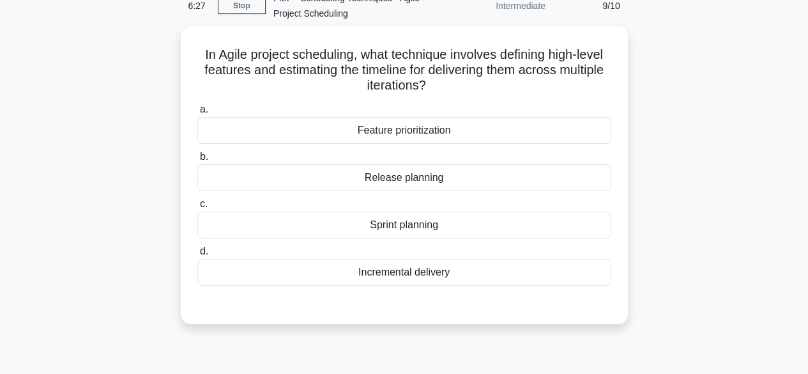
scroll to position [65, 0]
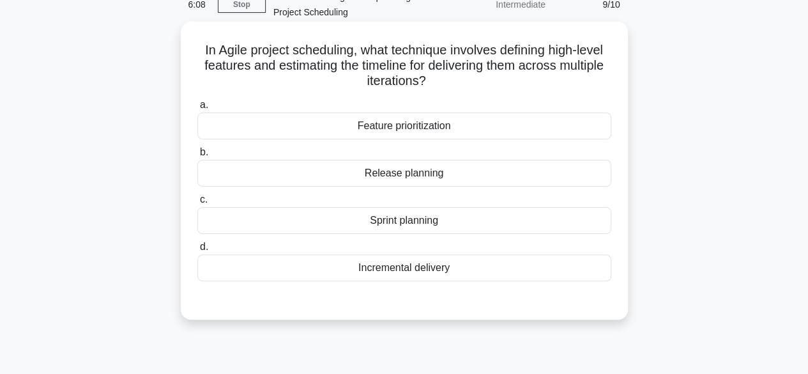
click at [420, 130] on div "Feature prioritization" at bounding box center [404, 125] width 414 height 27
click at [197, 109] on input "a. Feature prioritization" at bounding box center [197, 105] width 0 height 8
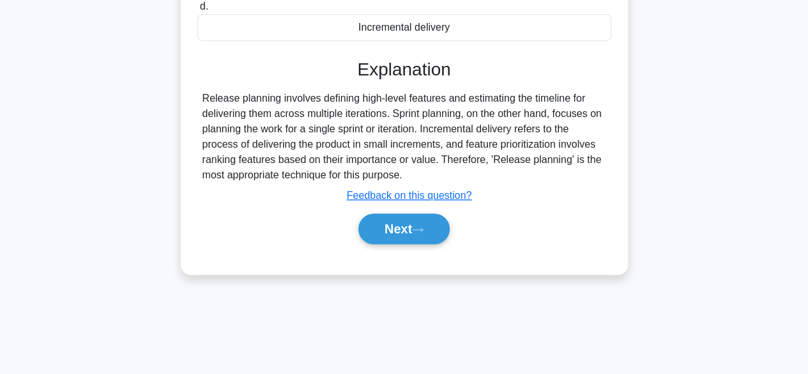
scroll to position [307, 0]
click at [402, 218] on button "Next" at bounding box center [403, 228] width 91 height 31
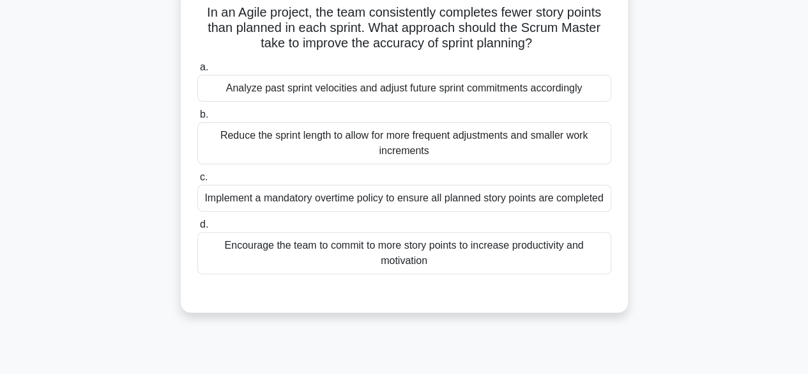
scroll to position [107, 0]
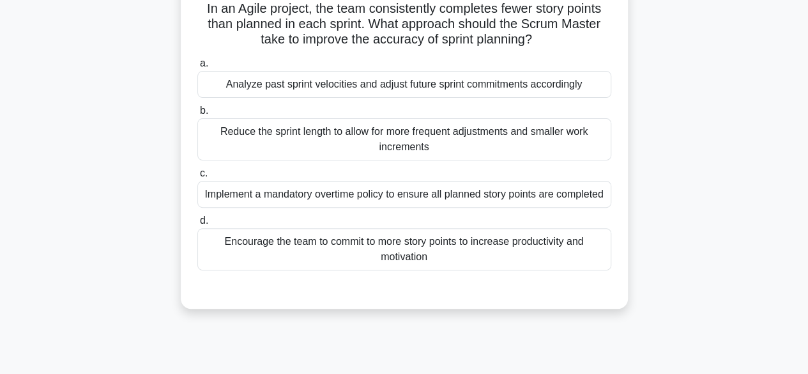
click at [421, 85] on div "Analyze past sprint velocities and adjust future sprint commitments accordingly" at bounding box center [404, 84] width 414 height 27
click at [197, 68] on input "a. Analyze past sprint velocities and adjust future sprint commitments accordin…" at bounding box center [197, 63] width 0 height 8
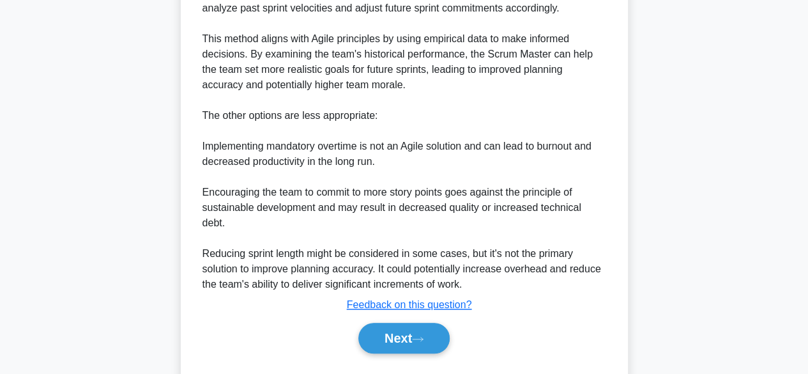
scroll to position [458, 0]
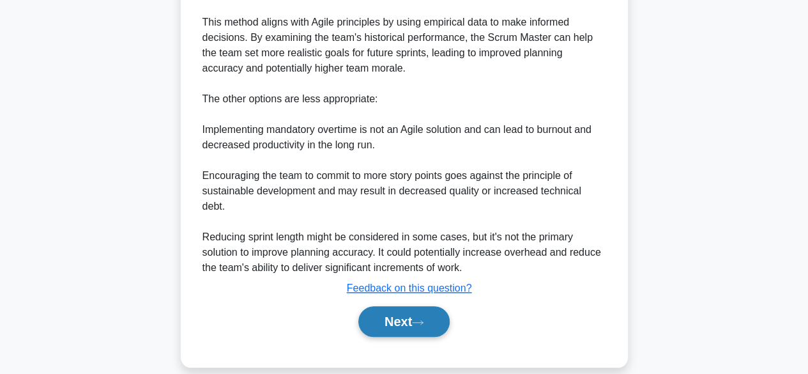
click at [397, 312] on button "Next" at bounding box center [403, 321] width 91 height 31
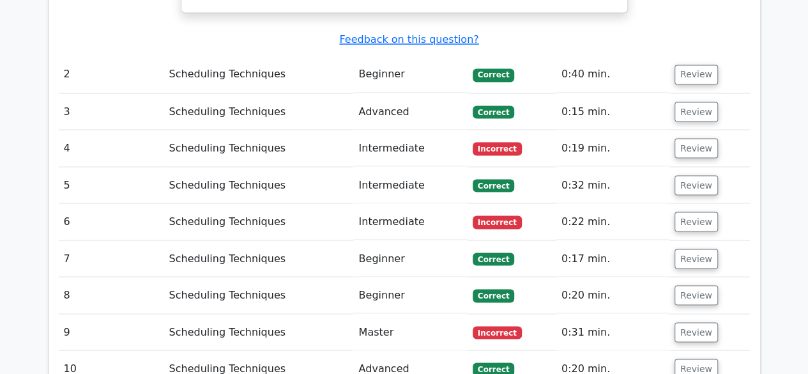
scroll to position [1132, 0]
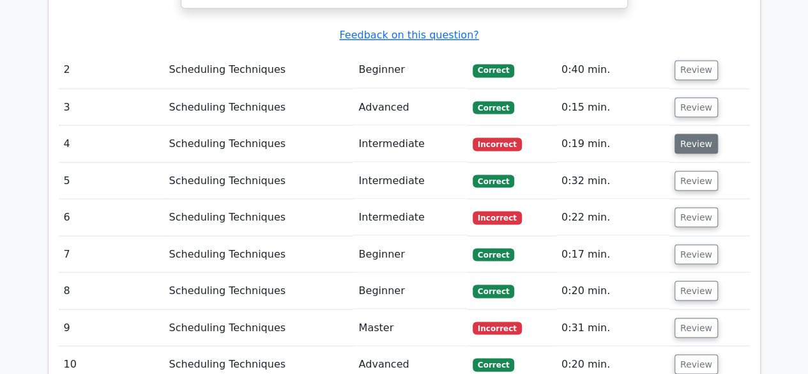
click at [688, 133] on button "Review" at bounding box center [695, 143] width 43 height 20
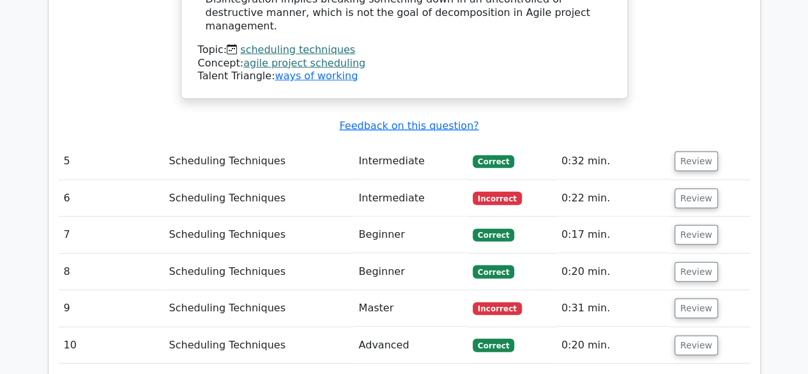
scroll to position [1741, 0]
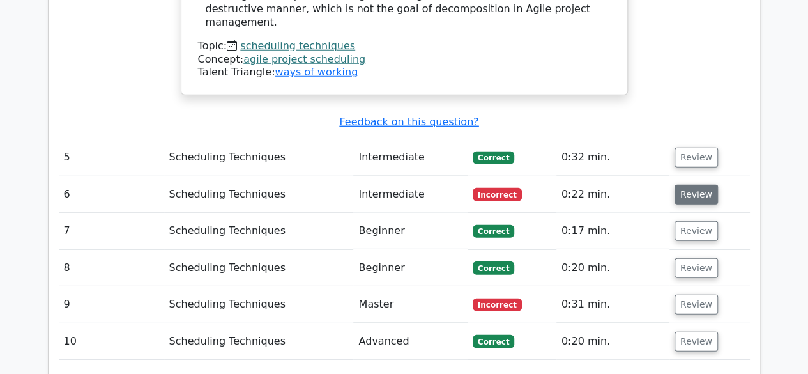
click at [694, 185] on button "Review" at bounding box center [695, 195] width 43 height 20
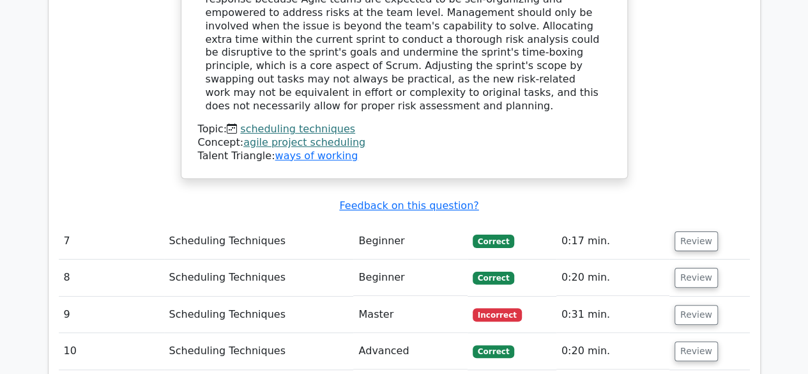
scroll to position [2461, 0]
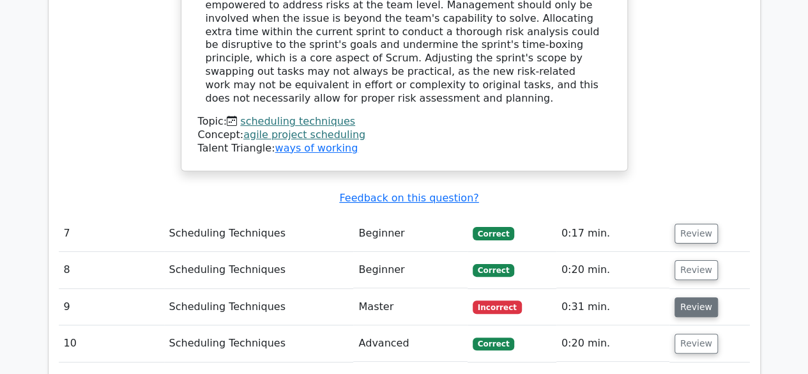
click at [684, 297] on button "Review" at bounding box center [695, 307] width 43 height 20
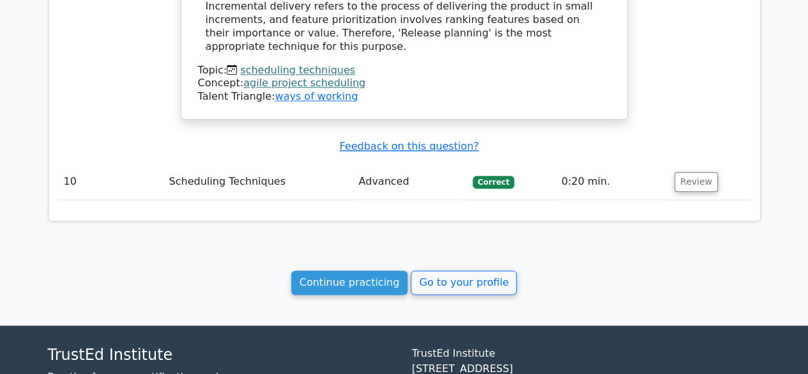
scroll to position [3118, 0]
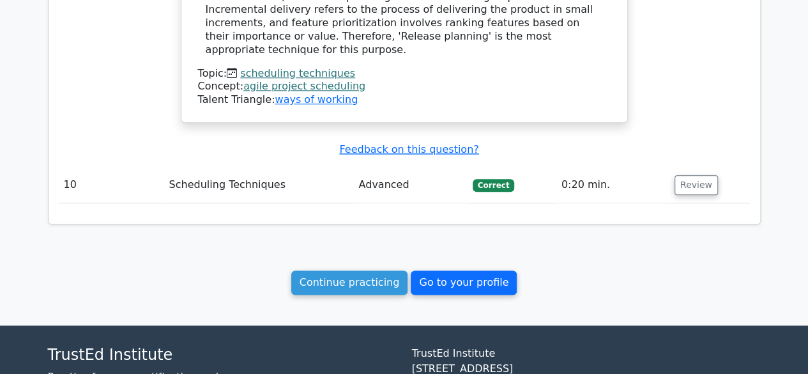
click at [456, 270] on link "Go to your profile" at bounding box center [464, 282] width 106 height 24
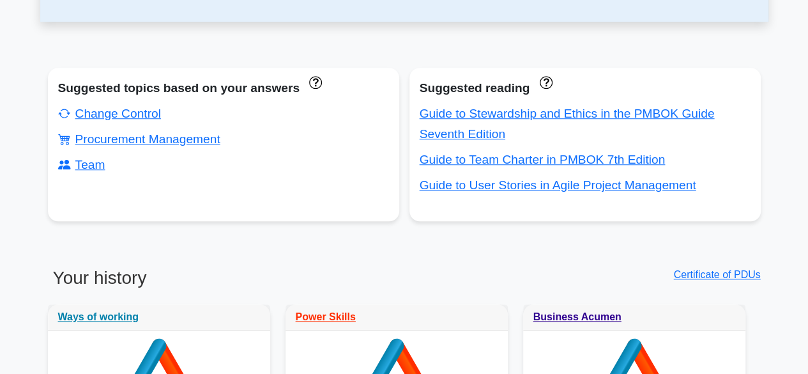
scroll to position [424, 0]
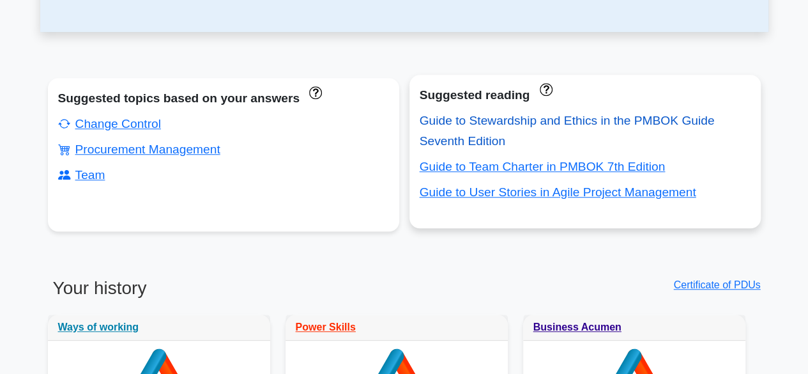
click at [480, 120] on link "Guide to Stewardship and Ethics in the PMBOK Guide Seventh Edition" at bounding box center [567, 131] width 295 height 34
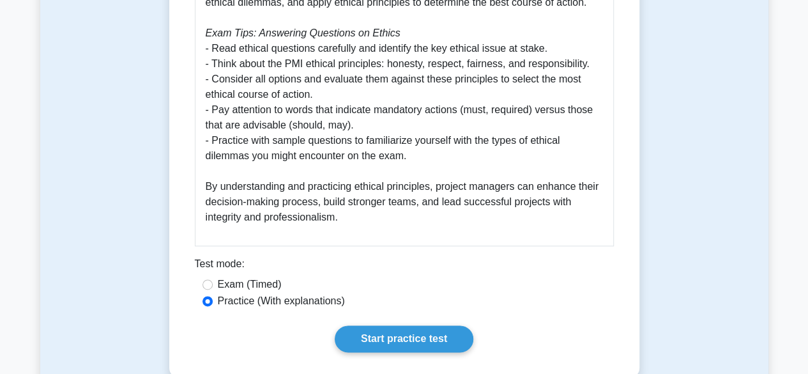
scroll to position [751, 0]
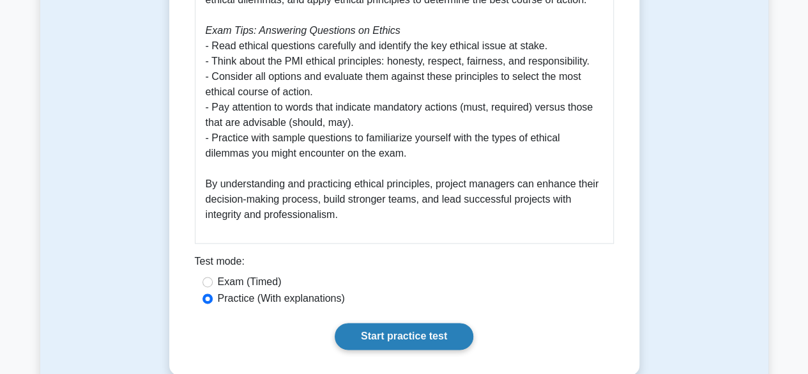
click at [396, 334] on link "Start practice test" at bounding box center [404, 336] width 139 height 27
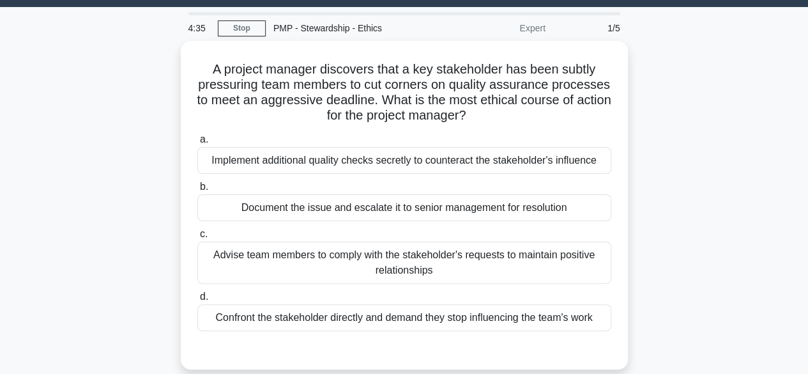
scroll to position [40, 0]
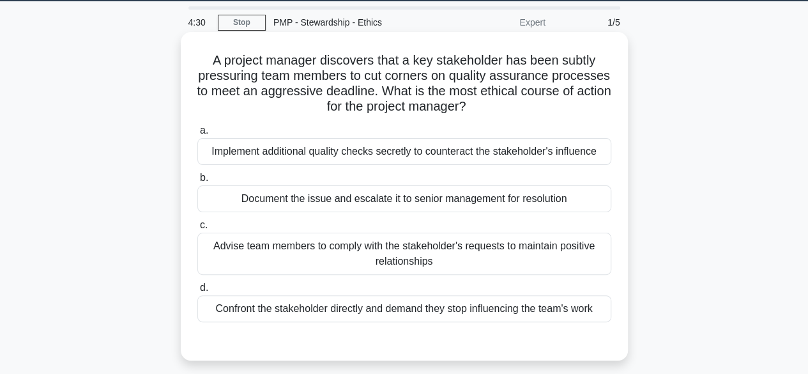
click at [356, 153] on div "Implement additional quality checks secretly to counteract the stakeholder's in…" at bounding box center [404, 151] width 414 height 27
click at [197, 135] on input "a. Implement additional quality checks secretly to counteract the stakeholder's…" at bounding box center [197, 130] width 0 height 8
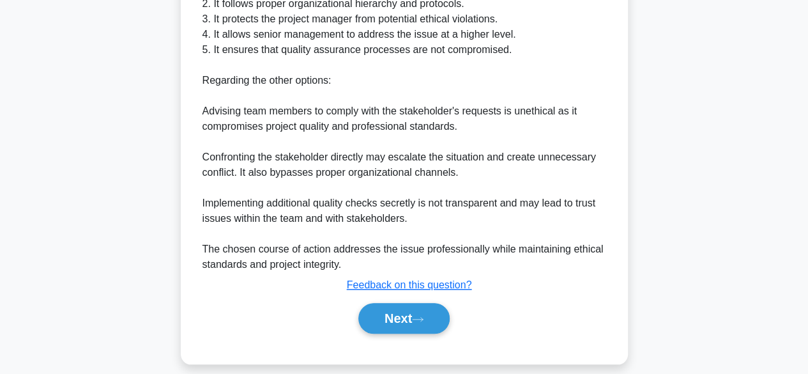
scroll to position [521, 0]
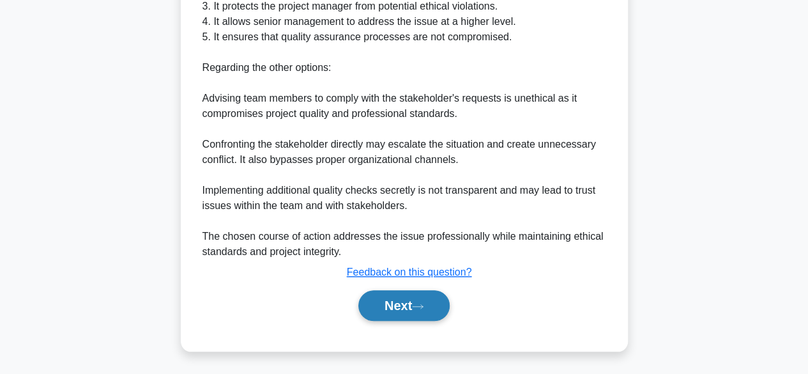
click at [384, 299] on button "Next" at bounding box center [403, 305] width 91 height 31
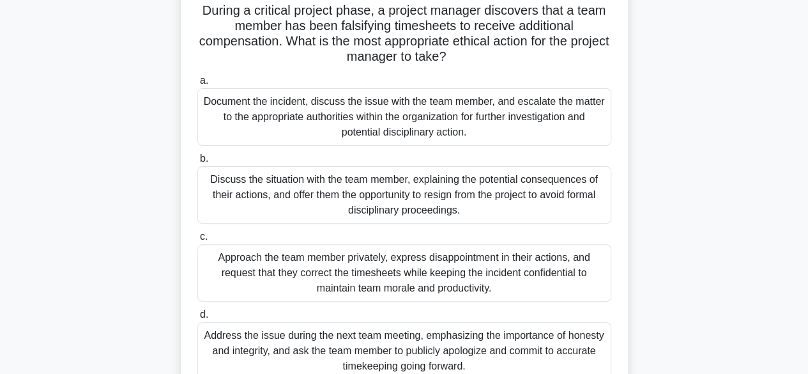
scroll to position [116, 0]
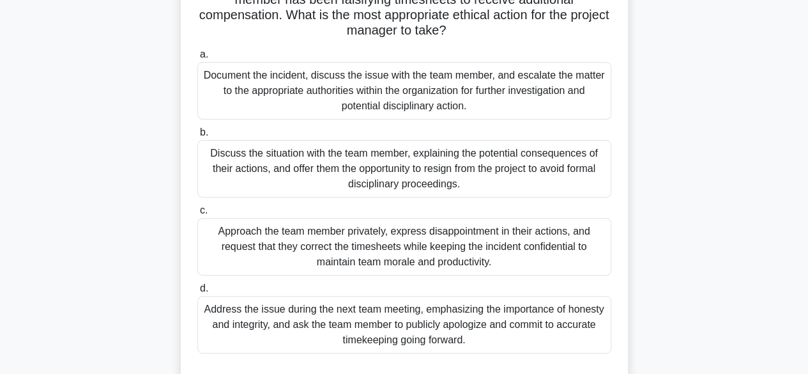
click at [370, 102] on div "Document the incident, discuss the issue with the team member, and escalate the…" at bounding box center [404, 90] width 414 height 57
click at [197, 59] on input "a. Document the incident, discuss the issue with the team member, and escalate …" at bounding box center [197, 54] width 0 height 8
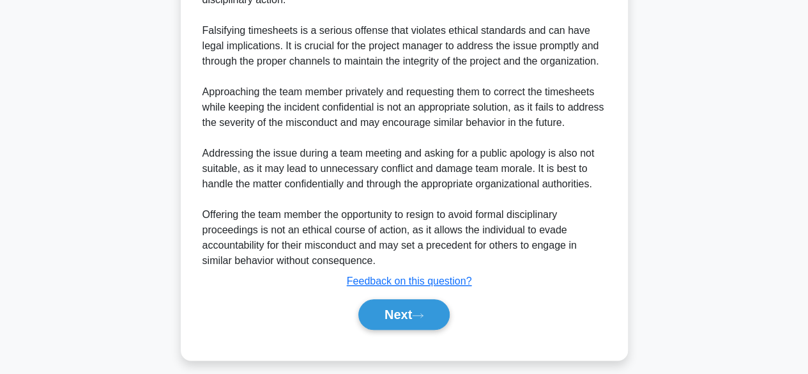
scroll to position [581, 0]
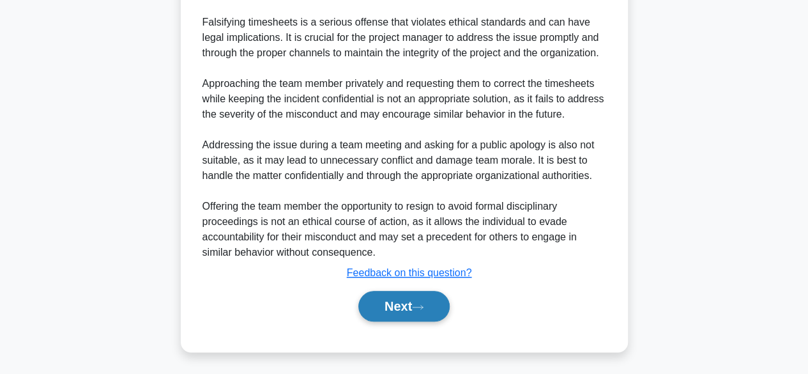
click at [374, 308] on button "Next" at bounding box center [403, 306] width 91 height 31
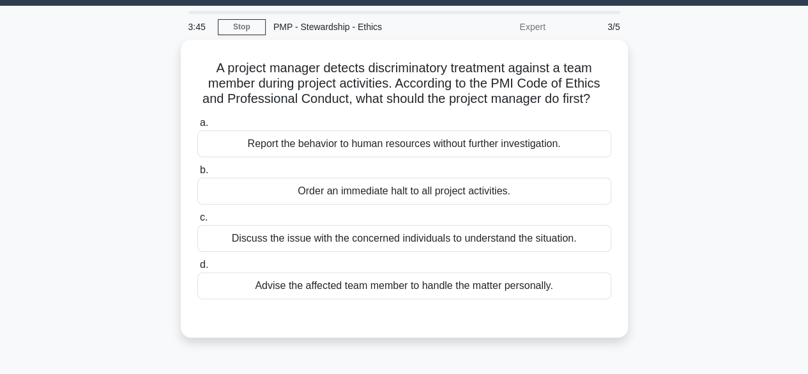
scroll to position [41, 0]
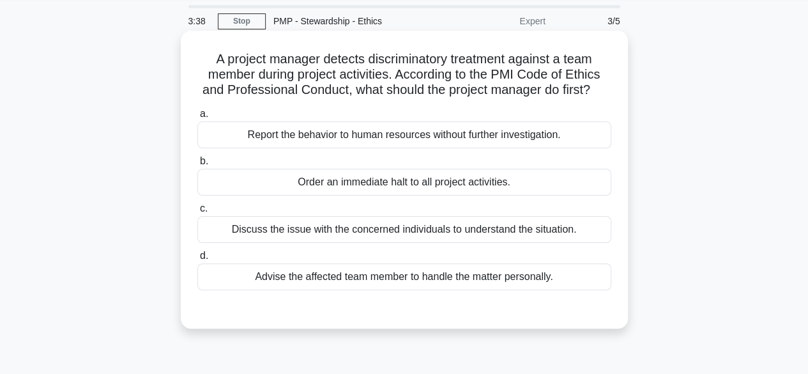
click at [370, 227] on div "Discuss the issue with the concerned individuals to understand the situation." at bounding box center [404, 229] width 414 height 27
click at [197, 213] on input "c. Discuss the issue with the concerned individuals to understand the situation." at bounding box center [197, 208] width 0 height 8
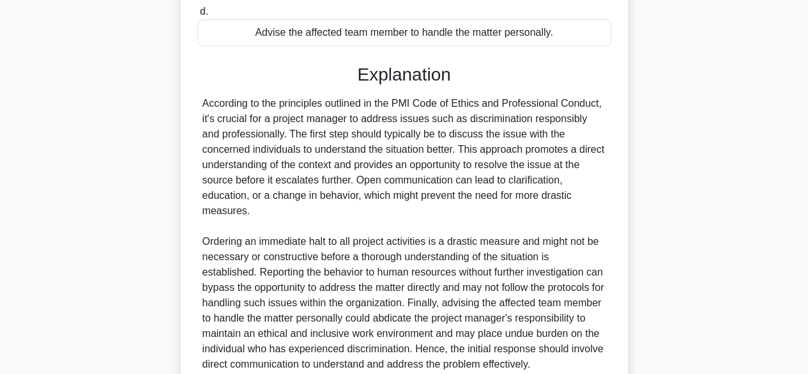
scroll to position [397, 0]
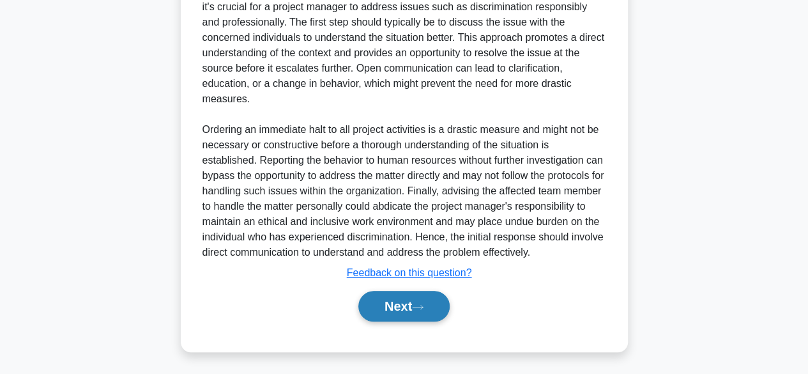
click at [391, 305] on button "Next" at bounding box center [403, 306] width 91 height 31
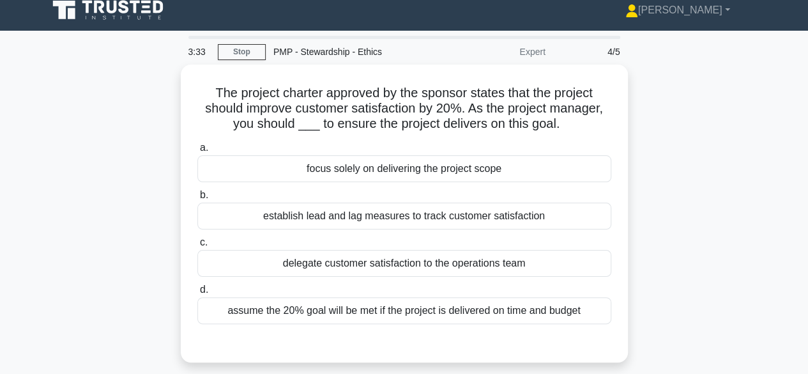
scroll to position [6, 0]
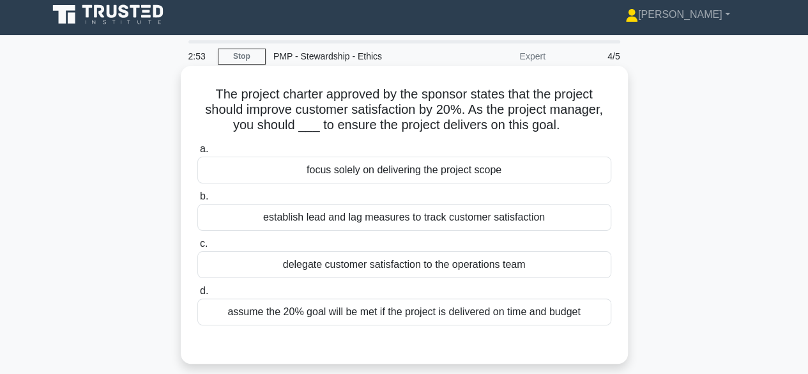
click at [408, 175] on div "focus solely on delivering the project scope" at bounding box center [404, 169] width 414 height 27
click at [197, 153] on input "a. focus solely on delivering the project scope" at bounding box center [197, 149] width 0 height 8
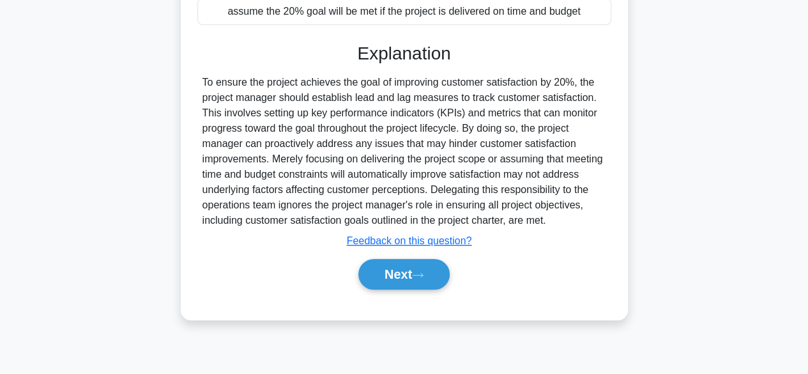
scroll to position [316, 0]
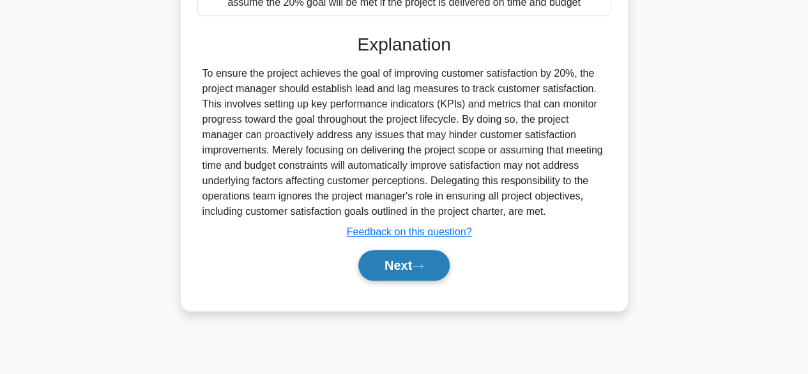
click at [397, 255] on button "Next" at bounding box center [403, 265] width 91 height 31
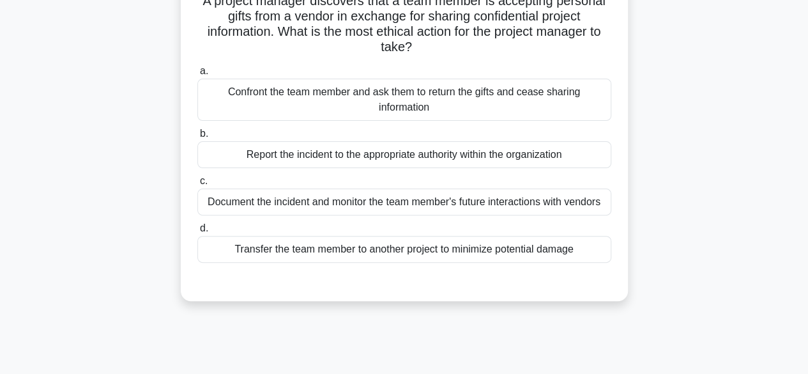
scroll to position [98, 0]
click at [377, 199] on div "Document the incident and monitor the team member's future interactions with ve…" at bounding box center [404, 202] width 414 height 27
click at [197, 186] on input "c. Document the incident and monitor the team member's future interactions with…" at bounding box center [197, 182] width 0 height 8
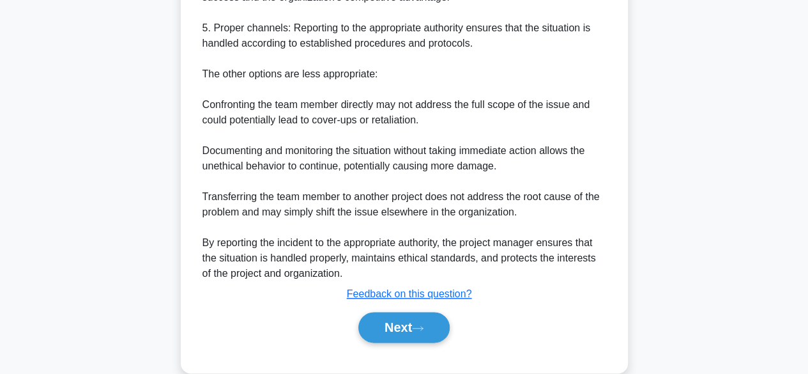
scroll to position [674, 0]
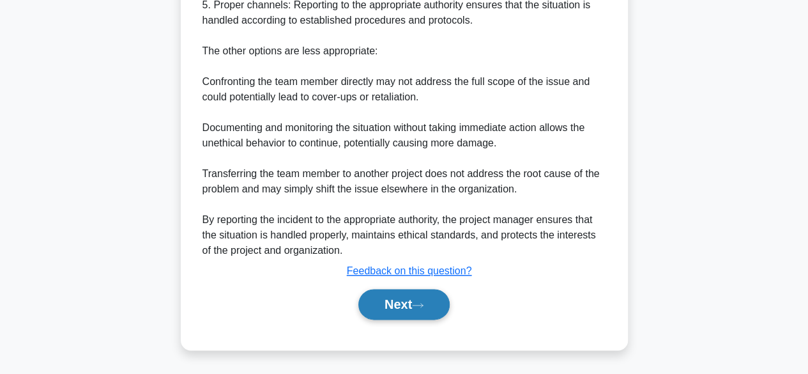
click at [390, 306] on button "Next" at bounding box center [403, 304] width 91 height 31
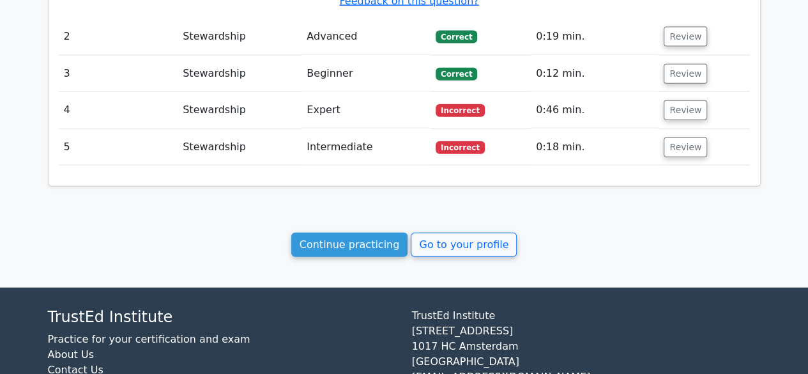
scroll to position [1465, 0]
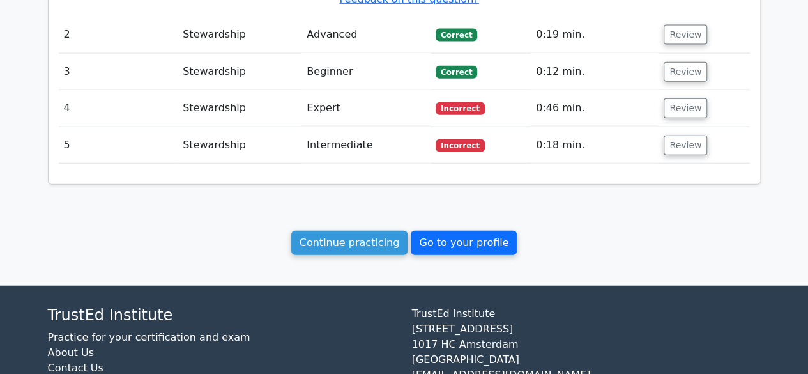
click at [436, 231] on link "Go to your profile" at bounding box center [464, 243] width 106 height 24
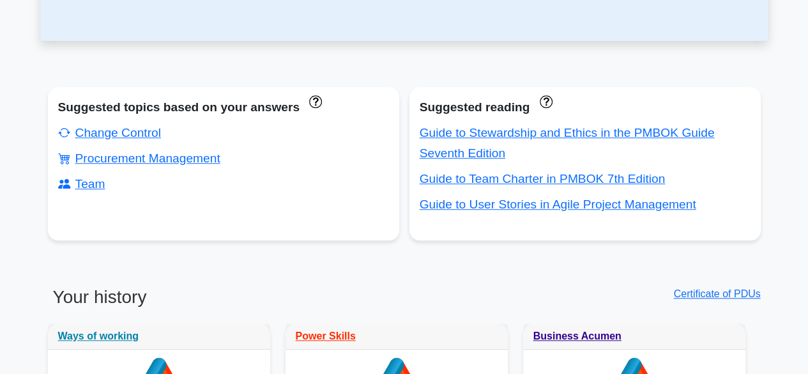
scroll to position [413, 0]
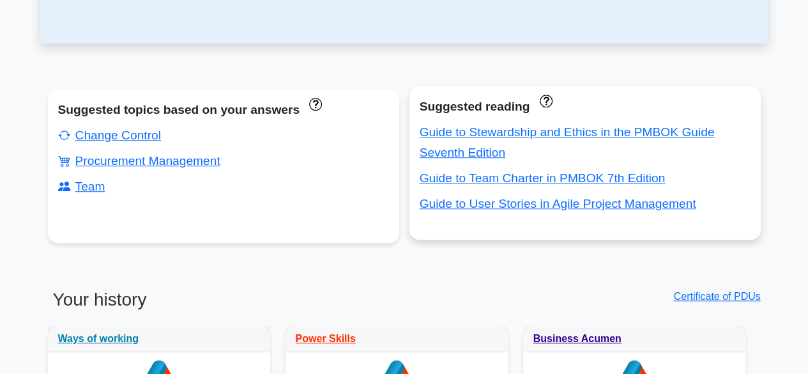
click at [474, 143] on div "Guide to Stewardship and Ethics in the PMBOK Guide Seventh Edition" at bounding box center [585, 142] width 331 height 41
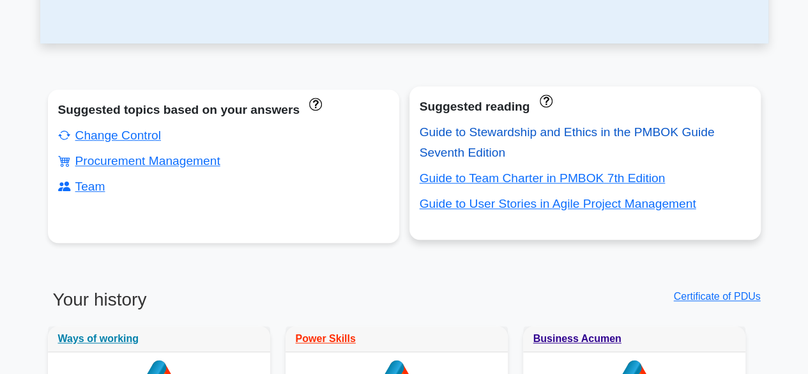
click at [462, 133] on link "Guide to Stewardship and Ethics in the PMBOK Guide Seventh Edition" at bounding box center [567, 142] width 295 height 34
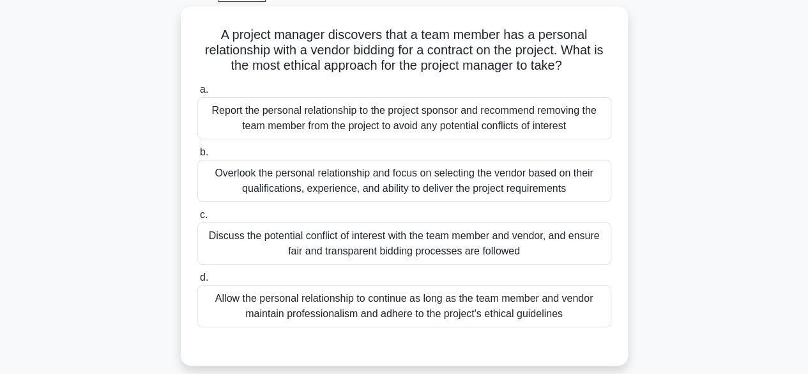
scroll to position [70, 0]
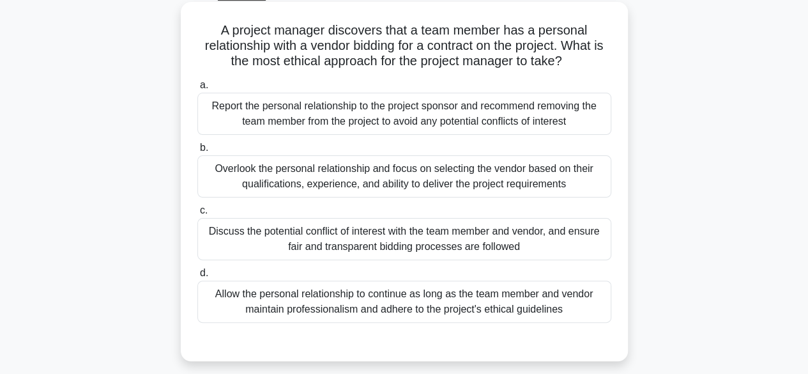
click at [411, 231] on div "Discuss the potential conflict of interest with the team member and vendor, and…" at bounding box center [404, 239] width 414 height 42
click at [197, 215] on input "c. Discuss the potential conflict of interest with the team member and vendor, …" at bounding box center [197, 210] width 0 height 8
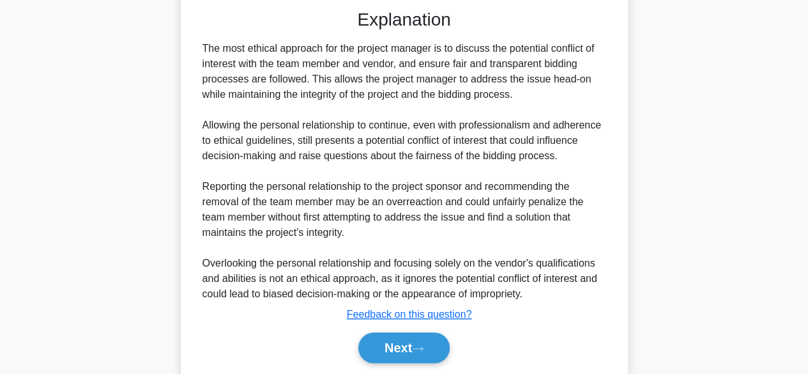
scroll to position [443, 0]
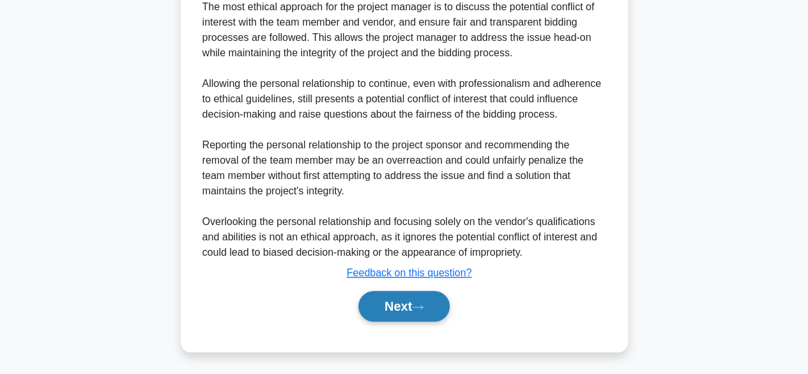
click at [392, 308] on button "Next" at bounding box center [403, 306] width 91 height 31
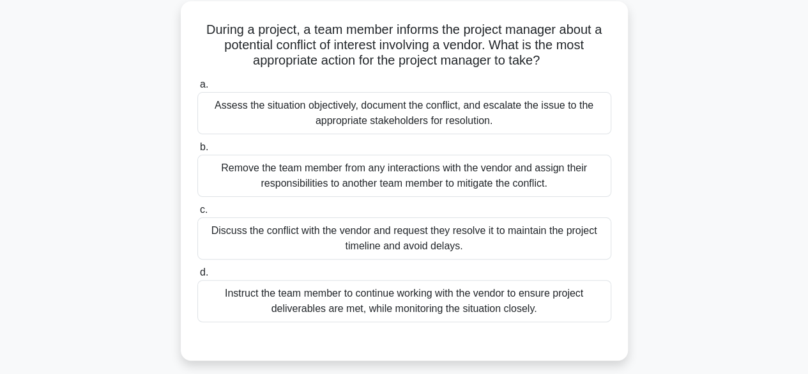
scroll to position [74, 0]
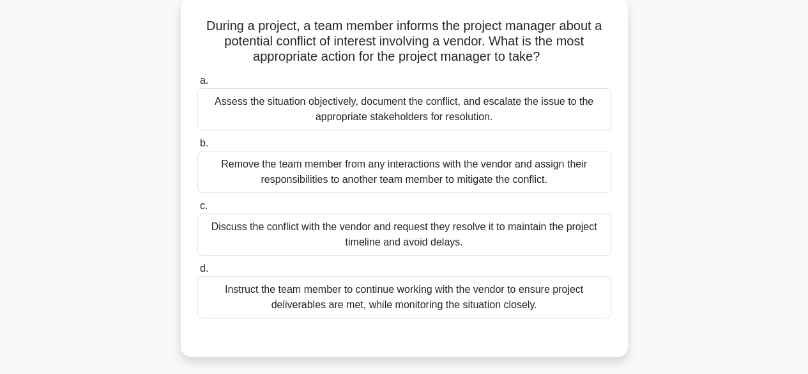
click at [382, 111] on div "Assess the situation objectively, document the conflict, and escalate the issue…" at bounding box center [404, 109] width 414 height 42
click at [197, 85] on input "a. Assess the situation objectively, document the conflict, and escalate the is…" at bounding box center [197, 81] width 0 height 8
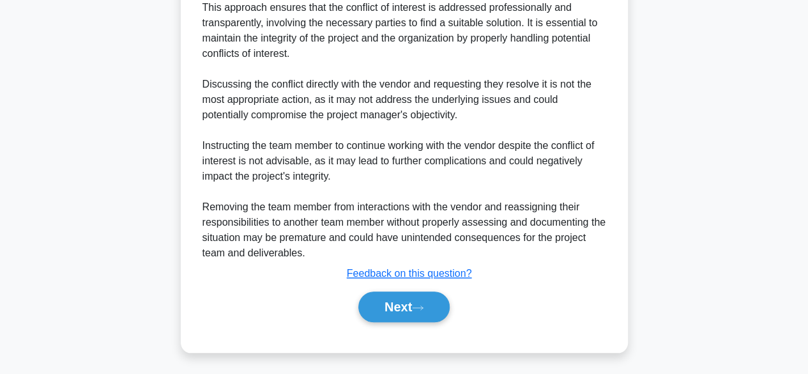
scroll to position [504, 0]
click at [383, 298] on button "Next" at bounding box center [403, 306] width 91 height 31
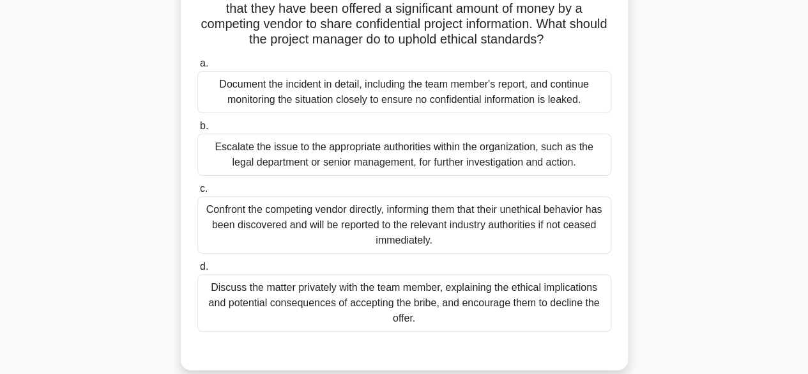
scroll to position [110, 0]
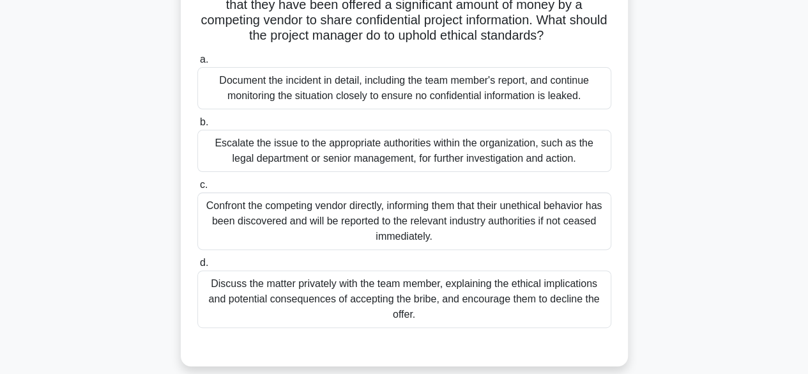
click at [374, 95] on div "Document the incident in detail, including the team member's report, and contin…" at bounding box center [404, 88] width 414 height 42
click at [197, 64] on input "a. Document the incident in detail, including the team member's report, and con…" at bounding box center [197, 60] width 0 height 8
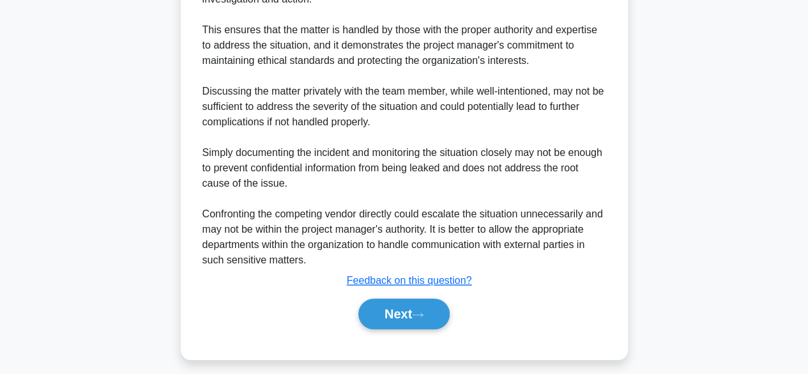
scroll to position [536, 0]
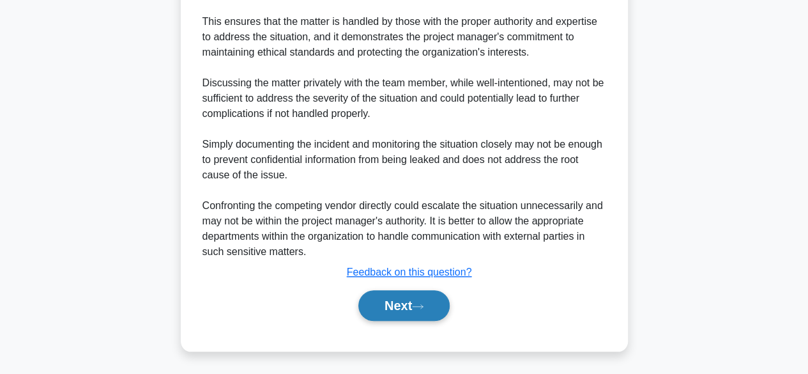
click at [397, 304] on button "Next" at bounding box center [403, 305] width 91 height 31
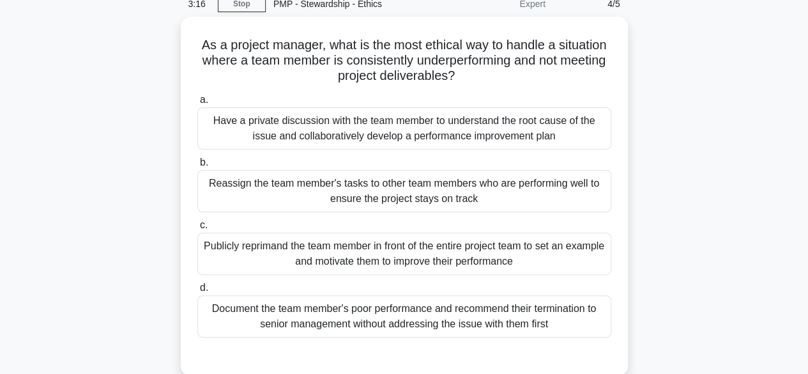
scroll to position [63, 0]
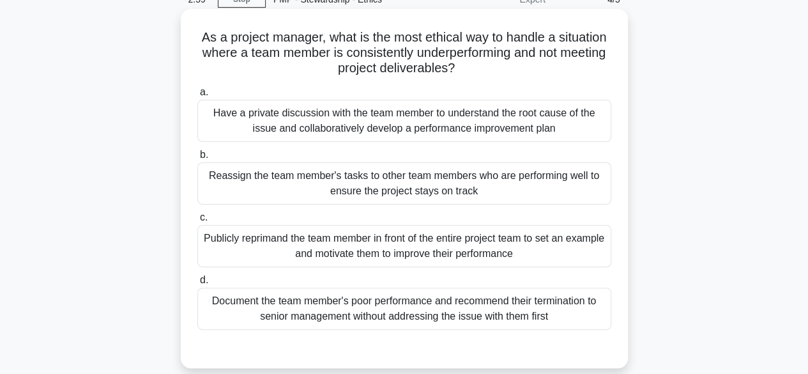
click at [406, 119] on div "Have a private discussion with the team member to understand the root cause of …" at bounding box center [404, 121] width 414 height 42
click at [197, 96] on input "a. Have a private discussion with the team member to understand the root cause …" at bounding box center [197, 92] width 0 height 8
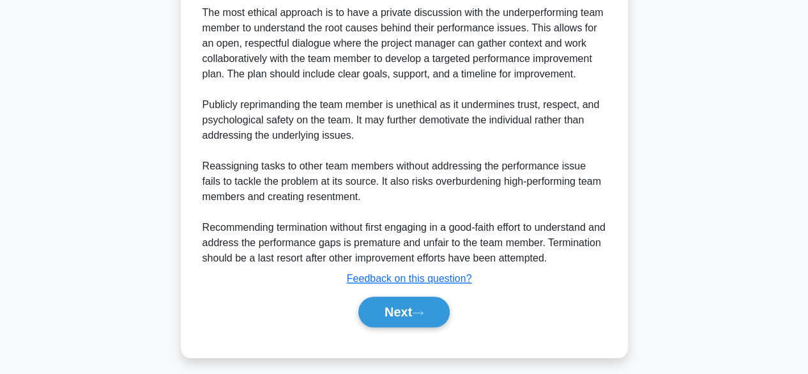
scroll to position [443, 0]
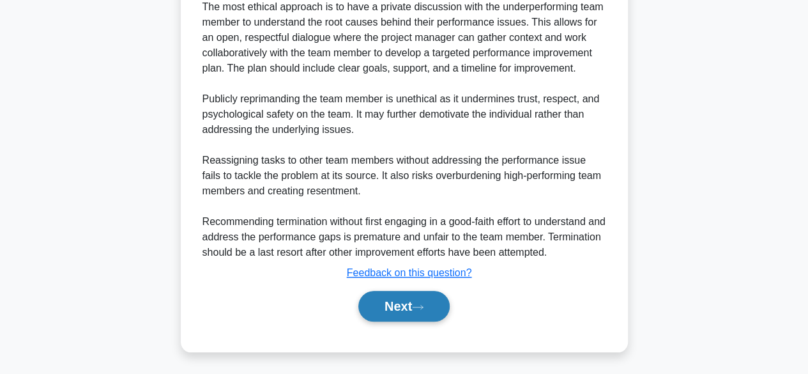
click at [396, 315] on button "Next" at bounding box center [403, 306] width 91 height 31
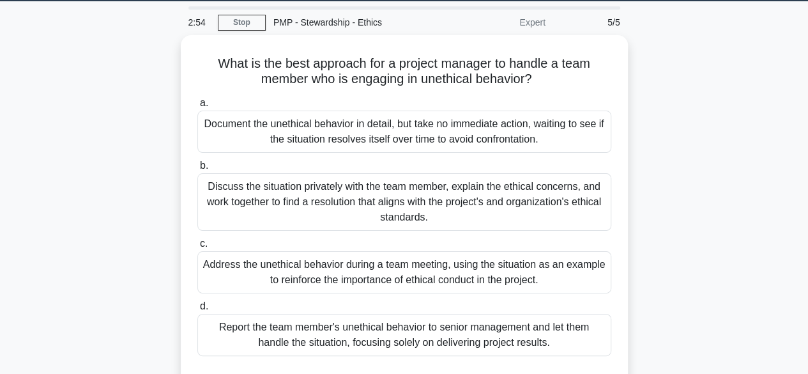
scroll to position [41, 0]
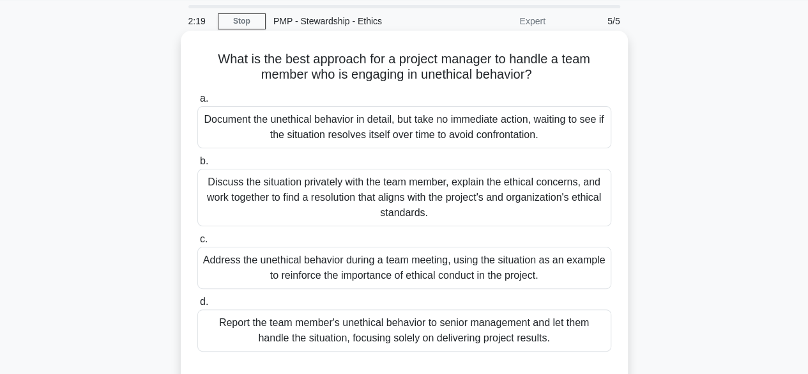
click at [390, 337] on div "Report the team member's unethical behavior to senior management and let them h…" at bounding box center [404, 330] width 414 height 42
click at [197, 306] on input "d. Report the team member's unethical behavior to senior management and let the…" at bounding box center [197, 302] width 0 height 8
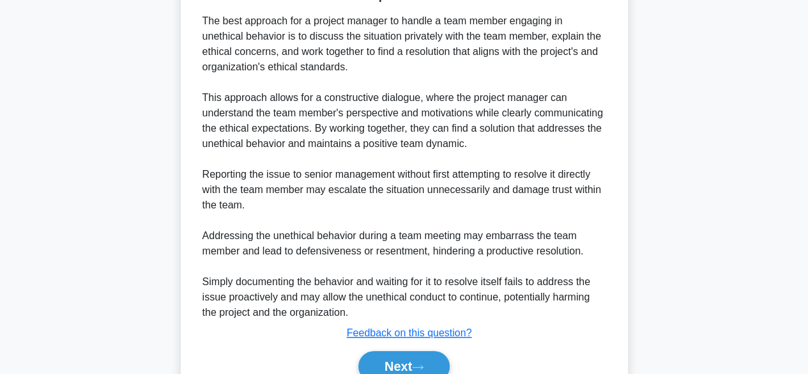
scroll to position [491, 0]
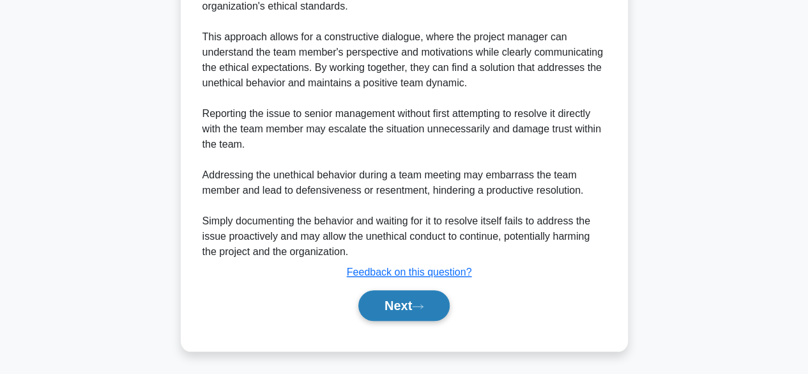
click at [387, 314] on button "Next" at bounding box center [403, 305] width 91 height 31
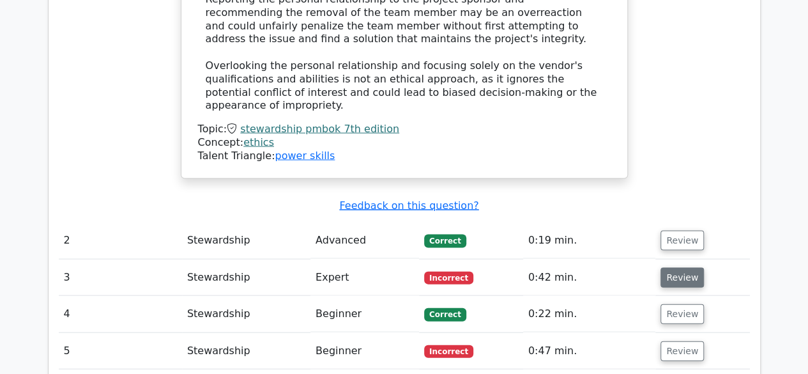
click at [680, 268] on button "Review" at bounding box center [681, 278] width 43 height 20
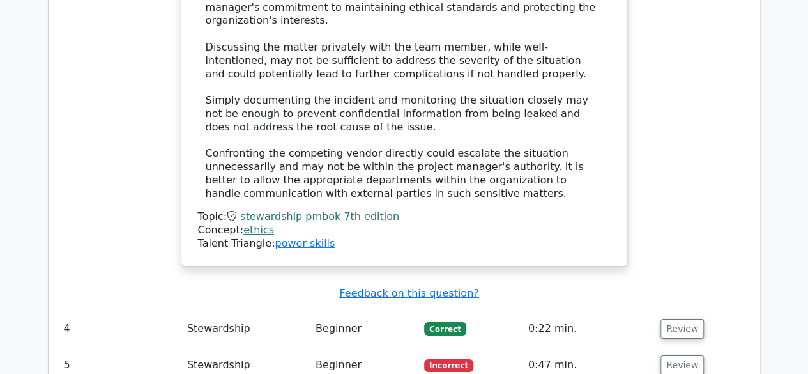
scroll to position [2073, 0]
